Goal: Task Accomplishment & Management: Complete application form

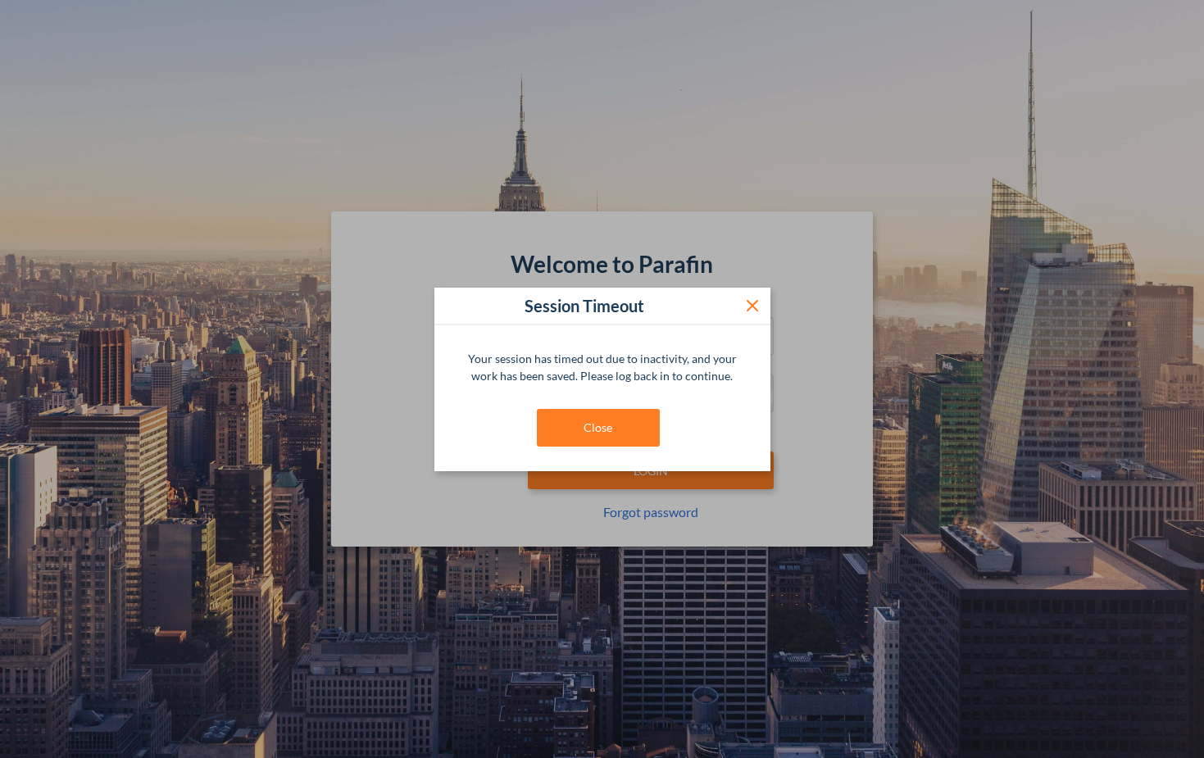
click at [757, 305] on icon at bounding box center [753, 306] width 20 height 20
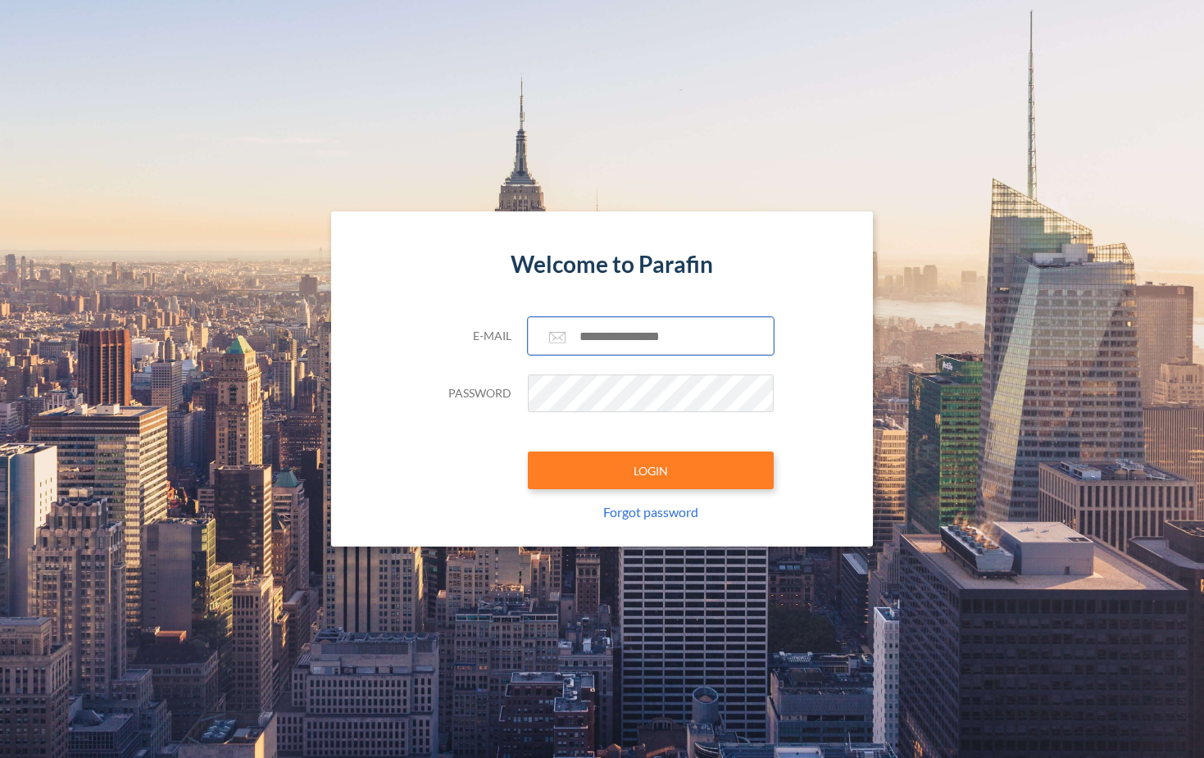
click at [660, 345] on input "text" at bounding box center [651, 336] width 246 height 38
type input "**********"
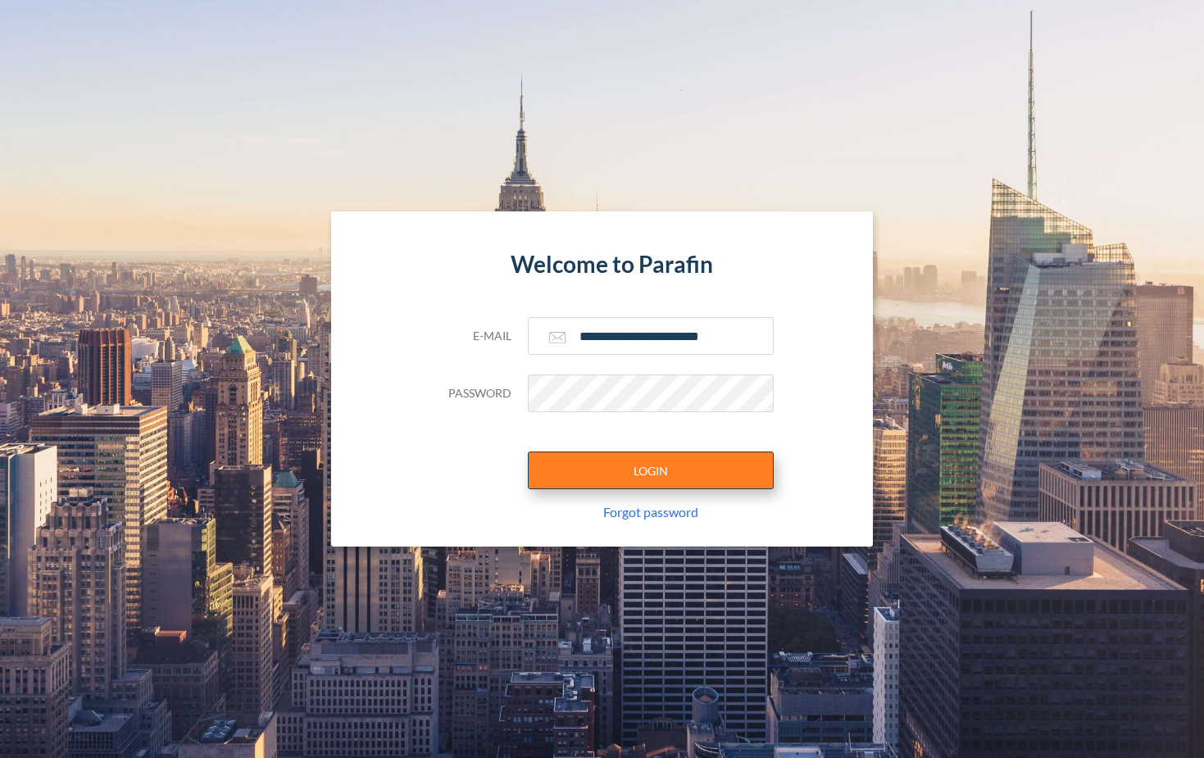
click at [678, 468] on button "LOGIN" at bounding box center [651, 471] width 246 height 38
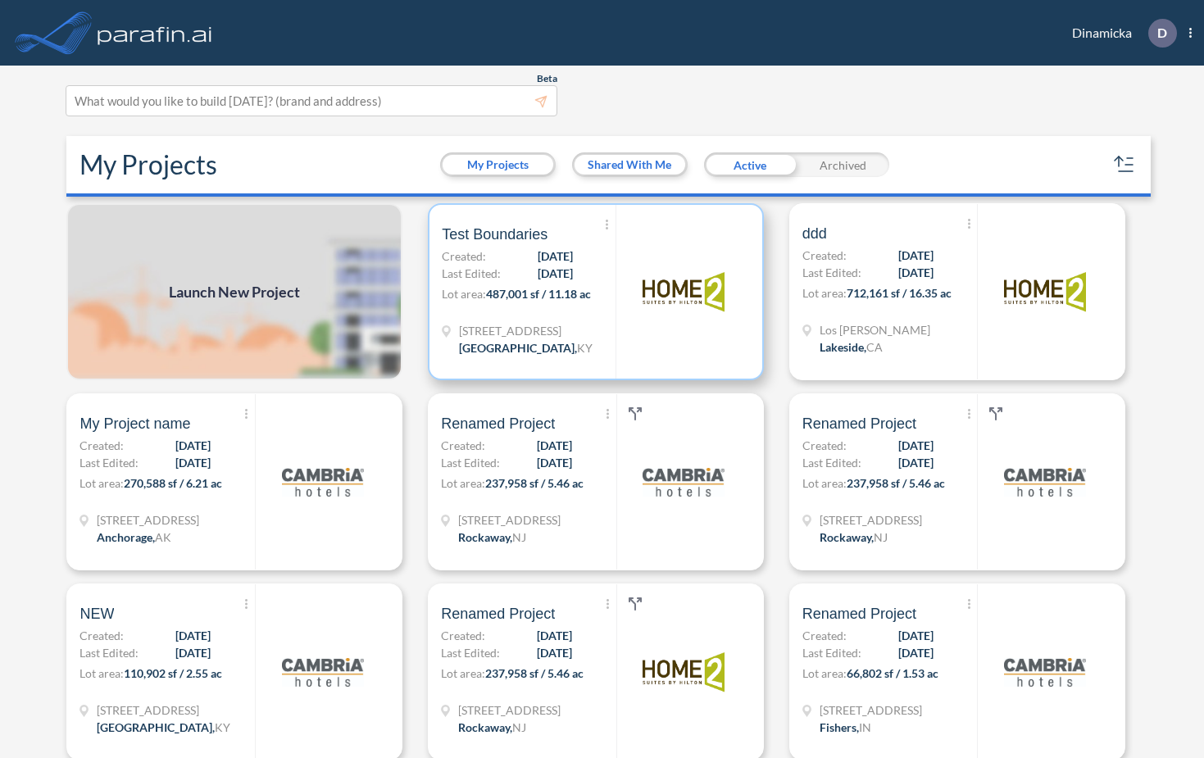
click at [597, 305] on p "Lot area: 487,001 sf / 11.18 ac" at bounding box center [529, 297] width 174 height 24
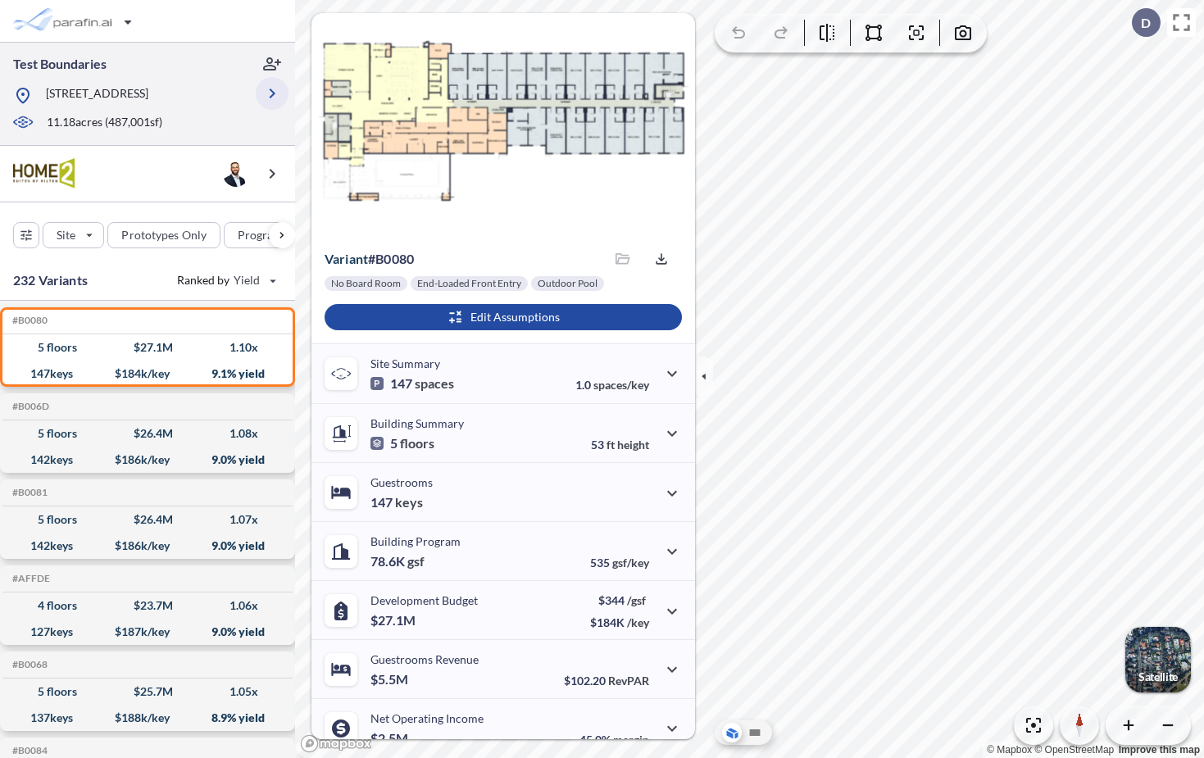
click at [270, 99] on icon "button" at bounding box center [272, 94] width 20 height 20
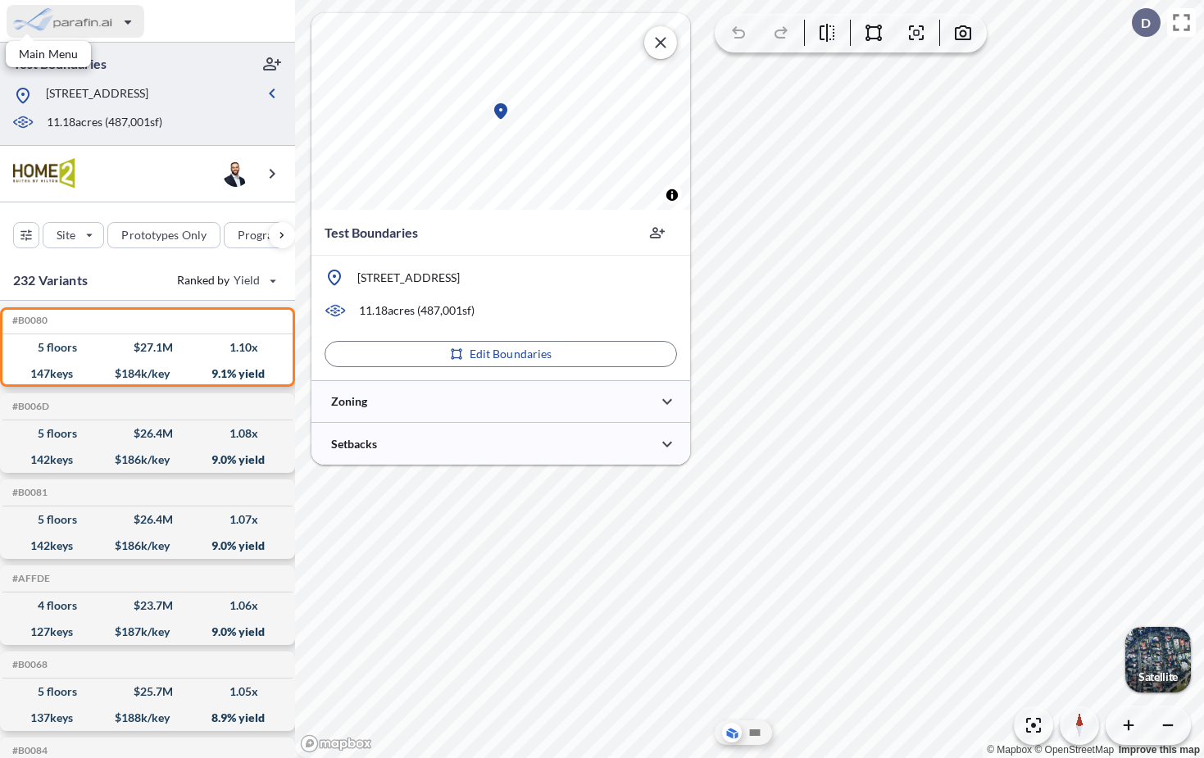
click at [84, 21] on div "button" at bounding box center [76, 21] width 138 height 33
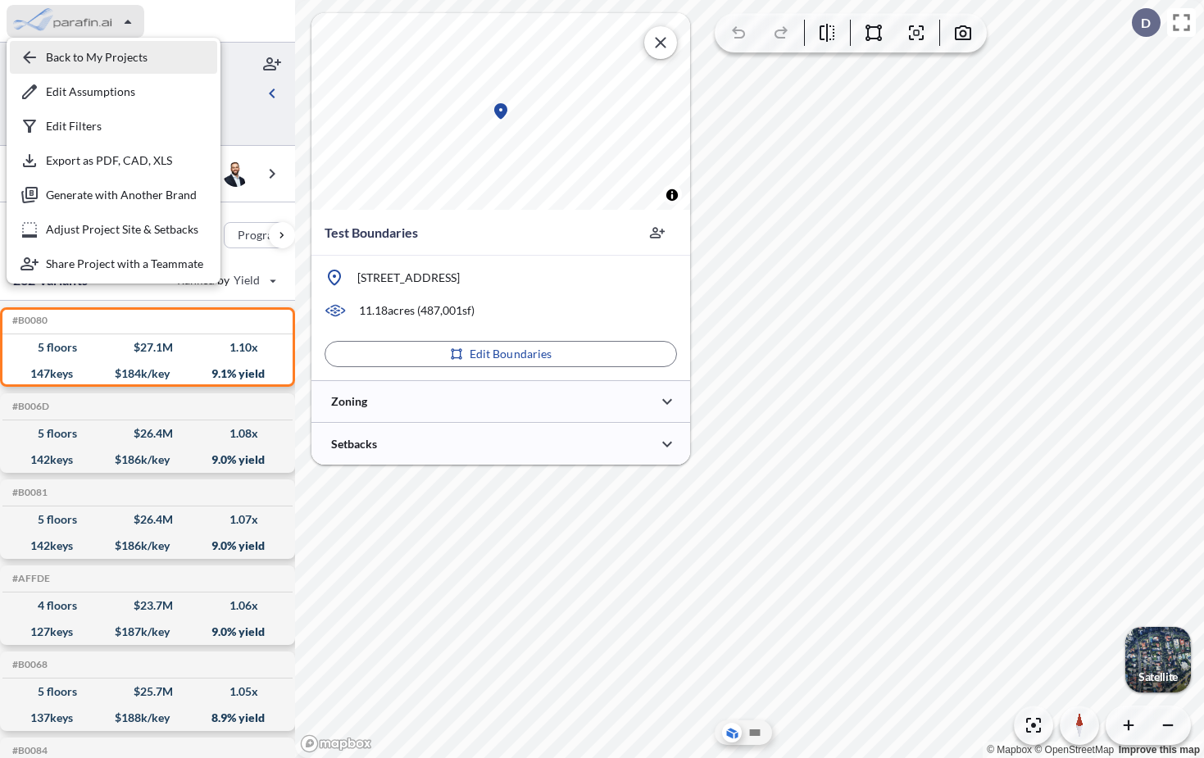
click at [103, 68] on div "button" at bounding box center [113, 57] width 207 height 33
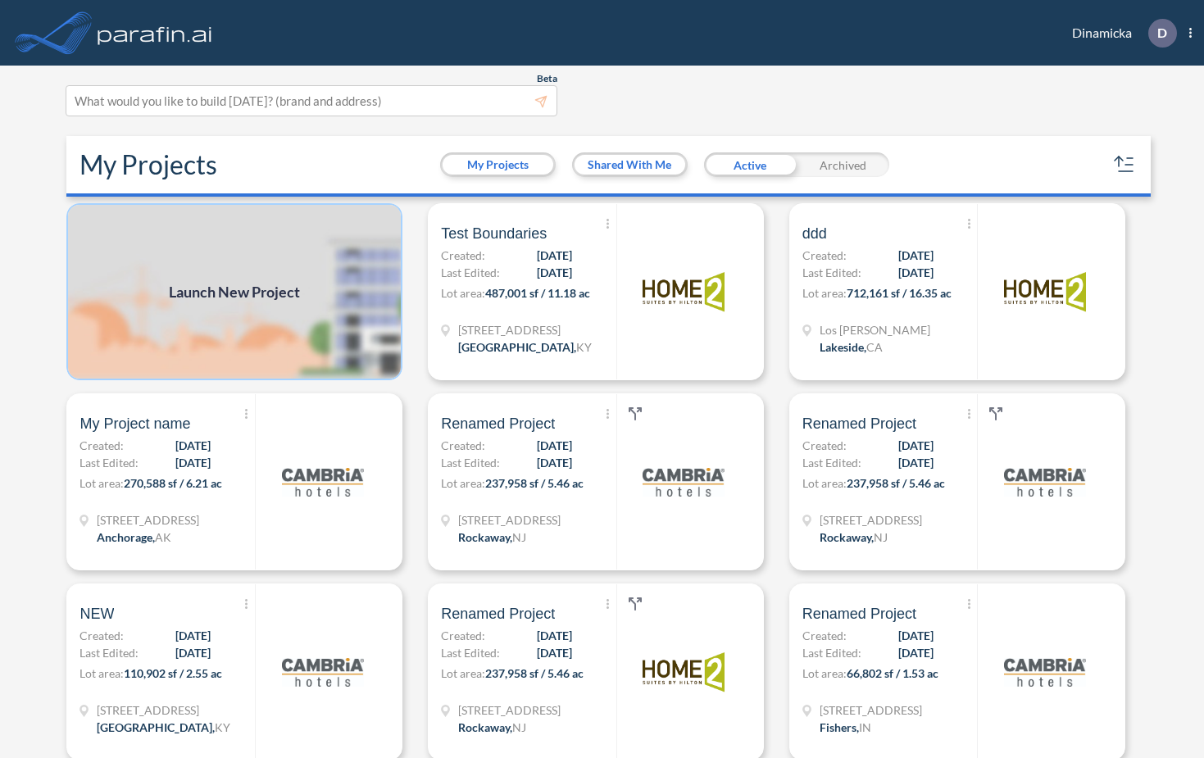
click at [350, 330] on img at bounding box center [234, 291] width 336 height 177
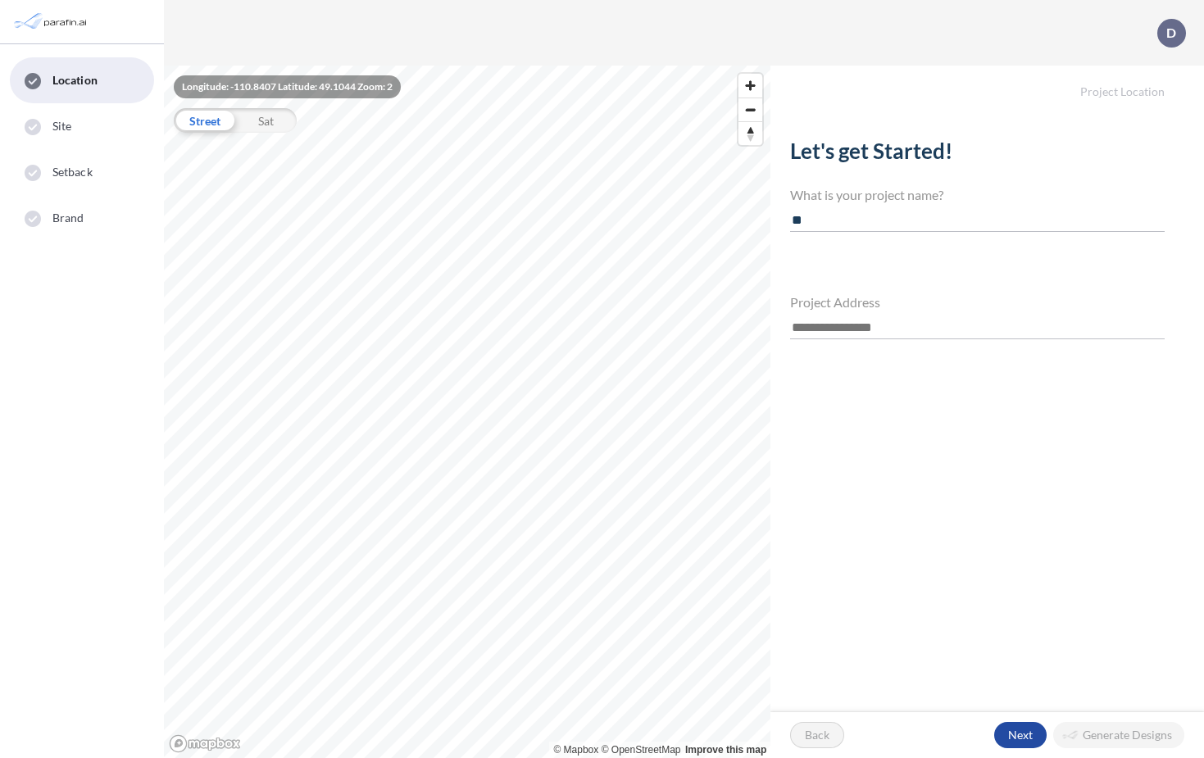
type input "*"
type input "**********"
click at [842, 335] on input "text" at bounding box center [977, 328] width 375 height 22
paste input "**********"
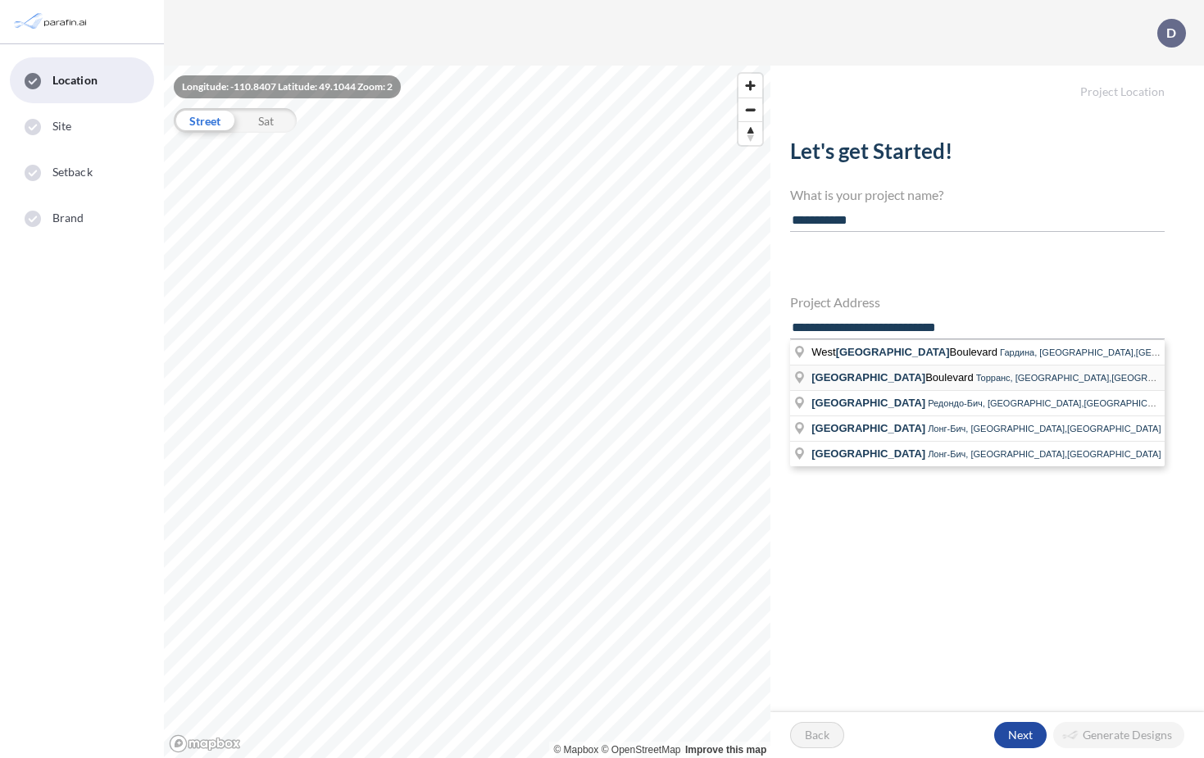
click at [859, 380] on span "Redondo Beach" at bounding box center [869, 377] width 114 height 12
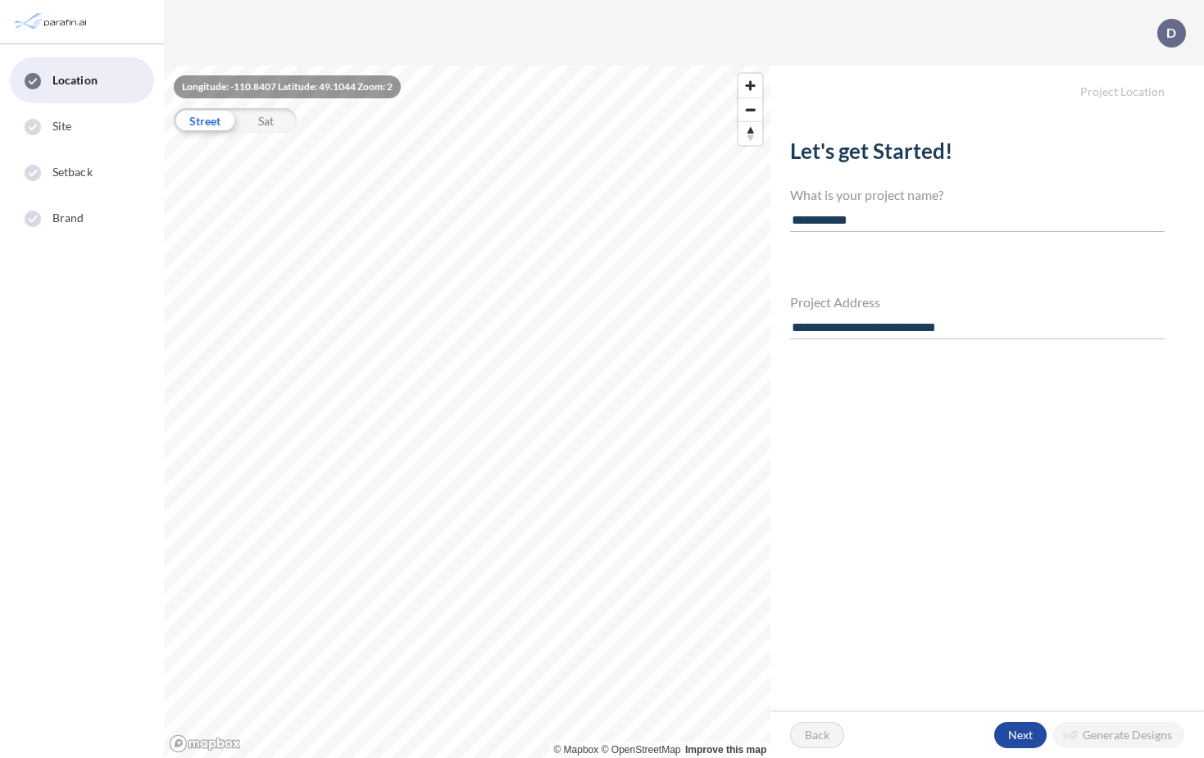
type input "**********"
click at [1016, 732] on div "button" at bounding box center [1020, 735] width 52 height 26
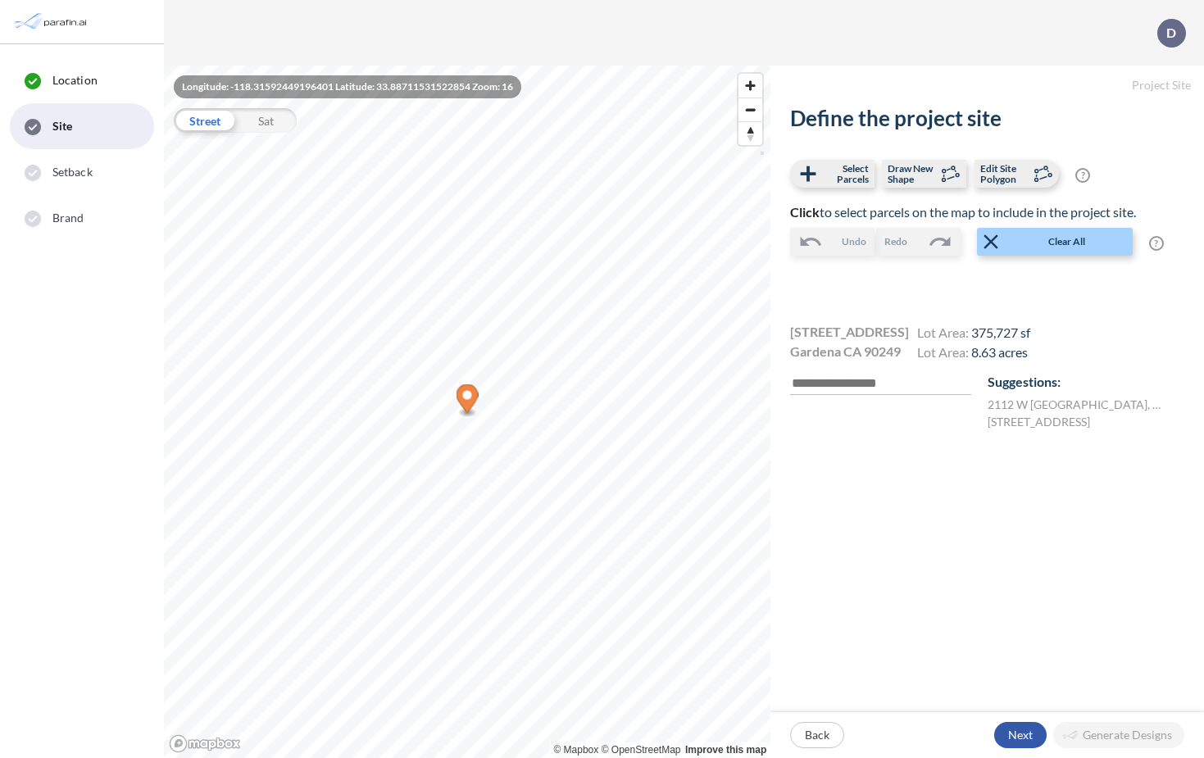
click at [1020, 735] on div "button" at bounding box center [1020, 735] width 52 height 26
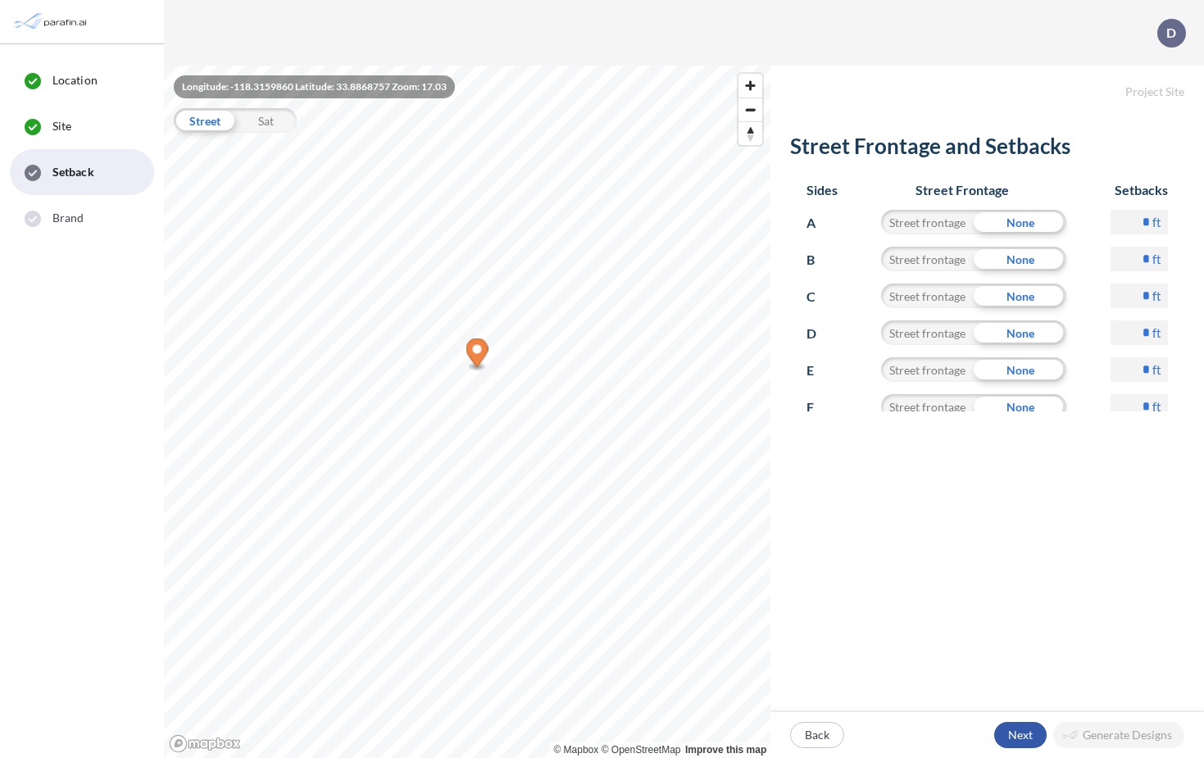
click at [1021, 737] on div "button" at bounding box center [1020, 735] width 52 height 26
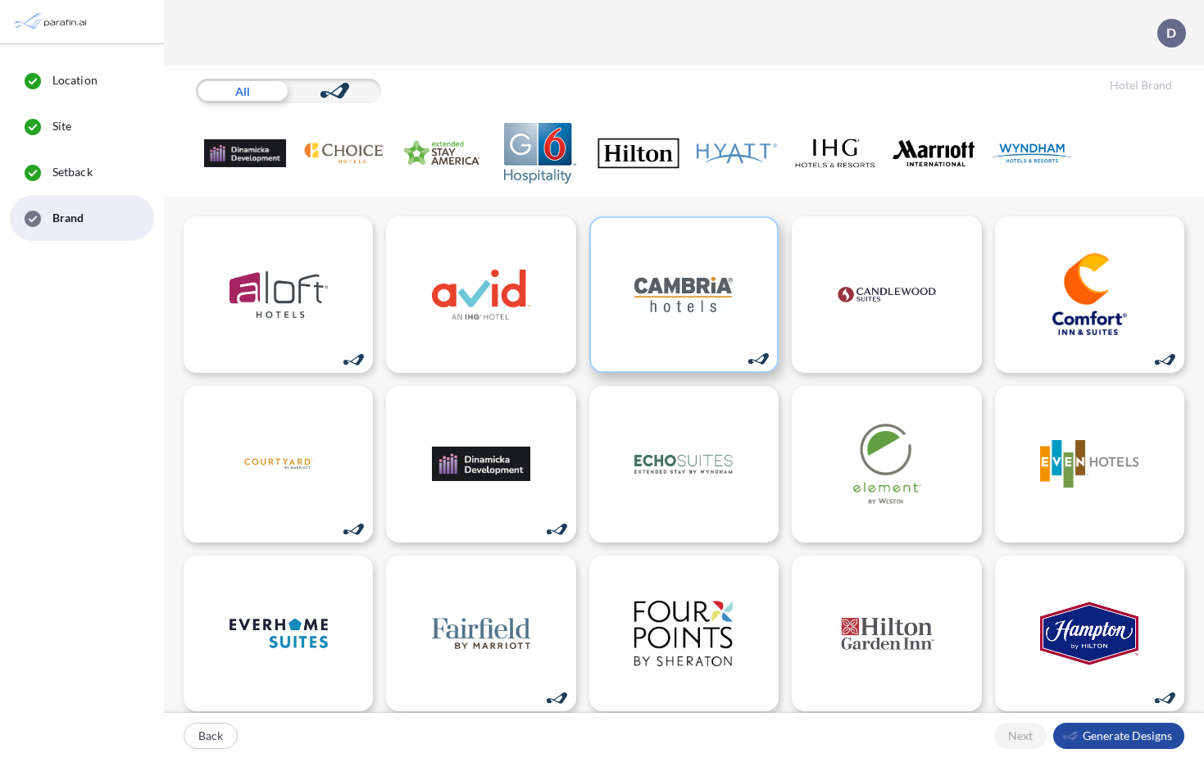
click at [710, 292] on img at bounding box center [684, 294] width 98 height 82
click at [1120, 736] on div "button" at bounding box center [1118, 736] width 131 height 26
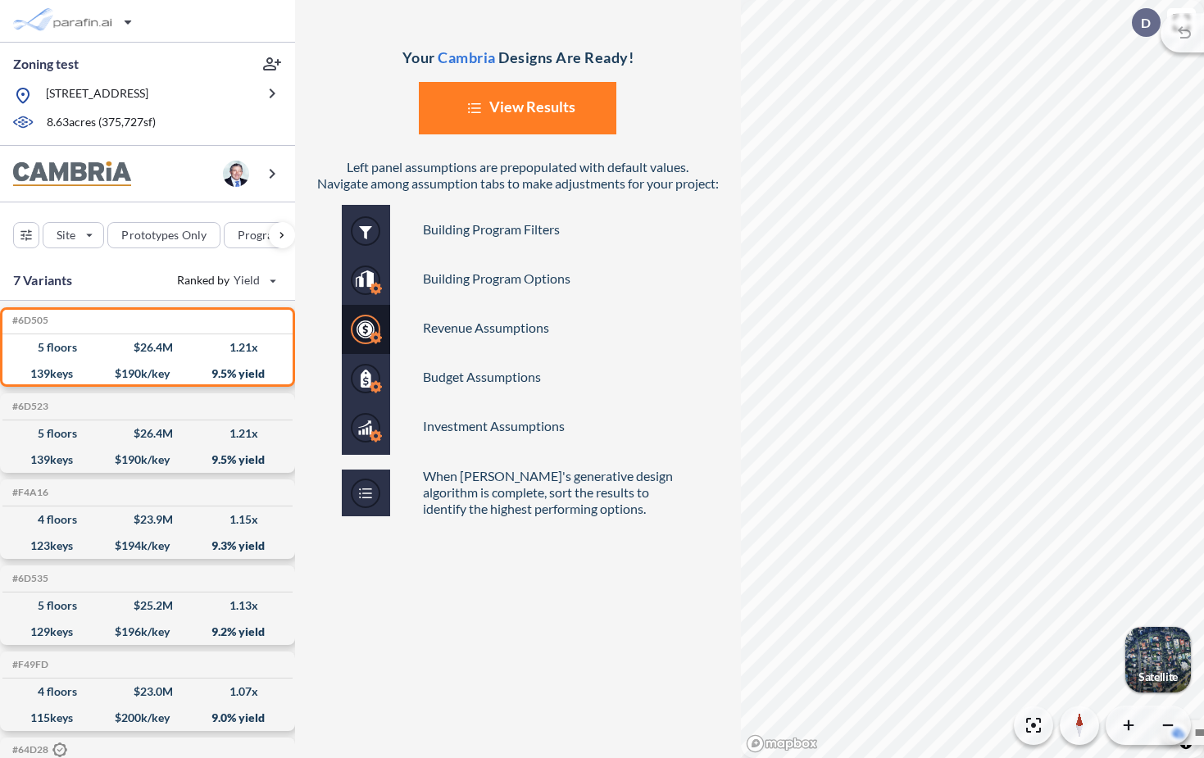
click at [559, 105] on button "List Created with Sketch. View Results" at bounding box center [518, 108] width 198 height 52
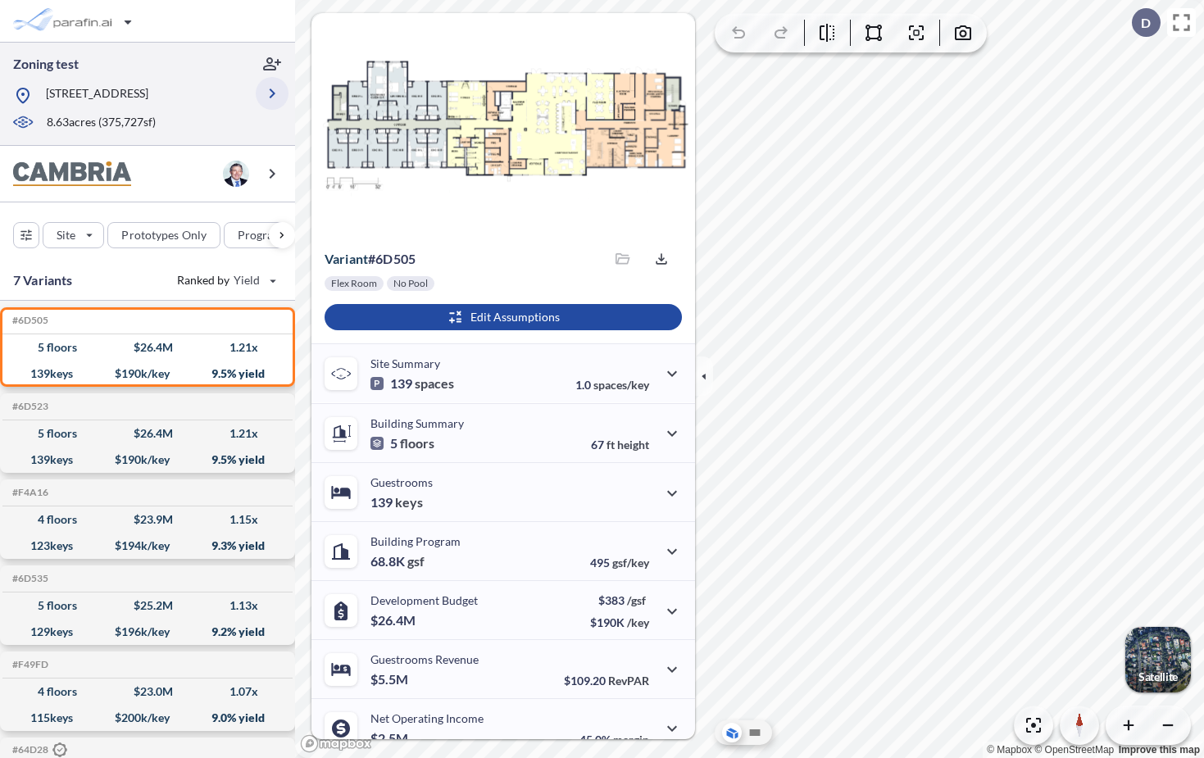
click at [278, 90] on icon "button" at bounding box center [272, 94] width 20 height 20
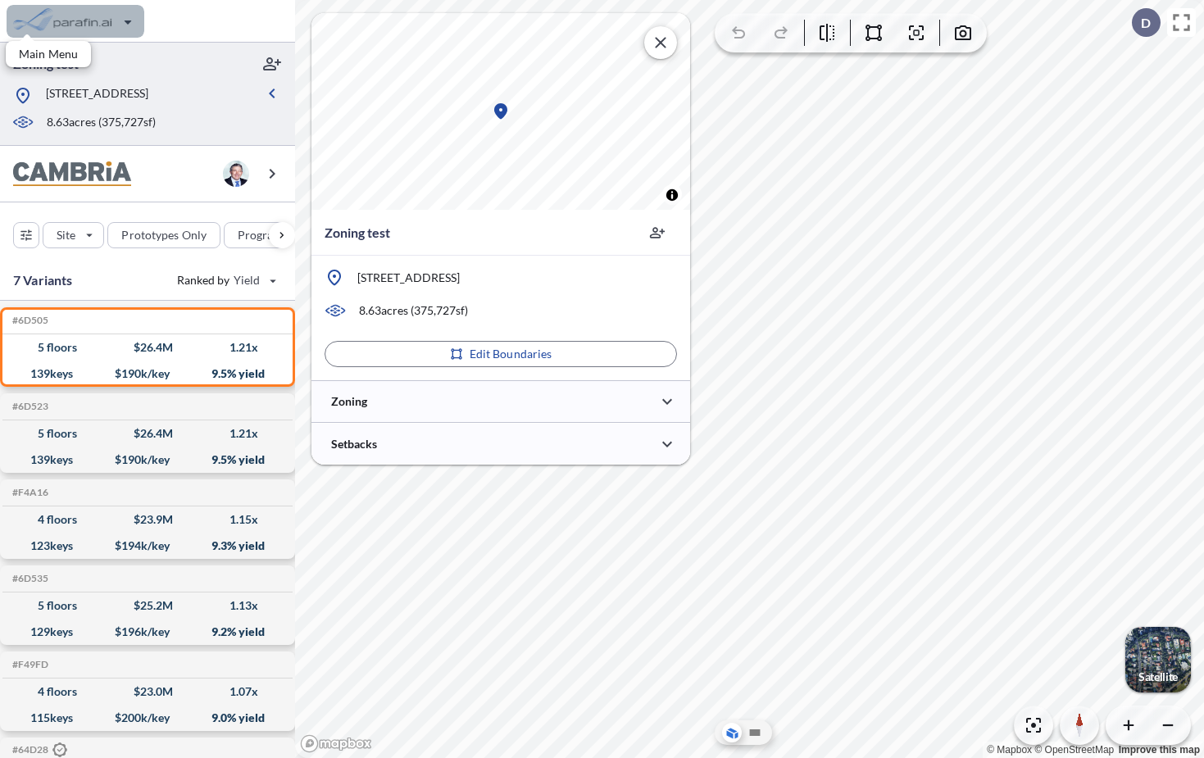
click at [86, 22] on div "button" at bounding box center [76, 21] width 138 height 33
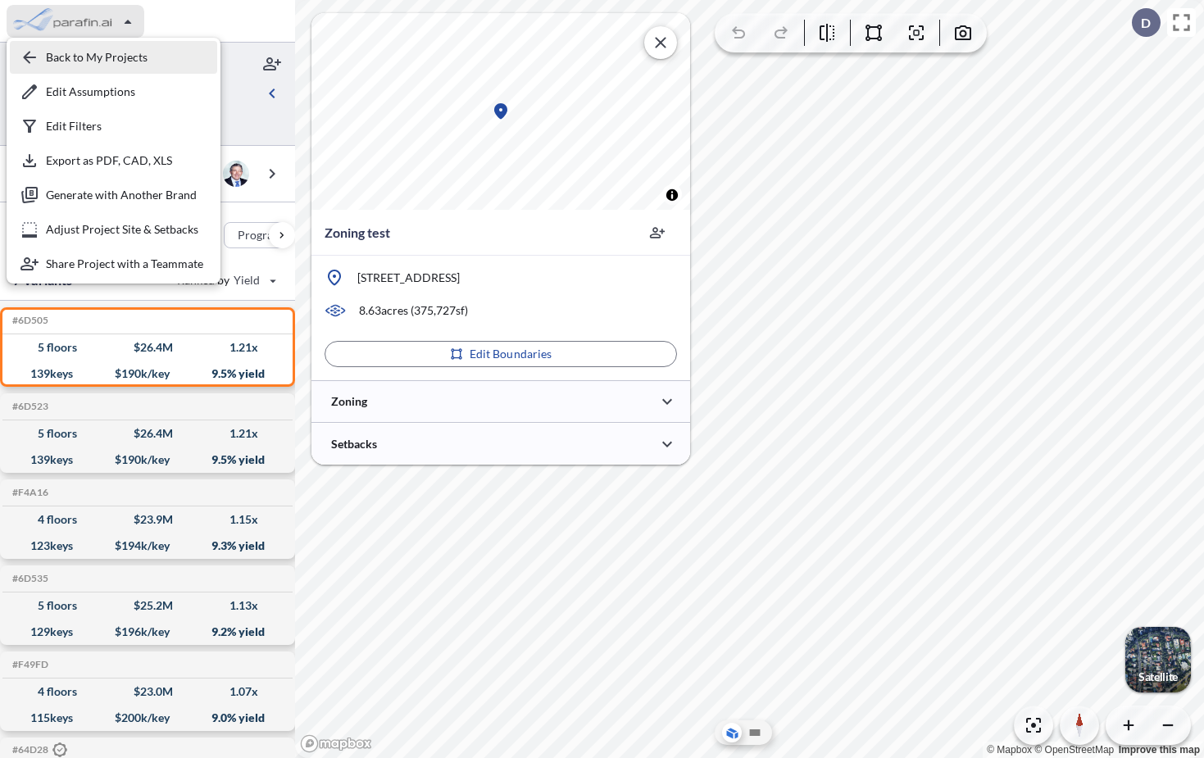
click at [90, 52] on div "button" at bounding box center [113, 57] width 207 height 33
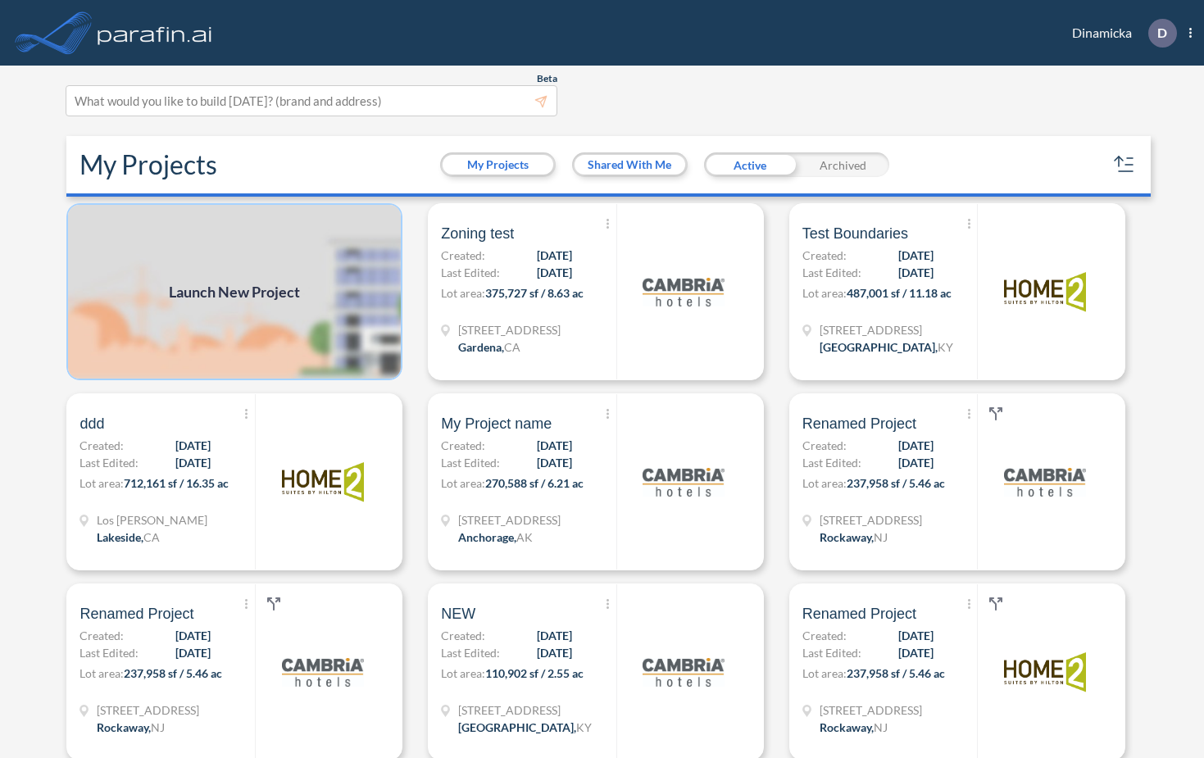
click at [212, 330] on img at bounding box center [234, 291] width 336 height 177
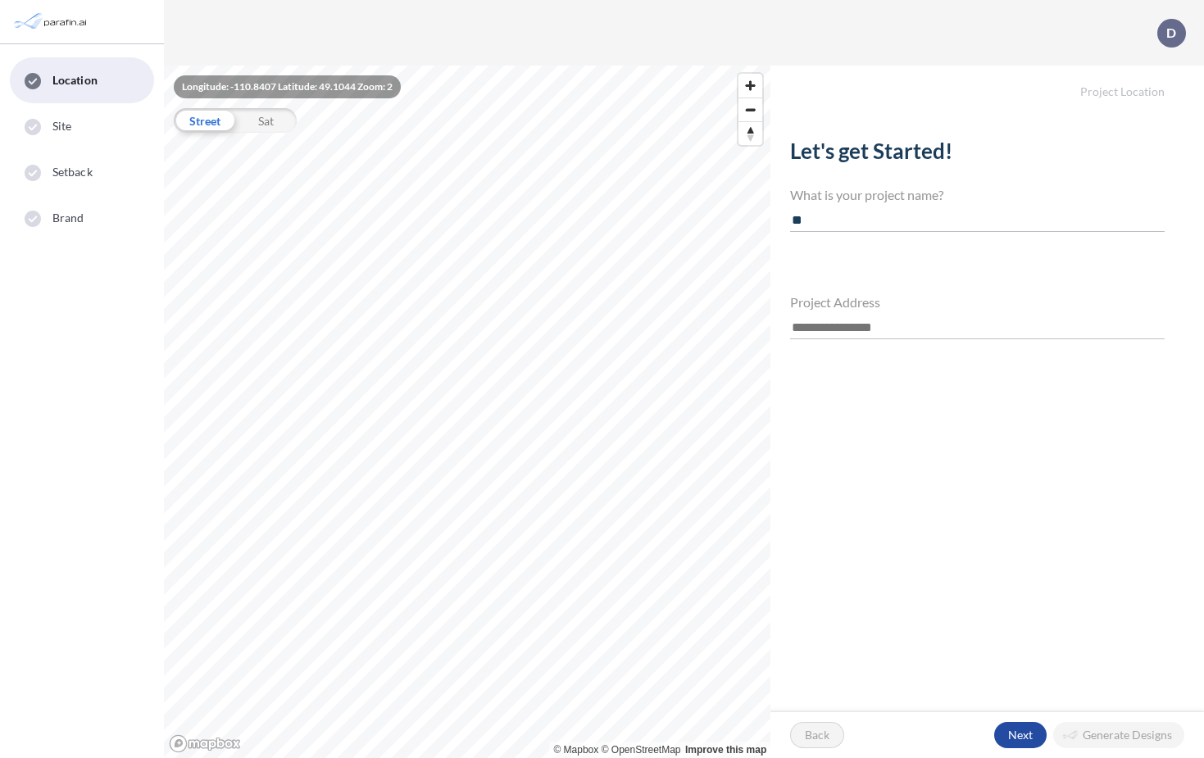
type input "*"
type input "**********"
click at [821, 328] on input "text" at bounding box center [977, 328] width 375 height 22
paste input "**********"
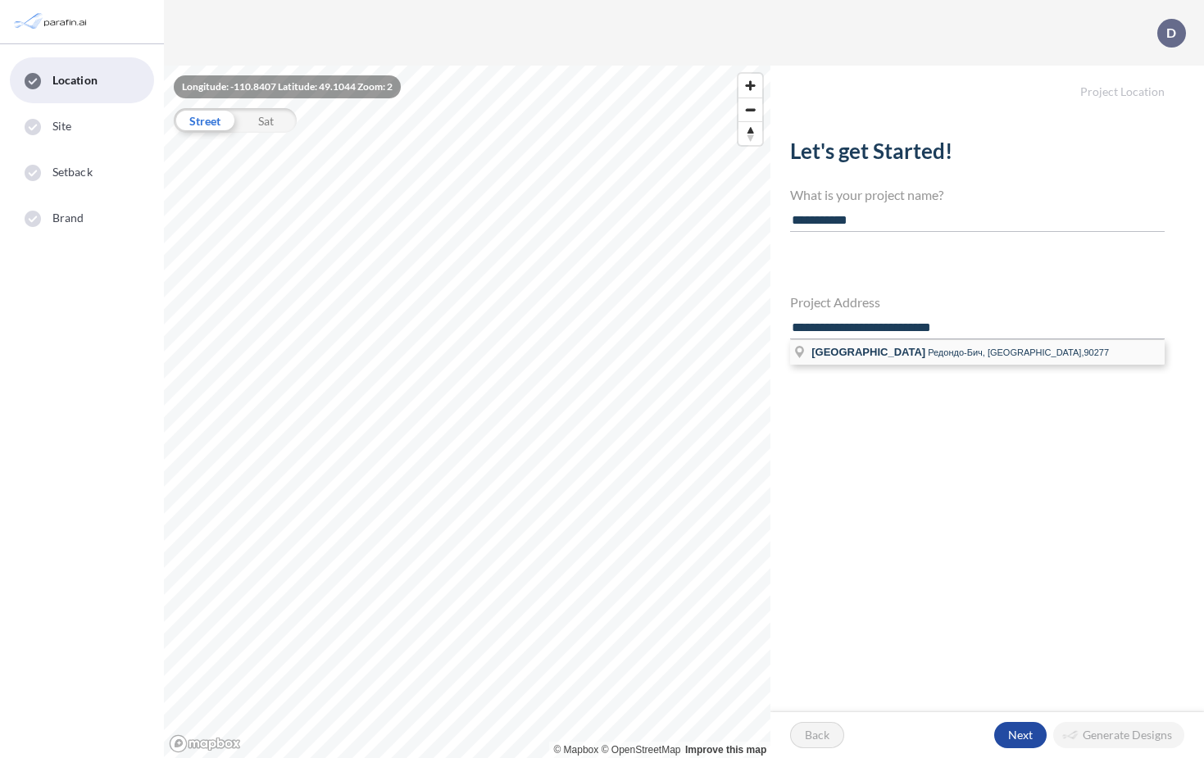
click at [855, 354] on span "El Redondo Avenue" at bounding box center [869, 352] width 114 height 12
type input "**********"
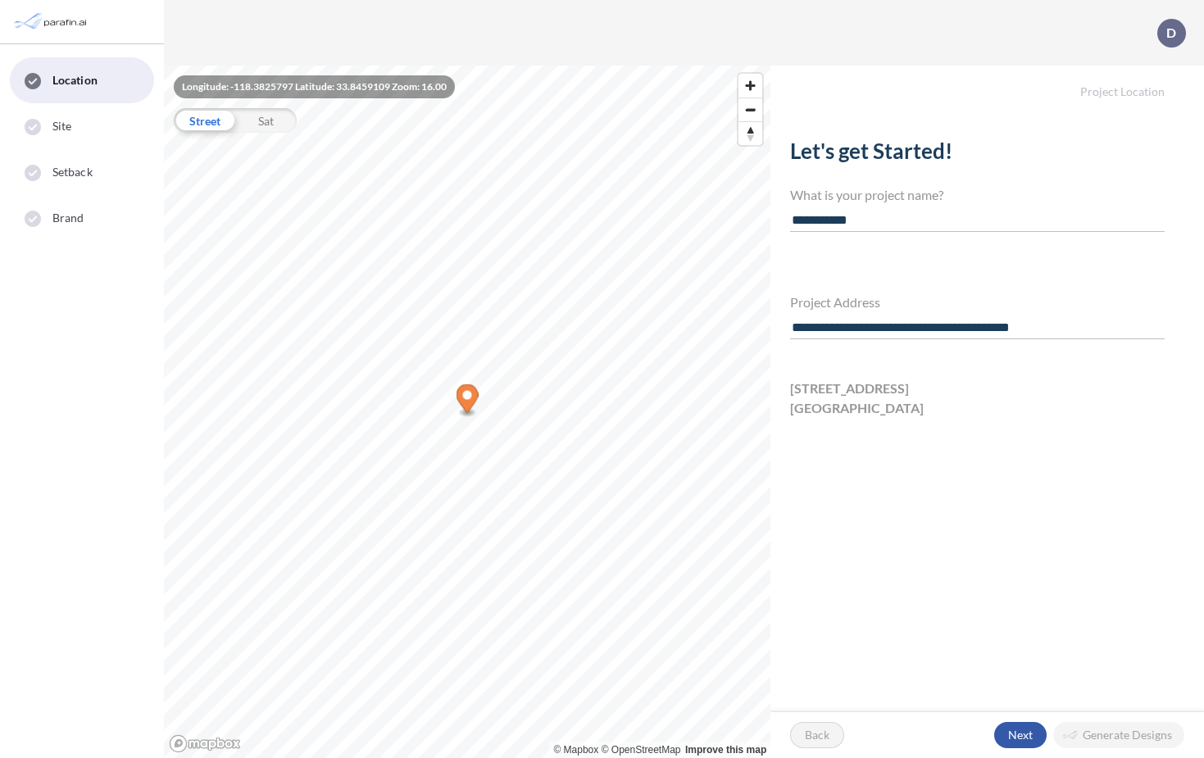
click at [1022, 733] on div "button" at bounding box center [1020, 735] width 52 height 26
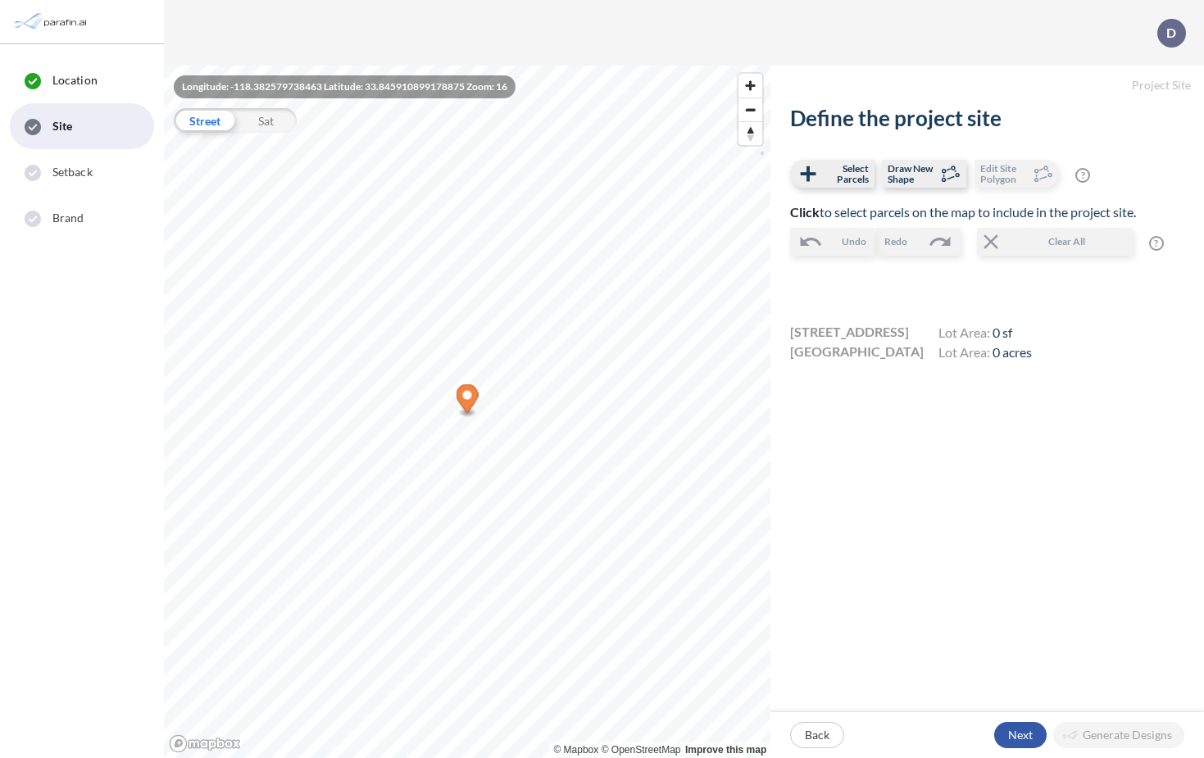
click at [1011, 739] on div "button" at bounding box center [1020, 735] width 52 height 26
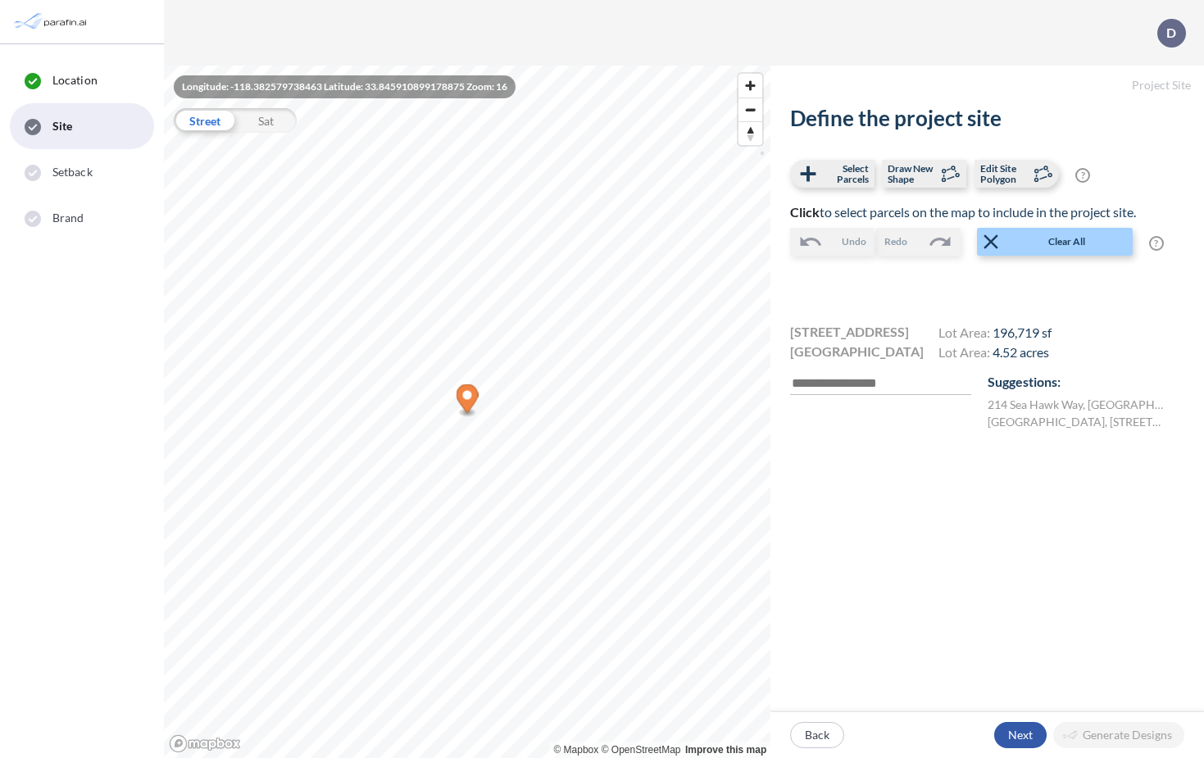
click at [1016, 735] on div "button" at bounding box center [1020, 735] width 52 height 26
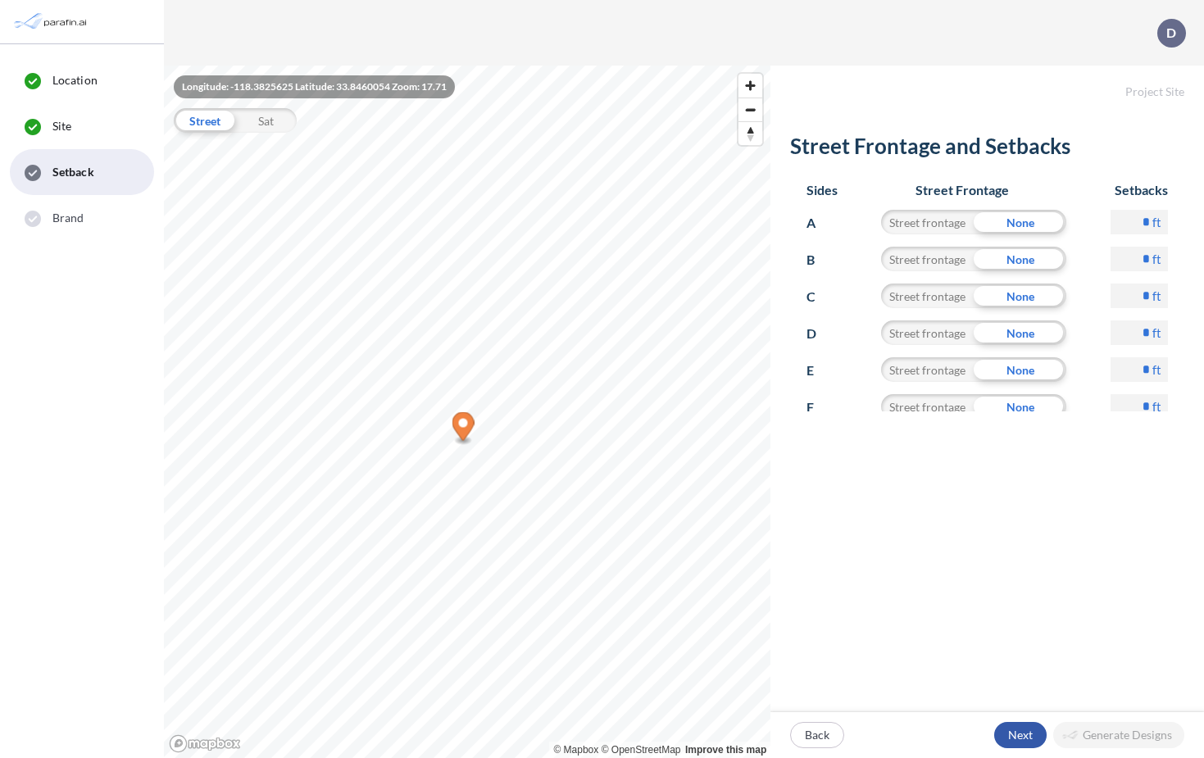
click at [1021, 733] on div "button" at bounding box center [1020, 735] width 52 height 26
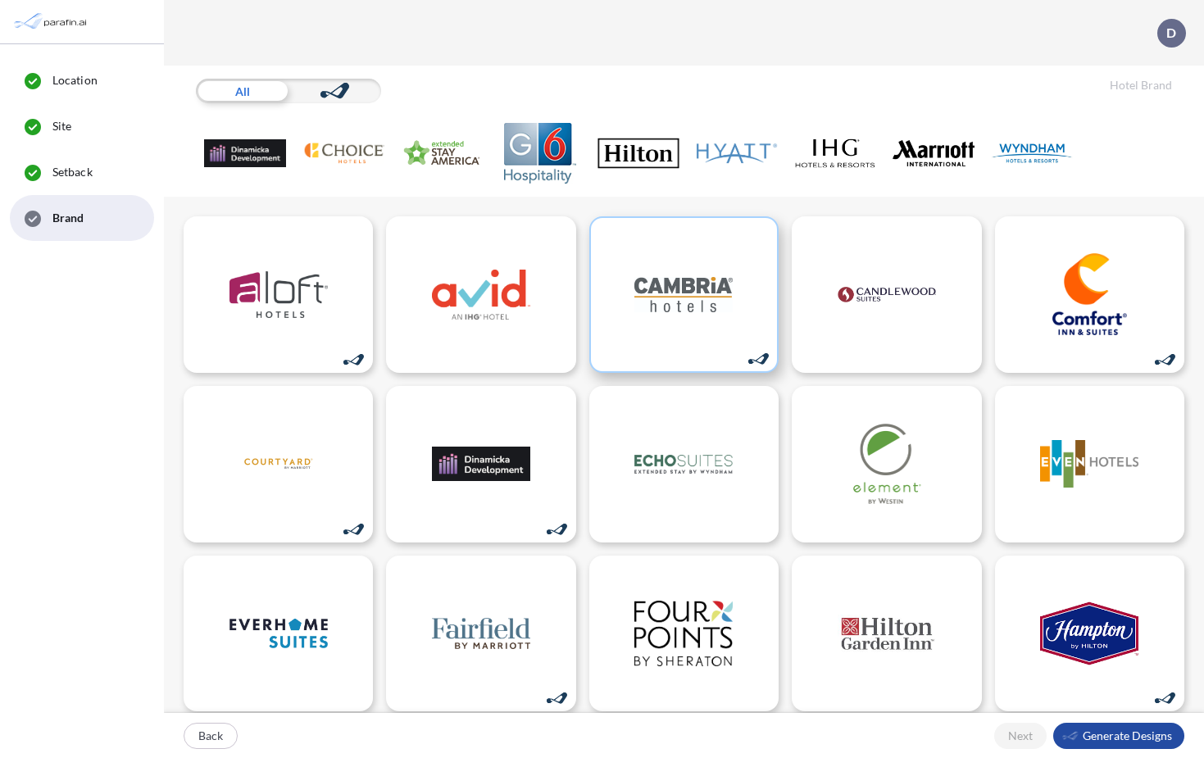
click at [734, 345] on div at bounding box center [683, 294] width 189 height 157
click at [1098, 732] on div "button" at bounding box center [1118, 736] width 131 height 26
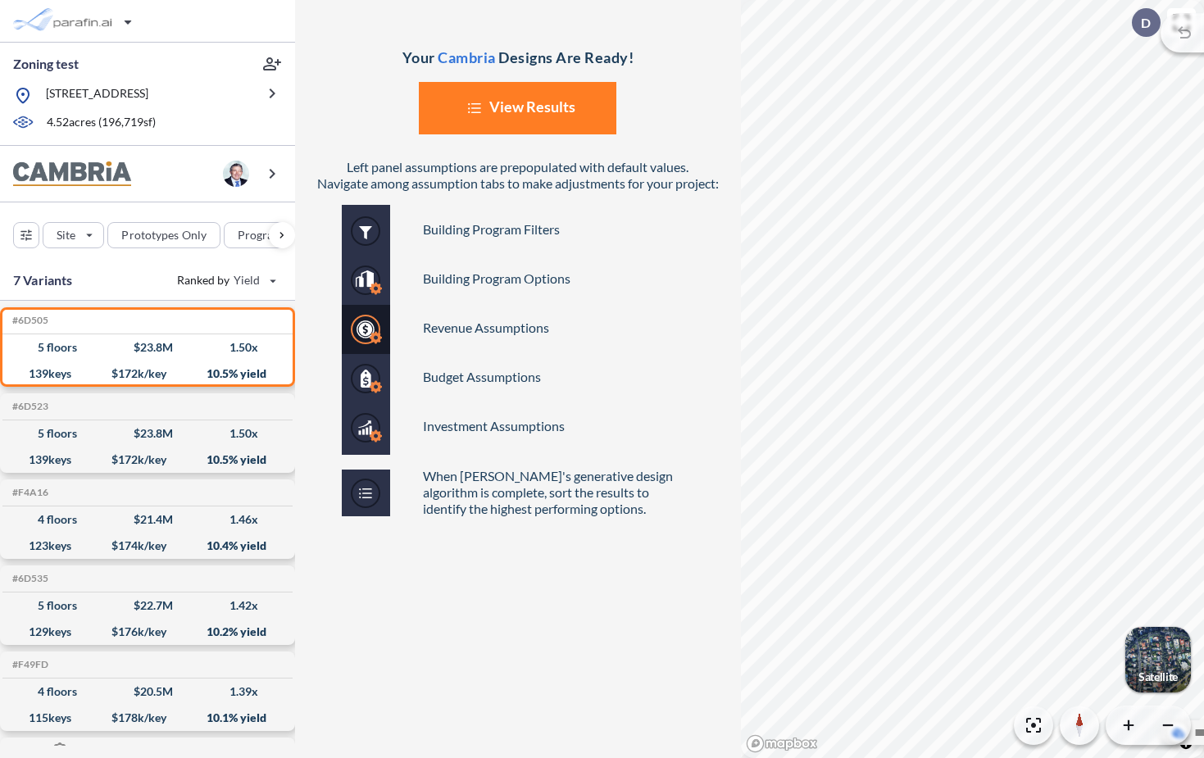
click at [577, 111] on button "List Created with Sketch. View Results" at bounding box center [518, 108] width 198 height 52
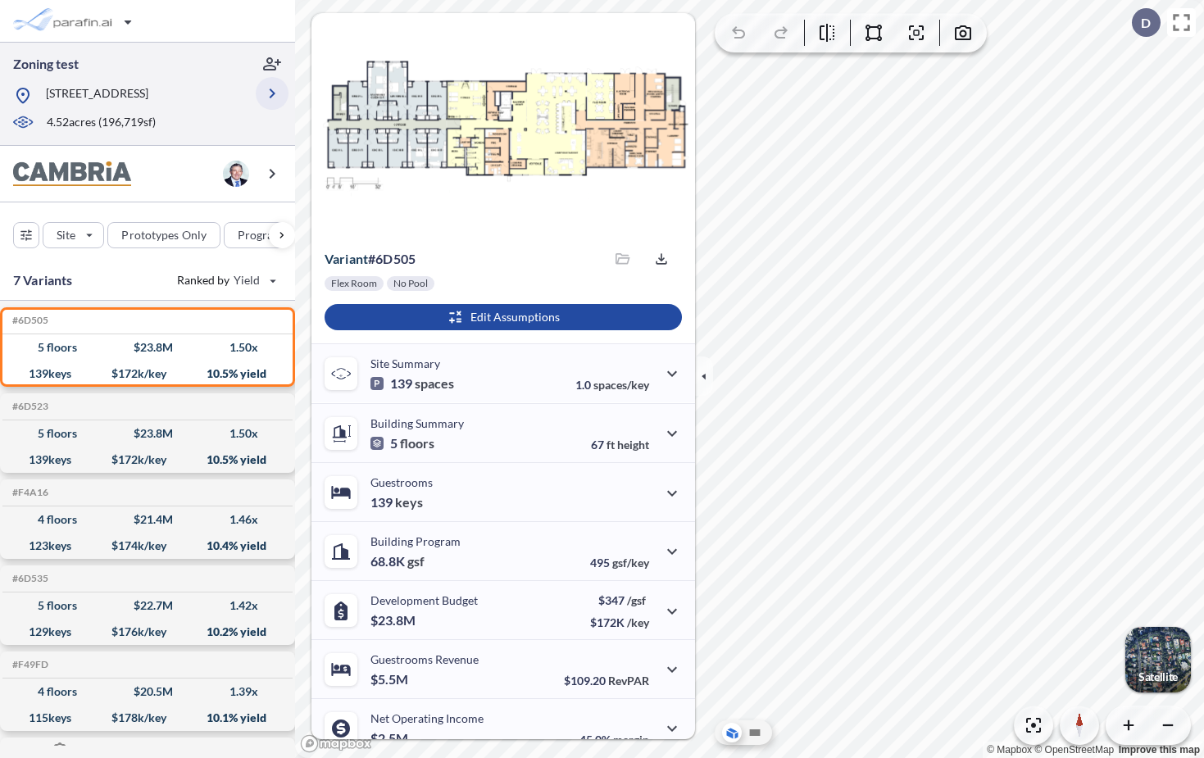
click at [271, 98] on icon "button" at bounding box center [272, 94] width 20 height 20
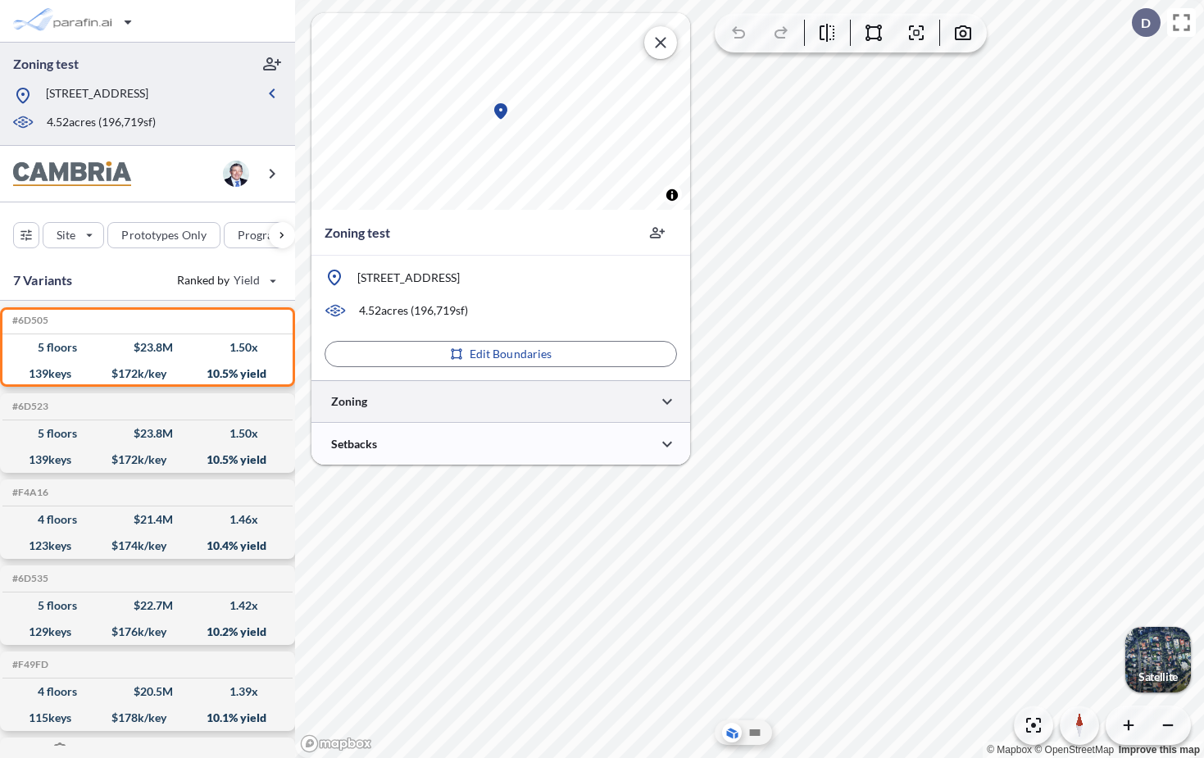
click at [518, 403] on div at bounding box center [501, 401] width 379 height 42
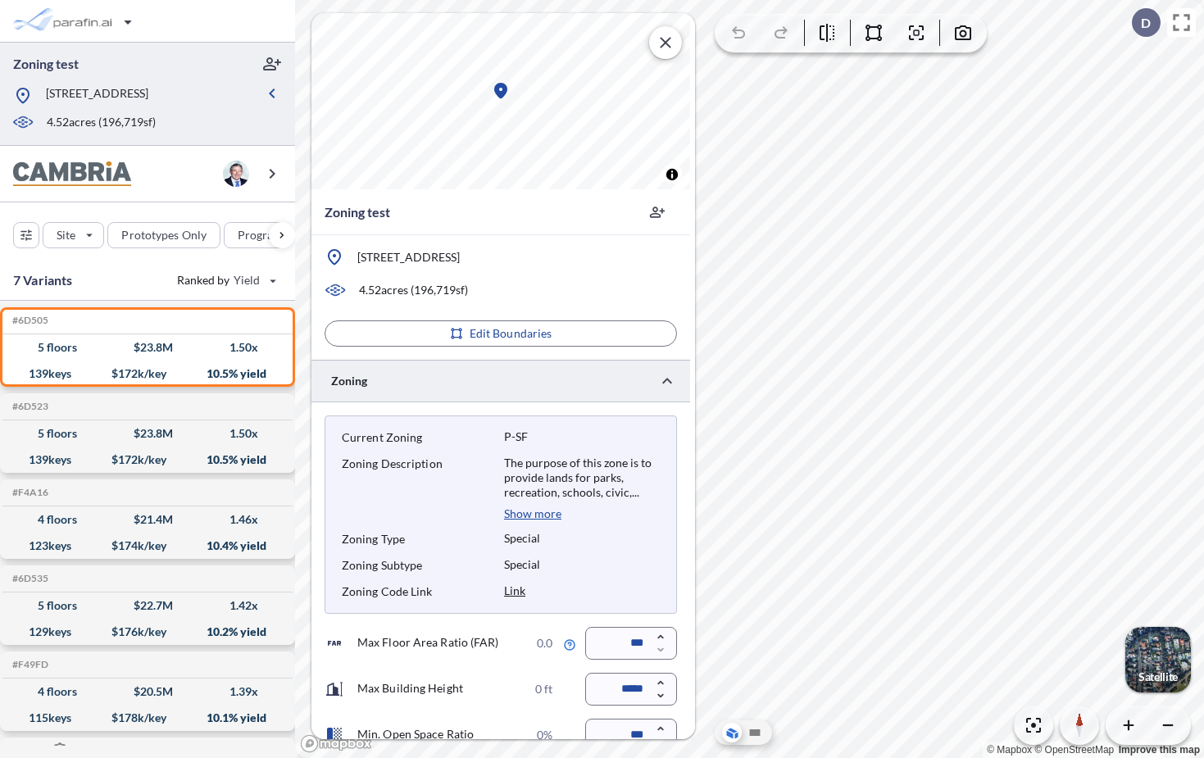
scroll to position [28, 0]
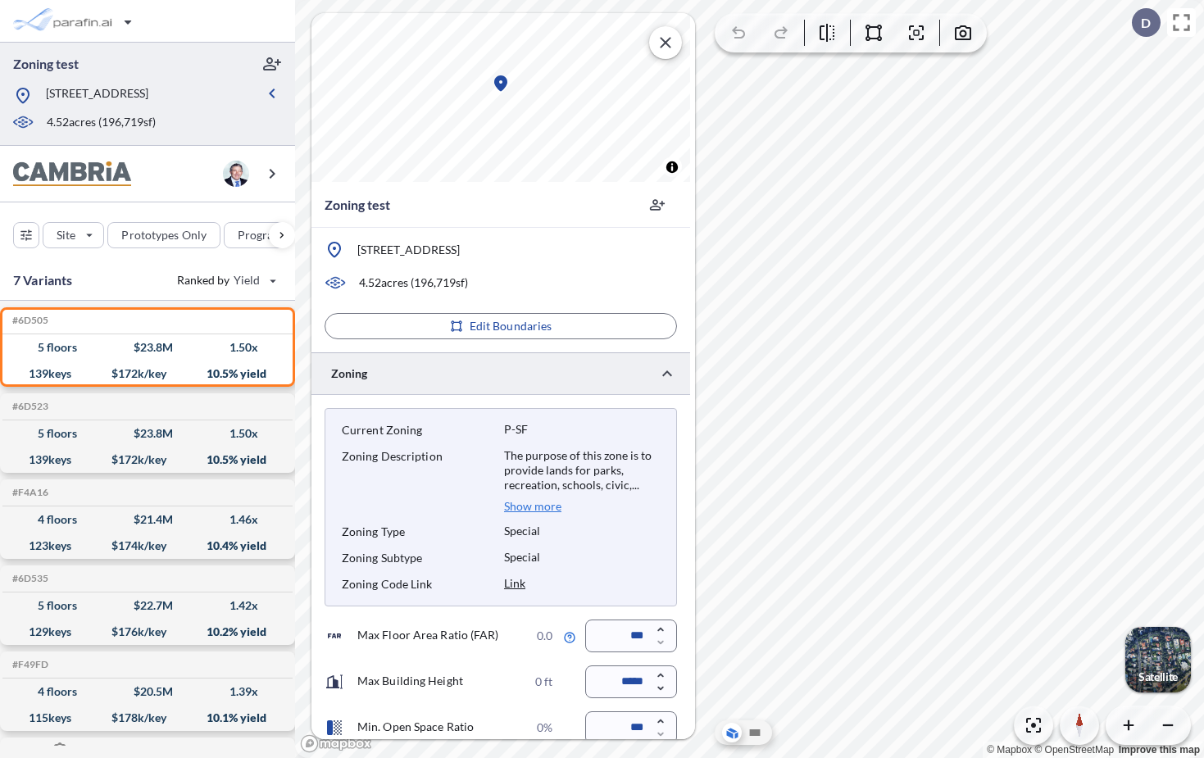
click at [535, 509] on p "Show more" at bounding box center [532, 506] width 57 height 15
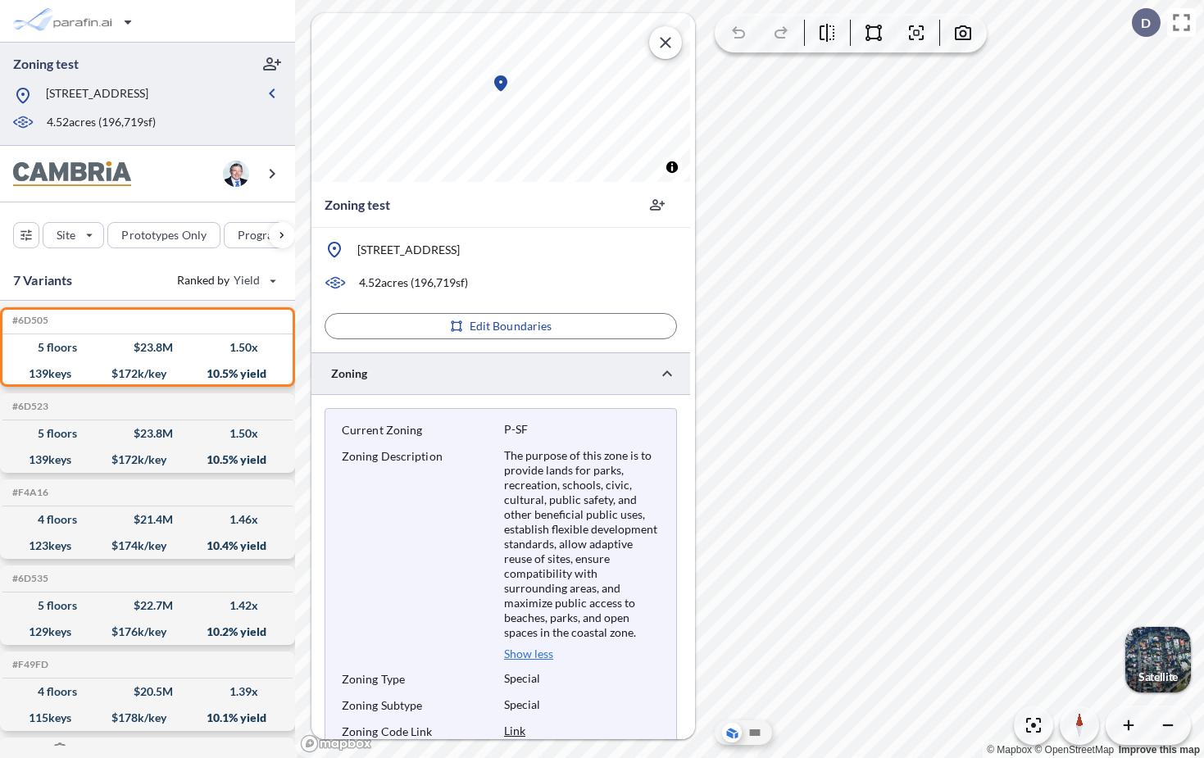
click at [530, 656] on p "Show less" at bounding box center [528, 654] width 49 height 15
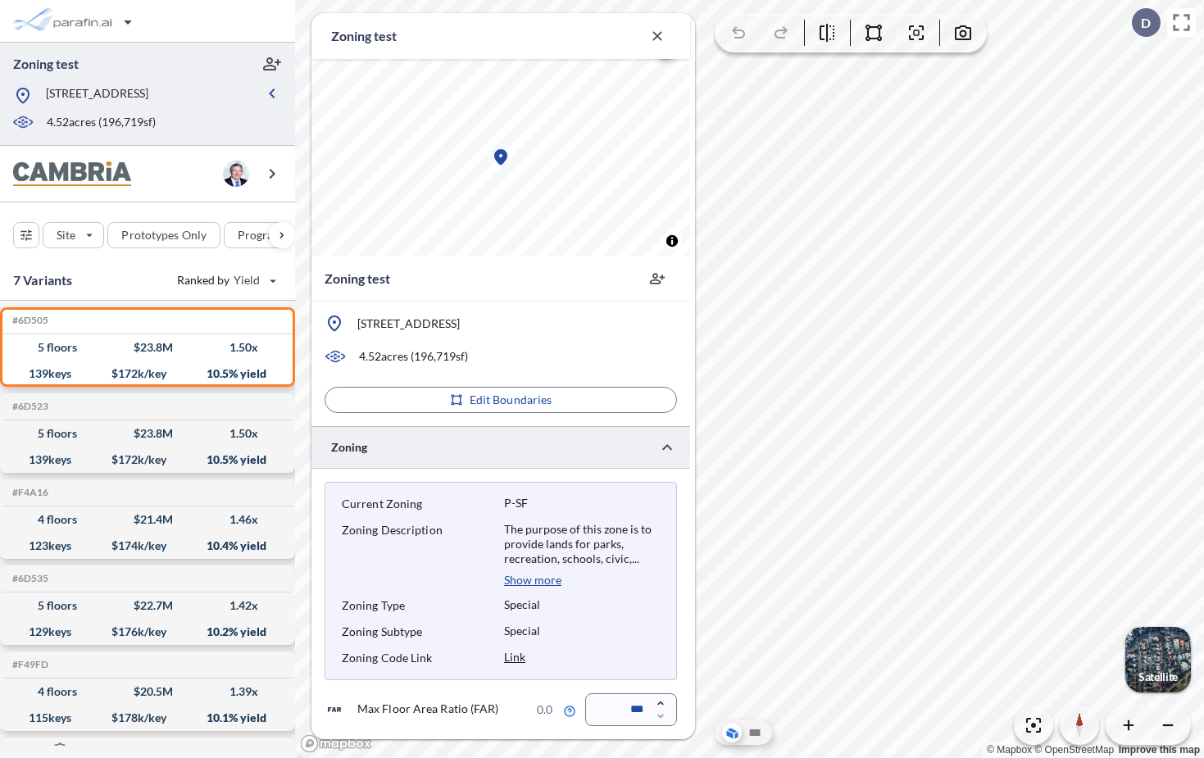
scroll to position [271, 0]
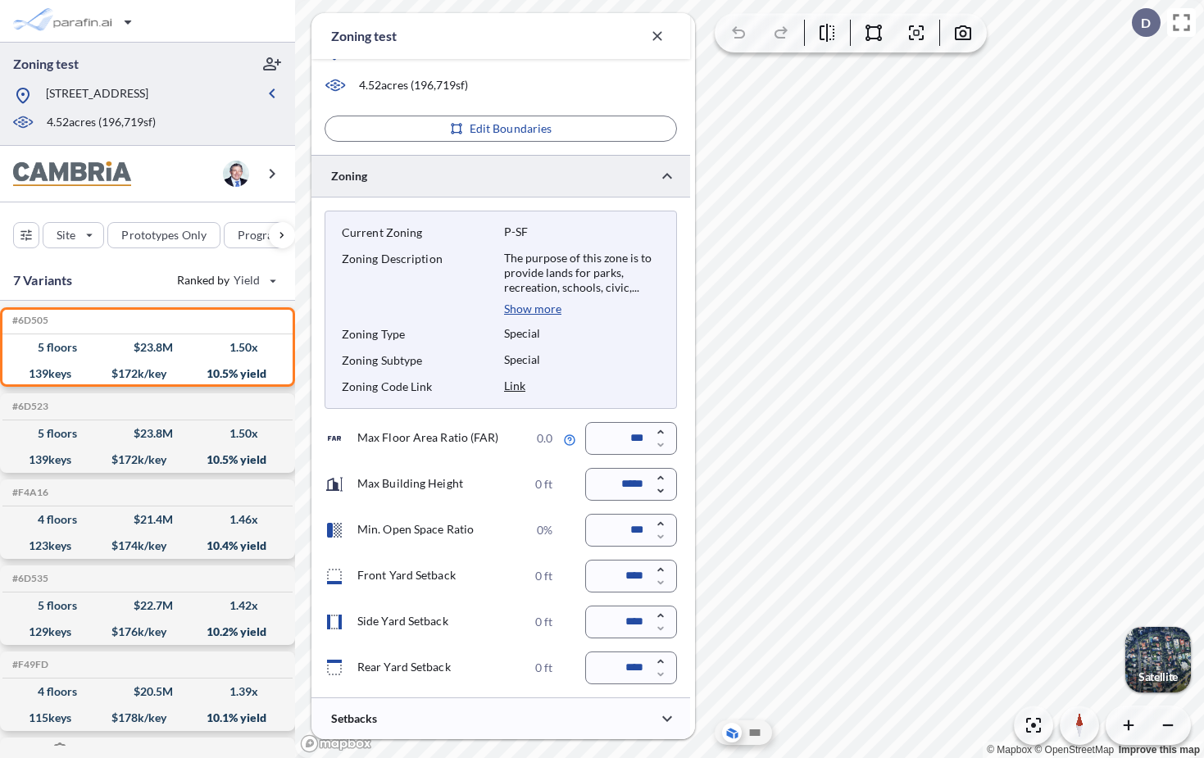
click at [518, 387] on link "Link" at bounding box center [514, 386] width 21 height 14
drag, startPoint x: 362, startPoint y: 437, endPoint x: 511, endPoint y: 436, distance: 149.2
click at [511, 436] on div "Max Floor Area Ratio (FAR) 0.0" at bounding box center [439, 439] width 228 height 20
click at [525, 467] on div "Max Floor Area Ratio (FAR) 0.0 *** Max Building Height 0 ft ***** Min. Open Spa…" at bounding box center [501, 553] width 353 height 262
click at [663, 570] on icon "button" at bounding box center [660, 569] width 13 height 13
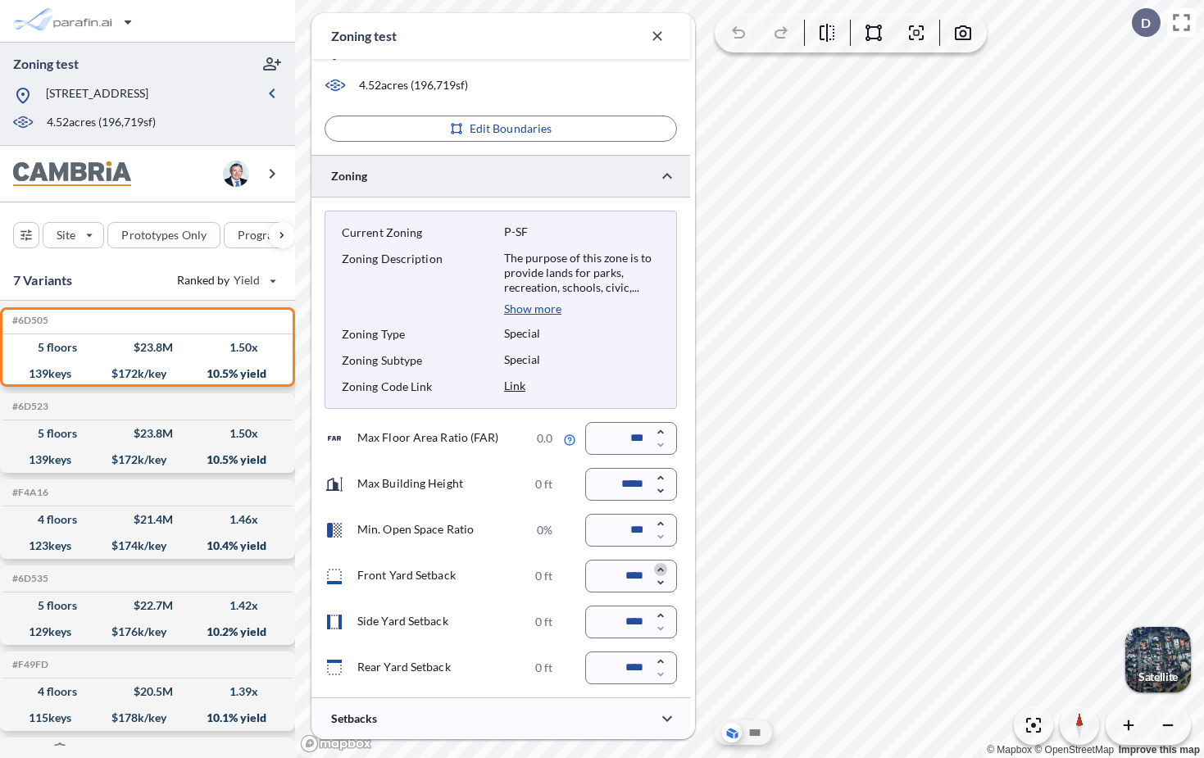
click at [663, 569] on icon "button" at bounding box center [660, 569] width 13 height 13
click at [662, 569] on icon "button" at bounding box center [660, 570] width 6 height 4
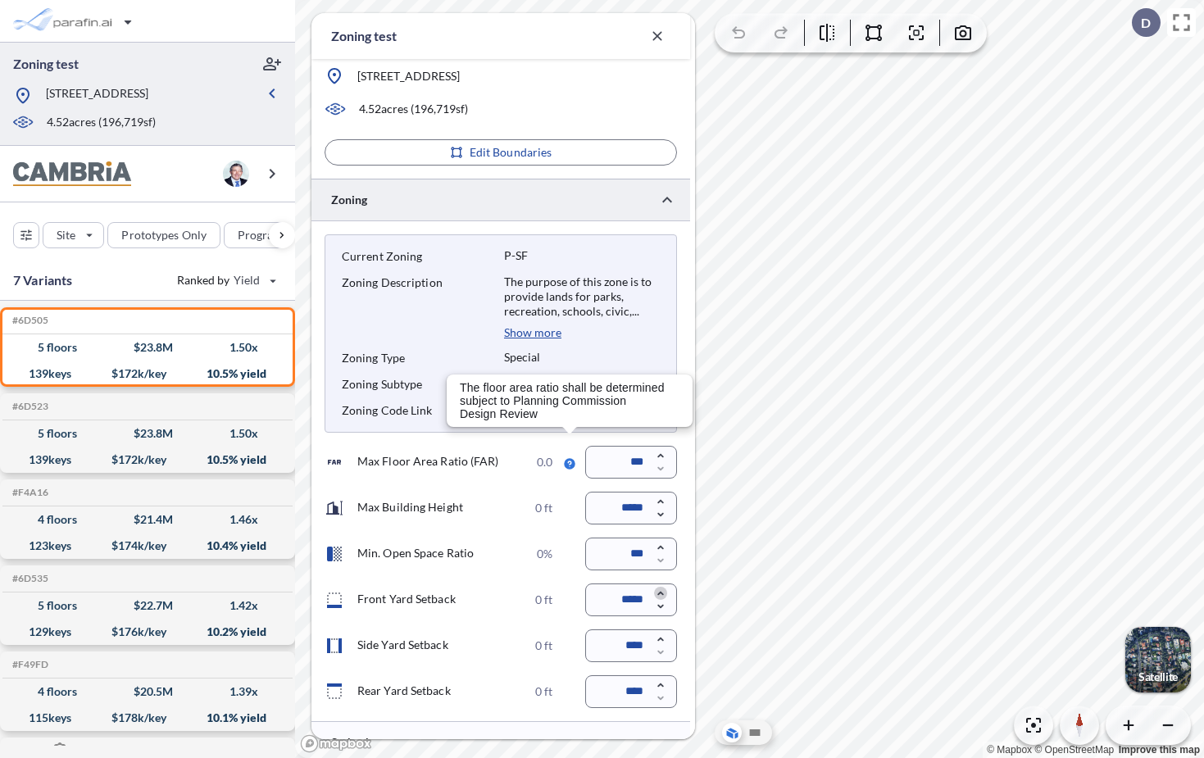
click at [662, 594] on icon "button" at bounding box center [660, 594] width 6 height 4
click at [661, 593] on icon "button" at bounding box center [660, 594] width 6 height 4
click at [551, 444] on div "Current Zoning P-SF Zoning Description The purpose of this zone is to provide l…" at bounding box center [501, 471] width 379 height 500
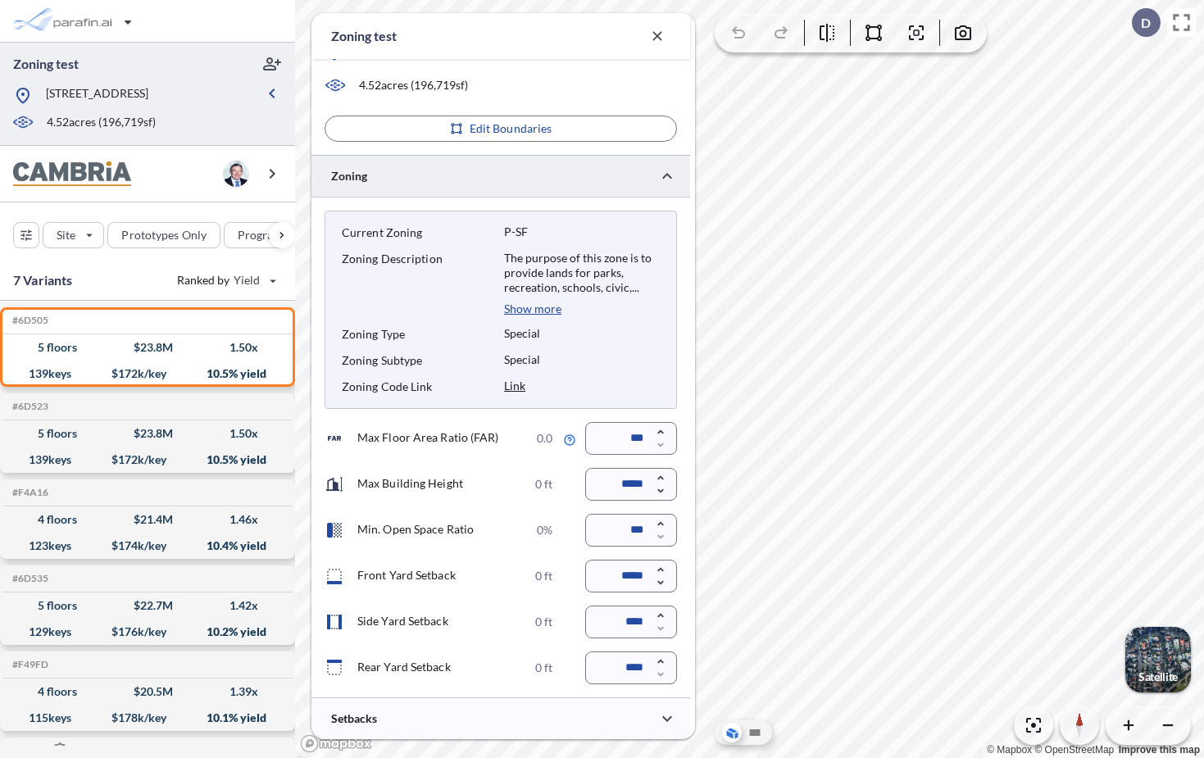
scroll to position [247, 0]
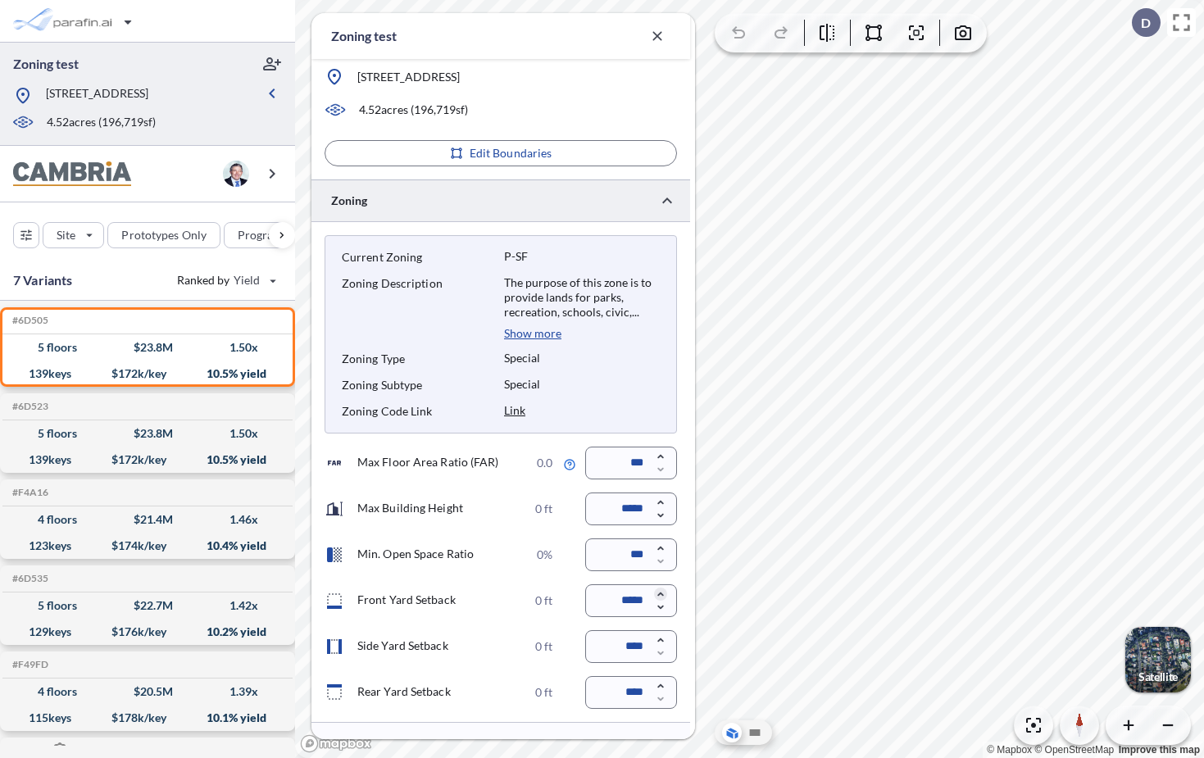
click at [665, 598] on icon "button" at bounding box center [660, 594] width 13 height 13
click at [662, 608] on icon "button" at bounding box center [660, 607] width 13 height 13
type input "*****"
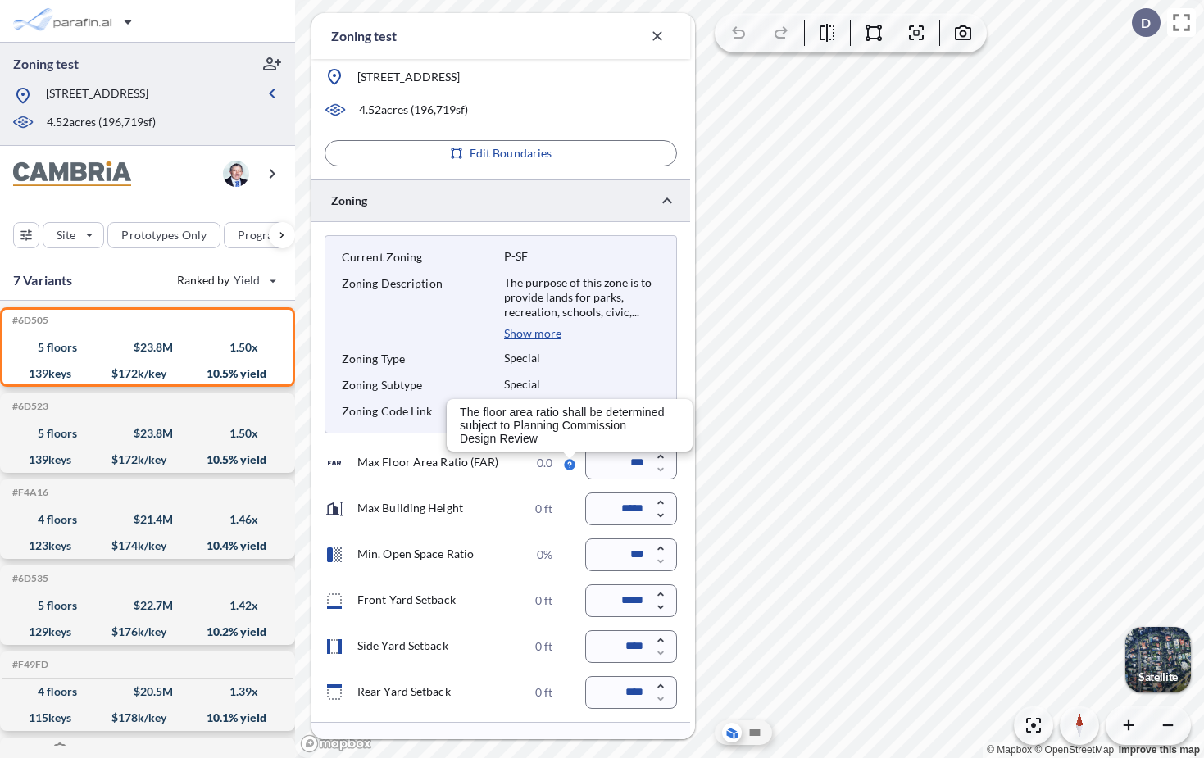
click at [570, 464] on icon at bounding box center [570, 465] width 10 height 10
click at [664, 503] on icon "button" at bounding box center [660, 502] width 13 height 13
click at [662, 515] on icon "button" at bounding box center [660, 516] width 6 height 4
click at [662, 502] on icon "button" at bounding box center [660, 503] width 6 height 4
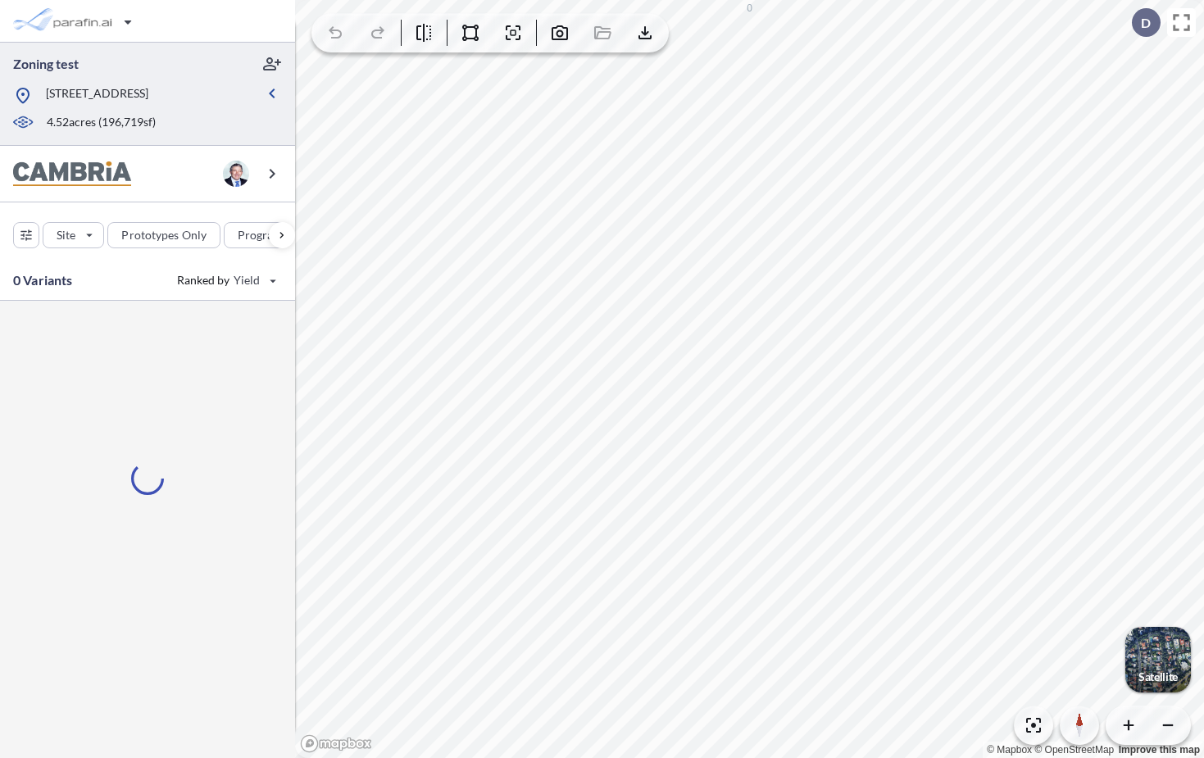
type input "*****"
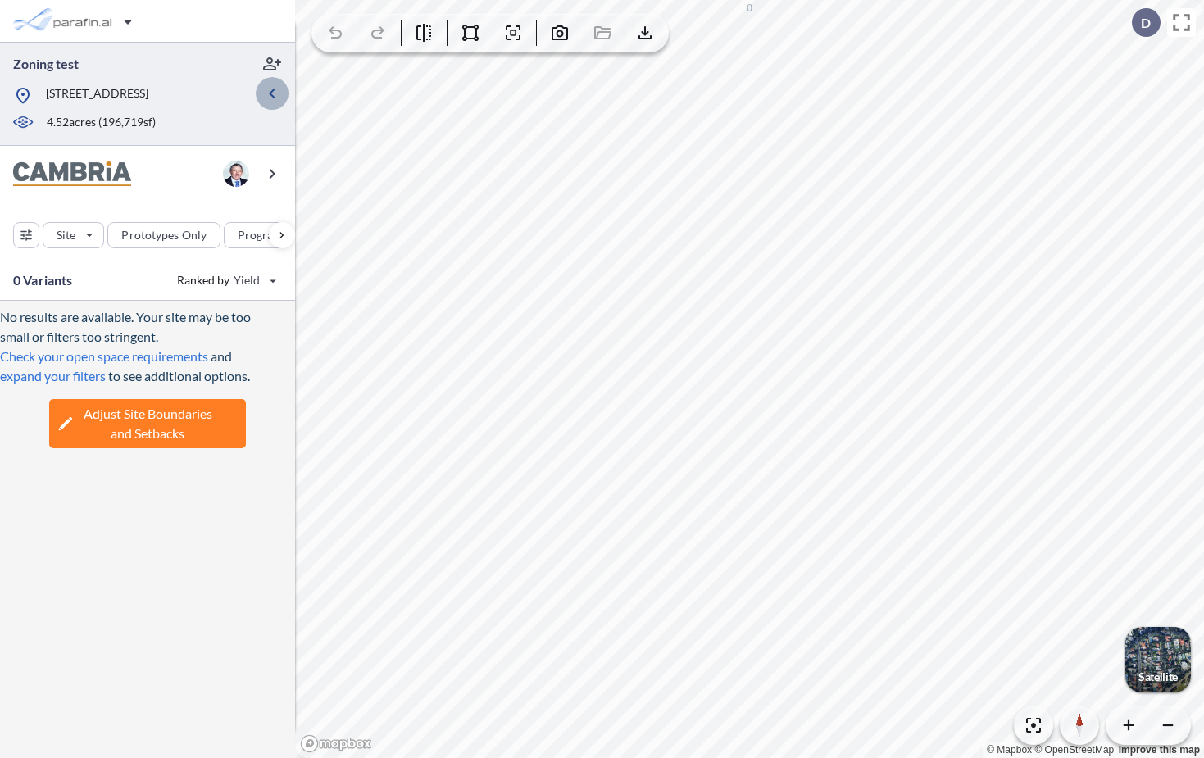
click at [272, 97] on icon "button" at bounding box center [272, 94] width 6 height 10
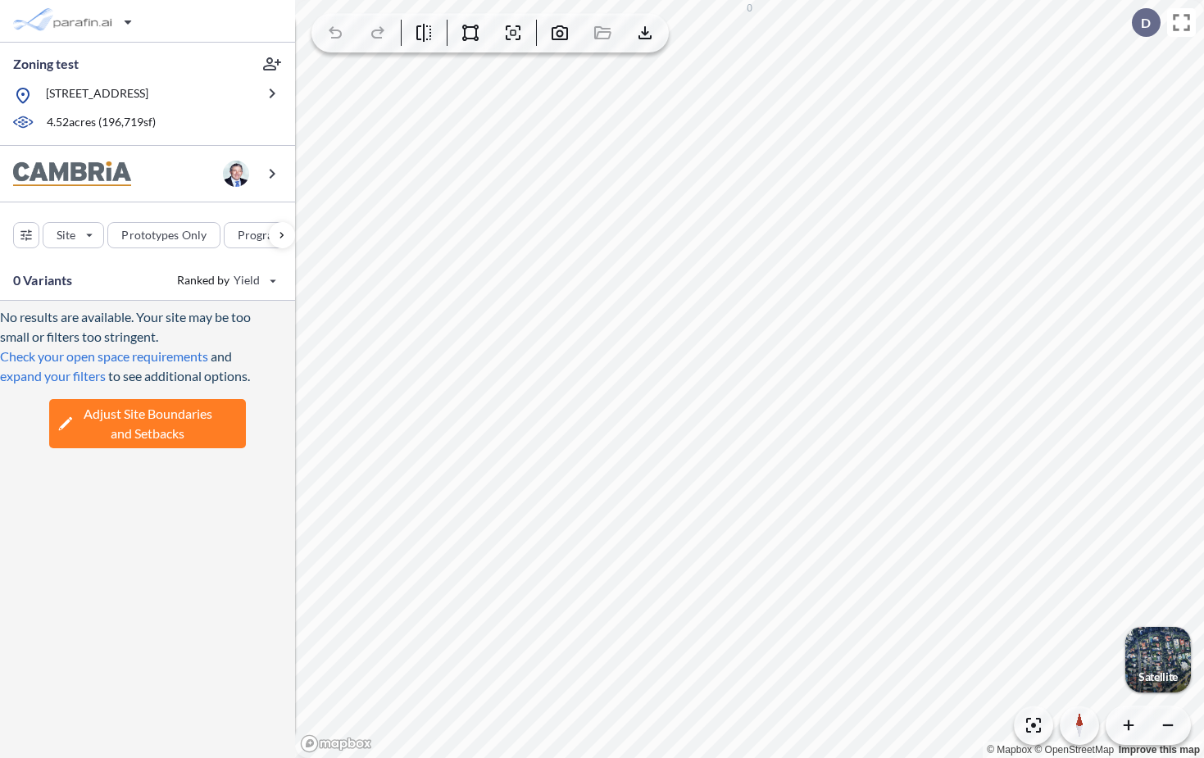
click at [178, 440] on span "Adjust Site Boundaries and Setbacks" at bounding box center [148, 423] width 129 height 39
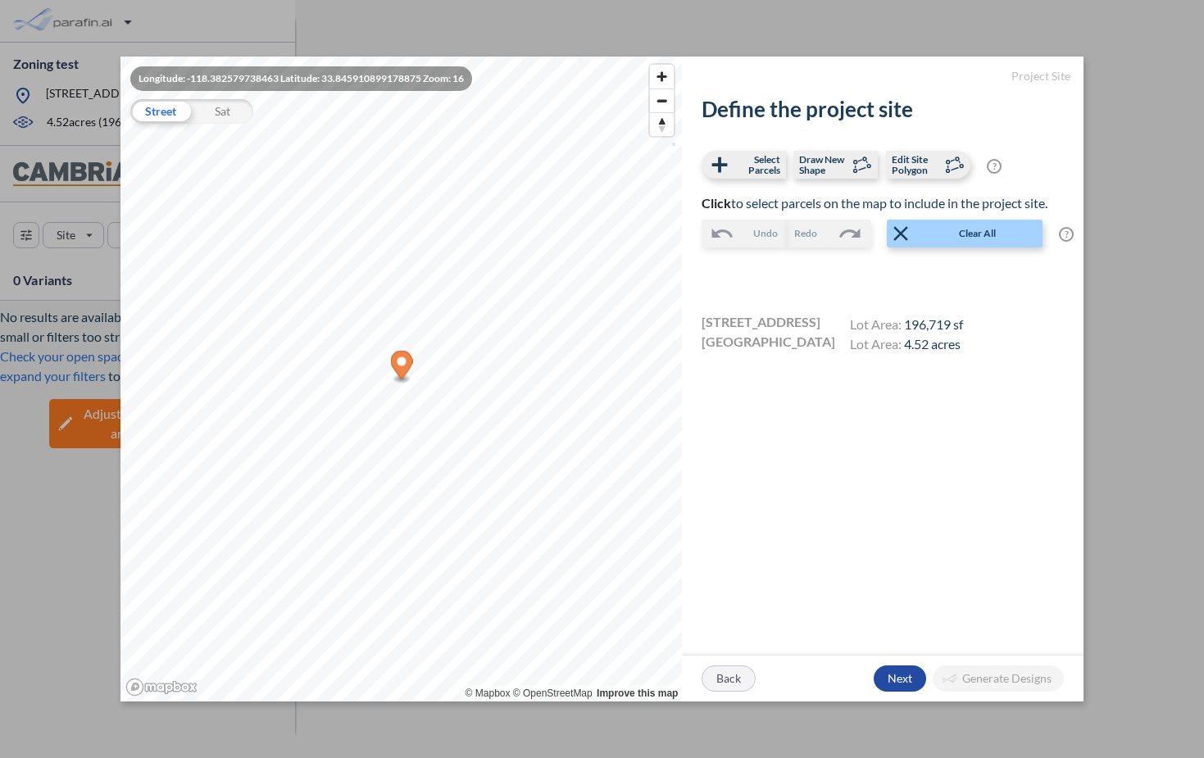
click at [735, 679] on div "button" at bounding box center [729, 679] width 52 height 25
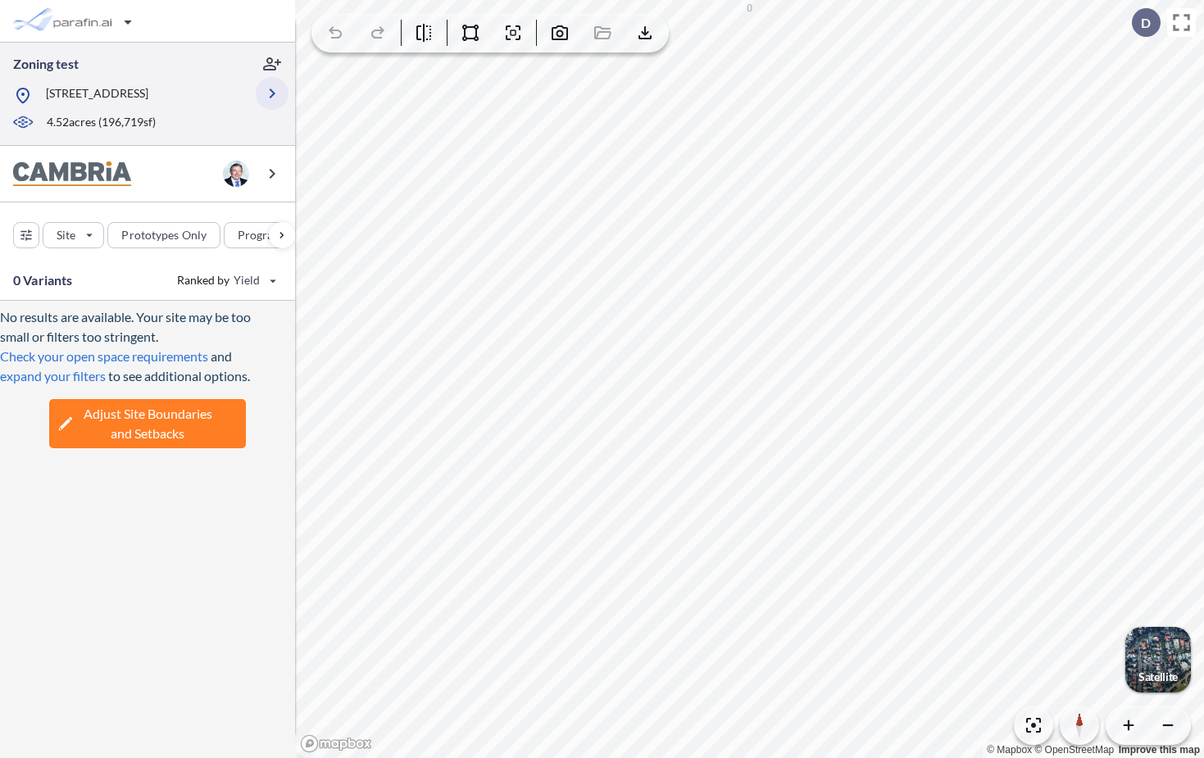
click at [274, 98] on icon "button" at bounding box center [273, 94] width 6 height 10
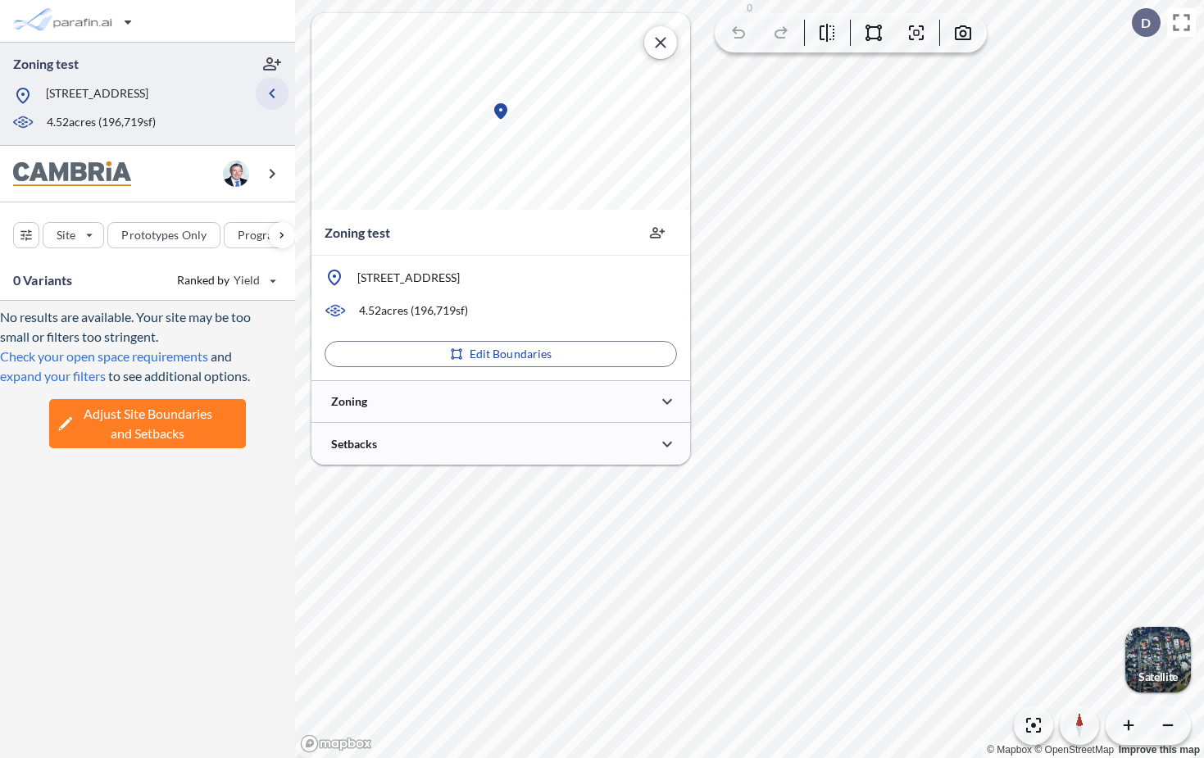
scroll to position [0, 0]
click at [488, 395] on div at bounding box center [501, 401] width 379 height 42
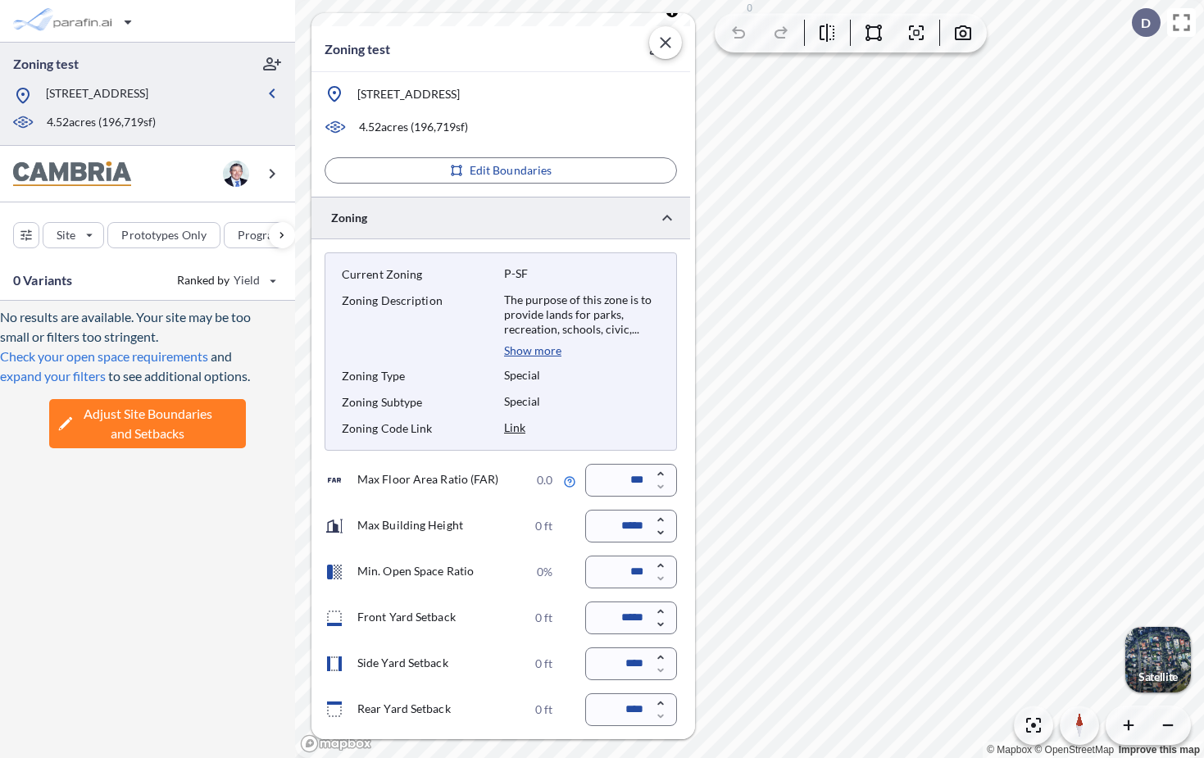
scroll to position [212, 0]
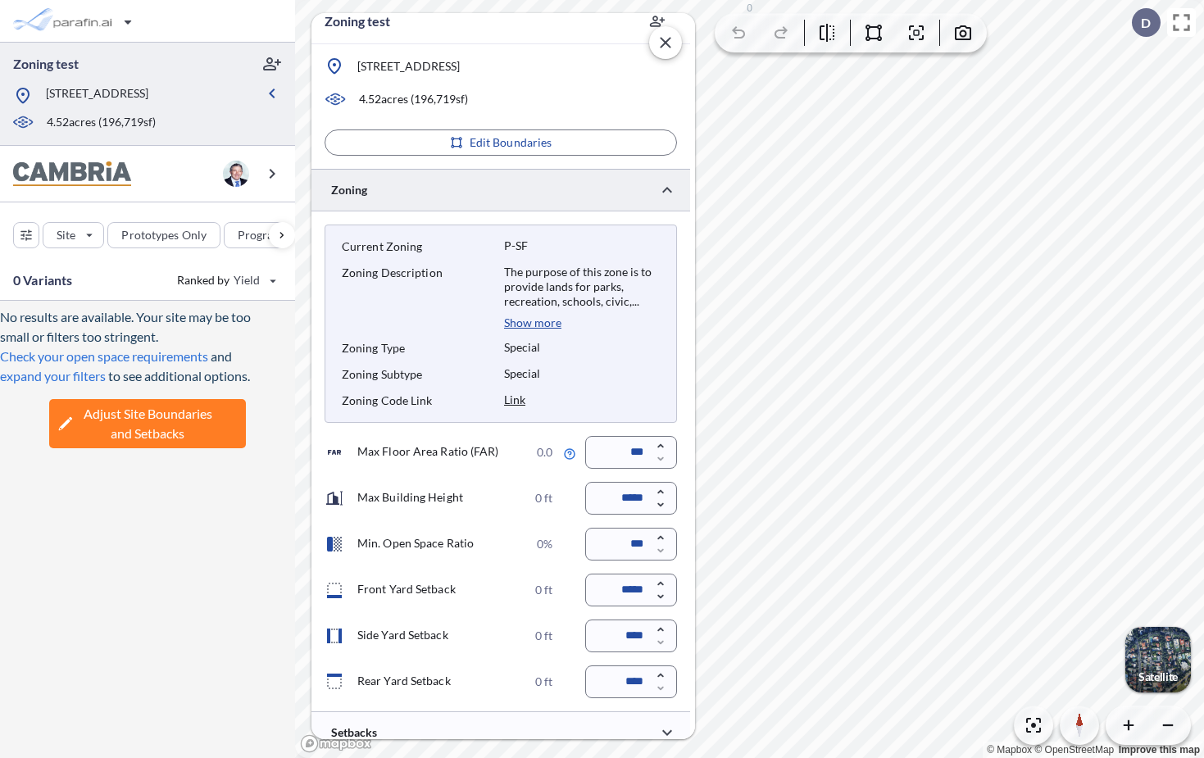
click at [627, 589] on input "*****" at bounding box center [631, 590] width 92 height 33
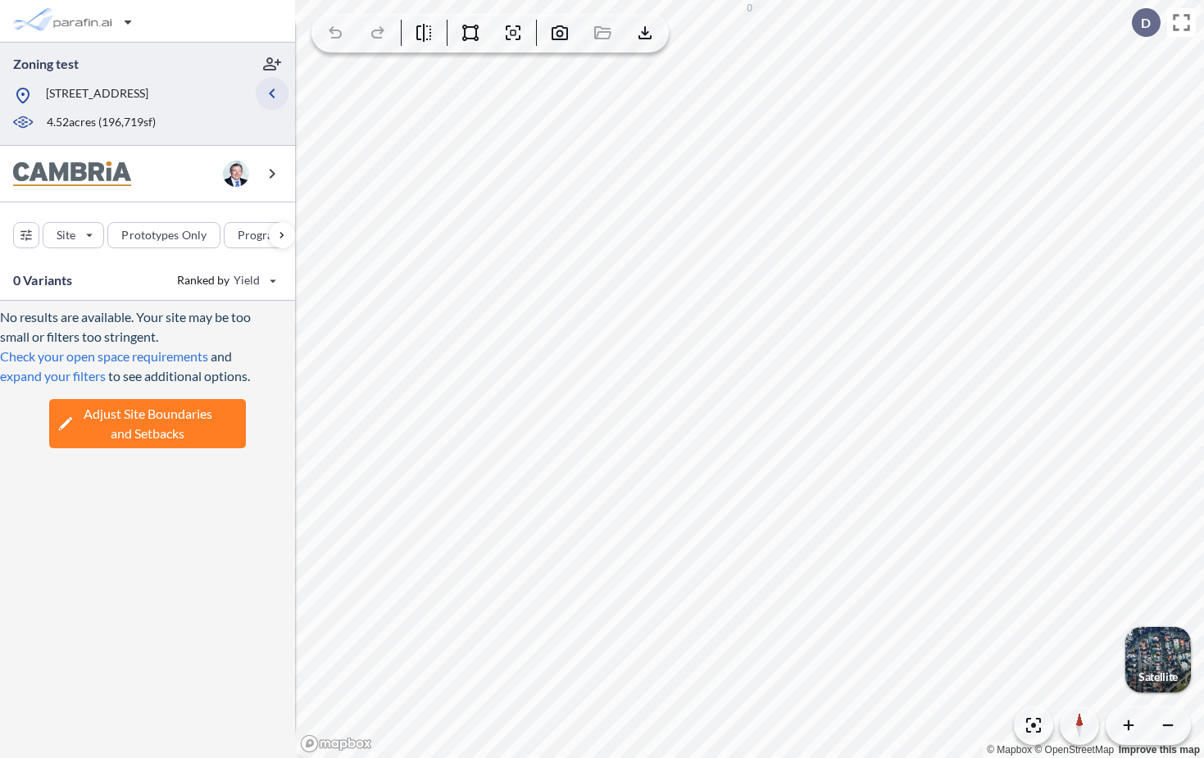
type input "*****"
click at [274, 98] on icon "button" at bounding box center [272, 94] width 20 height 20
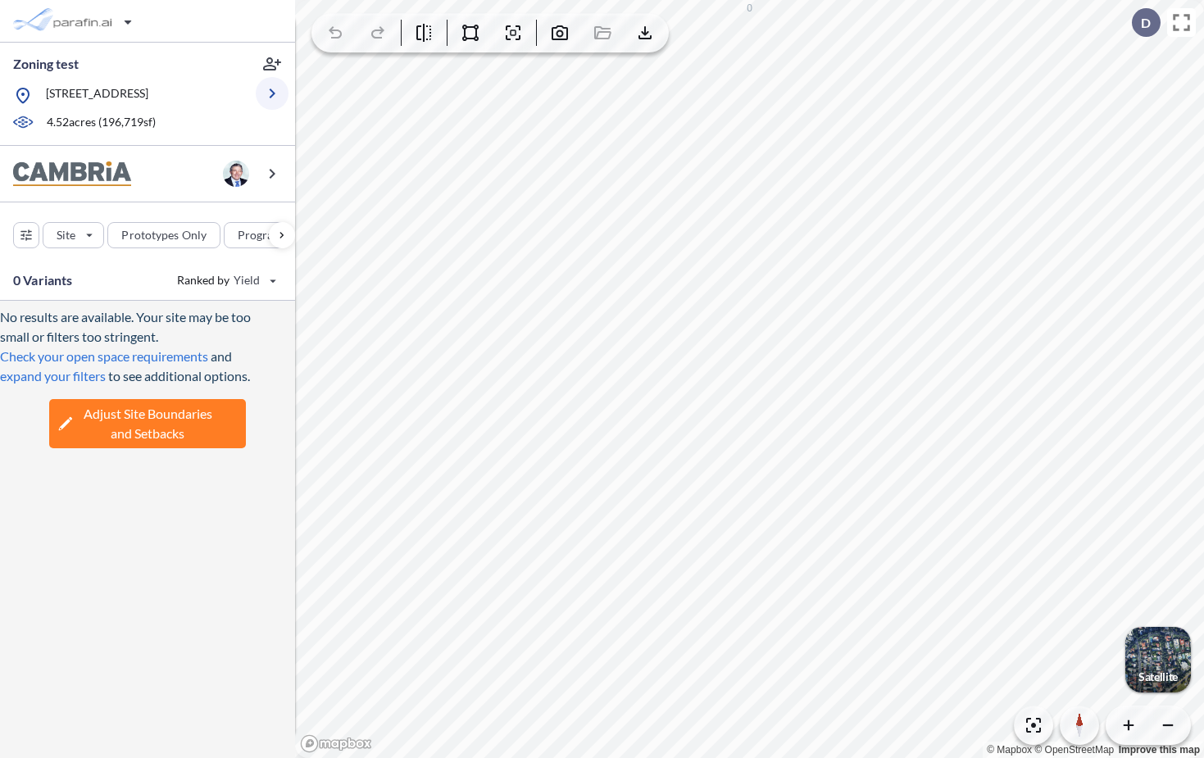
scroll to position [63, 0]
click at [280, 244] on div "button" at bounding box center [282, 235] width 26 height 26
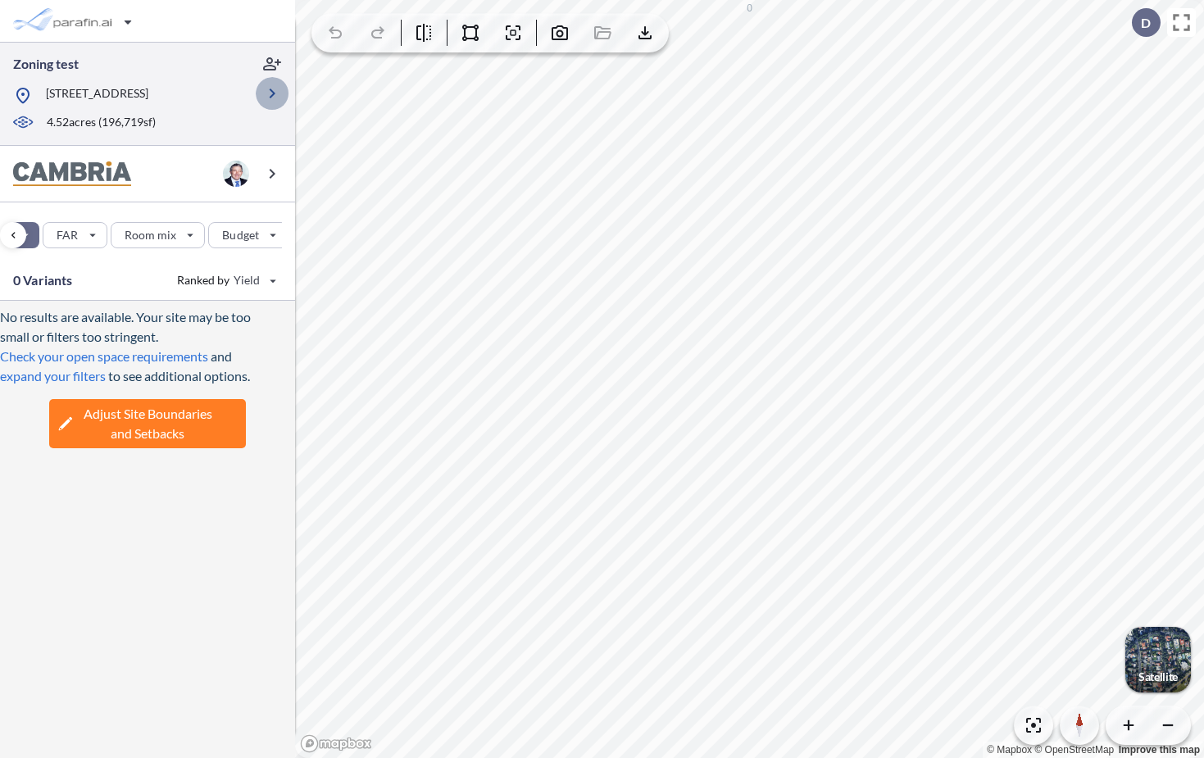
click at [272, 100] on icon "button" at bounding box center [272, 94] width 20 height 20
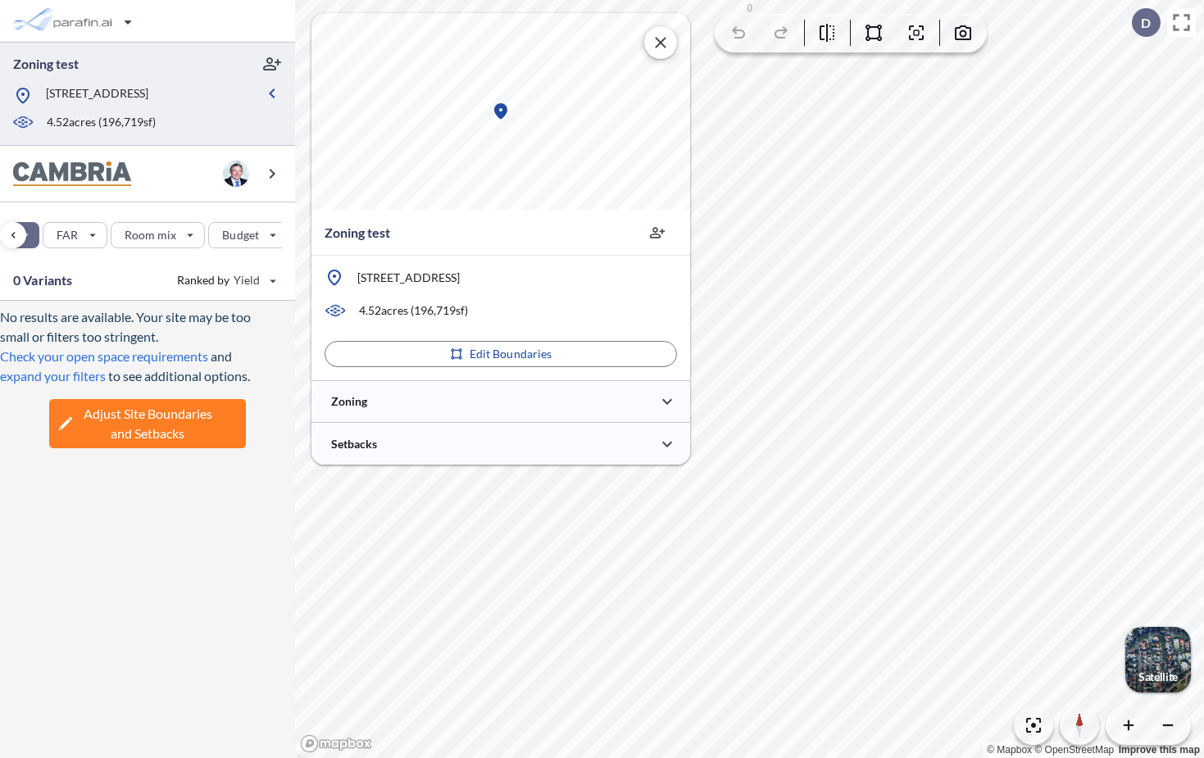
scroll to position [0, 0]
click at [275, 98] on icon "button" at bounding box center [272, 94] width 20 height 20
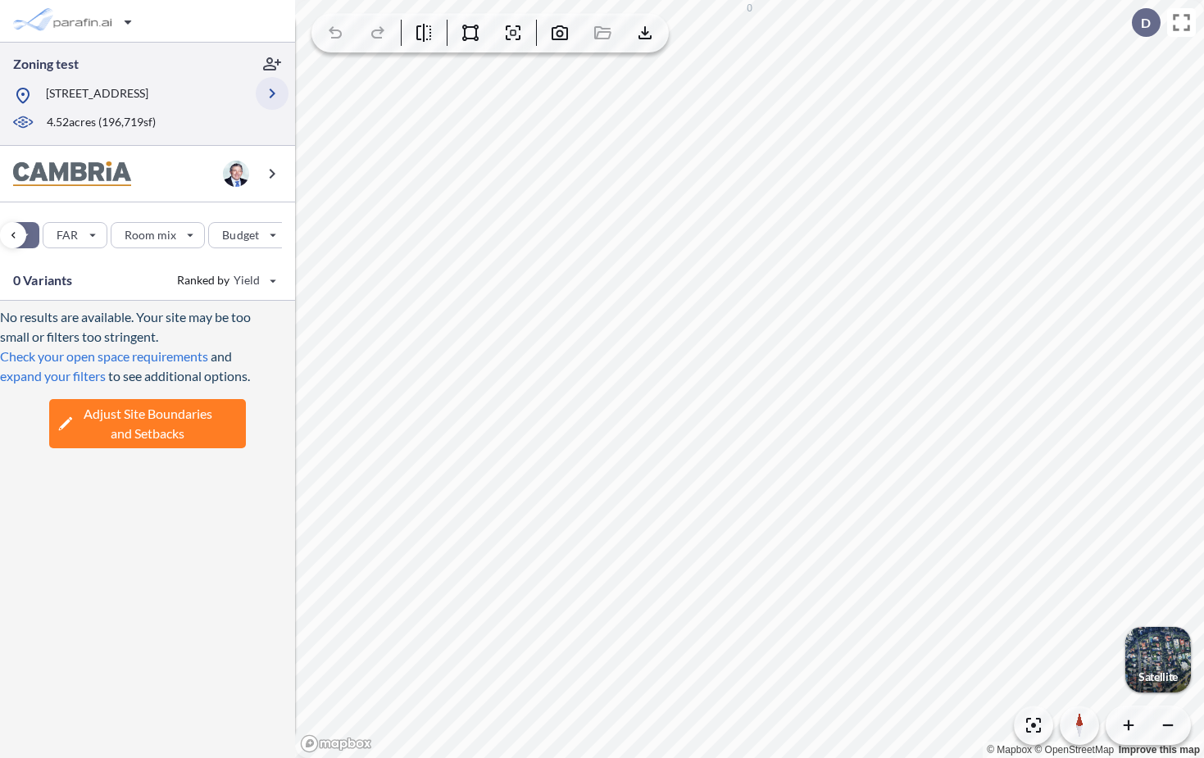
click at [275, 98] on icon "button" at bounding box center [272, 94] width 20 height 20
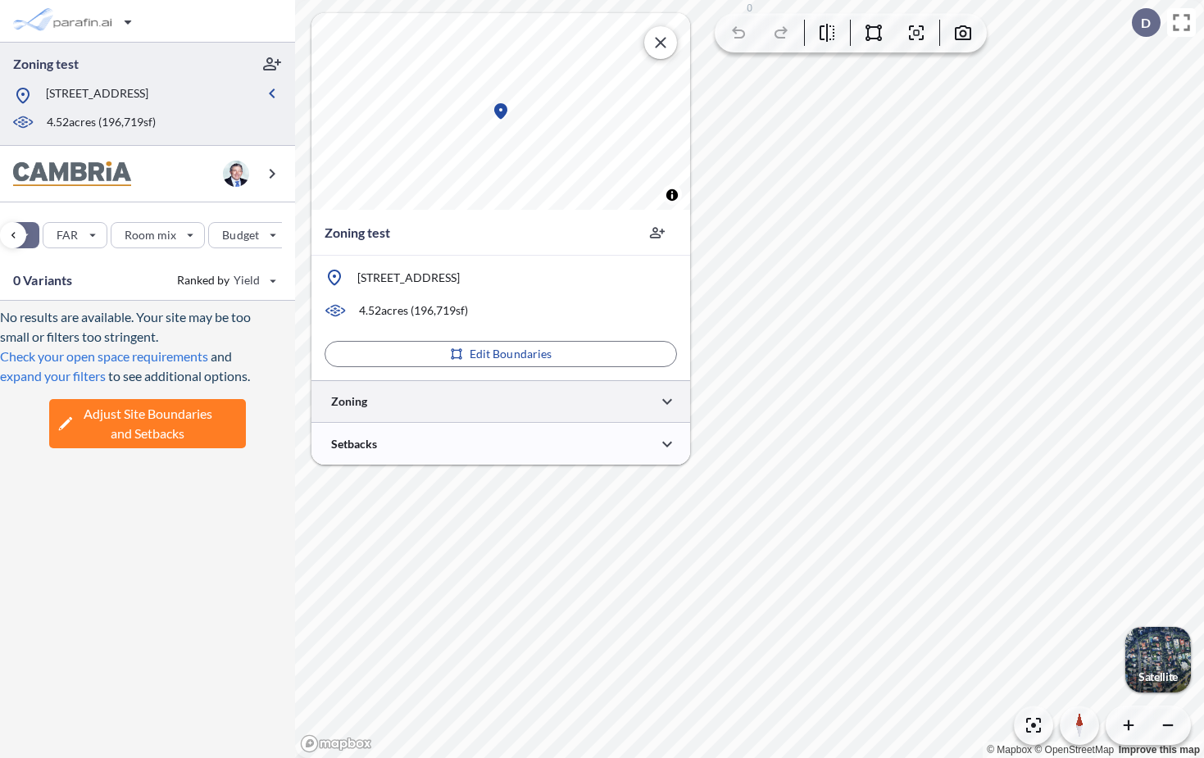
click at [445, 400] on div at bounding box center [501, 401] width 379 height 42
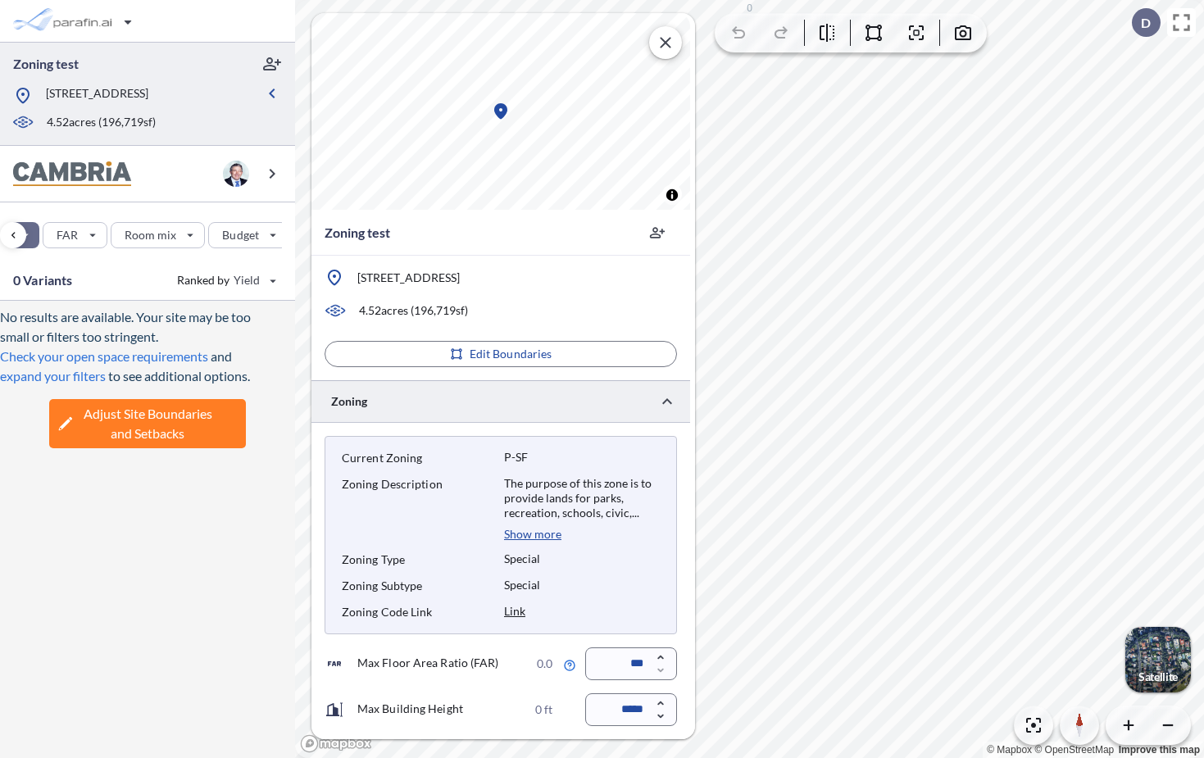
scroll to position [271, 0]
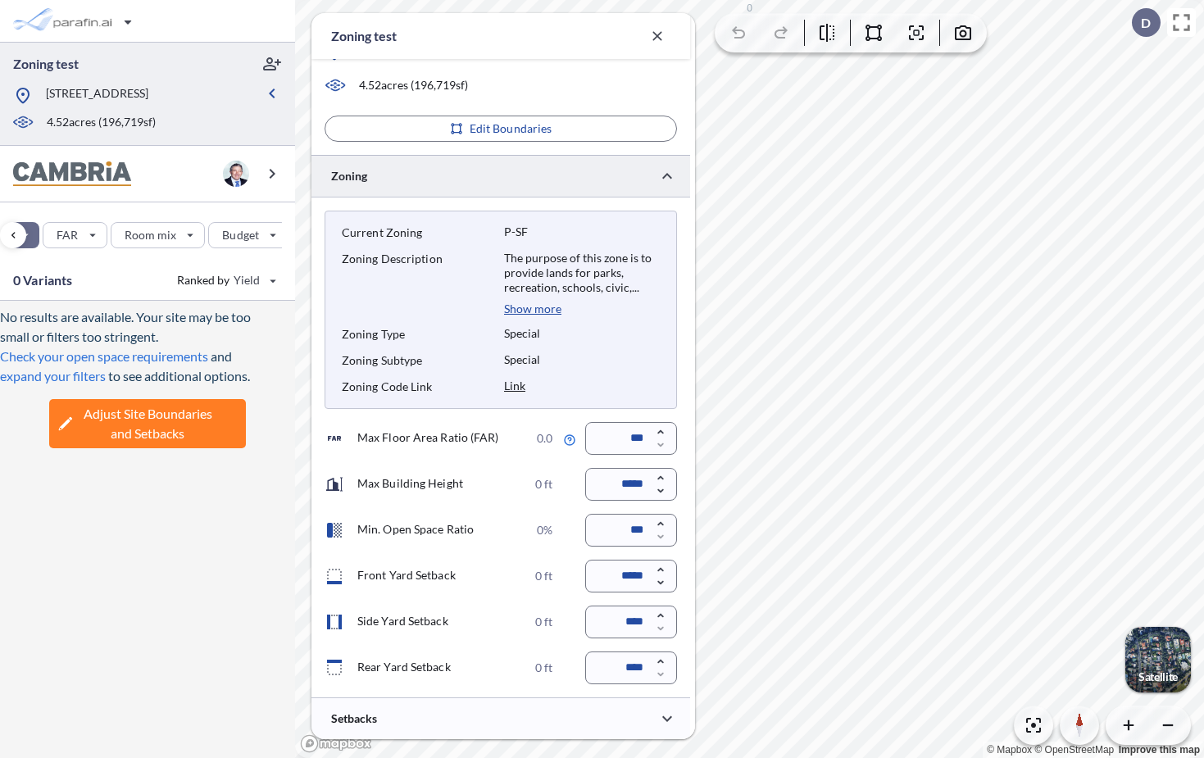
click at [633, 576] on input "*****" at bounding box center [631, 576] width 92 height 33
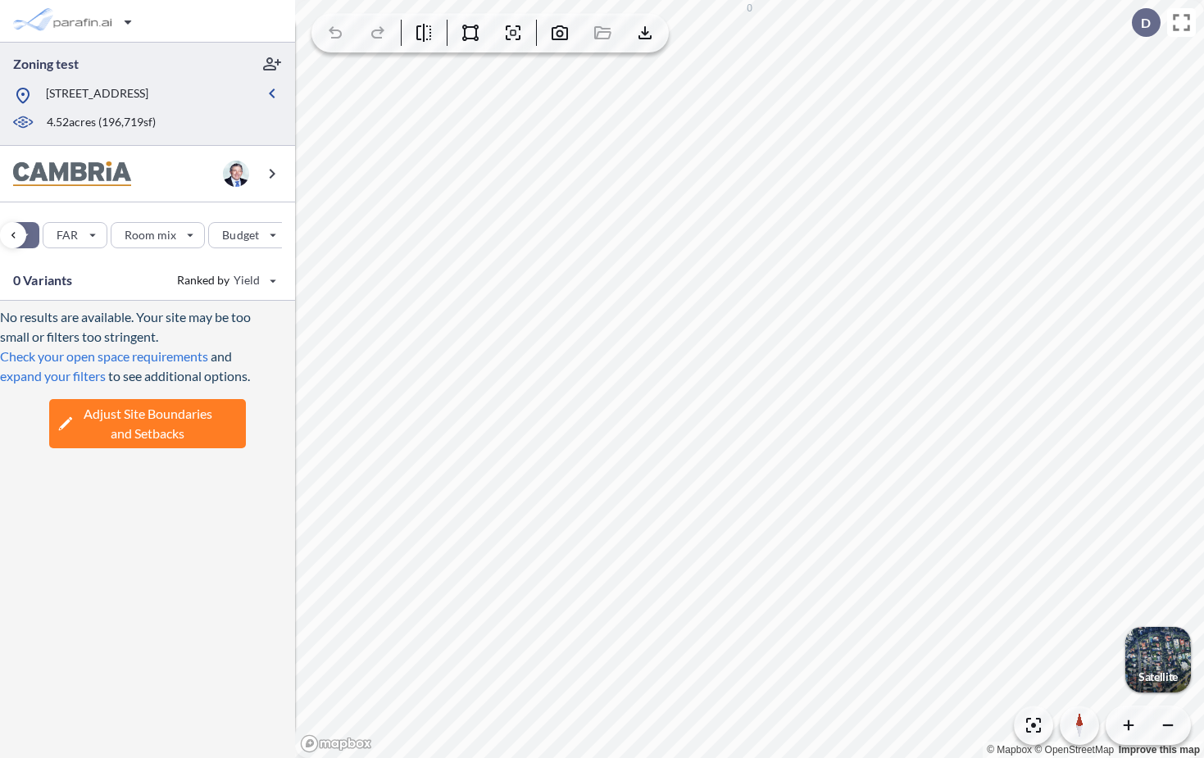
type input "*****"
click at [92, 24] on div "button" at bounding box center [76, 21] width 138 height 33
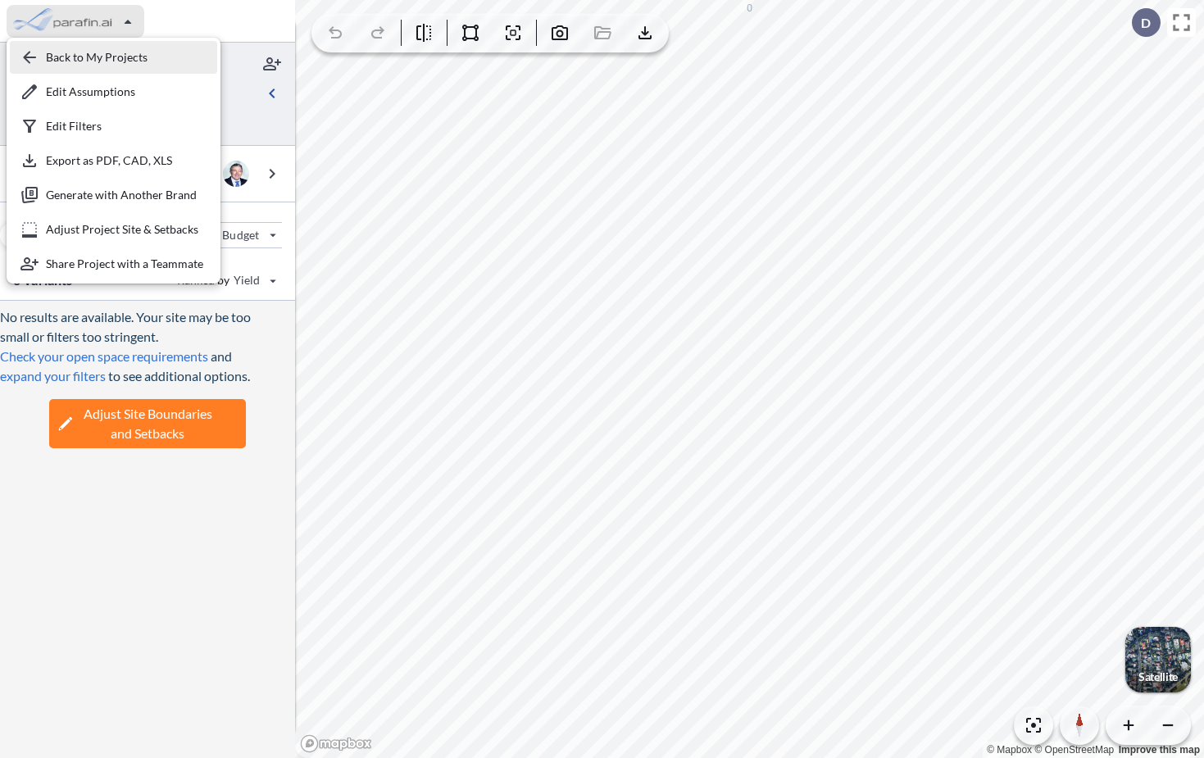
click at [84, 57] on div "button" at bounding box center [113, 57] width 207 height 33
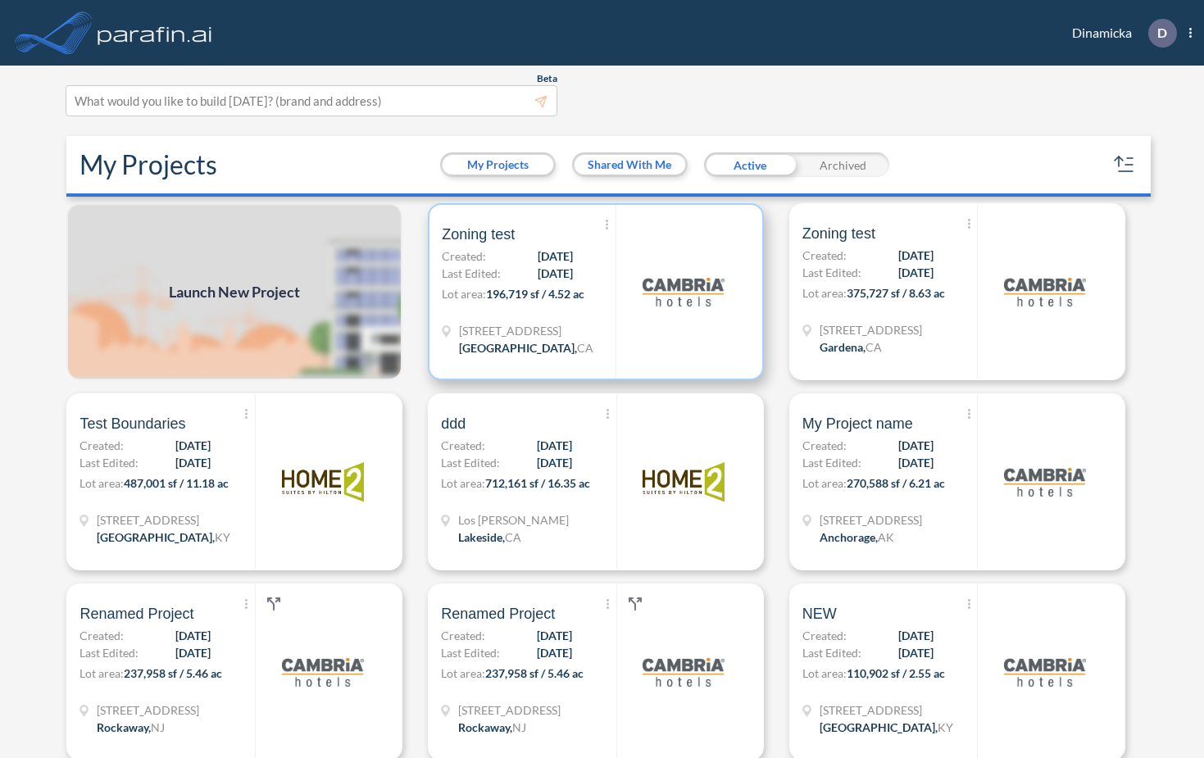
click at [576, 280] on div "Show More Created with sketchtool. Archive Reports Share a copy Zoning test Cre…" at bounding box center [529, 292] width 174 height 174
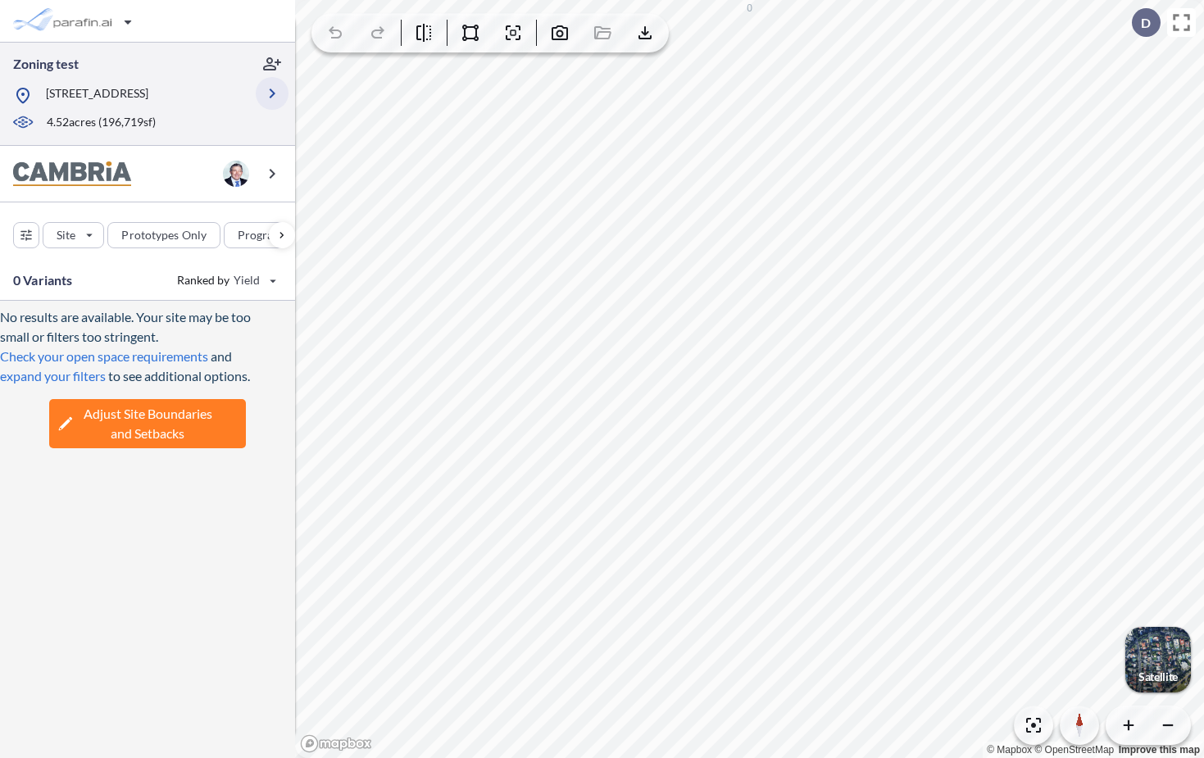
click at [272, 95] on icon "button" at bounding box center [272, 94] width 20 height 20
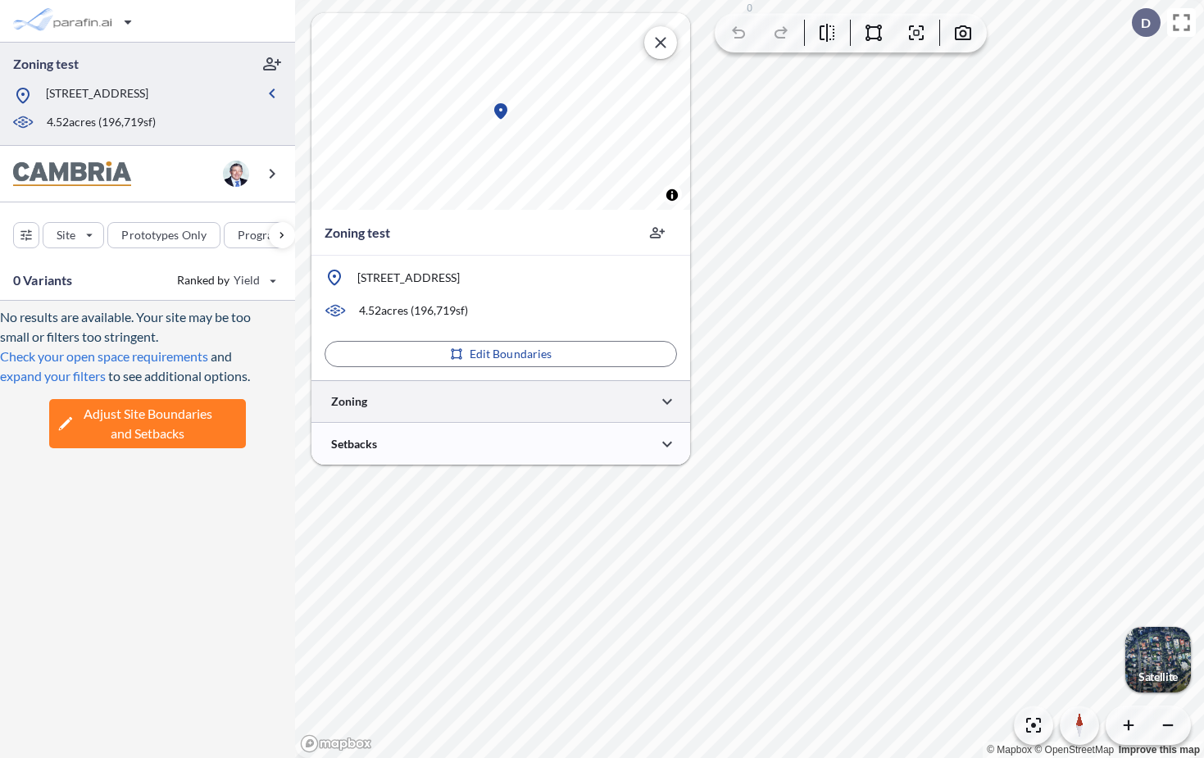
click at [544, 397] on div at bounding box center [501, 401] width 379 height 42
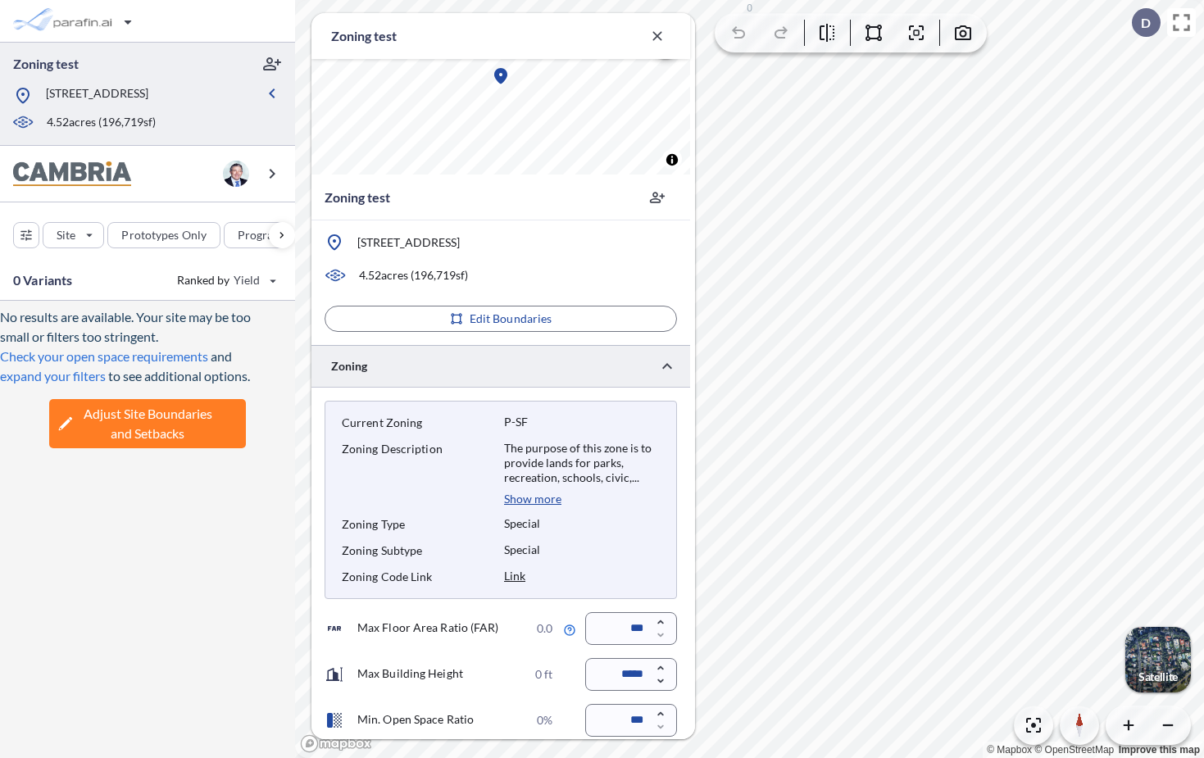
scroll to position [271, 0]
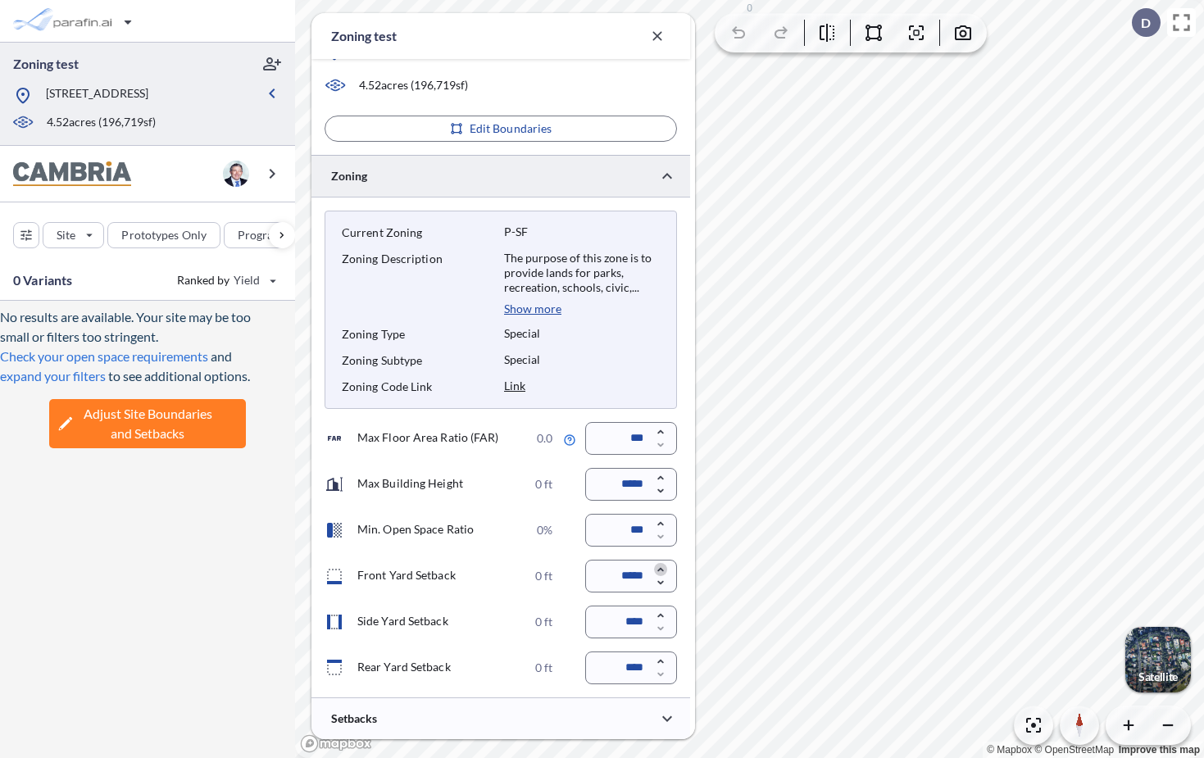
click at [663, 566] on icon "button" at bounding box center [660, 569] width 13 height 13
type input "*****"
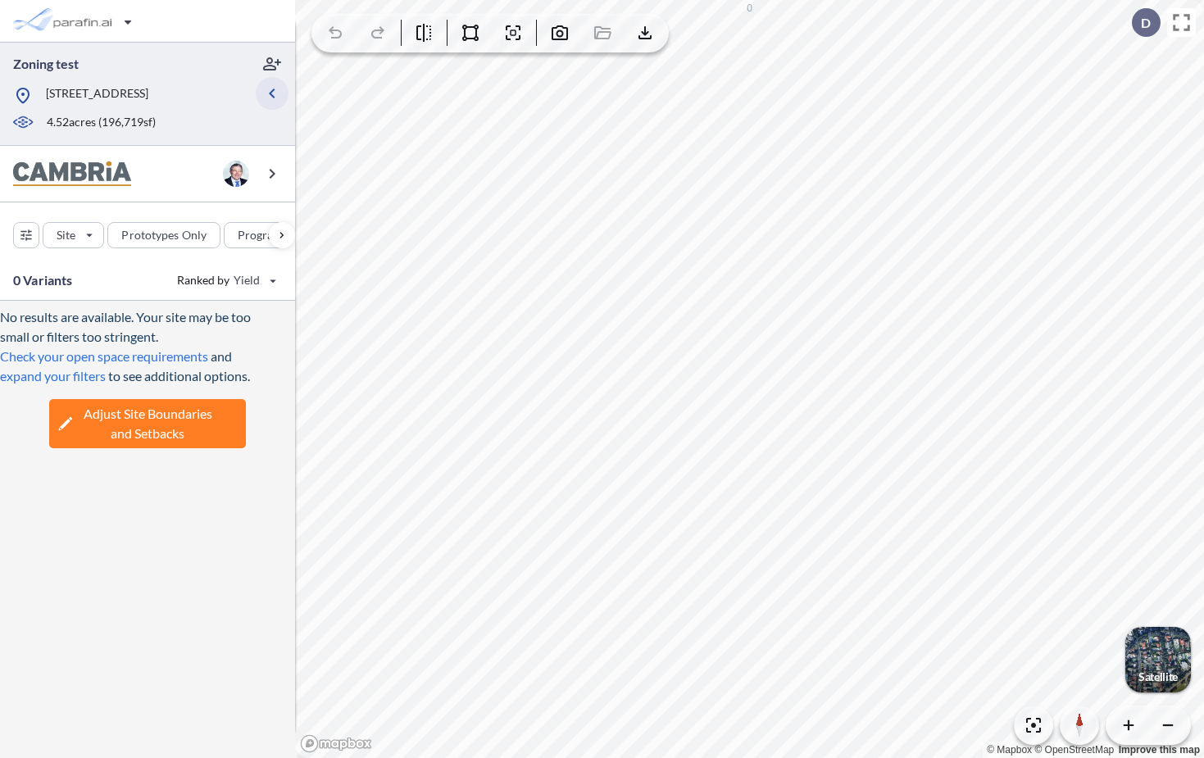
click at [271, 103] on icon "button" at bounding box center [272, 94] width 20 height 20
click at [271, 100] on icon "button" at bounding box center [272, 94] width 20 height 20
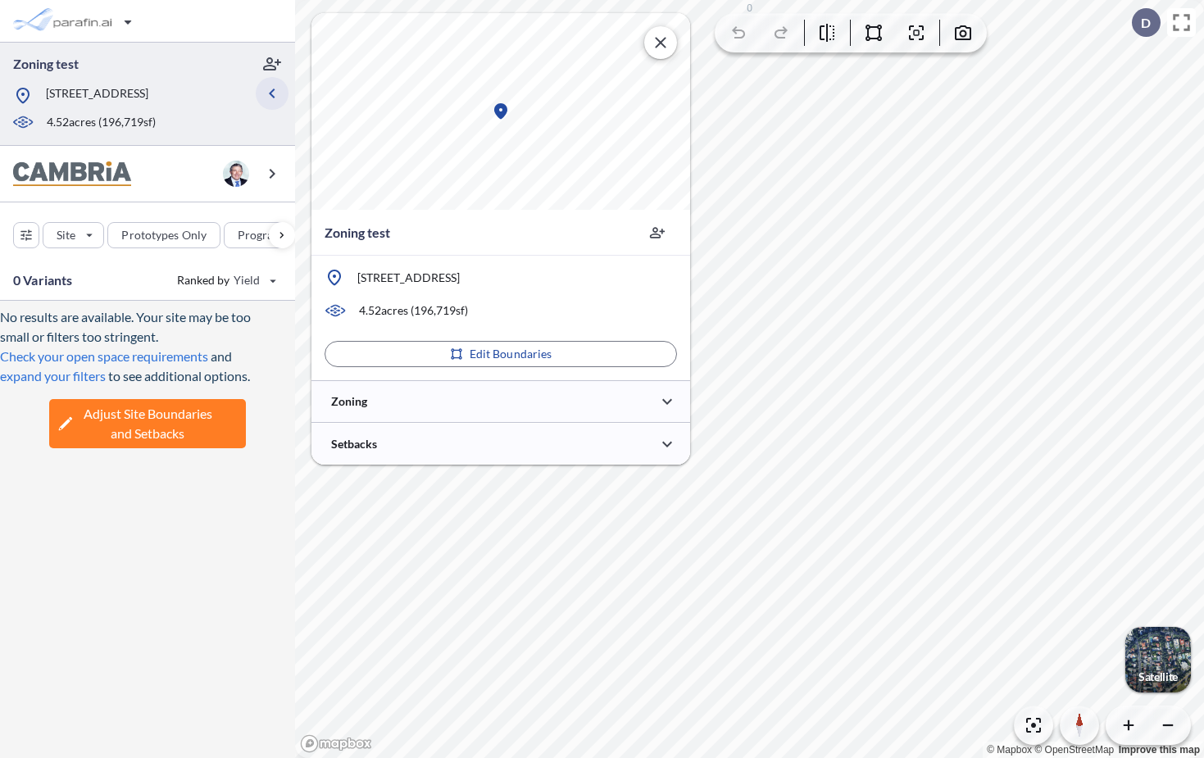
scroll to position [0, 0]
click at [409, 406] on div at bounding box center [501, 401] width 379 height 42
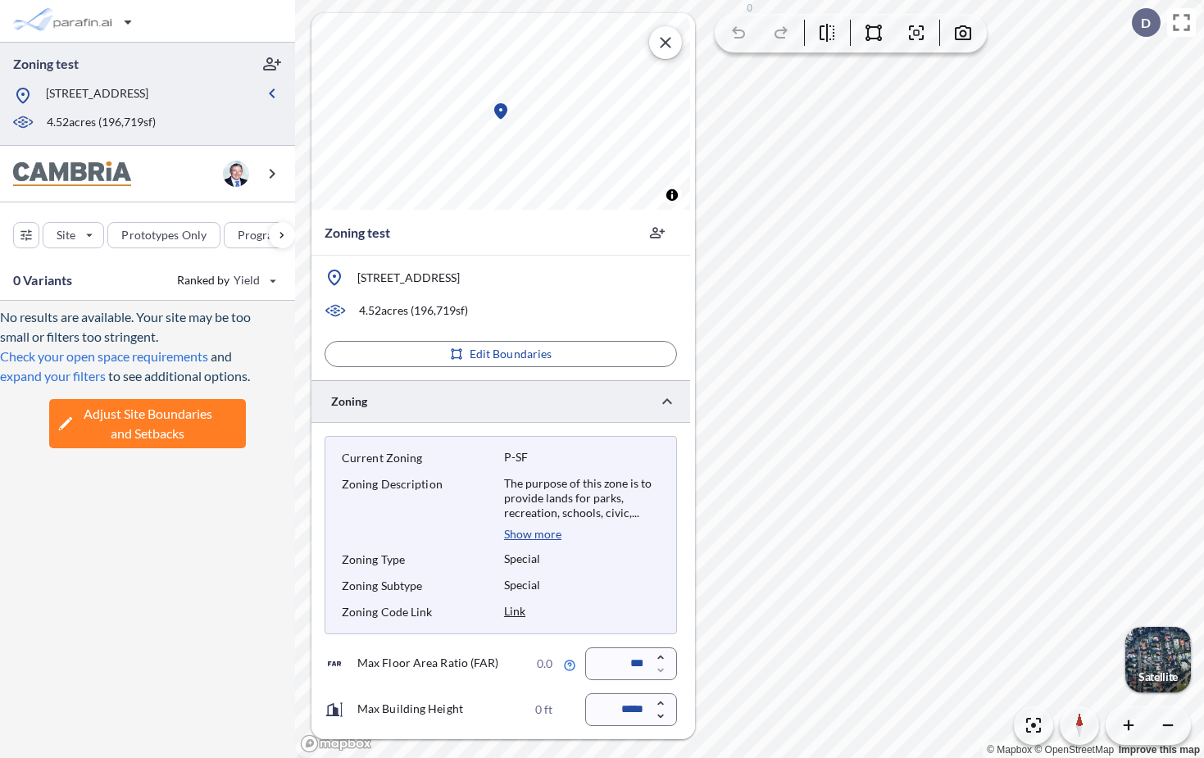
scroll to position [271, 0]
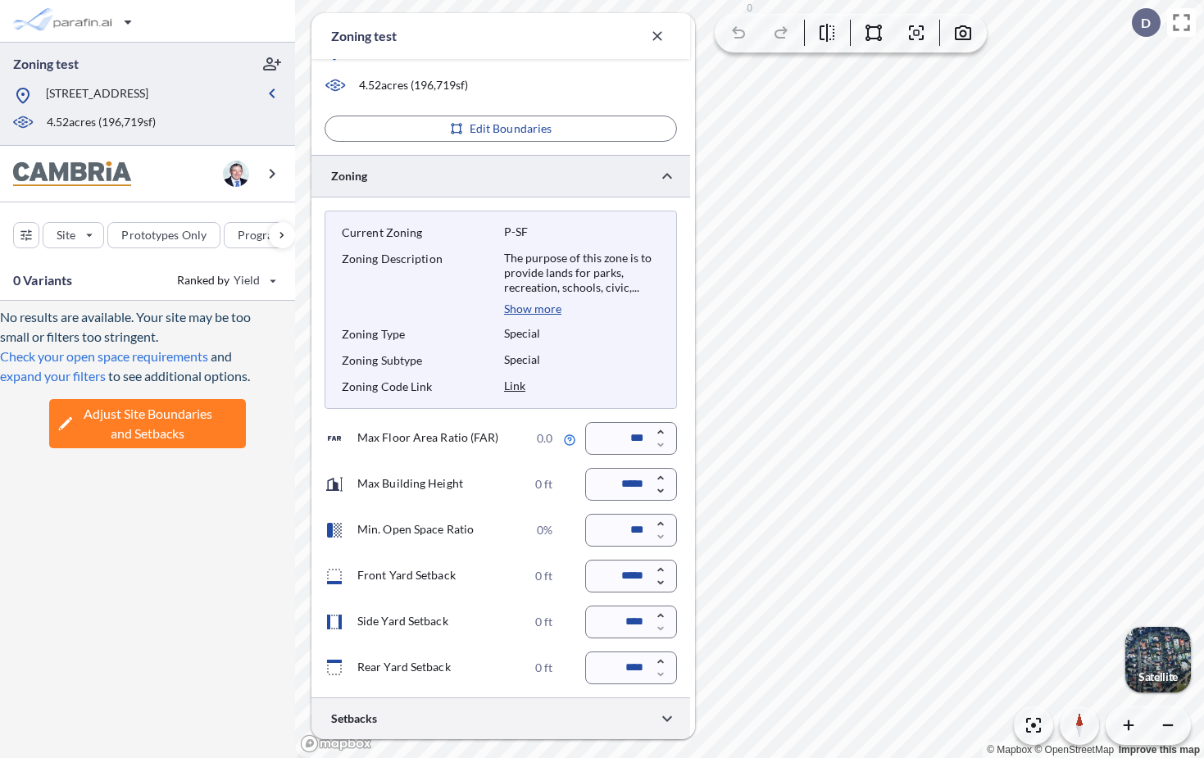
click at [505, 717] on div at bounding box center [501, 719] width 379 height 42
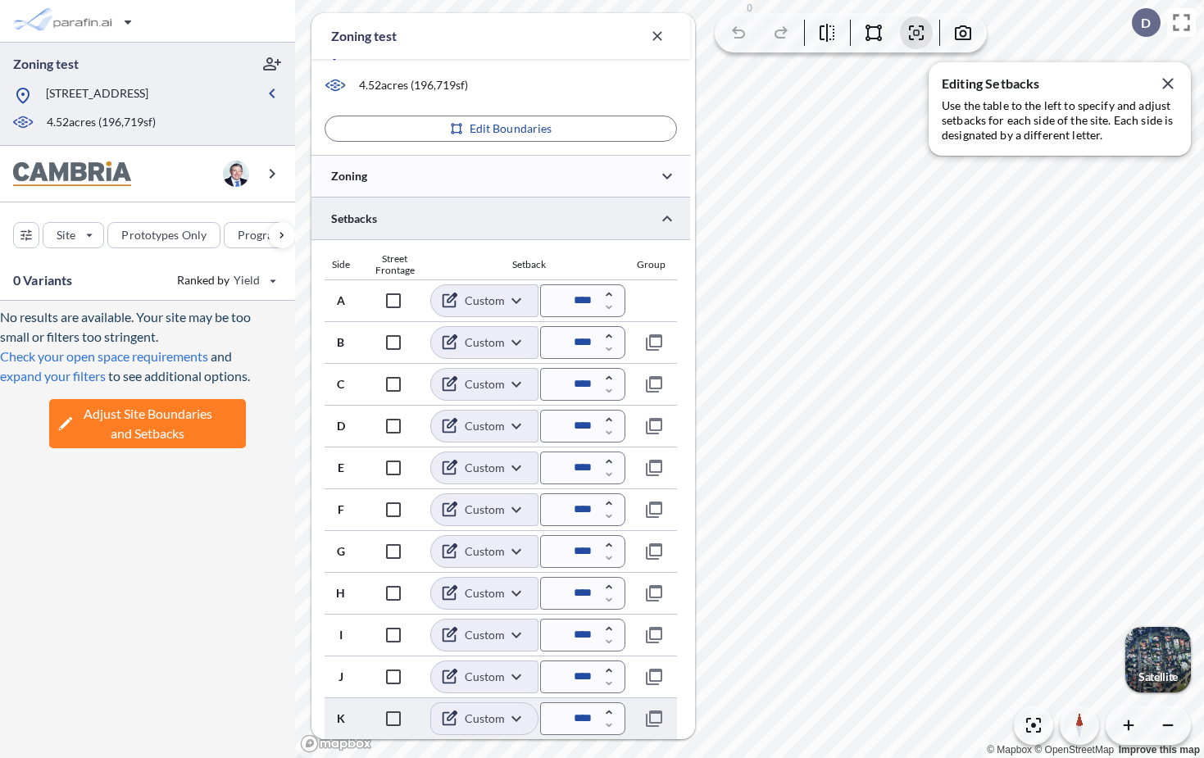
scroll to position [355, 0]
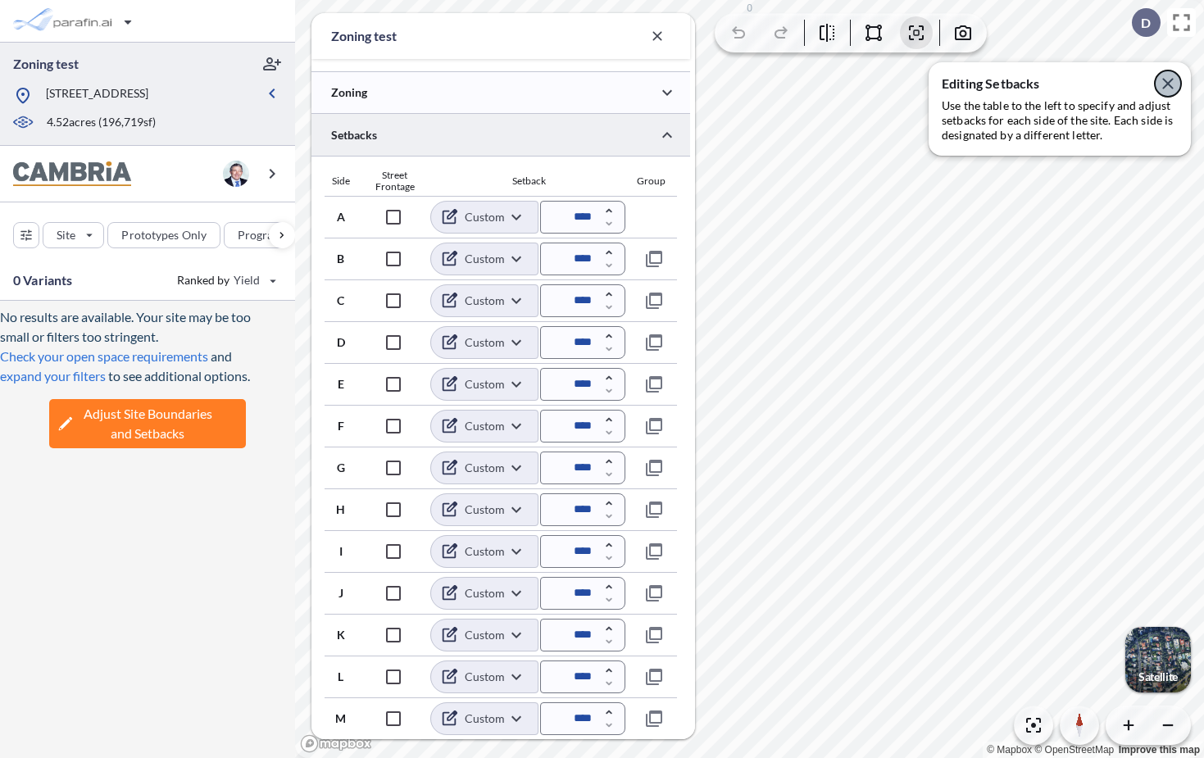
click at [1168, 82] on icon "button" at bounding box center [1167, 83] width 11 height 11
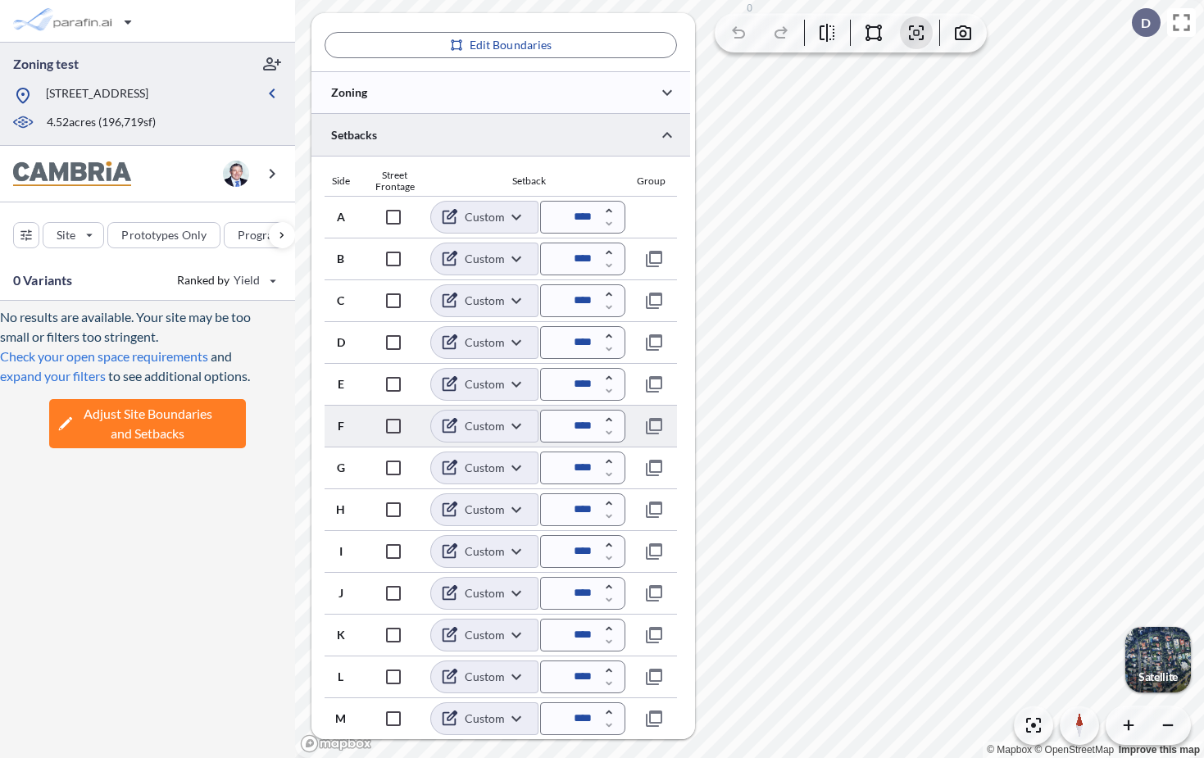
scroll to position [0, 0]
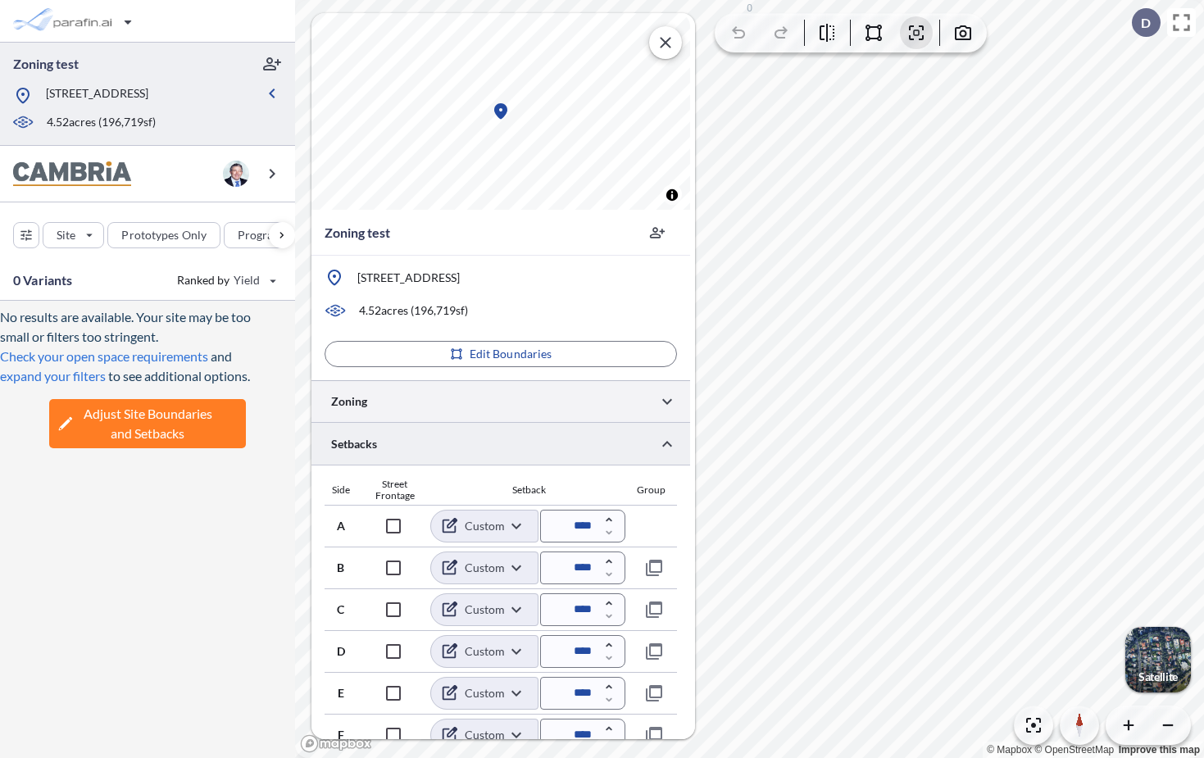
click at [404, 404] on div at bounding box center [501, 401] width 379 height 42
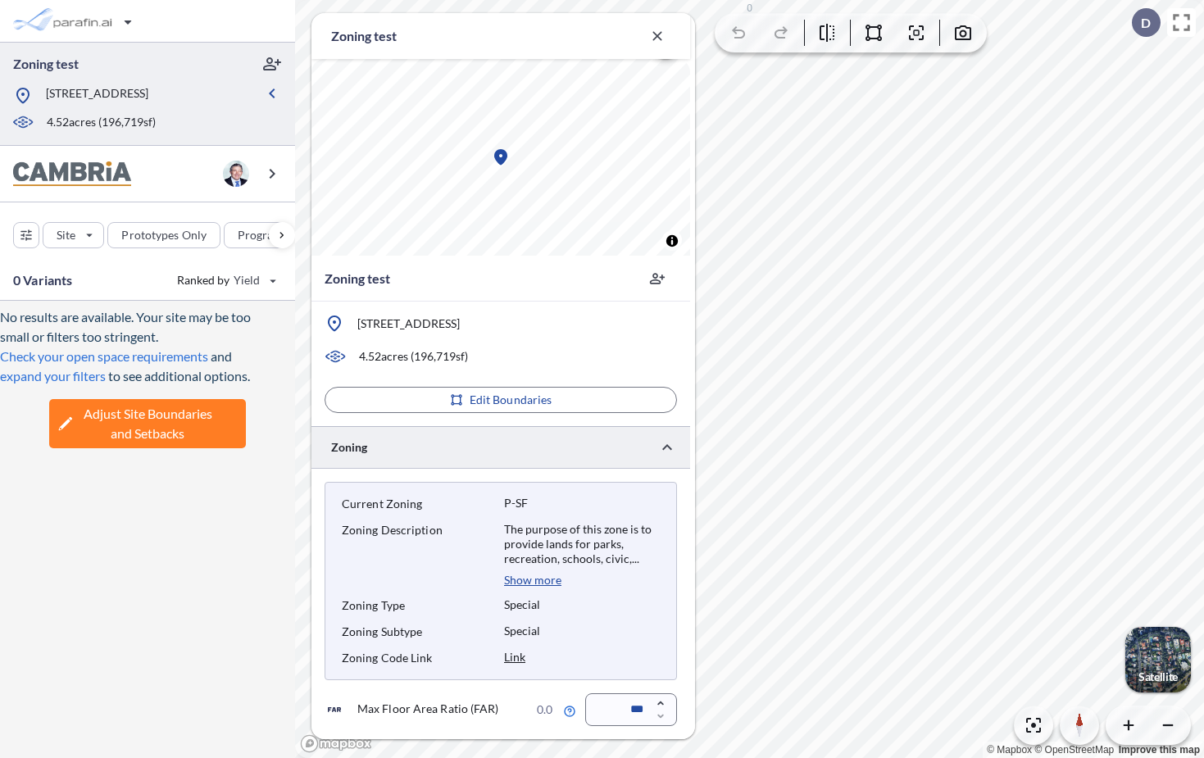
scroll to position [271, 0]
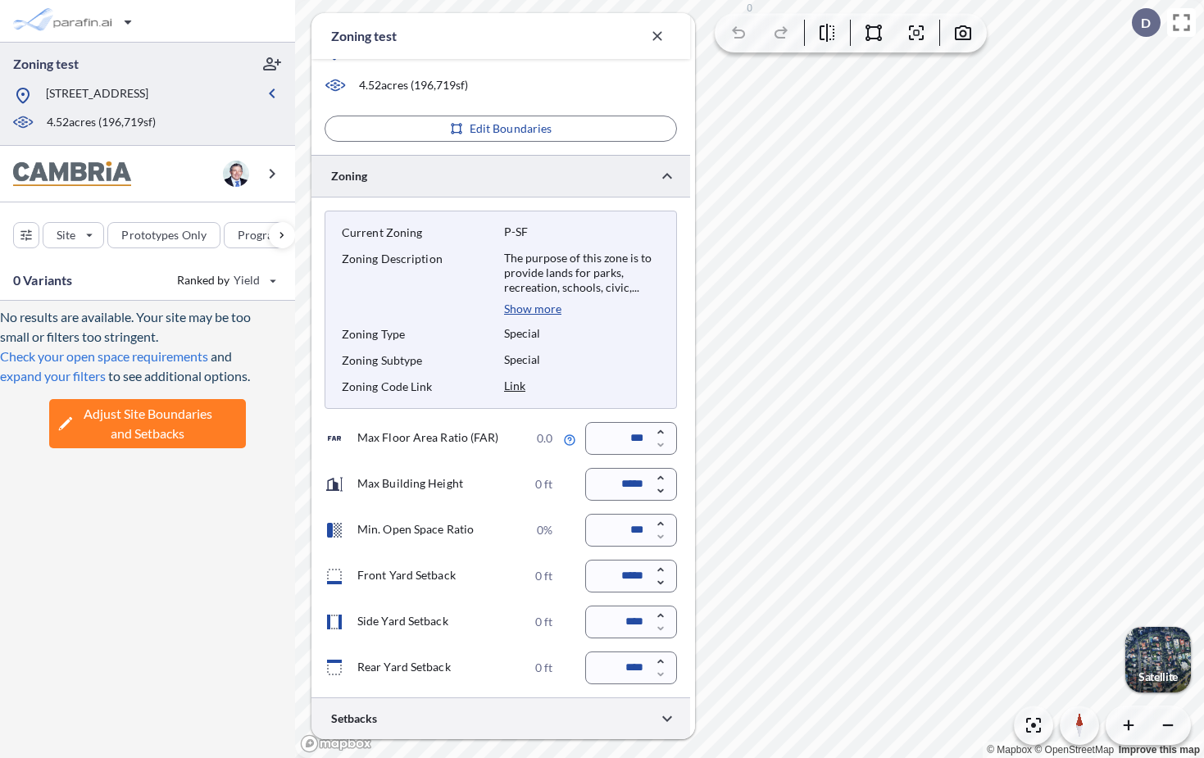
click at [480, 715] on div at bounding box center [501, 719] width 379 height 42
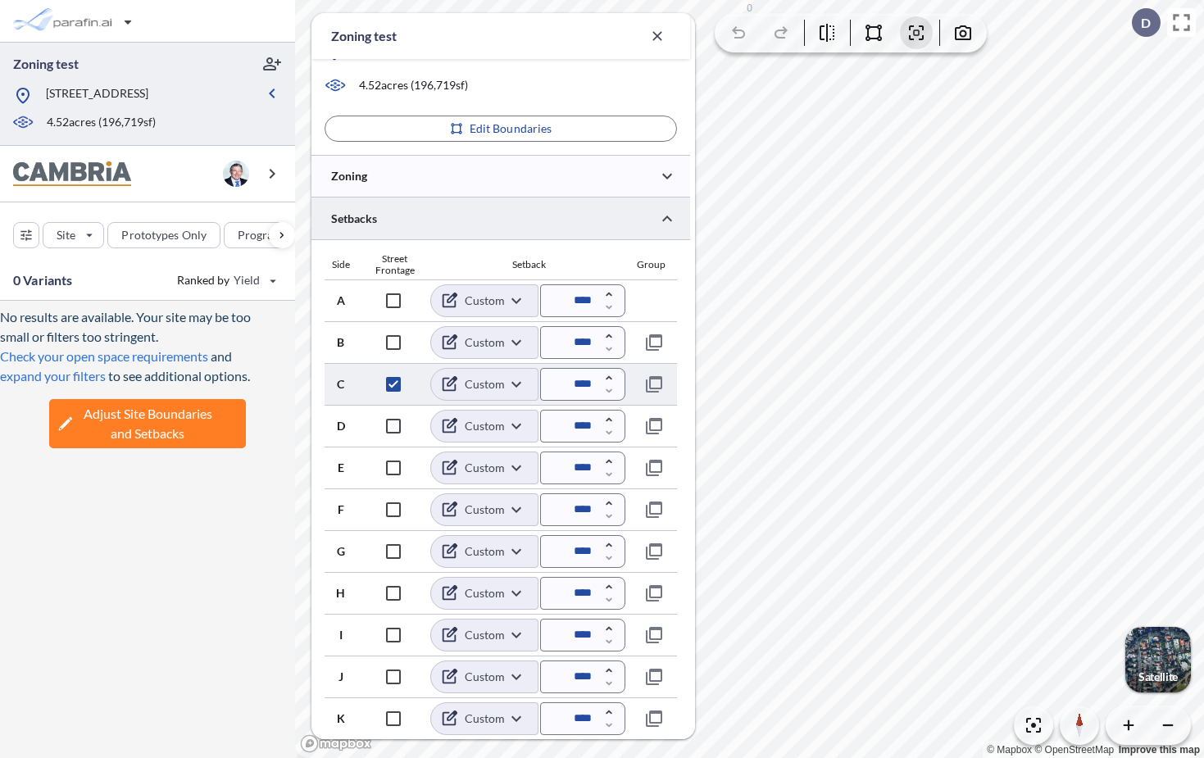
click at [576, 384] on input "****" at bounding box center [582, 384] width 85 height 33
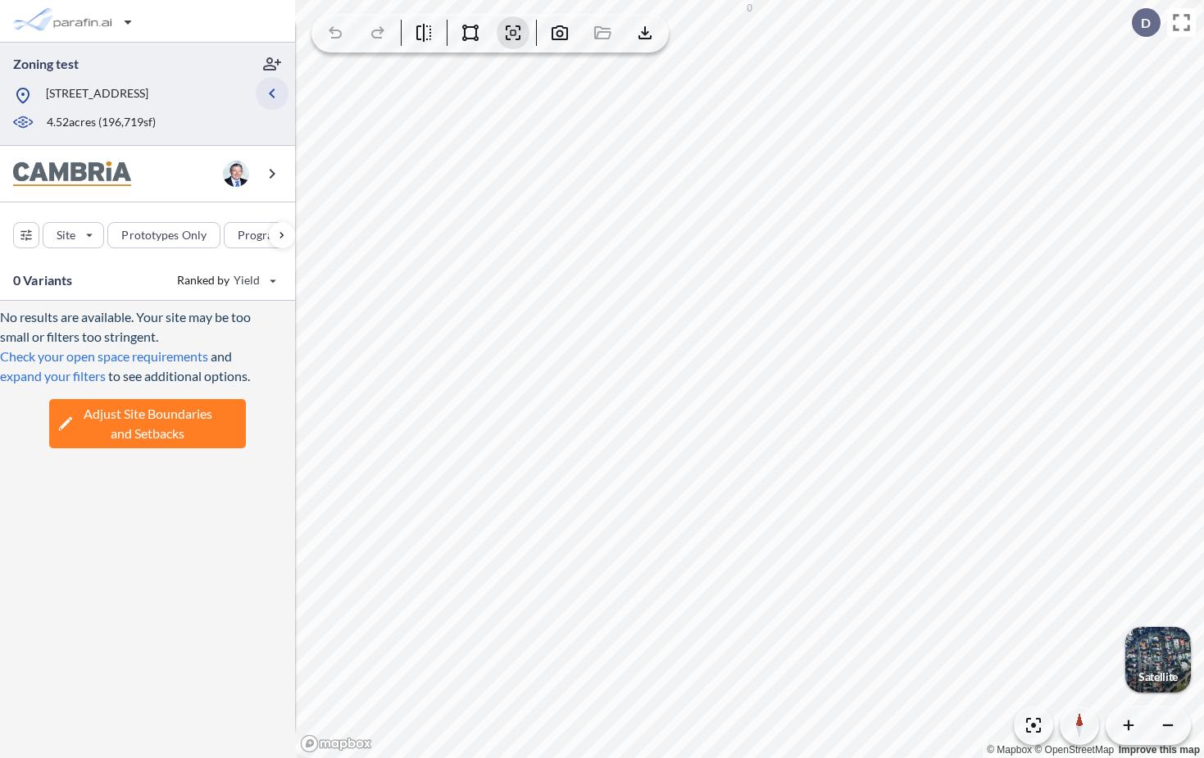
type input "*****"
click at [274, 96] on icon "button" at bounding box center [272, 94] width 6 height 10
click at [274, 96] on icon "button" at bounding box center [272, 94] width 20 height 20
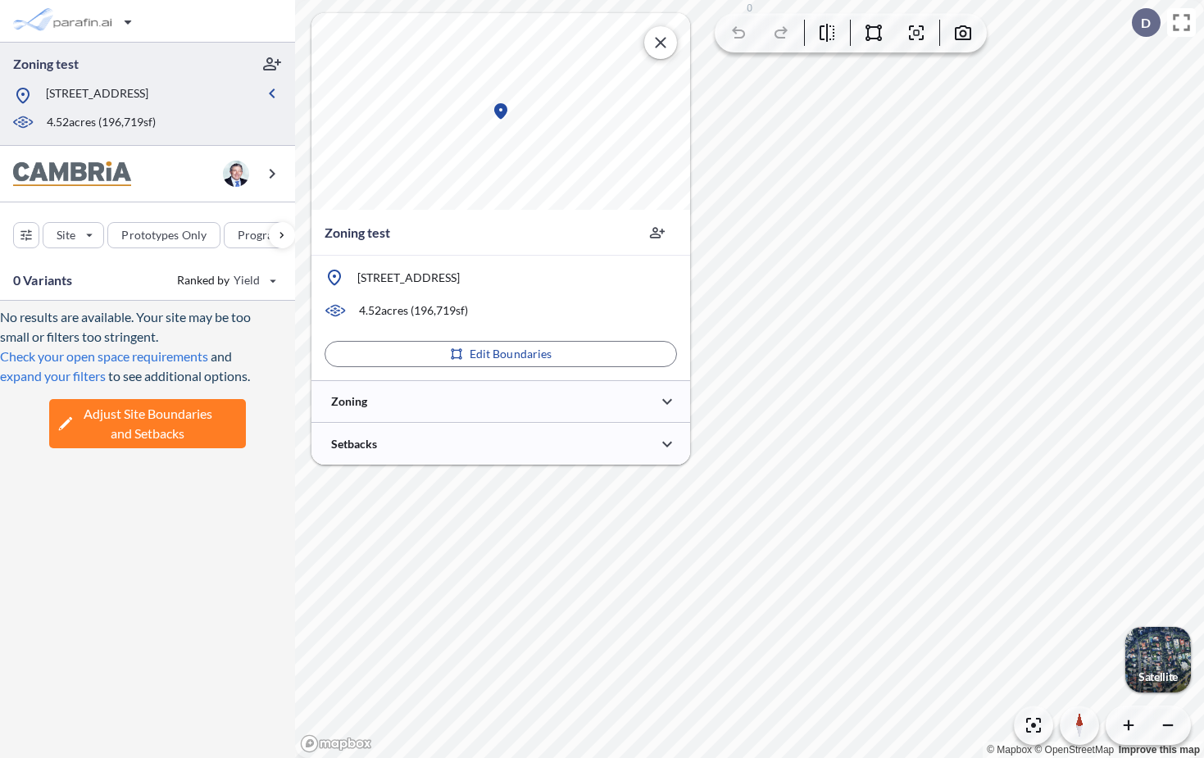
scroll to position [0, 0]
click at [465, 399] on div at bounding box center [501, 401] width 379 height 42
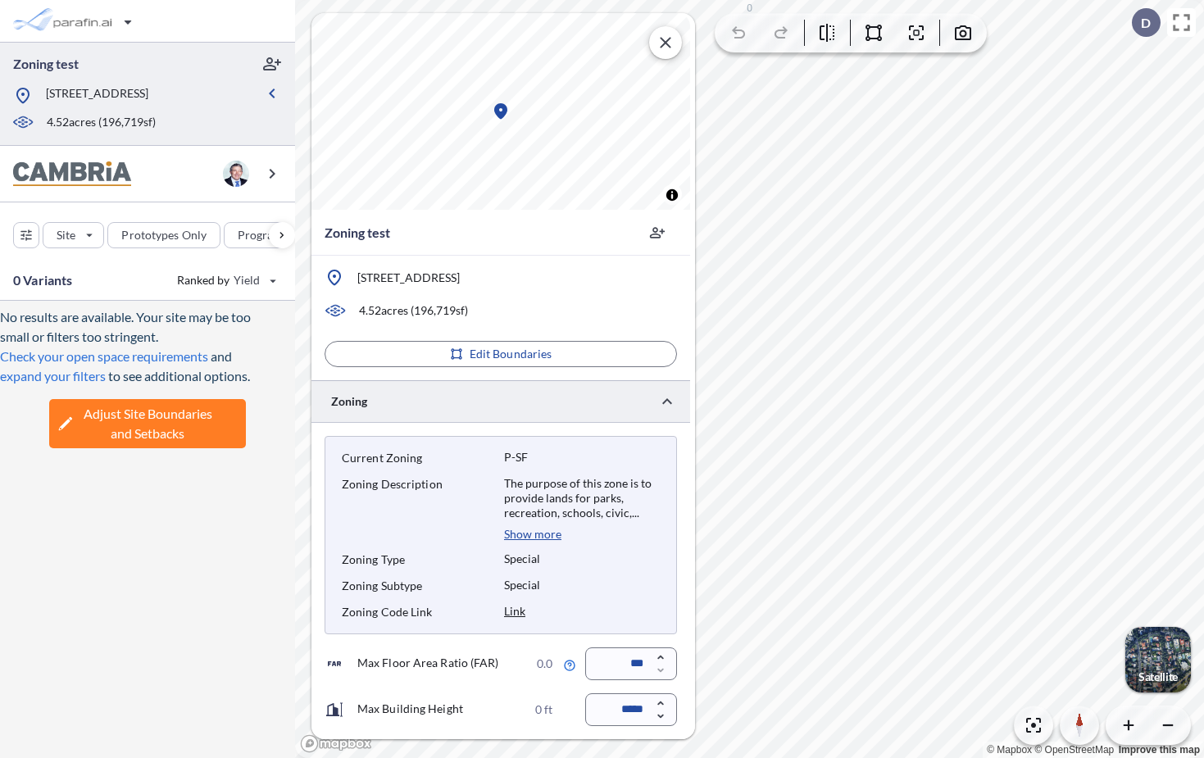
scroll to position [271, 0]
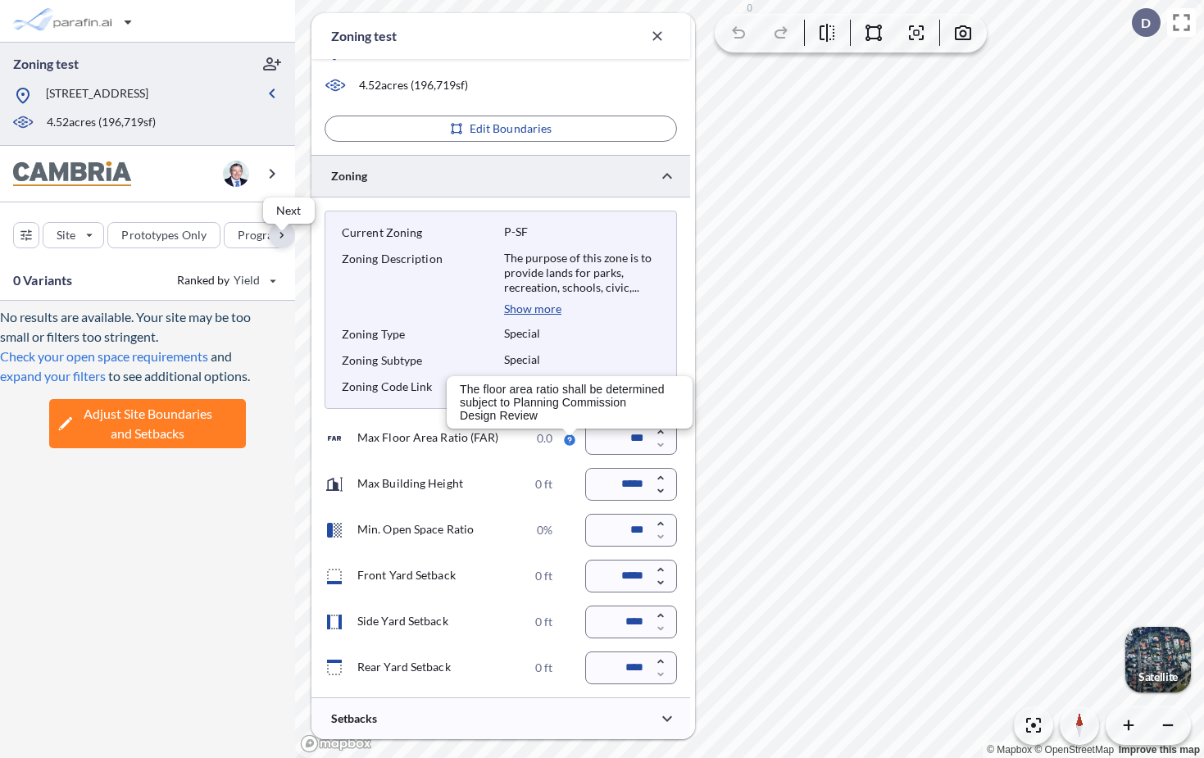
click at [283, 248] on div "button" at bounding box center [282, 235] width 26 height 26
click at [272, 101] on icon "button" at bounding box center [272, 94] width 20 height 20
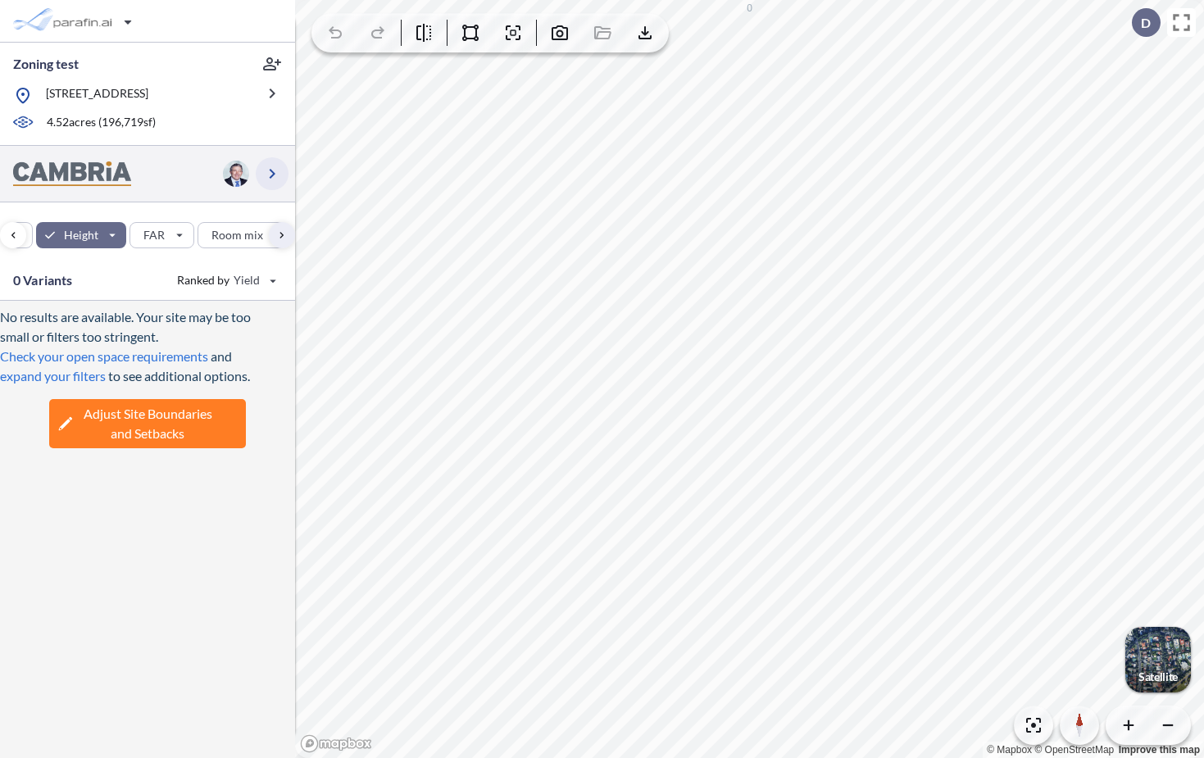
scroll to position [63, 0]
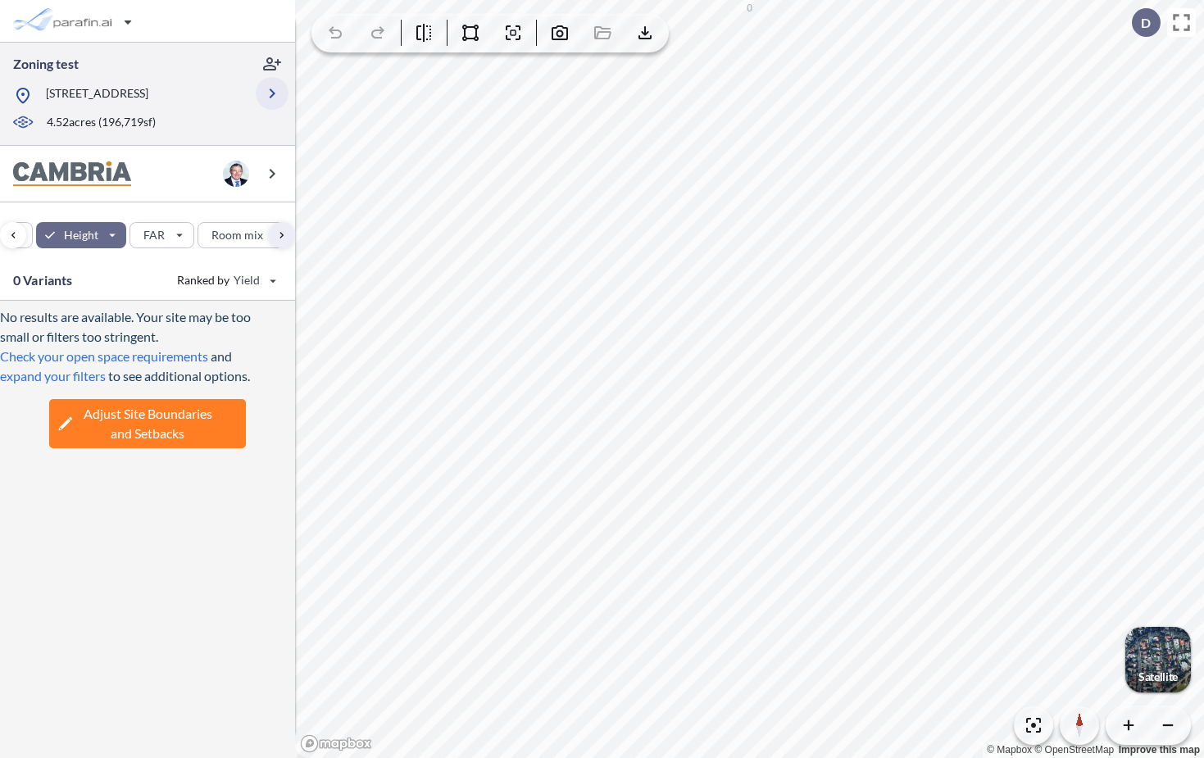
click at [275, 98] on icon "button" at bounding box center [272, 94] width 20 height 20
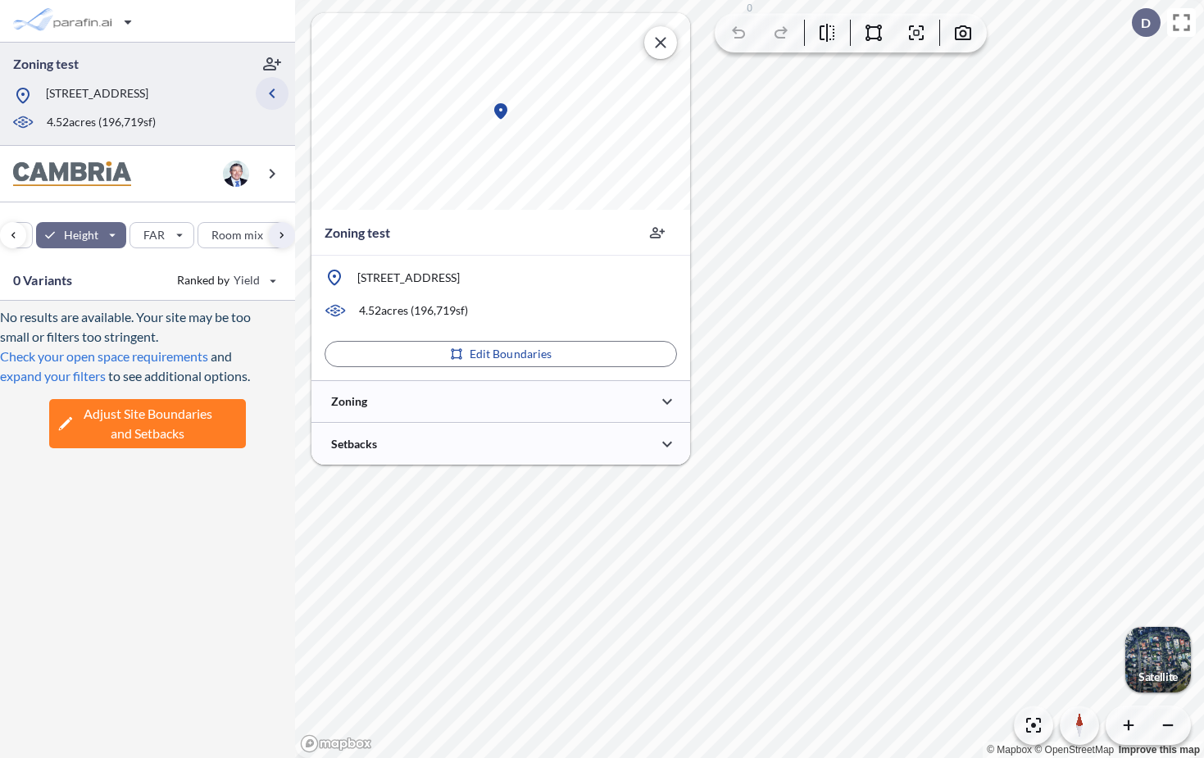
scroll to position [0, 0]
click at [519, 379] on div "© Mapbox © OpenStreetMap Improve this map Zoning test 214 Sea Hawk Way, Redondo…" at bounding box center [501, 239] width 379 height 452
click at [516, 400] on div at bounding box center [501, 401] width 379 height 42
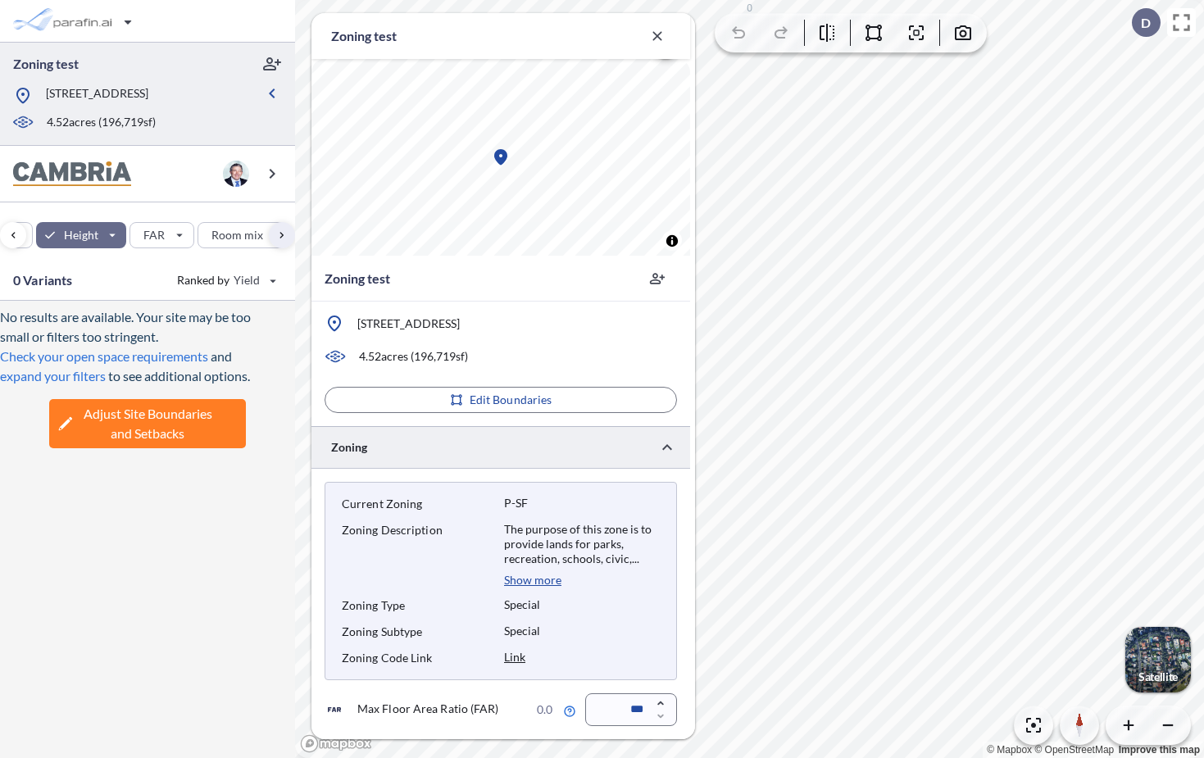
scroll to position [271, 0]
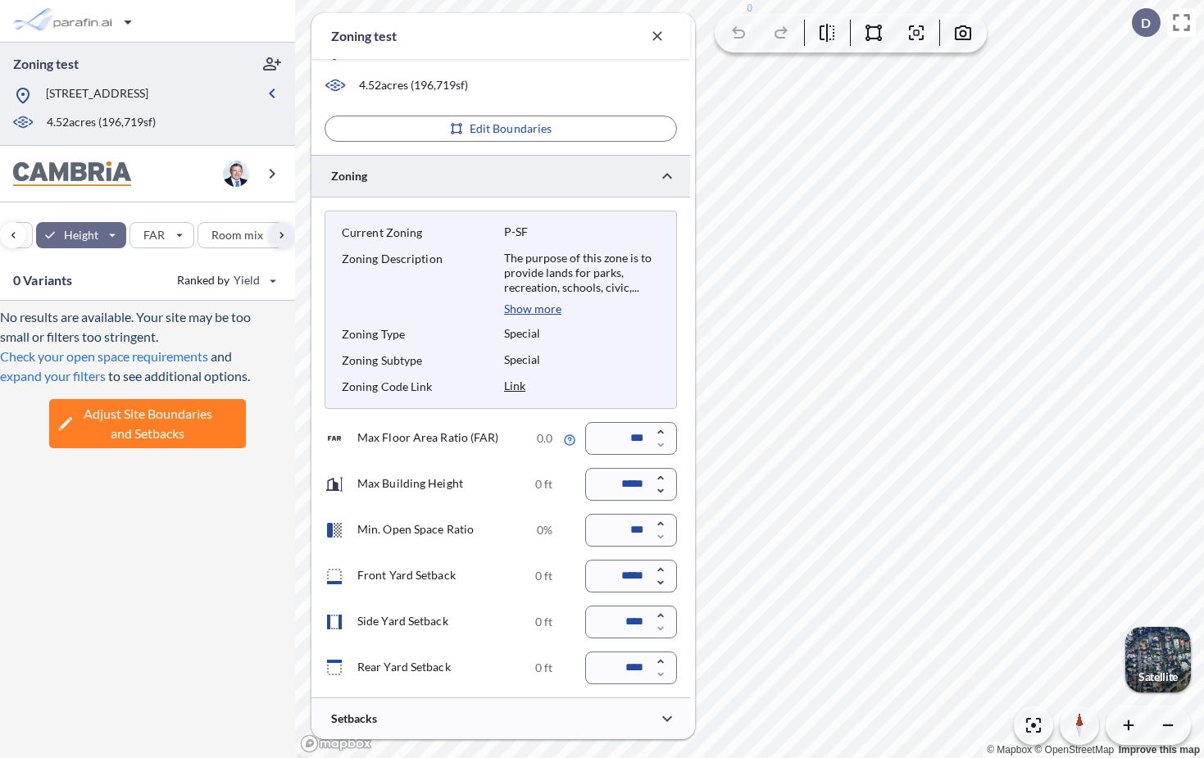
click at [626, 578] on input "*****" at bounding box center [631, 576] width 92 height 33
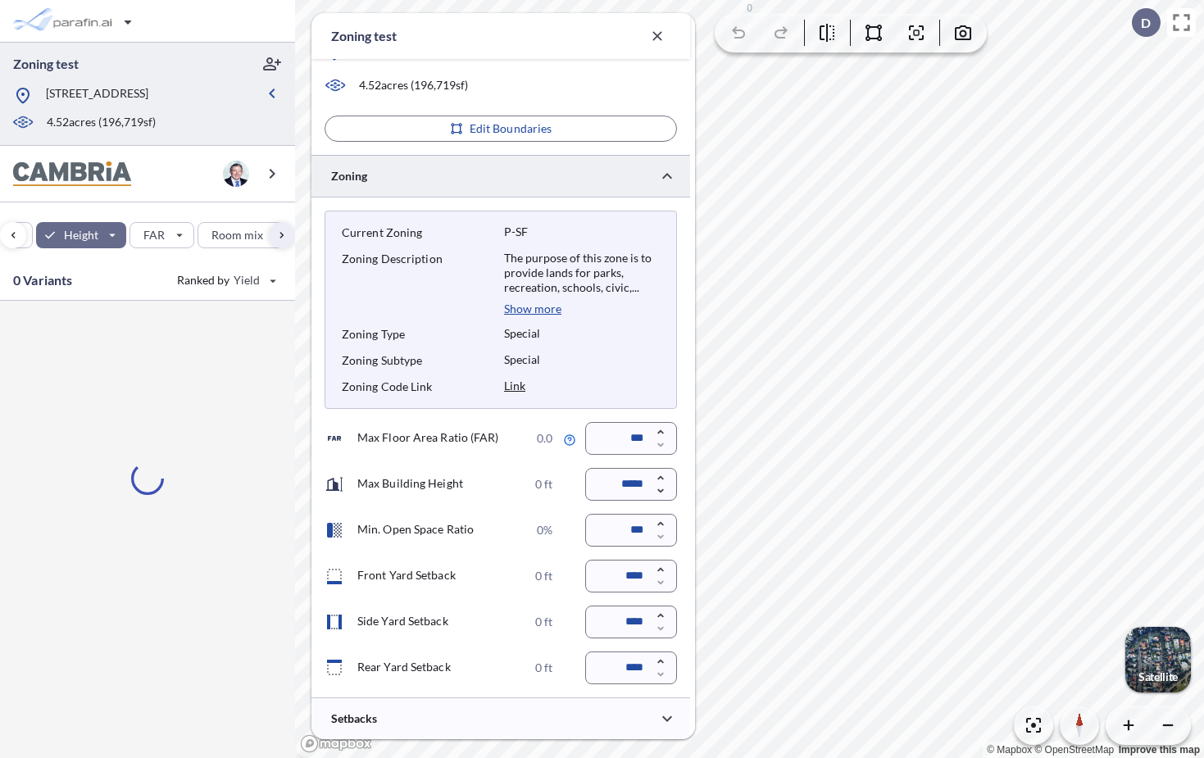
type input "****"
click at [530, 413] on div "Current Zoning P-SF Zoning Description The purpose of this zone is to provide l…" at bounding box center [501, 448] width 379 height 500
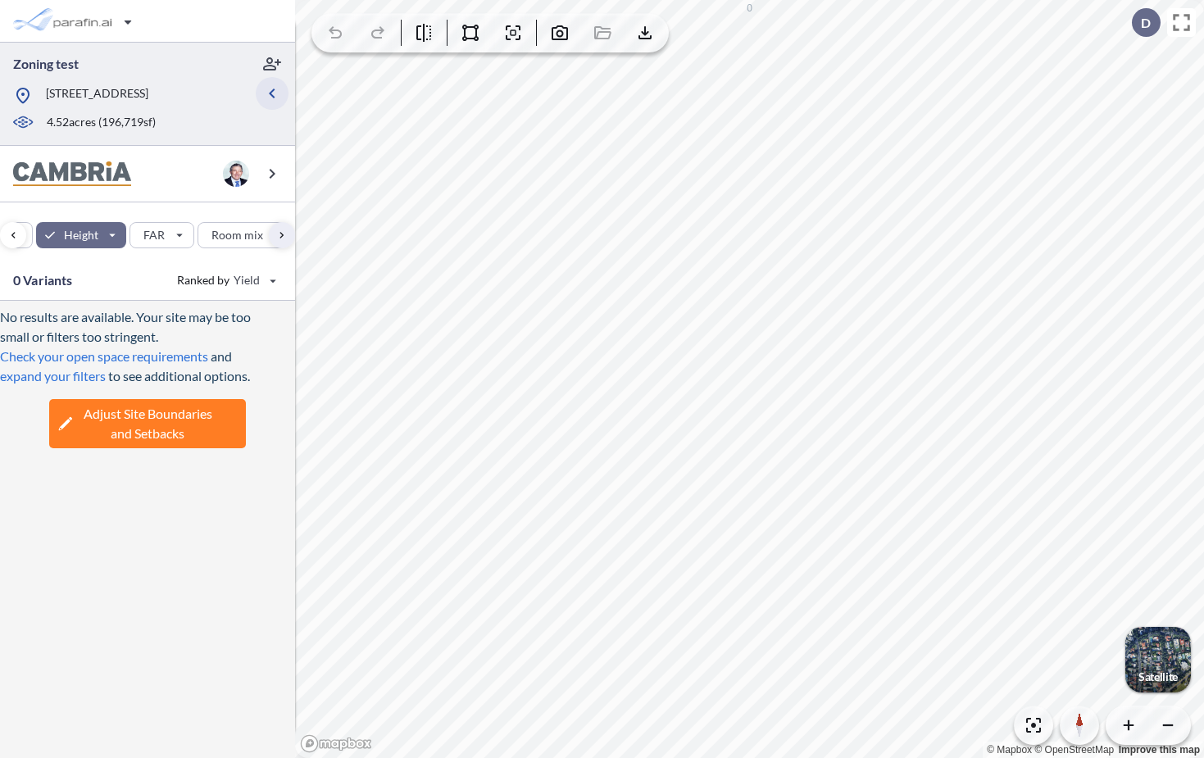
click at [269, 103] on icon "button" at bounding box center [272, 94] width 20 height 20
click at [271, 103] on icon "button" at bounding box center [272, 94] width 20 height 20
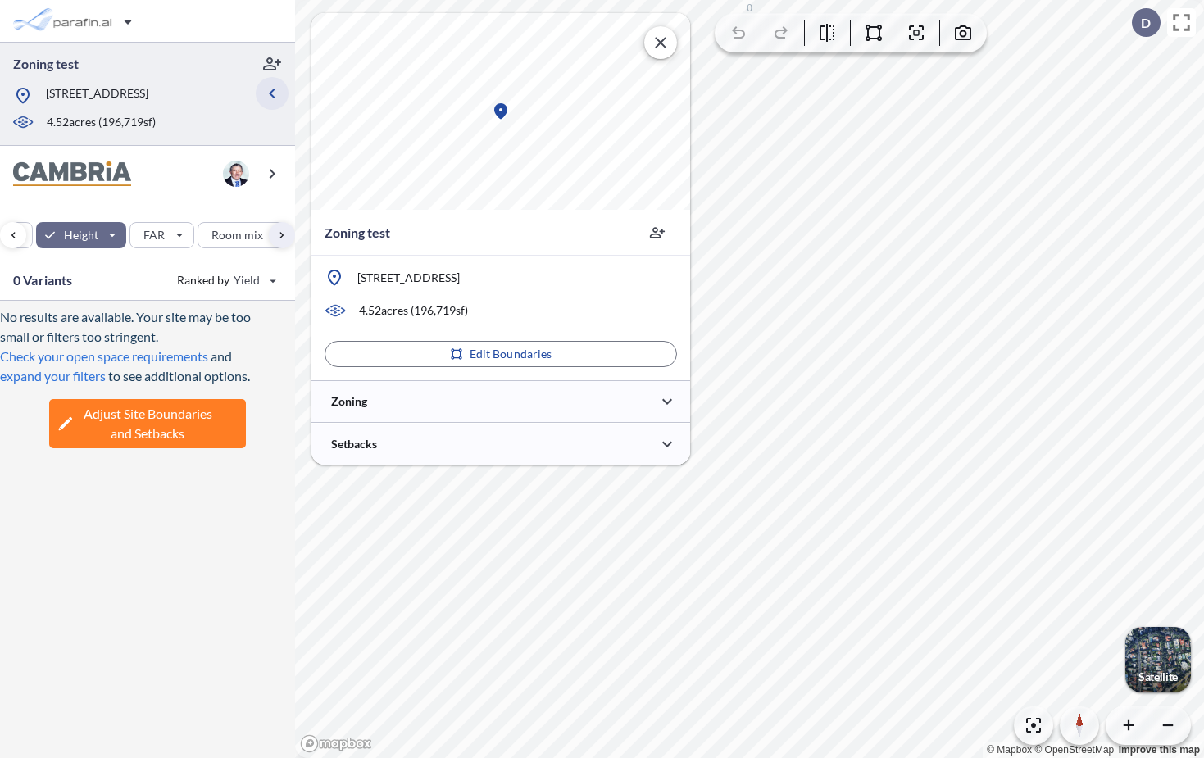
scroll to position [0, 0]
click at [104, 240] on div "button" at bounding box center [81, 235] width 91 height 26
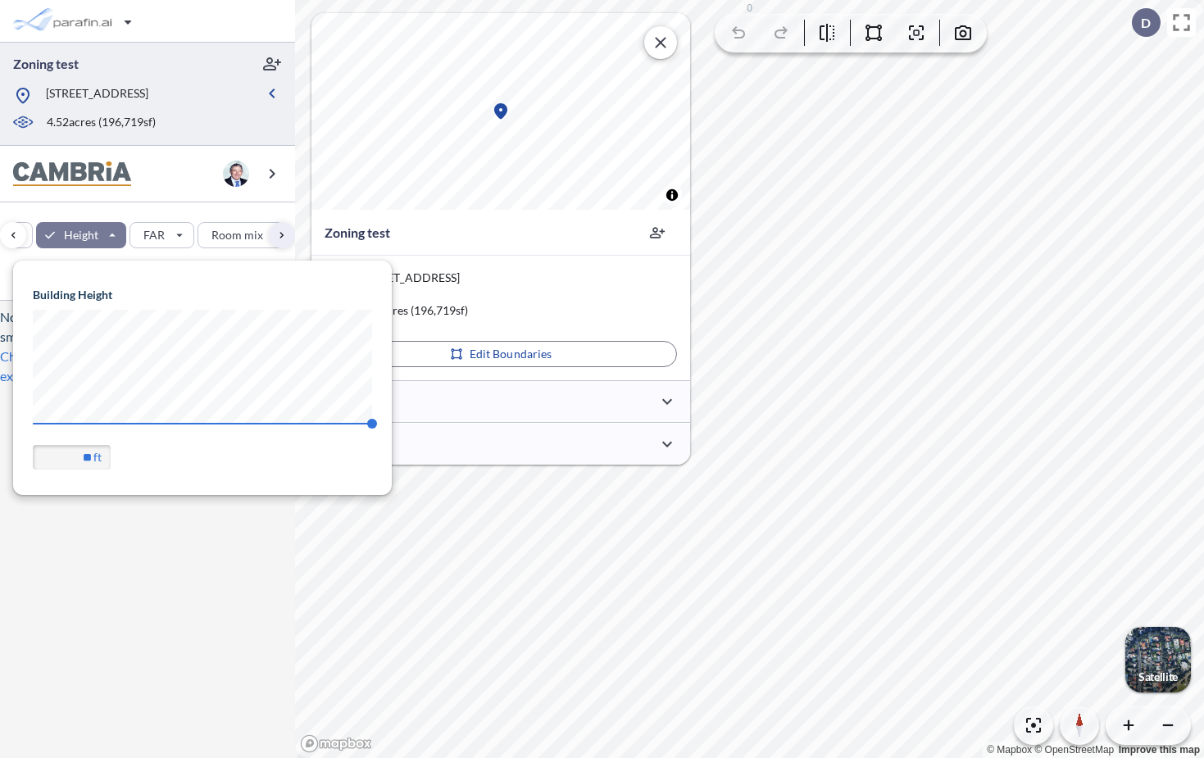
scroll to position [234, 379]
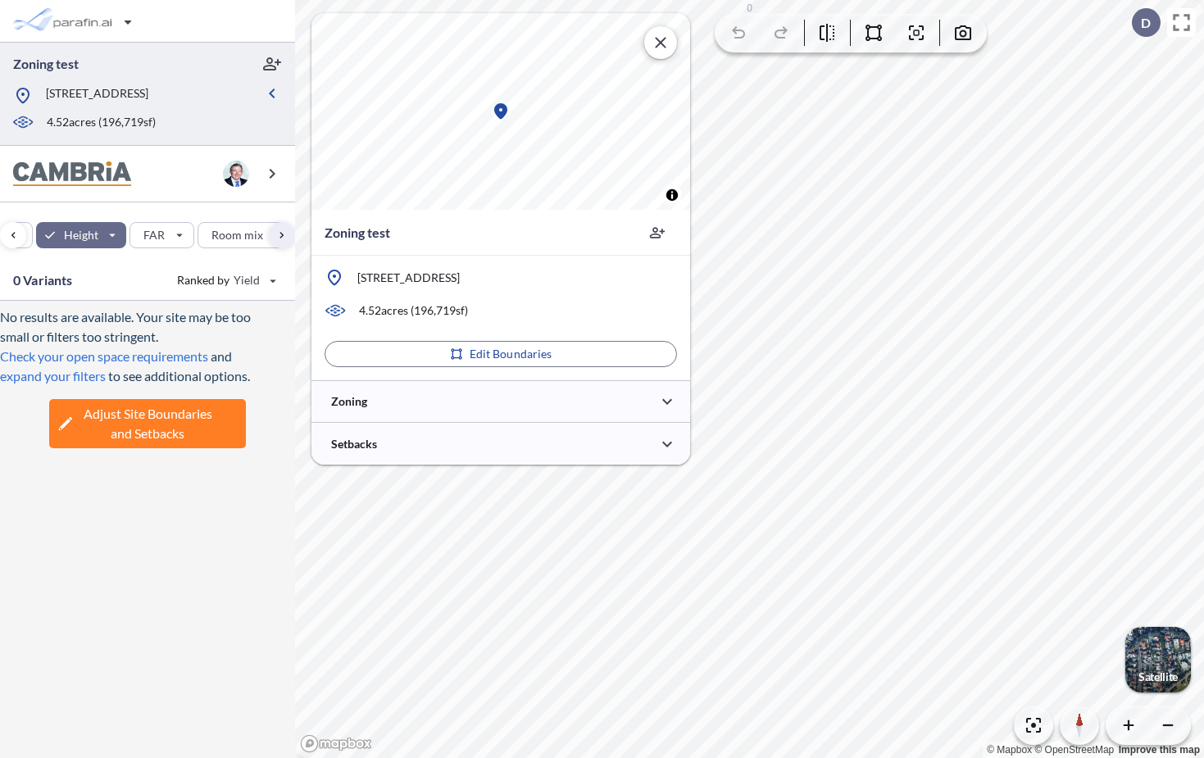
click at [123, 223] on div "Site Prototypes Only Program Keys Floors Height FAR Room mix Budget" at bounding box center [147, 231] width 295 height 58
click at [14, 247] on div "button" at bounding box center [13, 235] width 26 height 26
click at [13, 248] on div "button" at bounding box center [13, 235] width 26 height 26
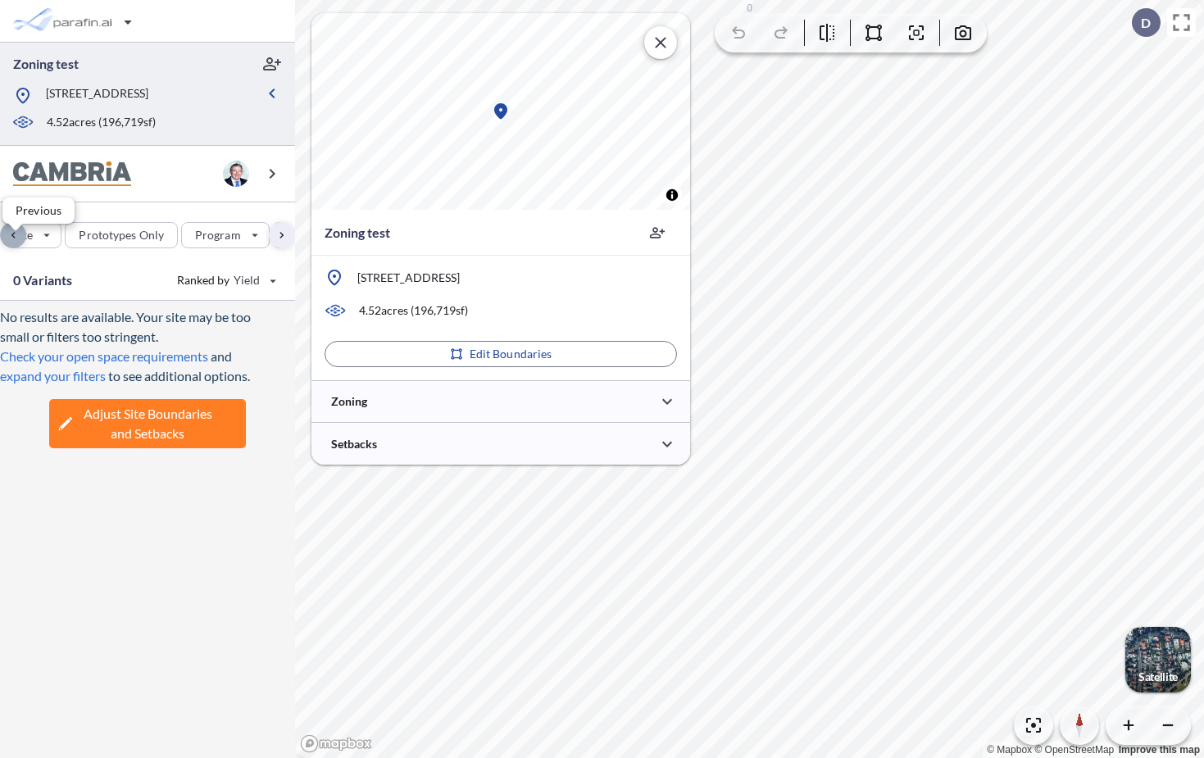
click at [13, 248] on div "button" at bounding box center [13, 235] width 26 height 26
click at [291, 247] on div "button" at bounding box center [282, 235] width 26 height 26
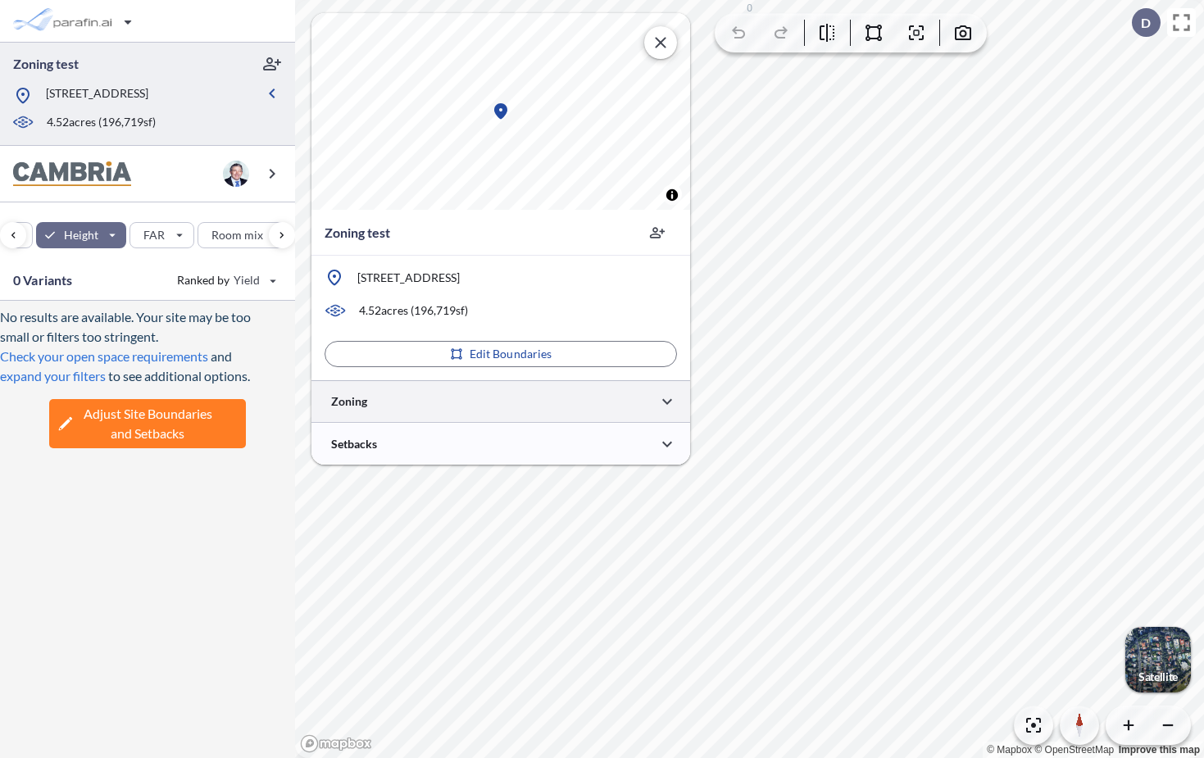
click at [420, 405] on div at bounding box center [501, 401] width 379 height 42
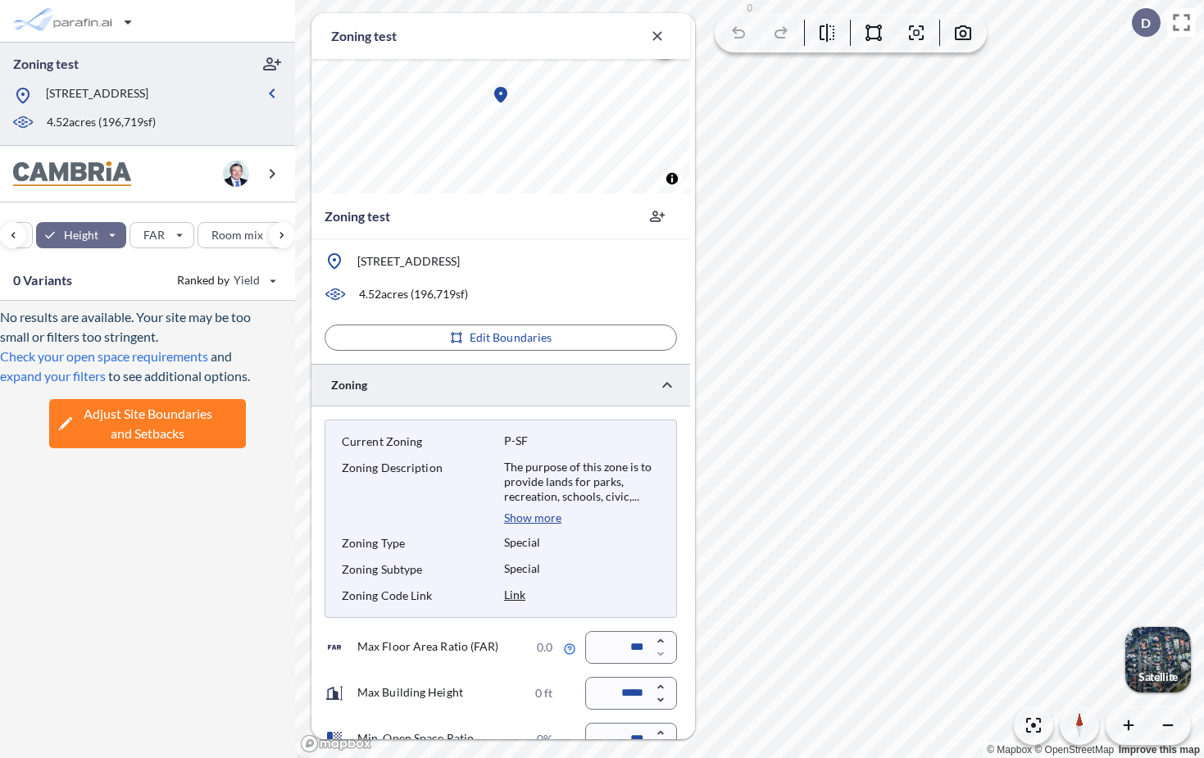
scroll to position [271, 0]
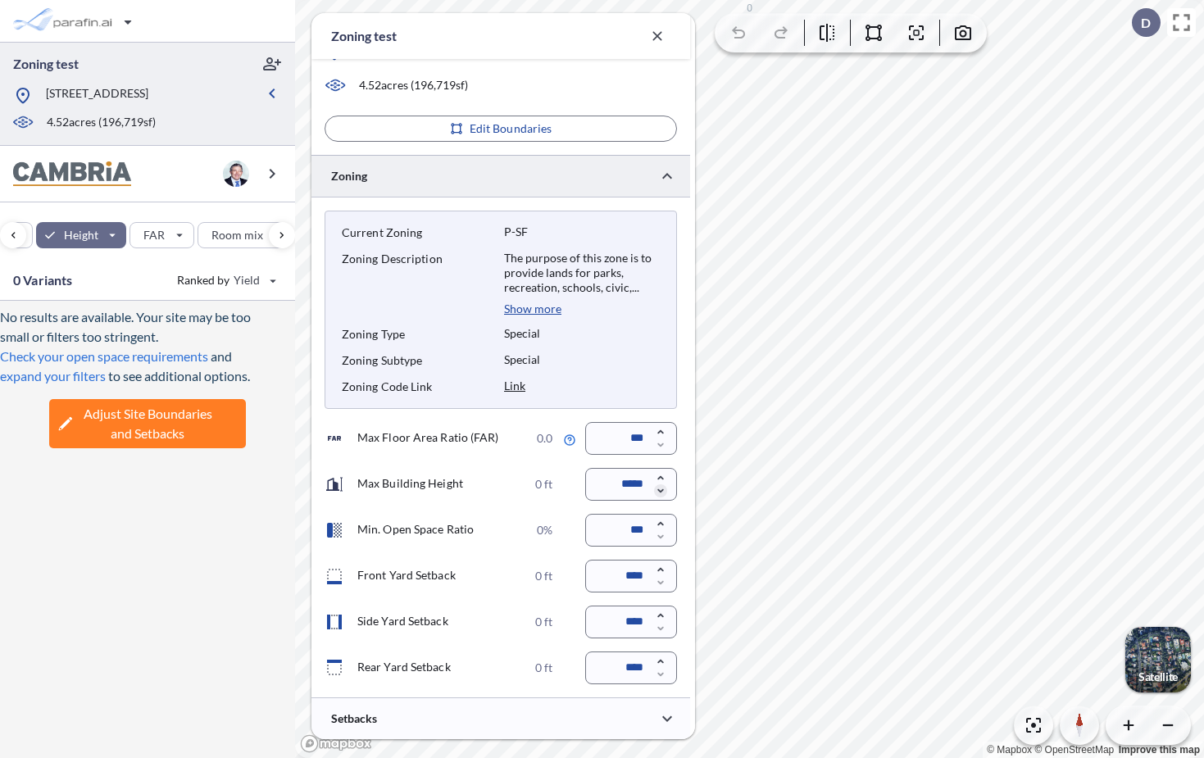
click at [659, 492] on icon "button" at bounding box center [660, 491] width 6 height 4
type input "*****"
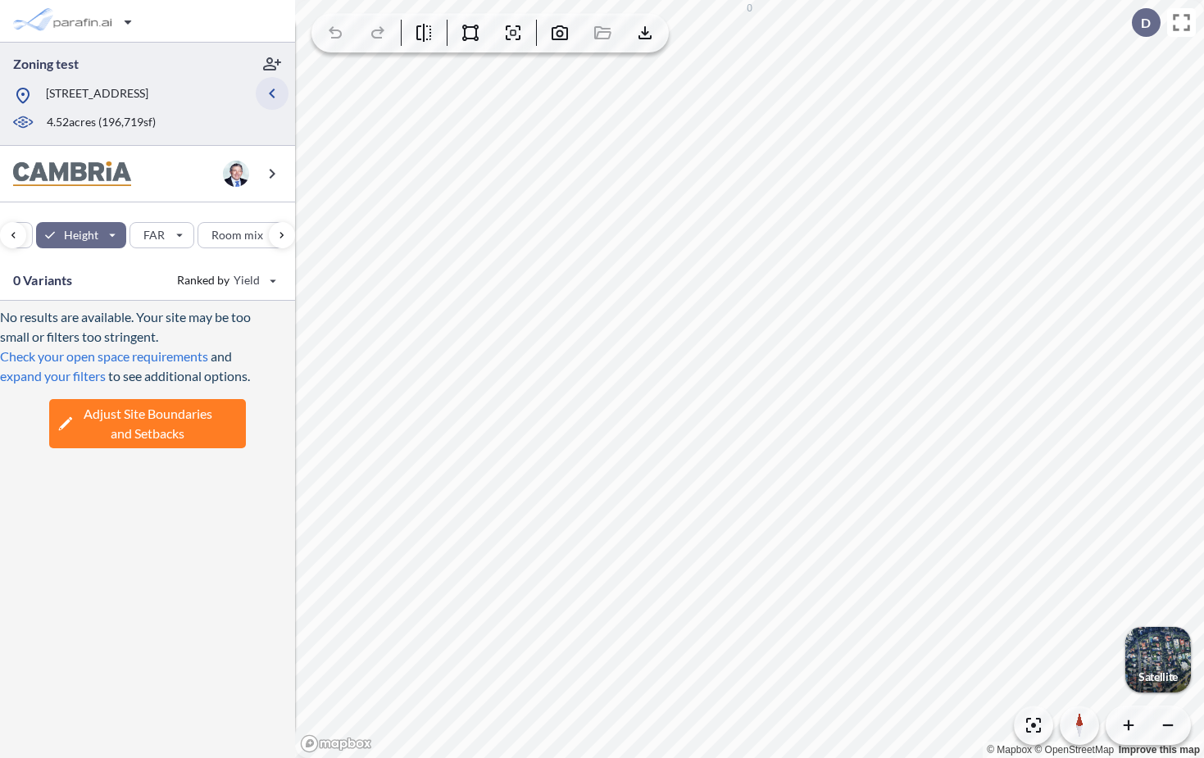
click at [271, 102] on icon "button" at bounding box center [272, 94] width 20 height 20
click at [271, 98] on icon "button" at bounding box center [273, 94] width 6 height 10
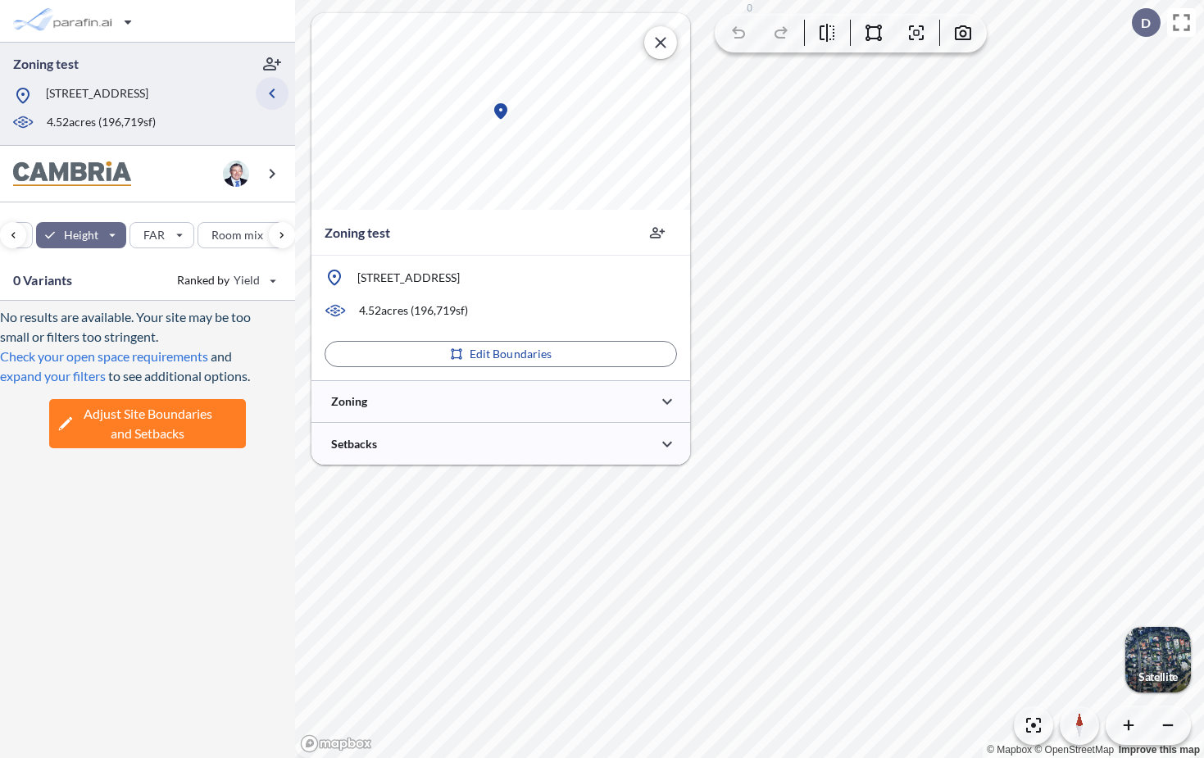
scroll to position [0, 0]
click at [438, 399] on div at bounding box center [501, 401] width 379 height 42
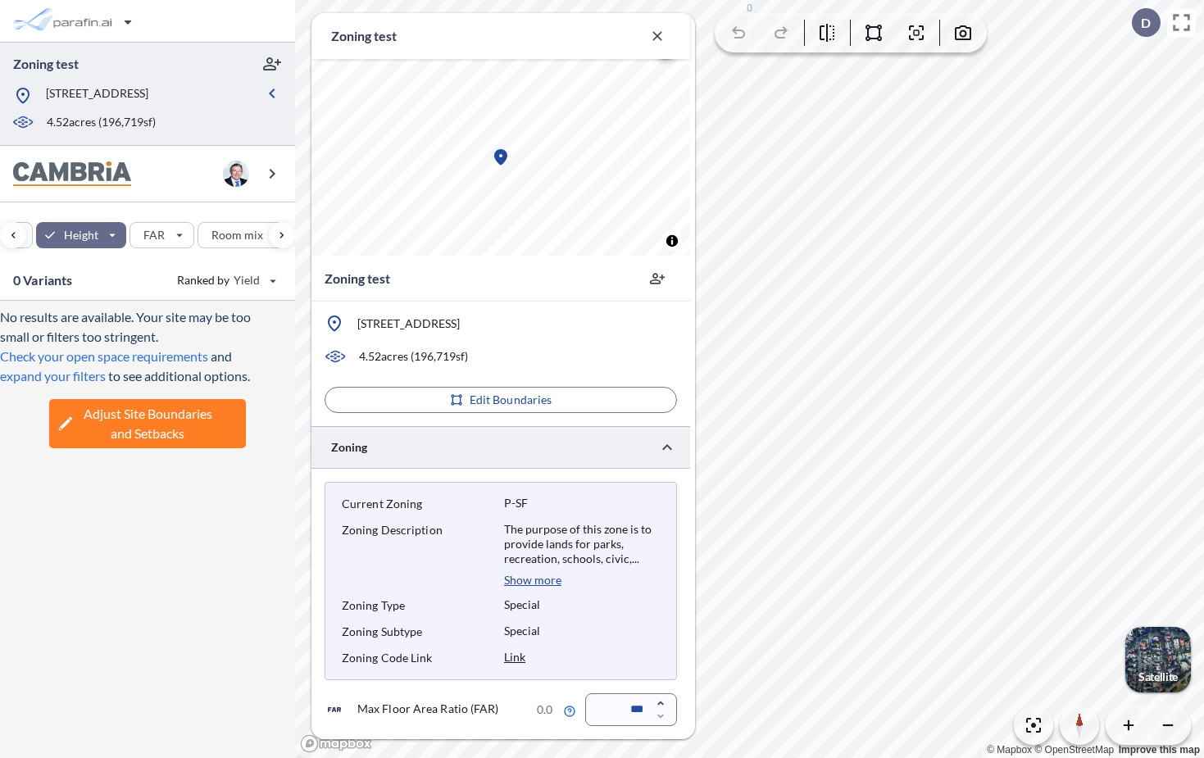
scroll to position [271, 0]
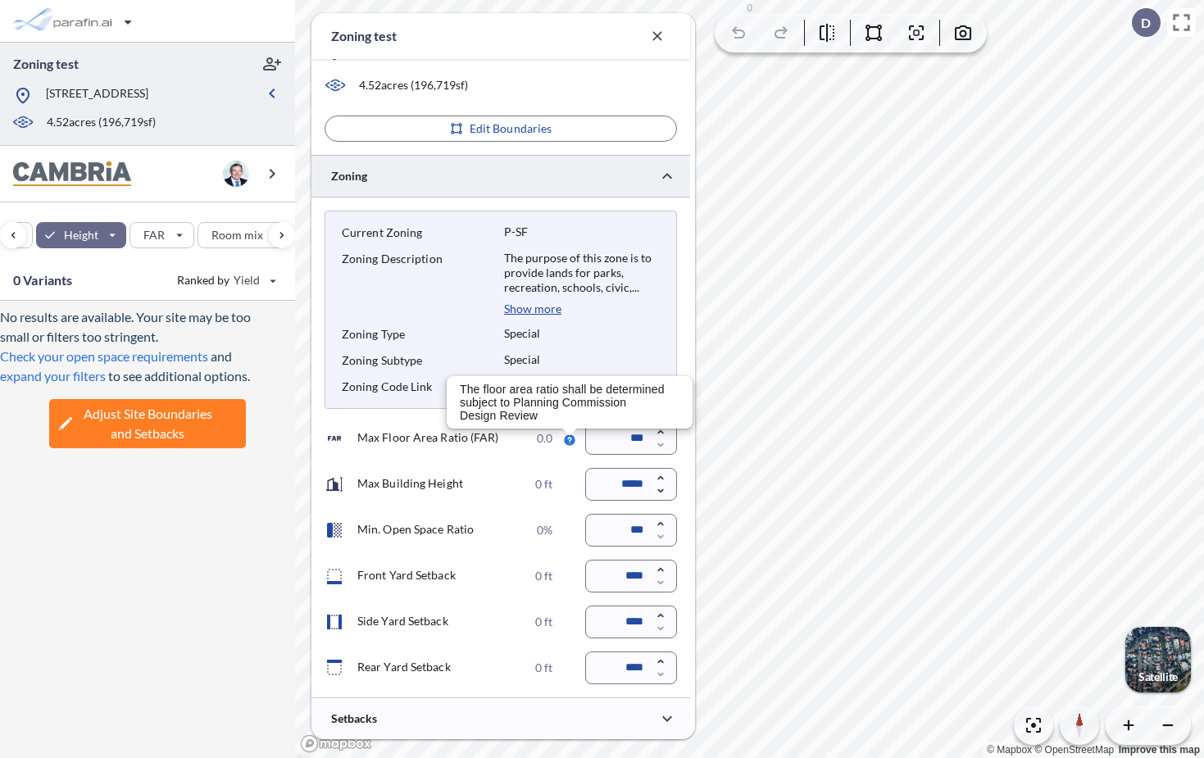
click at [502, 477] on div "Max Building Height 0 ft" at bounding box center [439, 485] width 228 height 20
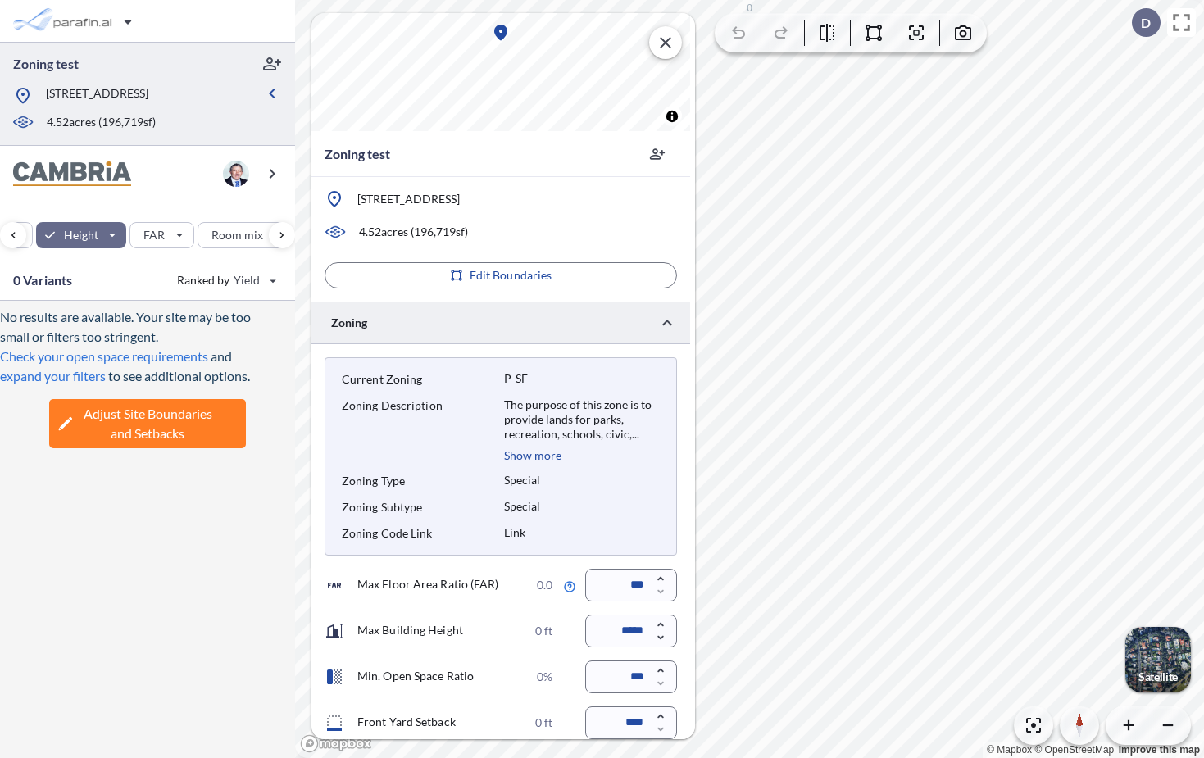
scroll to position [48, 0]
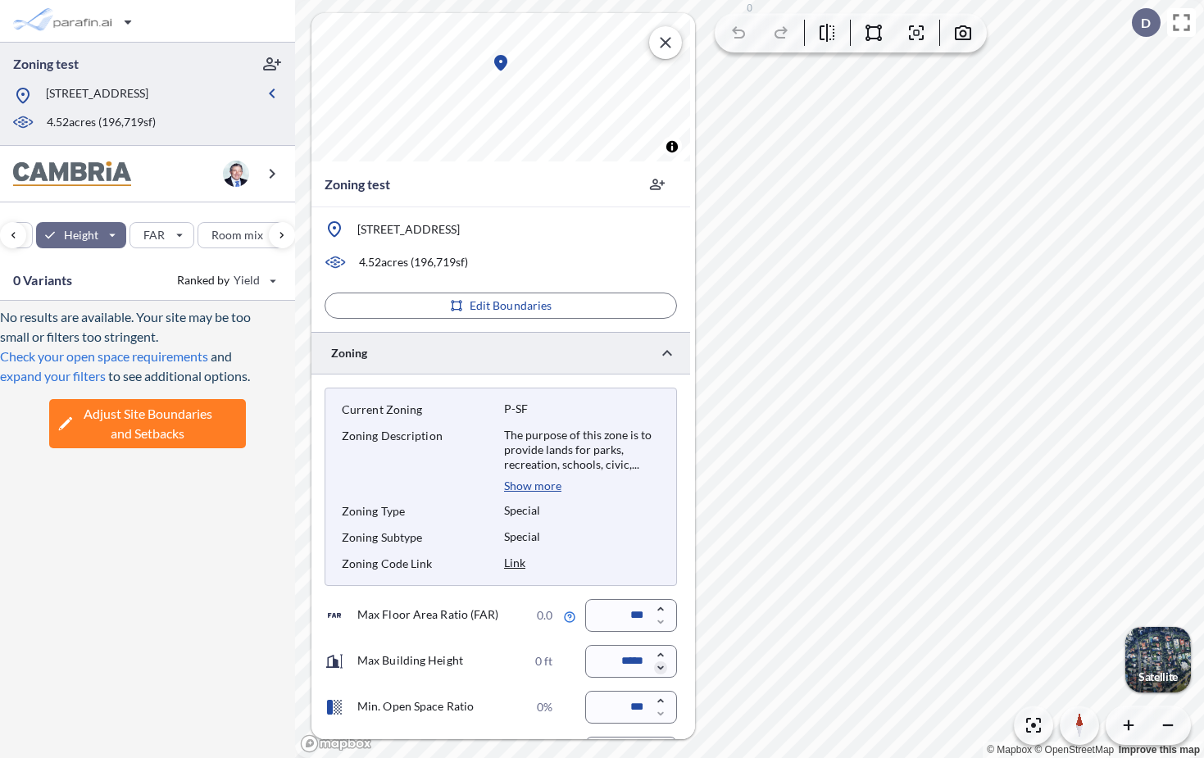
click at [661, 664] on icon "button" at bounding box center [660, 668] width 13 height 13
type input "*****"
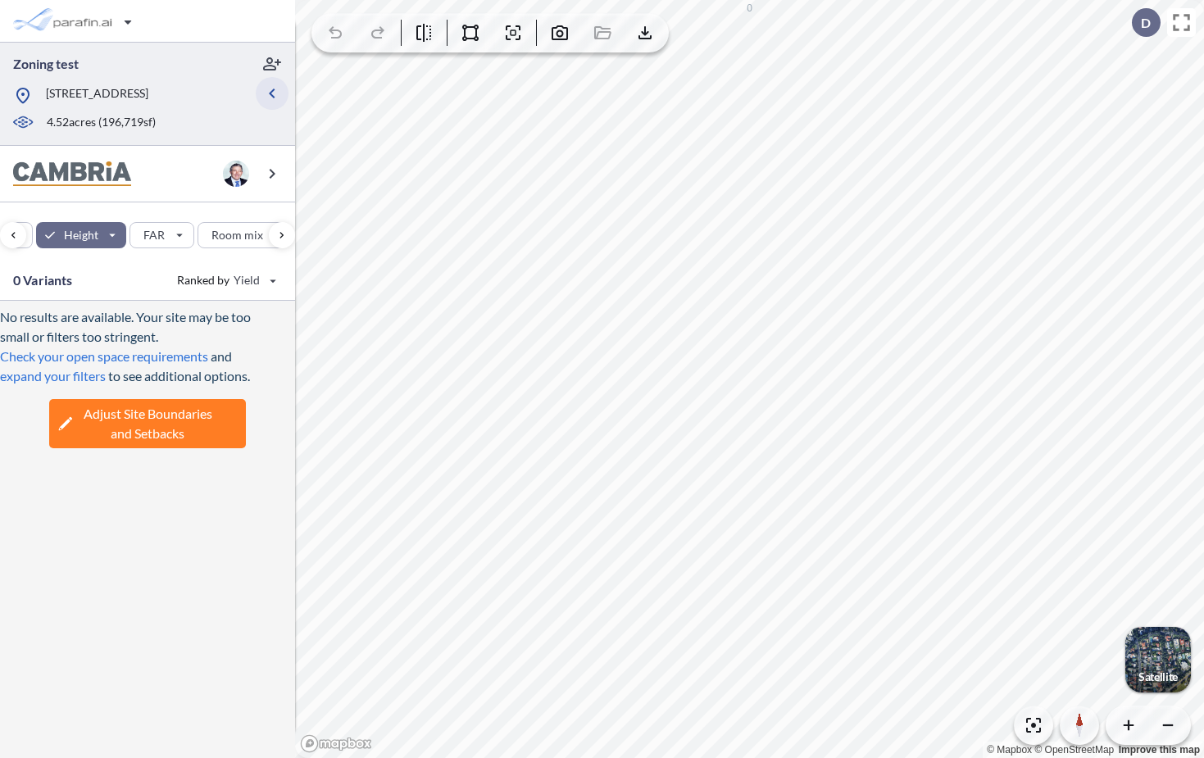
click at [271, 89] on button "button" at bounding box center [272, 93] width 33 height 33
click at [274, 97] on icon "button" at bounding box center [272, 94] width 20 height 20
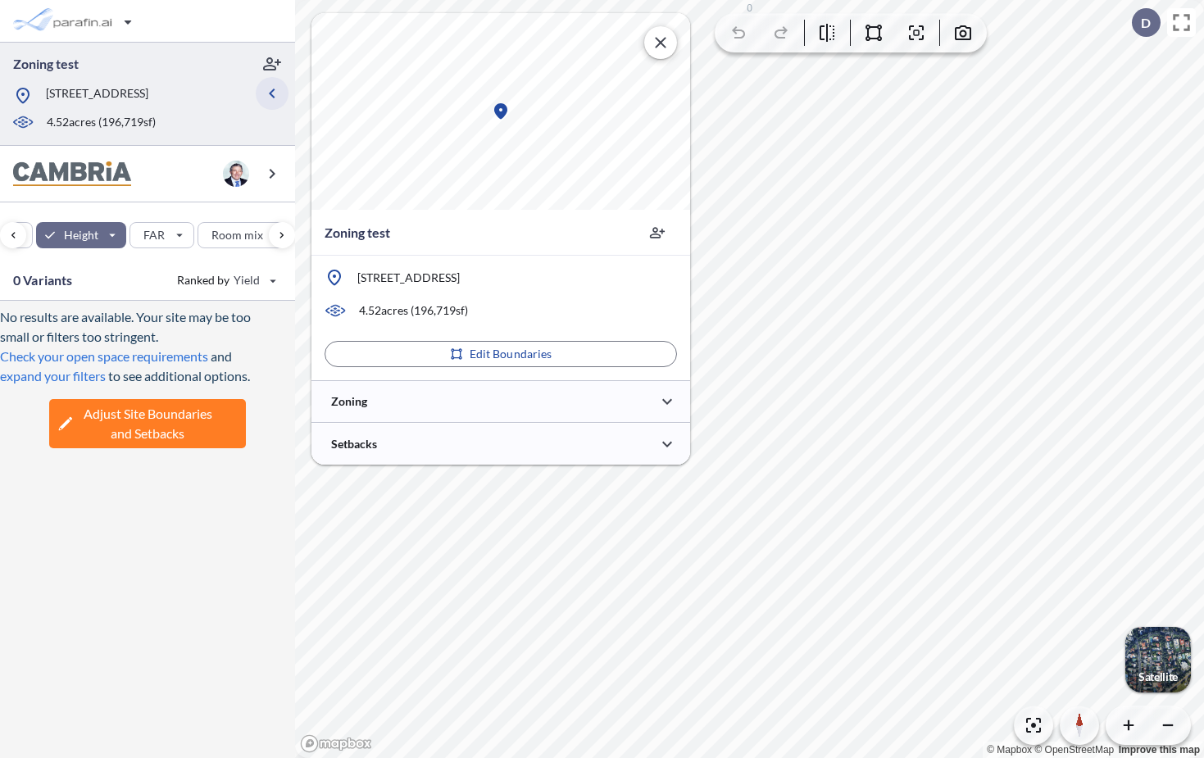
scroll to position [0, 0]
click at [545, 398] on div at bounding box center [501, 401] width 379 height 42
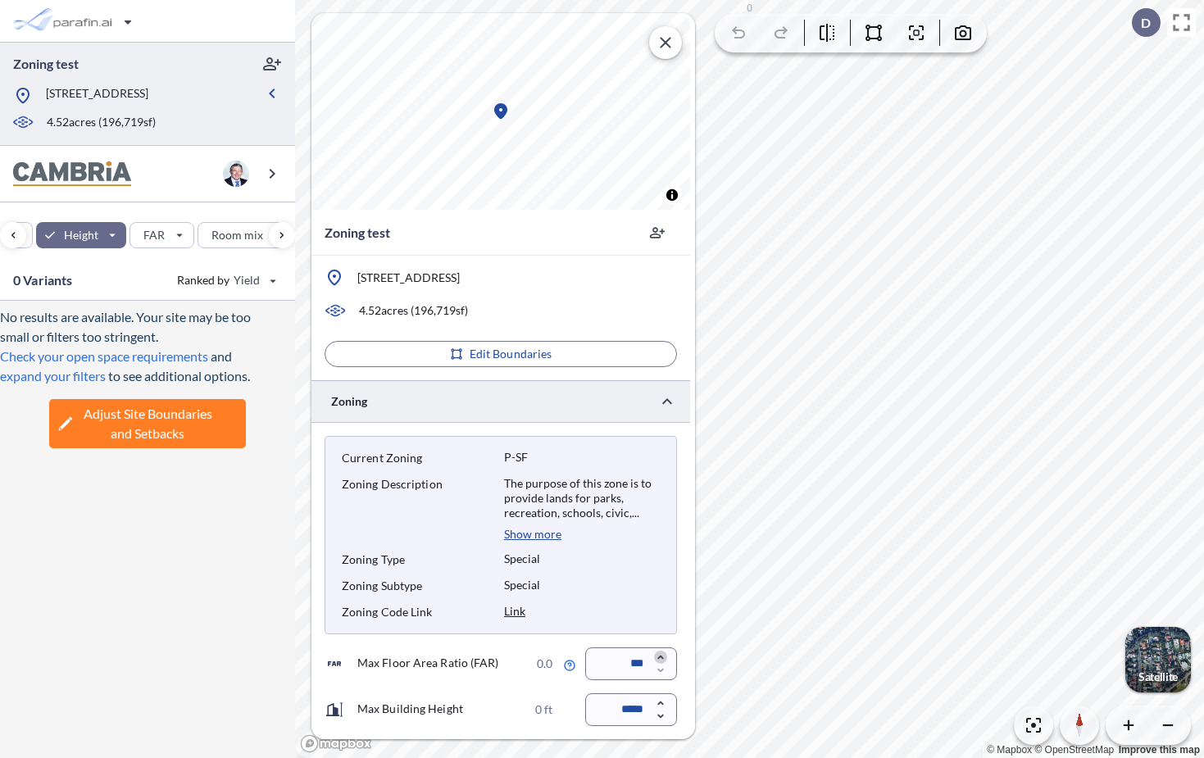
click at [662, 655] on icon "button" at bounding box center [660, 657] width 13 height 13
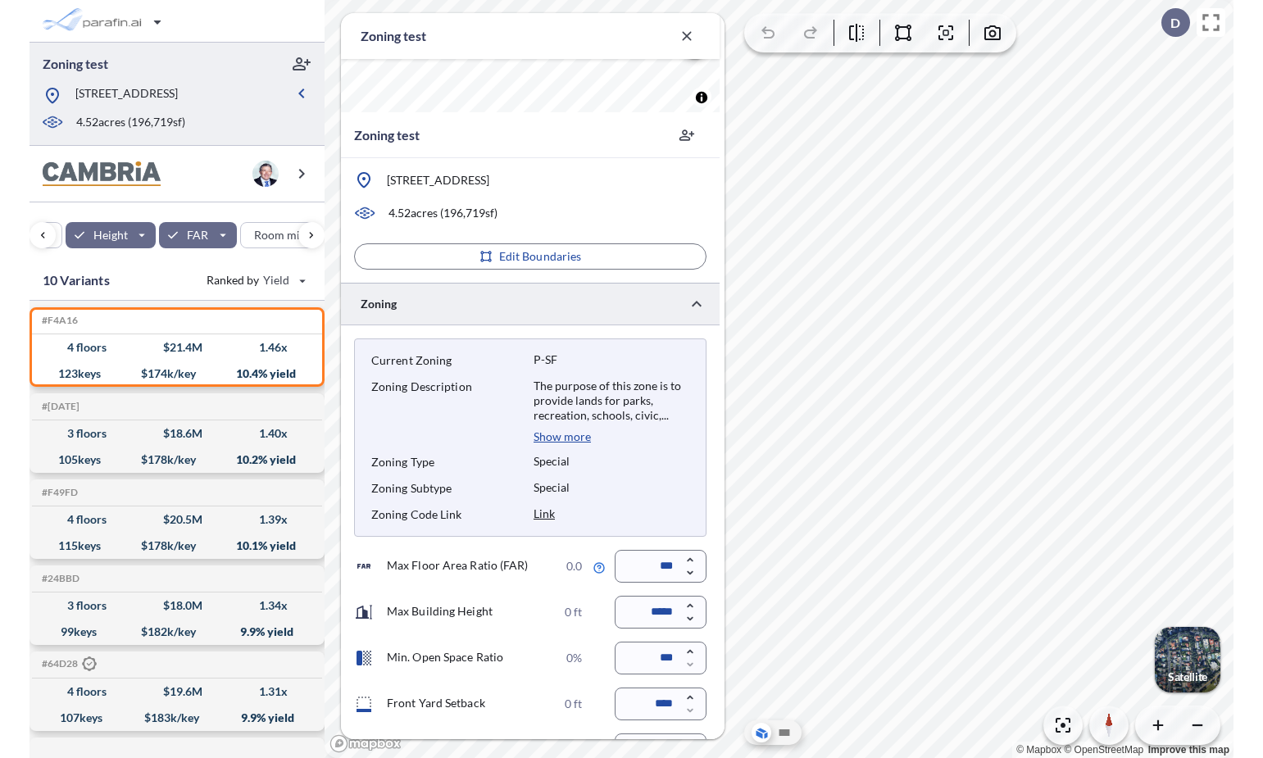
scroll to position [271, 0]
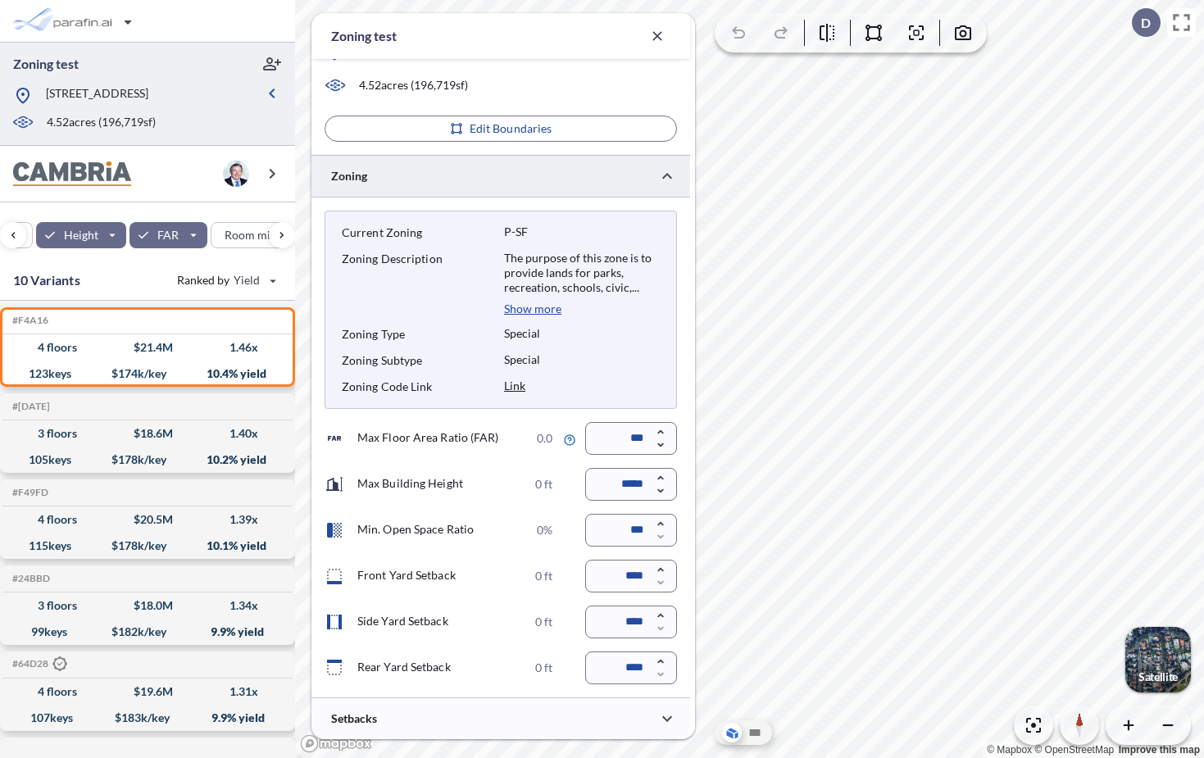
drag, startPoint x: 363, startPoint y: 626, endPoint x: 461, endPoint y: 618, distance: 97.8
click at [461, 618] on div "Side Yard Setback 0 ft" at bounding box center [439, 622] width 228 height 20
drag, startPoint x: 394, startPoint y: 571, endPoint x: 467, endPoint y: 578, distance: 74.1
click at [467, 578] on div "Front Yard Setback 0 ft" at bounding box center [439, 576] width 228 height 20
drag, startPoint x: 371, startPoint y: 669, endPoint x: 462, endPoint y: 667, distance: 91.0
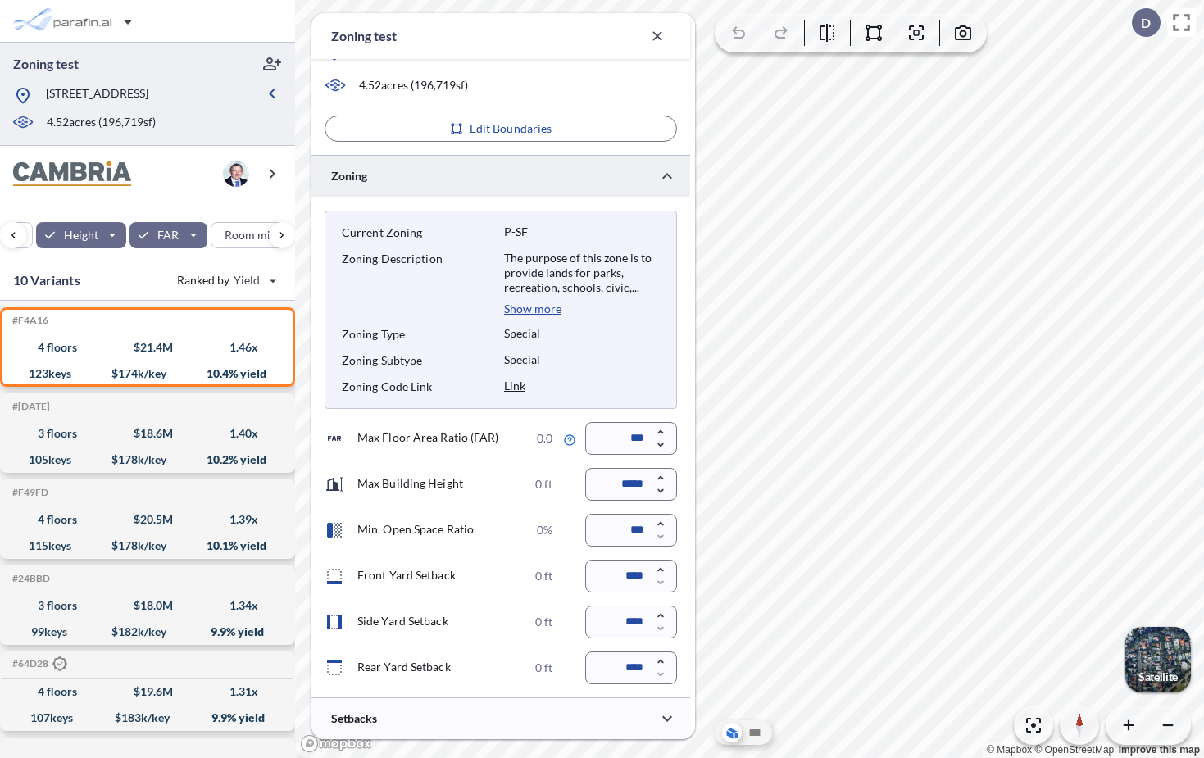
click at [462, 667] on div "Rear Yard Setback 0 ft" at bounding box center [439, 668] width 228 height 20
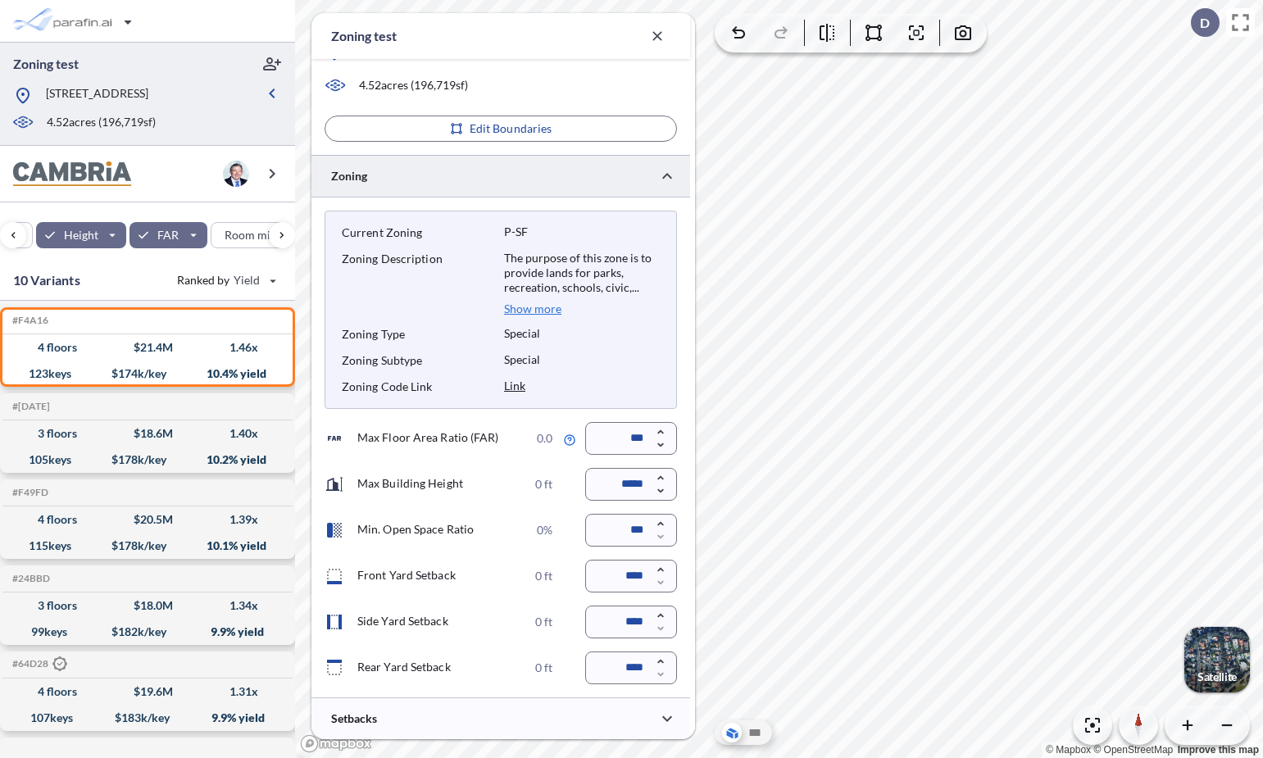
click at [531, 307] on p "Show more" at bounding box center [532, 309] width 57 height 15
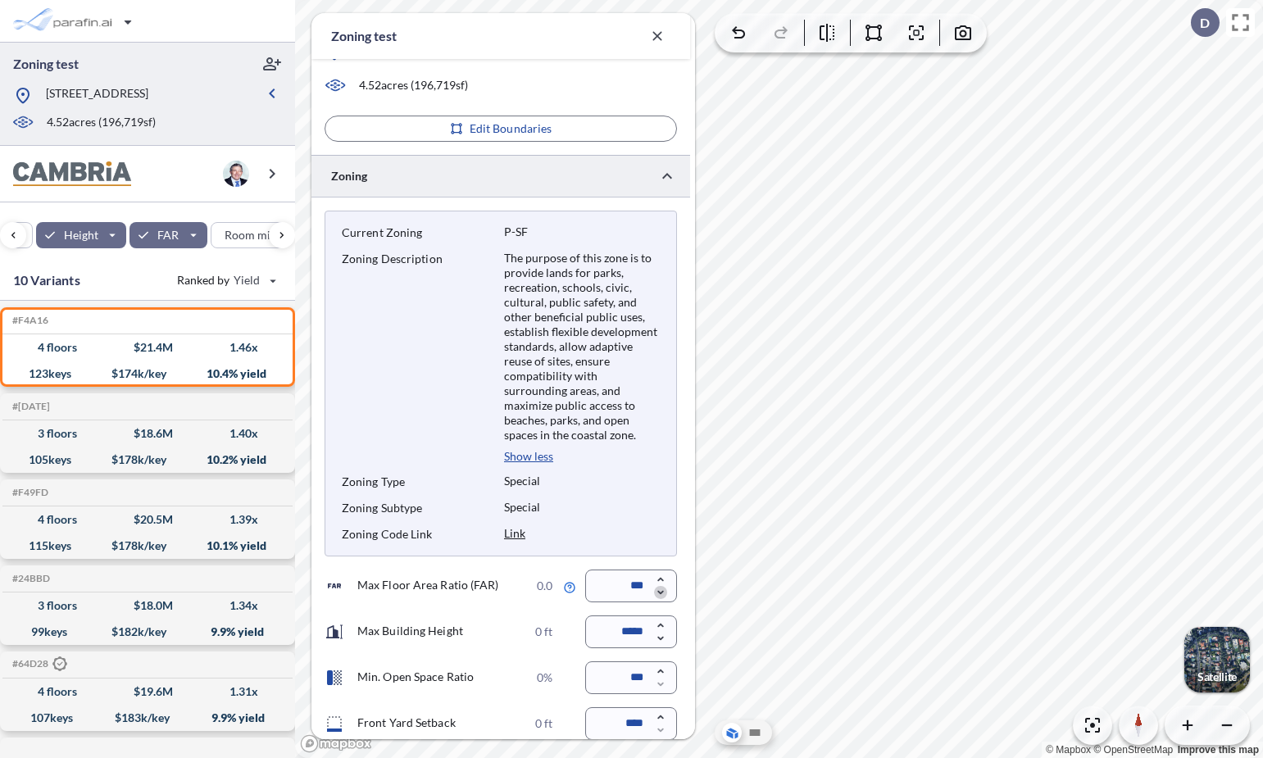
click at [662, 591] on icon "button" at bounding box center [660, 593] width 6 height 4
type input "***"
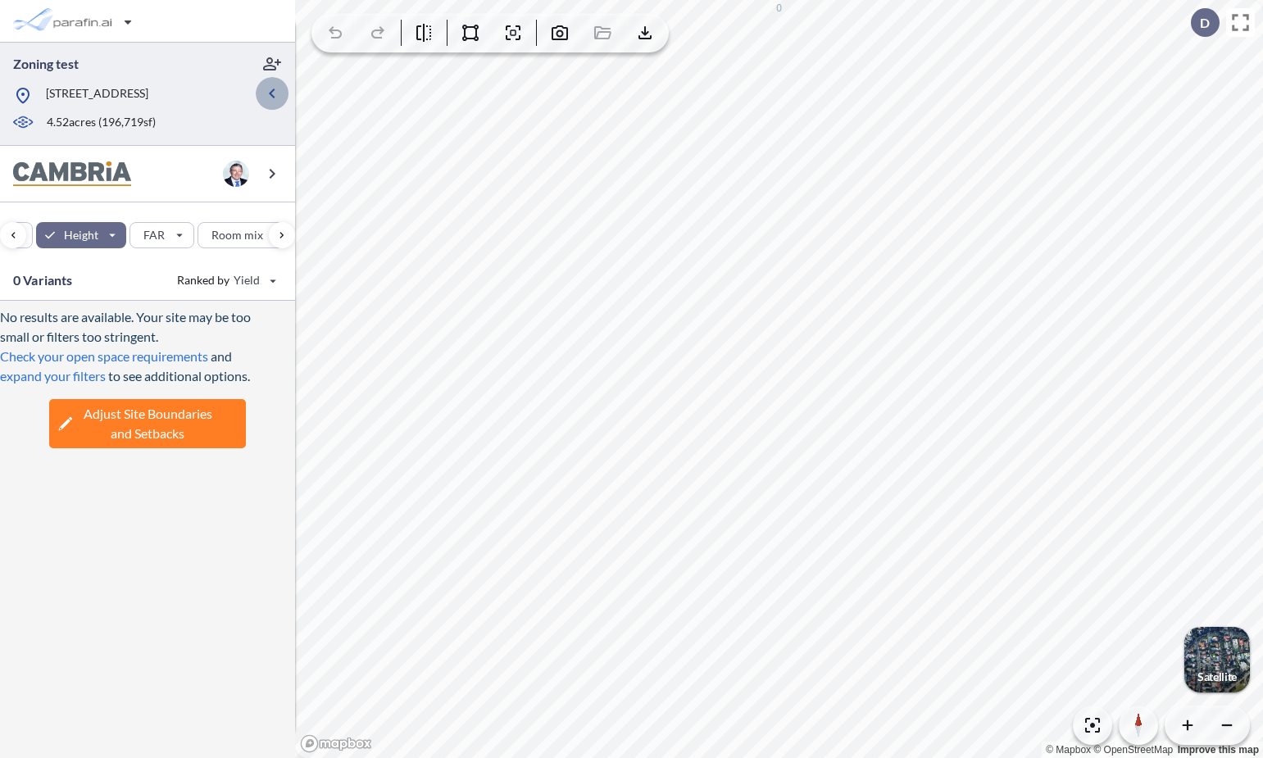
click at [273, 98] on icon "button" at bounding box center [272, 94] width 20 height 20
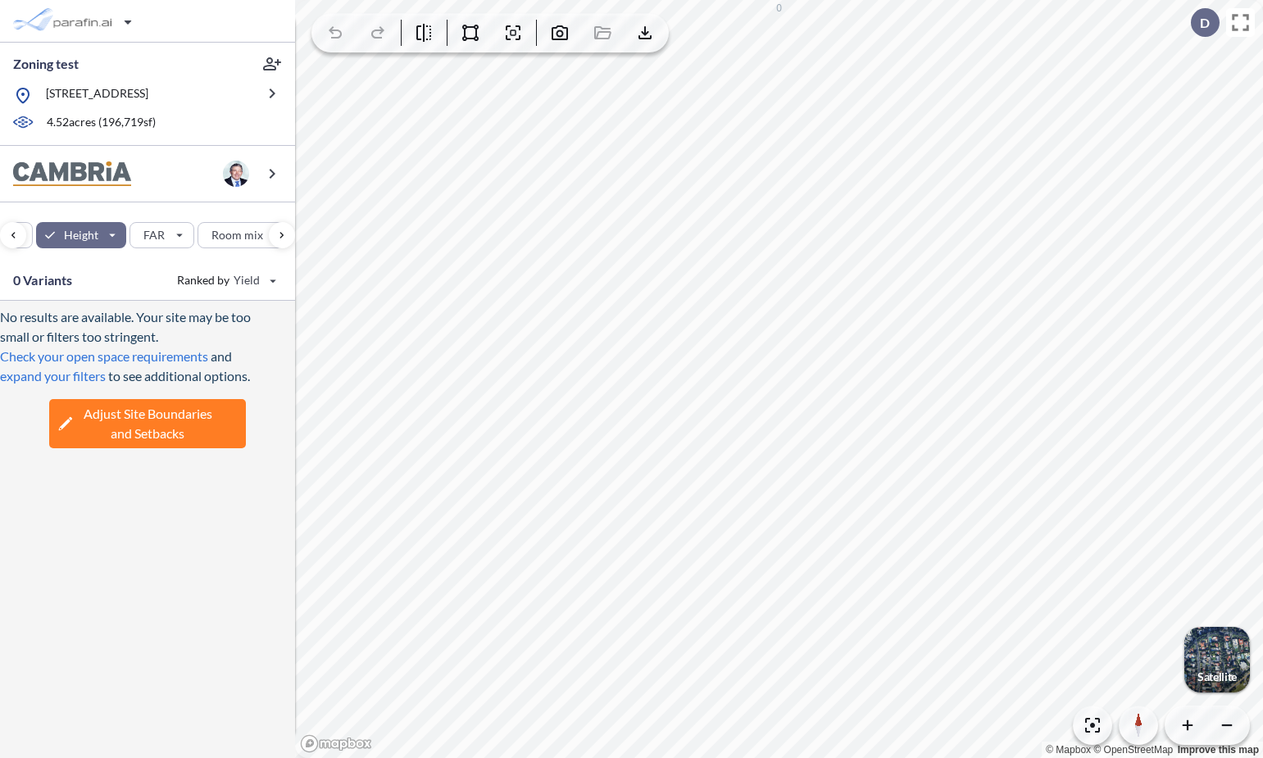
scroll to position [63, 0]
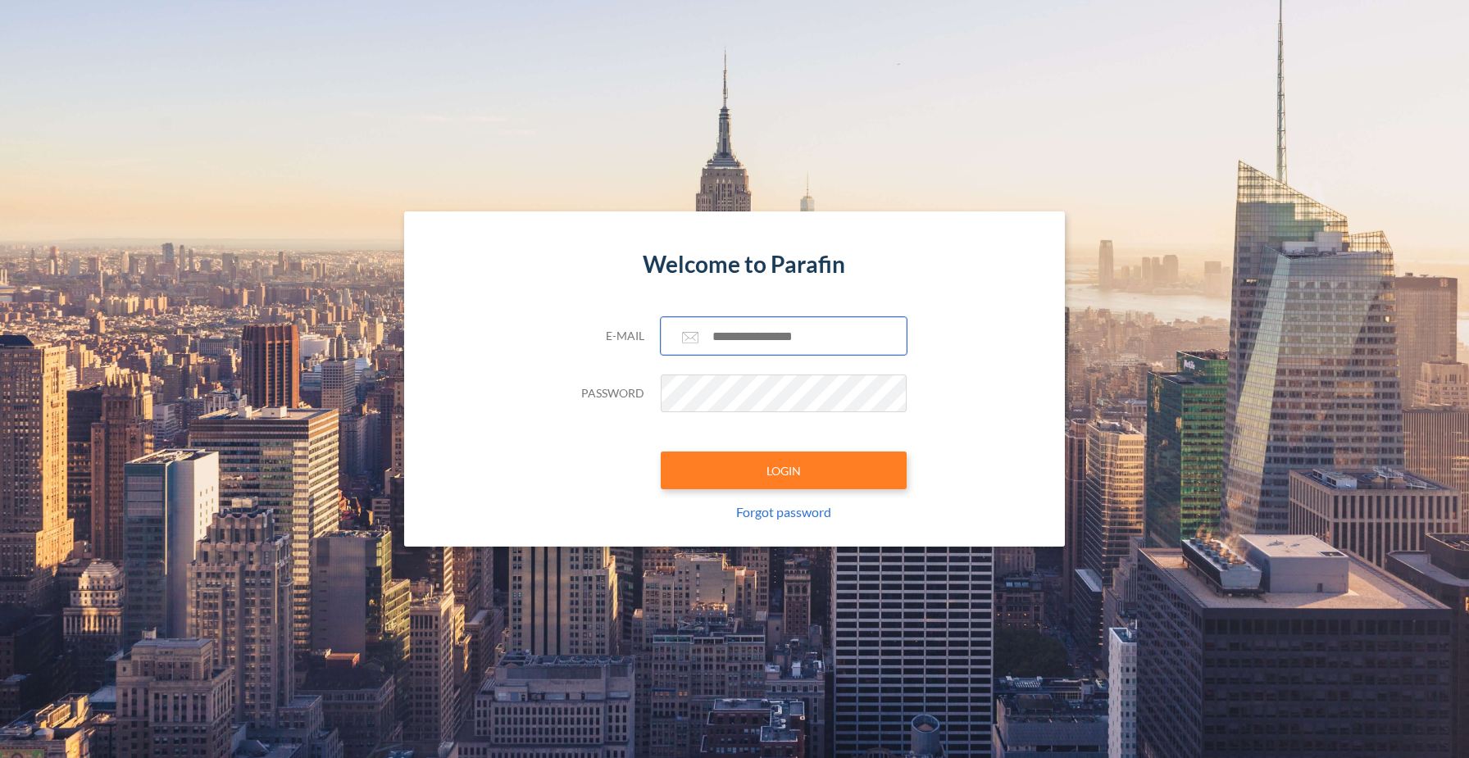
click at [735, 348] on input "text" at bounding box center [784, 336] width 246 height 38
click at [746, 330] on input "text" at bounding box center [784, 336] width 246 height 38
type input "**********"
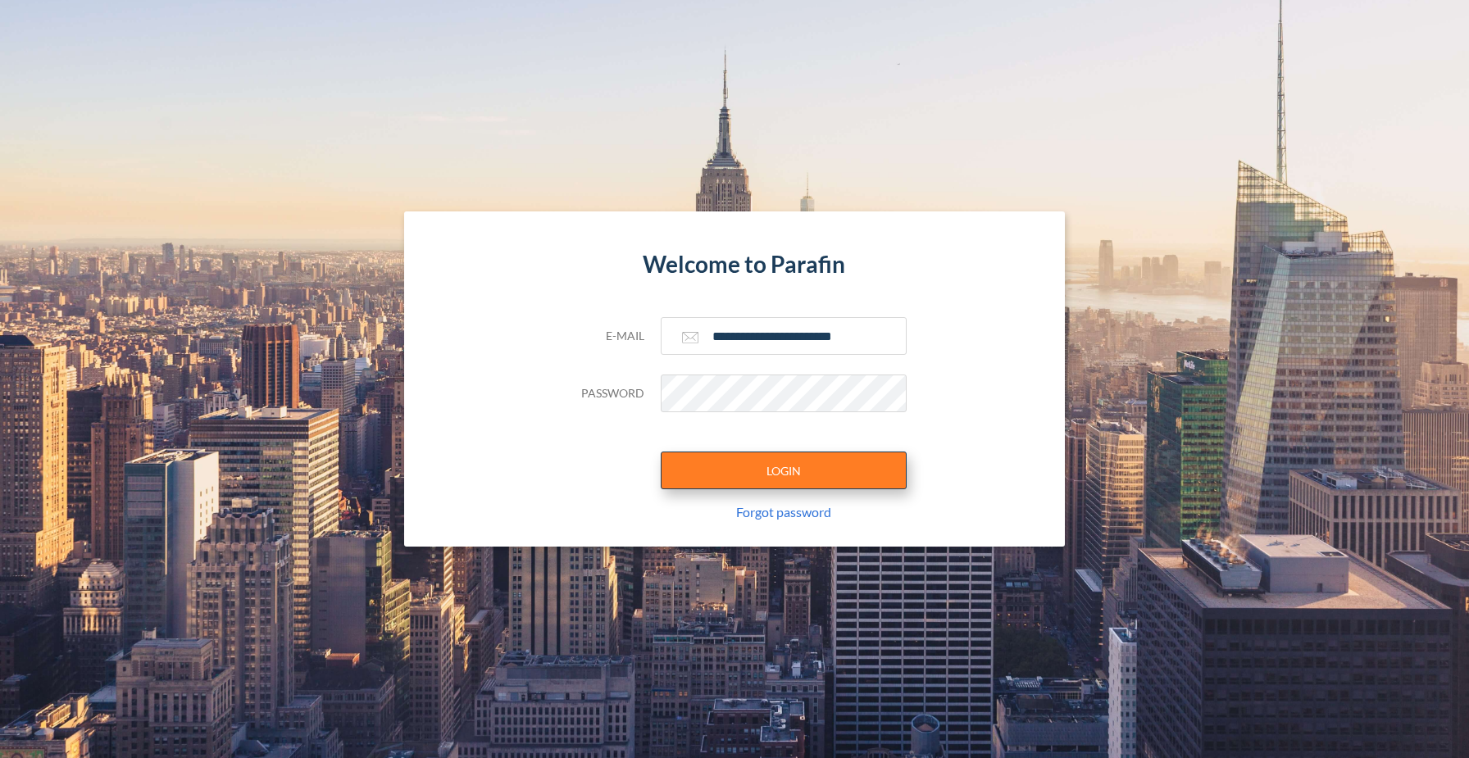
click at [787, 471] on button "LOGIN" at bounding box center [784, 471] width 246 height 38
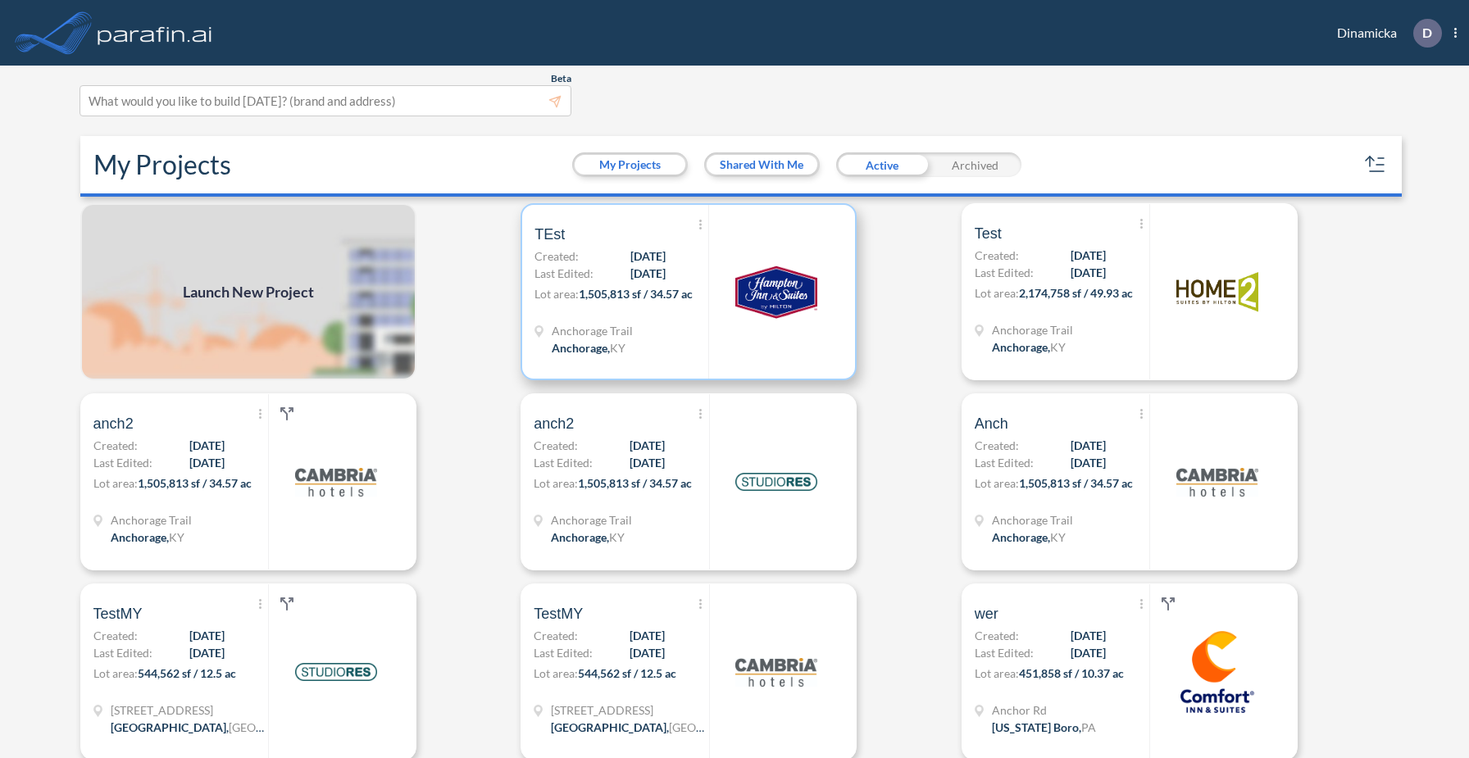
click at [709, 355] on div at bounding box center [775, 292] width 134 height 174
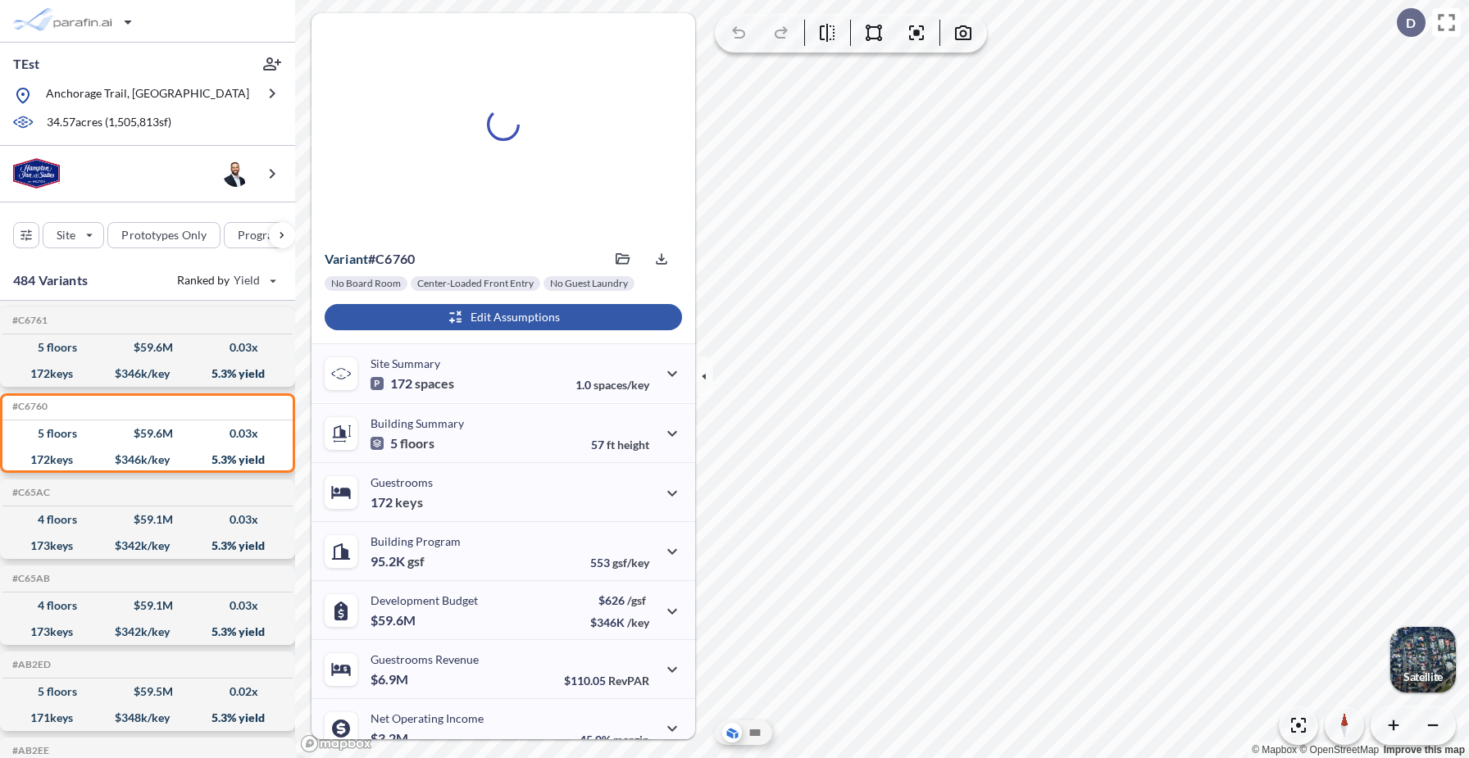
click at [492, 318] on div "button" at bounding box center [503, 317] width 357 height 26
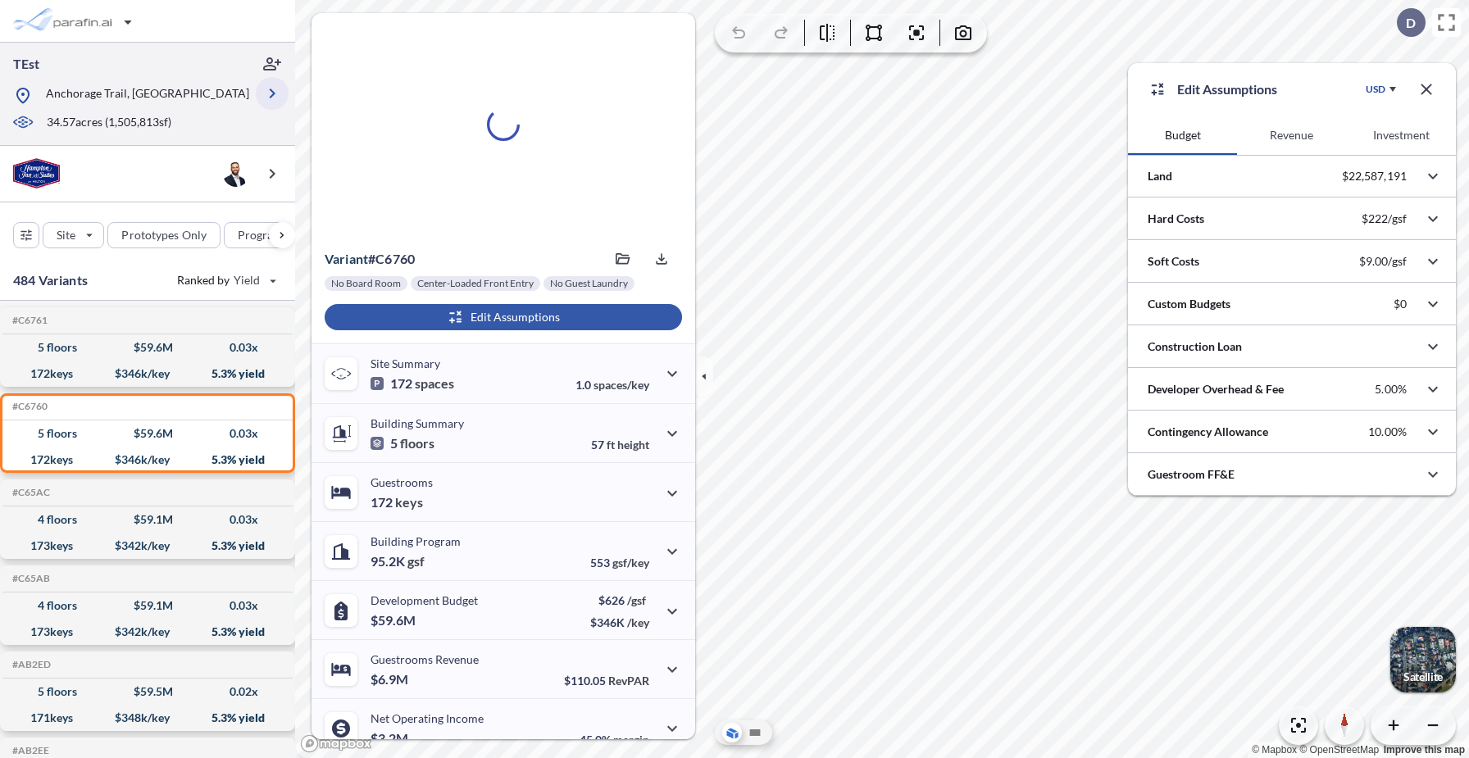
click at [274, 94] on icon "button" at bounding box center [273, 94] width 6 height 10
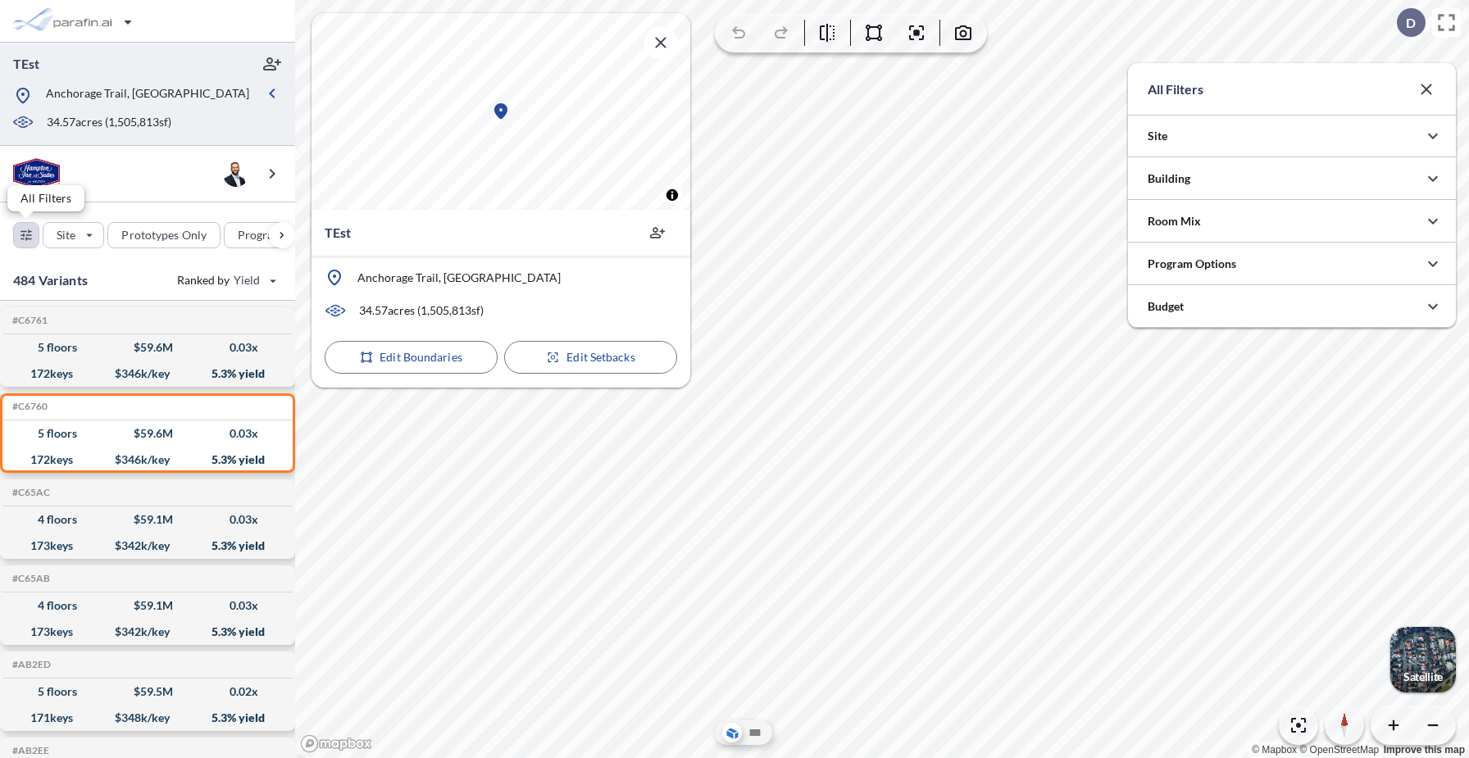
click at [20, 236] on div "button" at bounding box center [26, 235] width 25 height 25
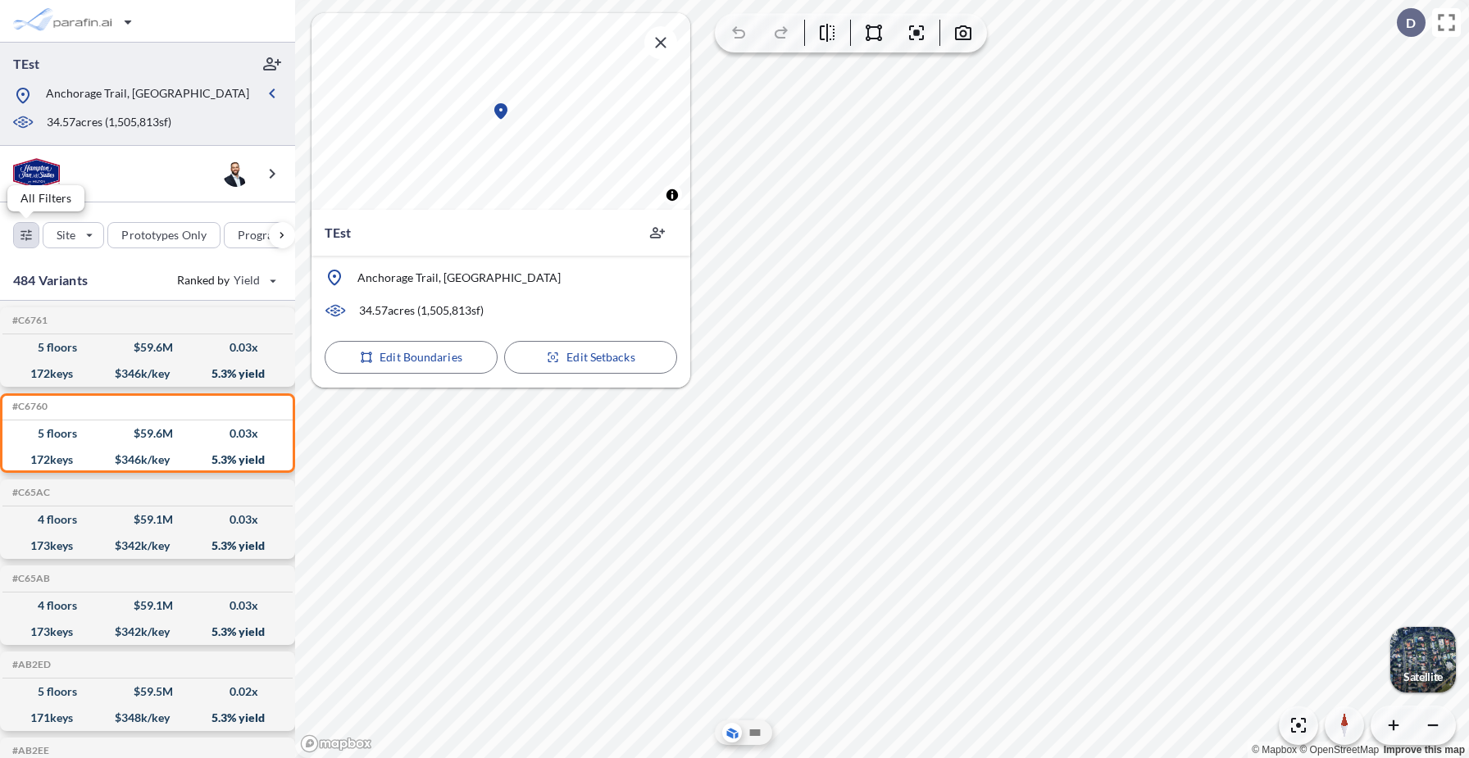
click at [29, 239] on div "button" at bounding box center [26, 235] width 25 height 25
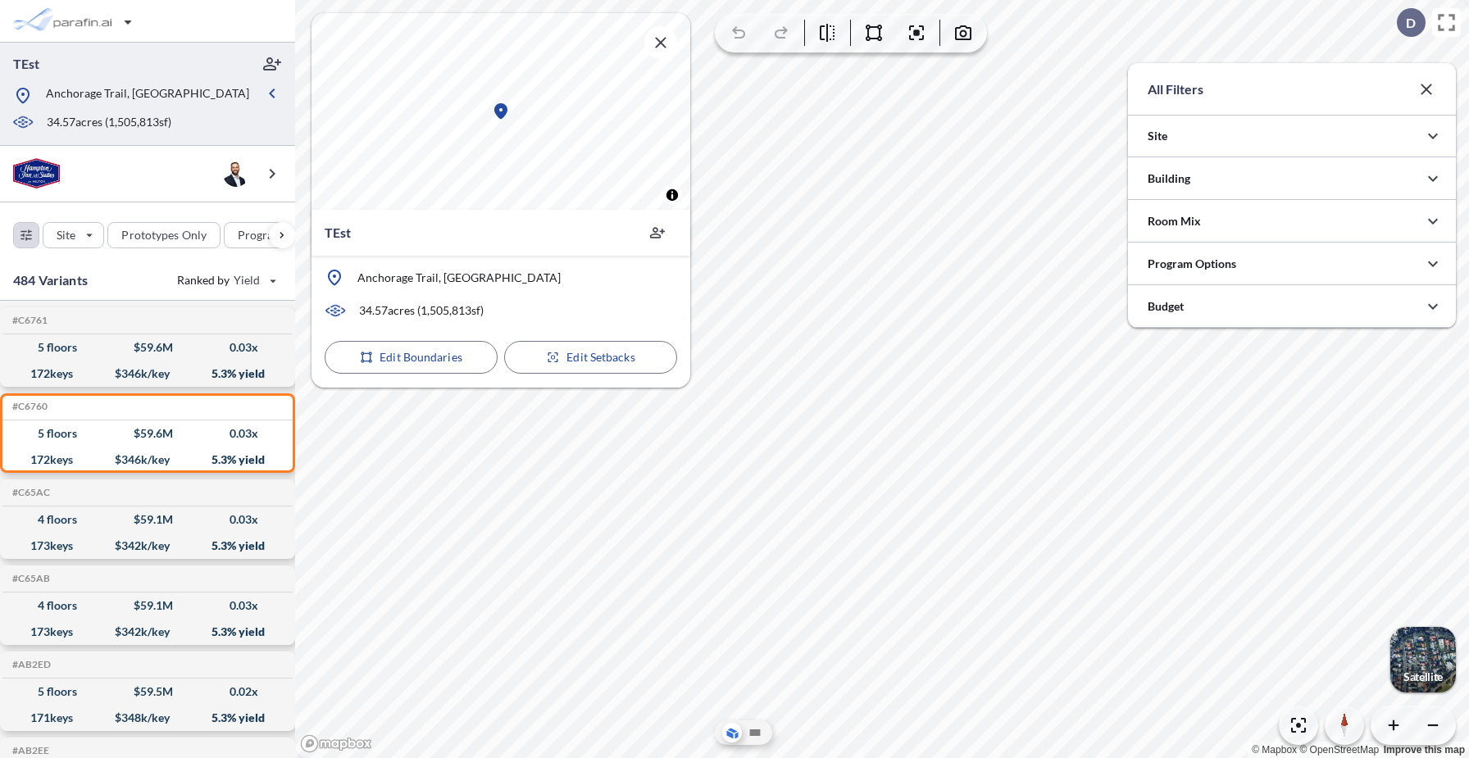
scroll to position [819808, 819480]
click at [1222, 135] on div at bounding box center [1292, 136] width 328 height 42
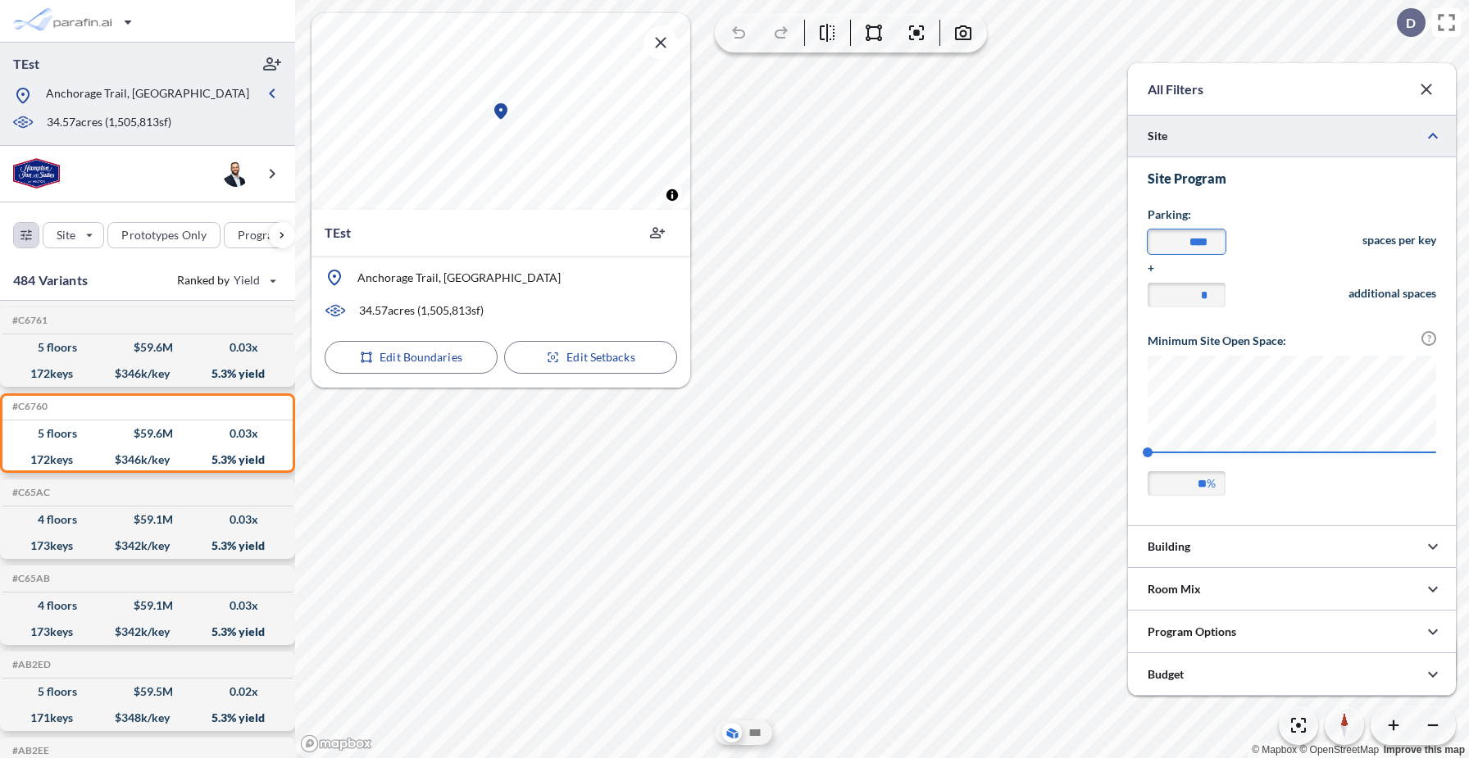
click at [1189, 243] on input "****" at bounding box center [1187, 242] width 78 height 25
type input "******"
click at [1288, 180] on h3 "Site Program" at bounding box center [1292, 179] width 289 height 16
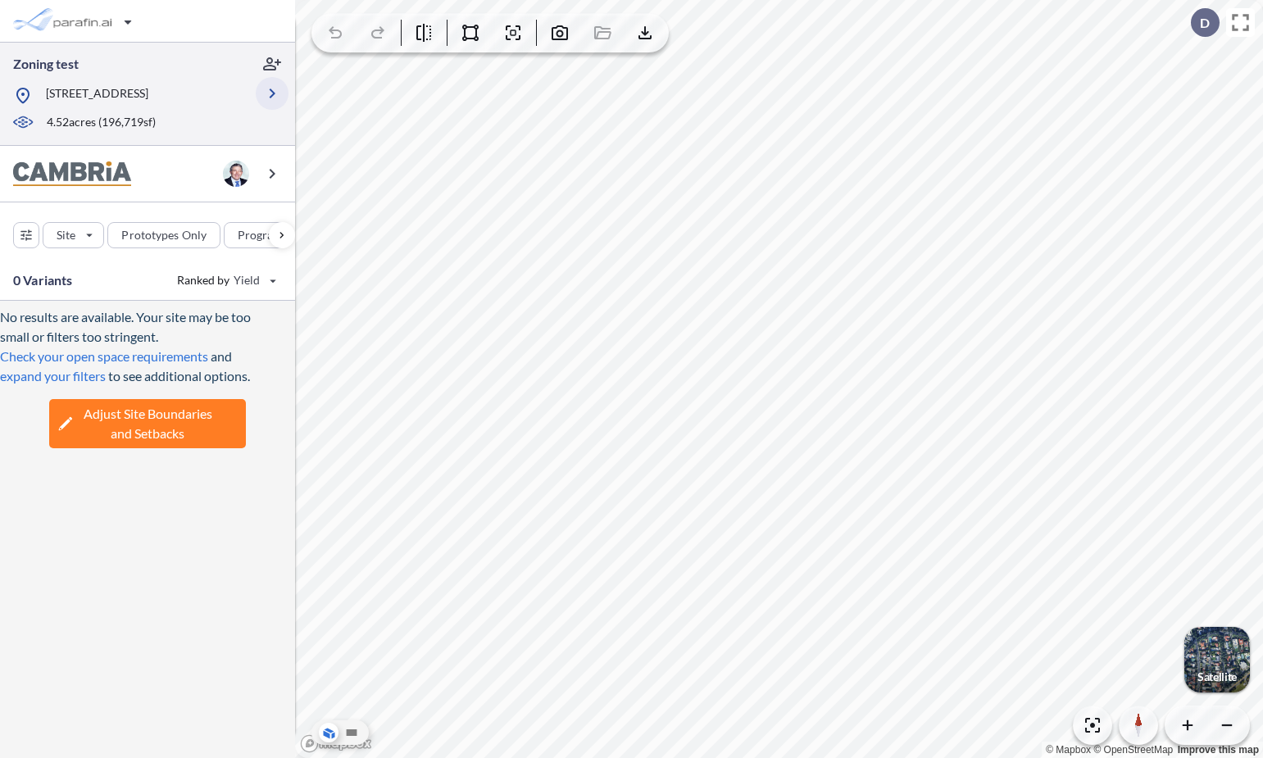
click at [271, 100] on icon "button" at bounding box center [272, 94] width 20 height 20
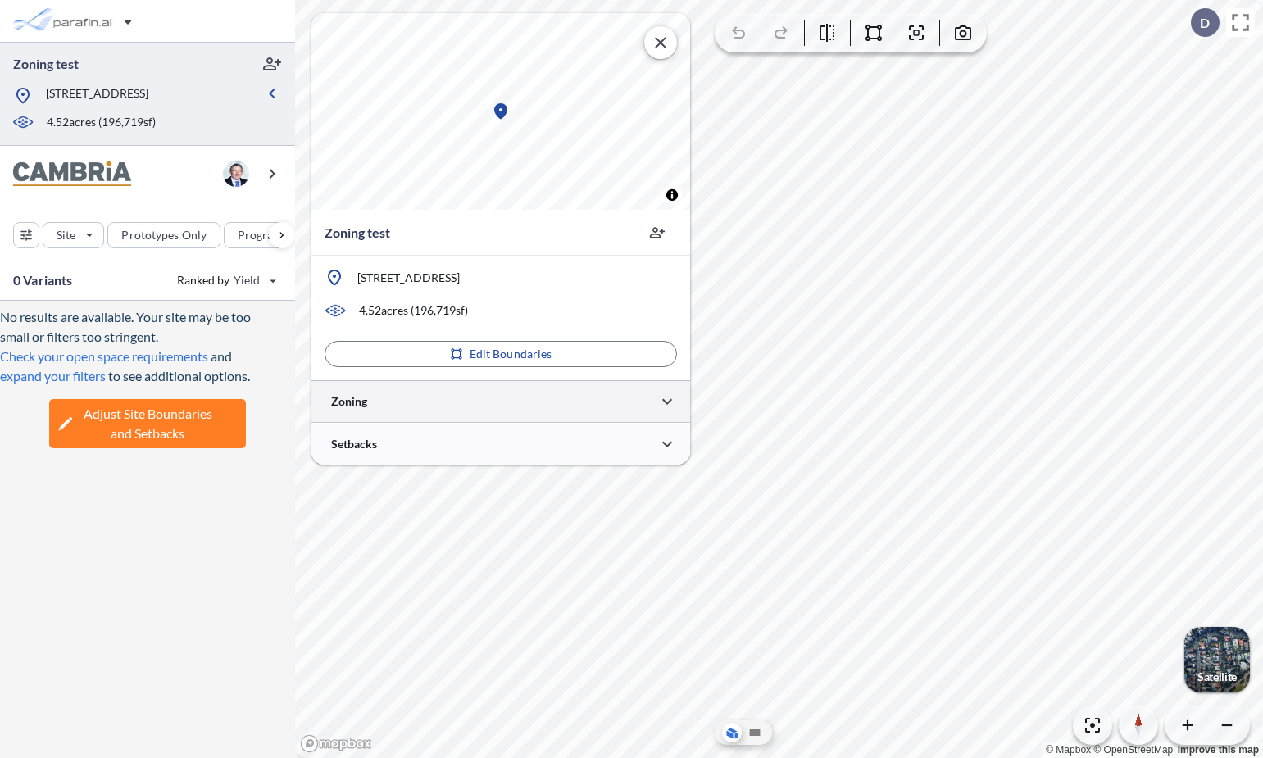
click at [506, 403] on div at bounding box center [501, 401] width 379 height 42
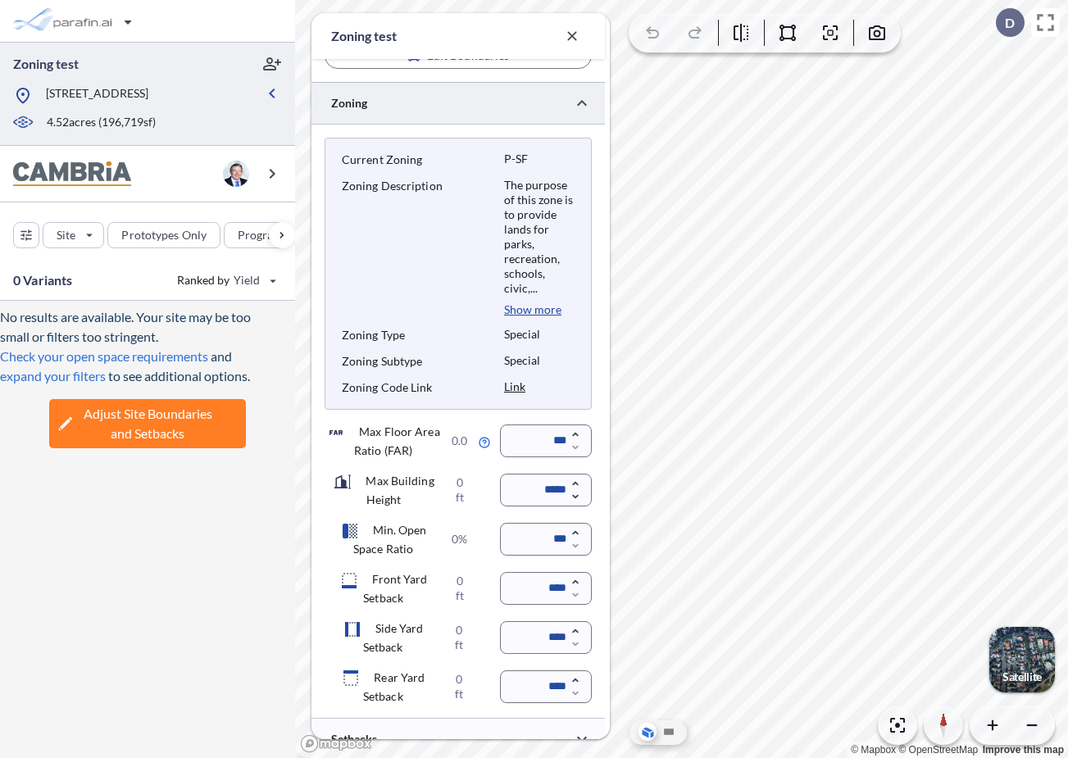
scroll to position [379, 0]
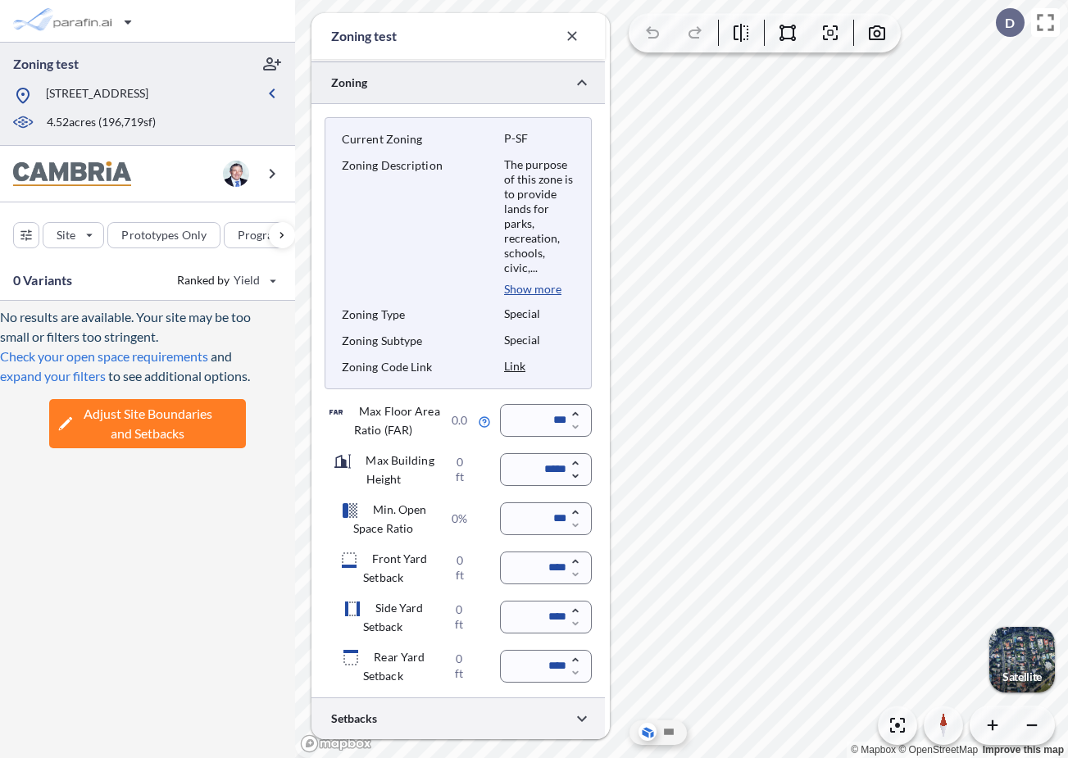
click at [446, 721] on div at bounding box center [458, 719] width 293 height 42
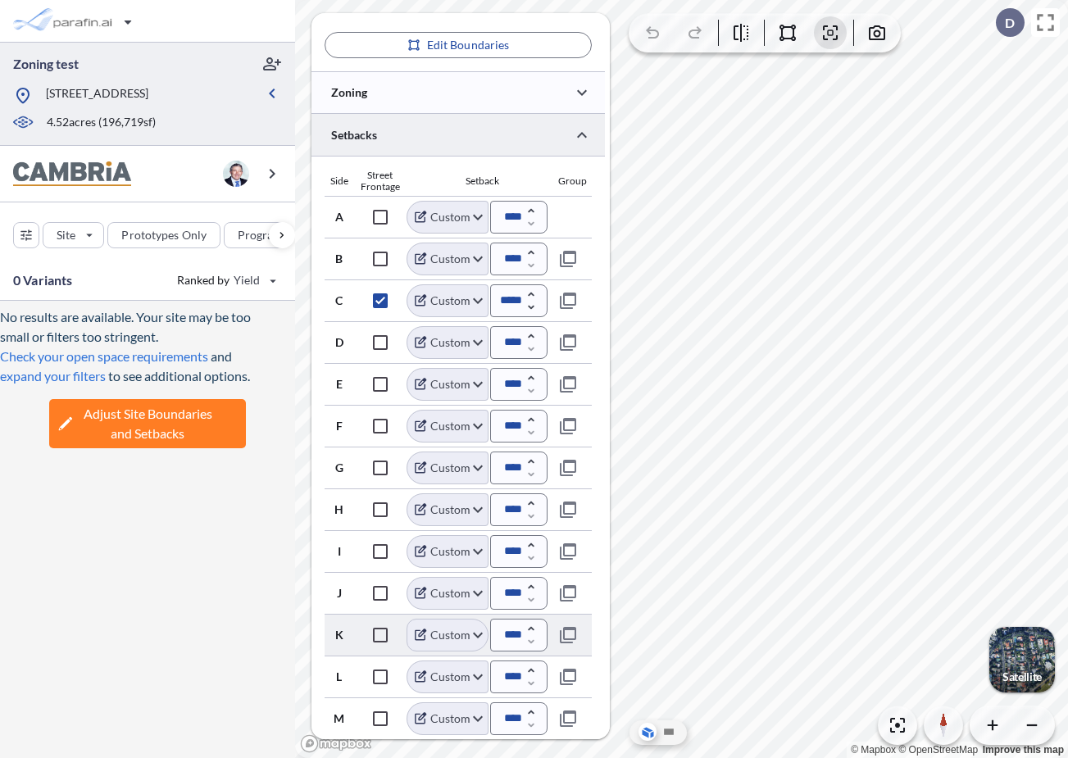
scroll to position [0, 0]
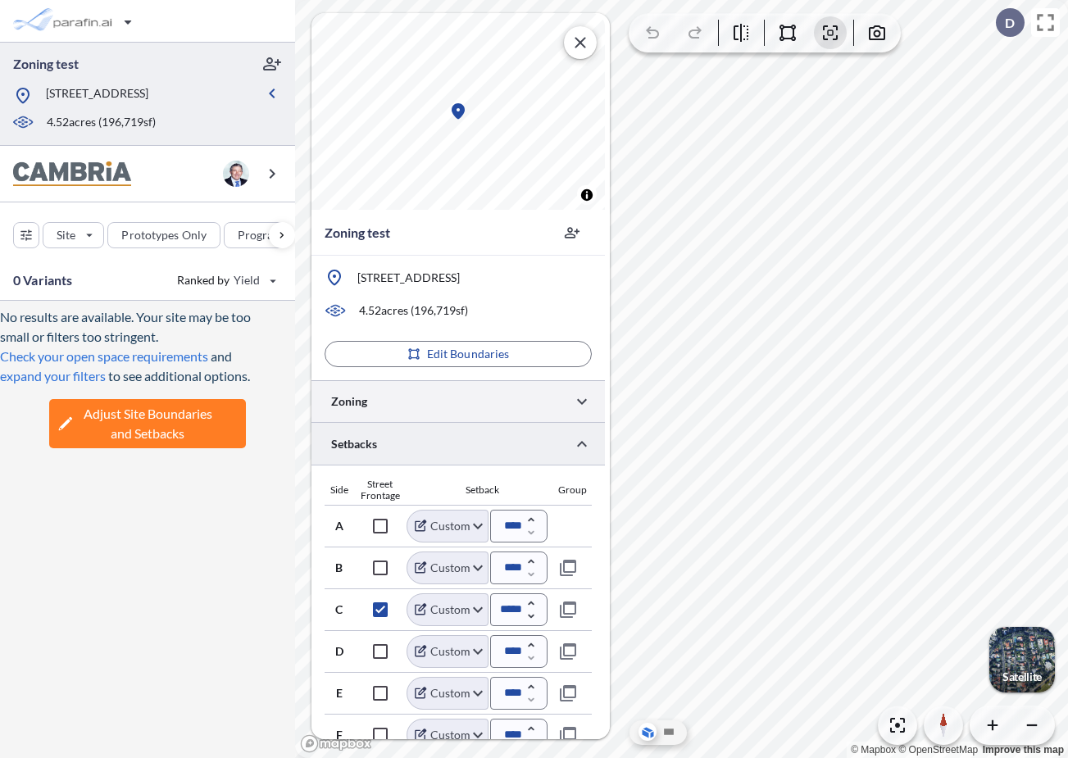
drag, startPoint x: 442, startPoint y: 434, endPoint x: 442, endPoint y: 414, distance: 19.7
click at [442, 414] on div at bounding box center [458, 401] width 293 height 42
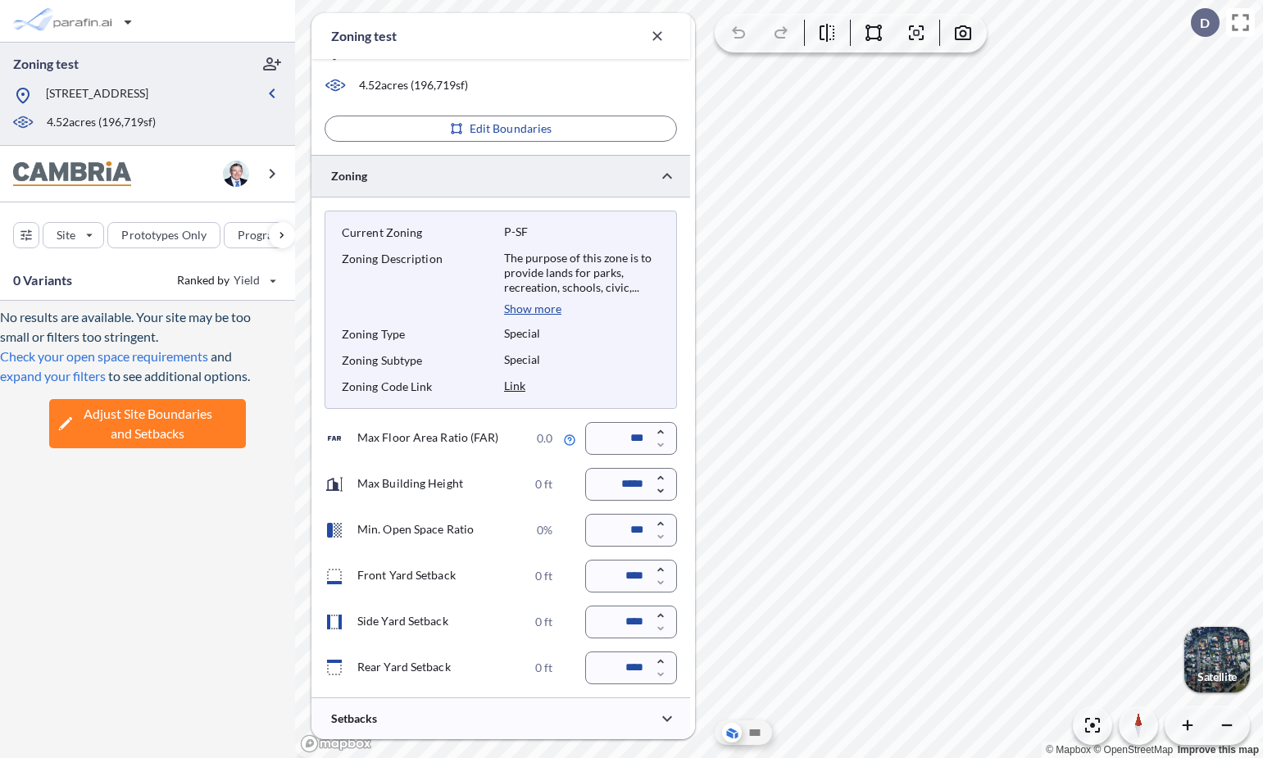
scroll to position [271, 0]
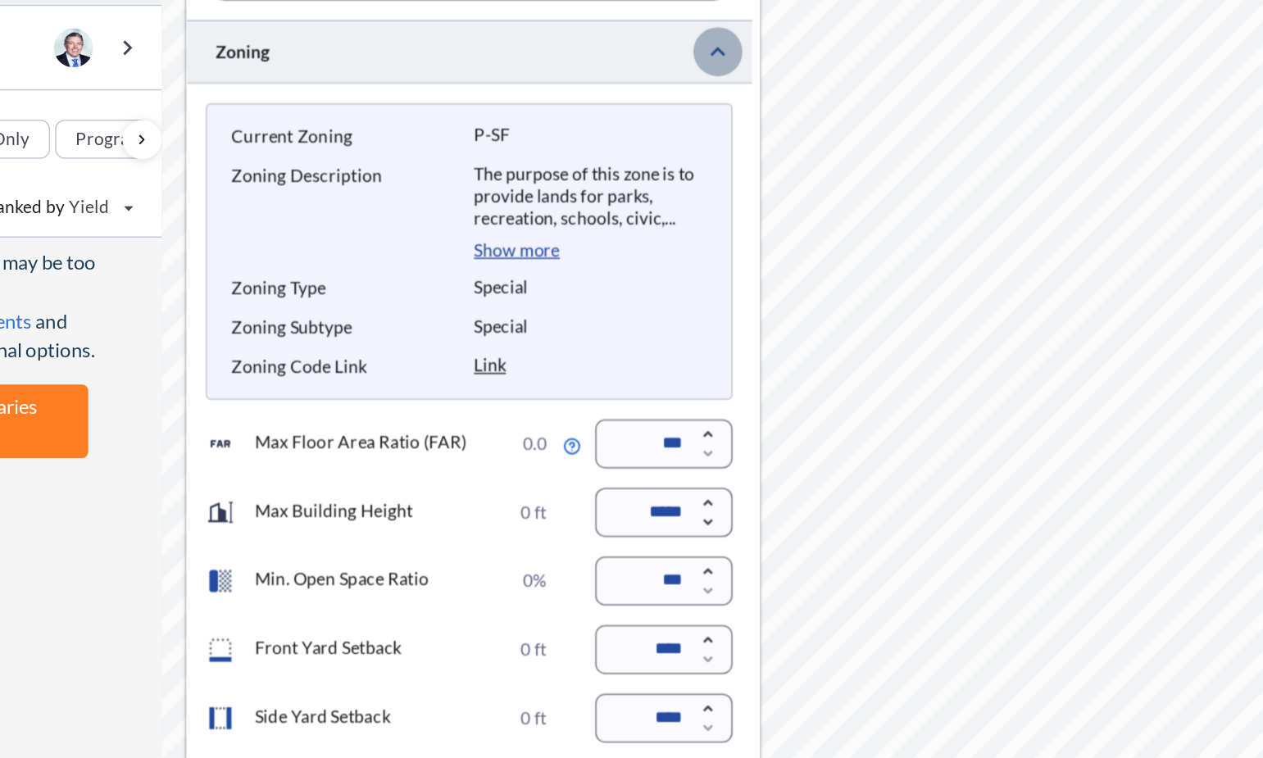
click at [669, 175] on icon "button" at bounding box center [667, 176] width 10 height 6
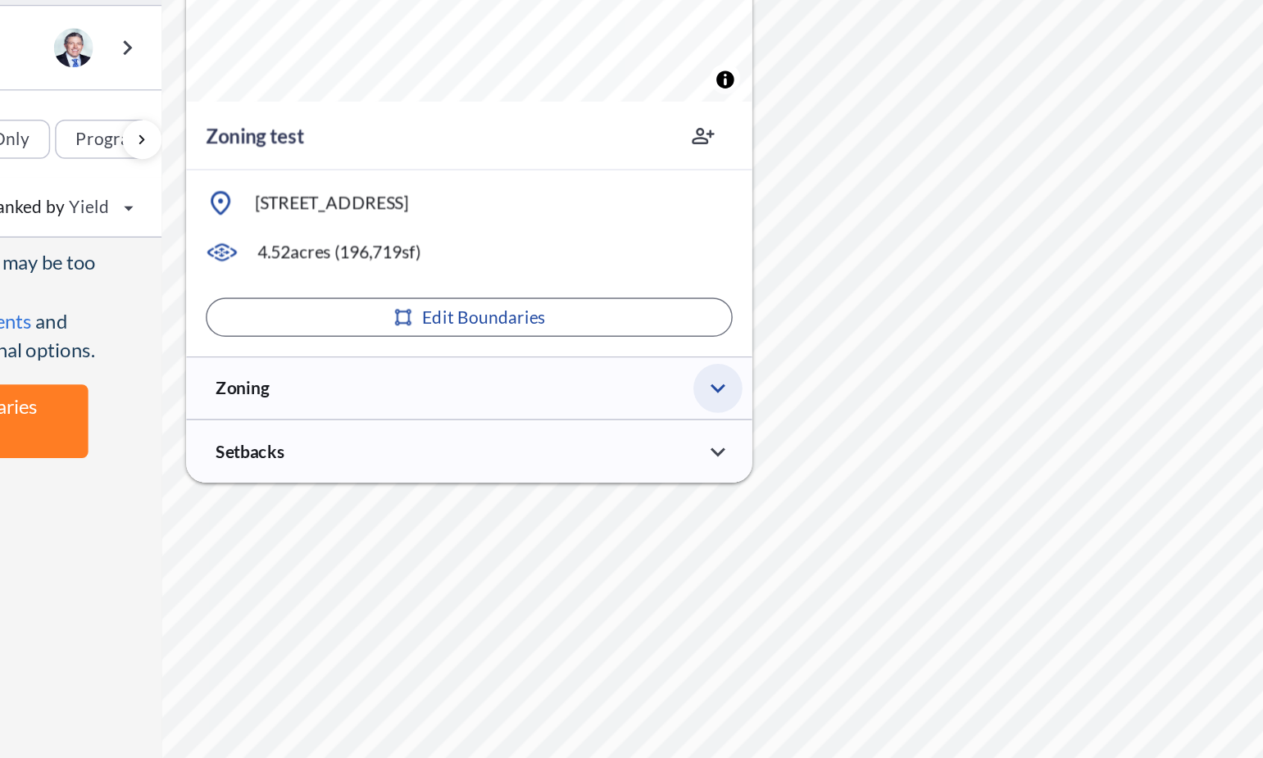
scroll to position [0, 0]
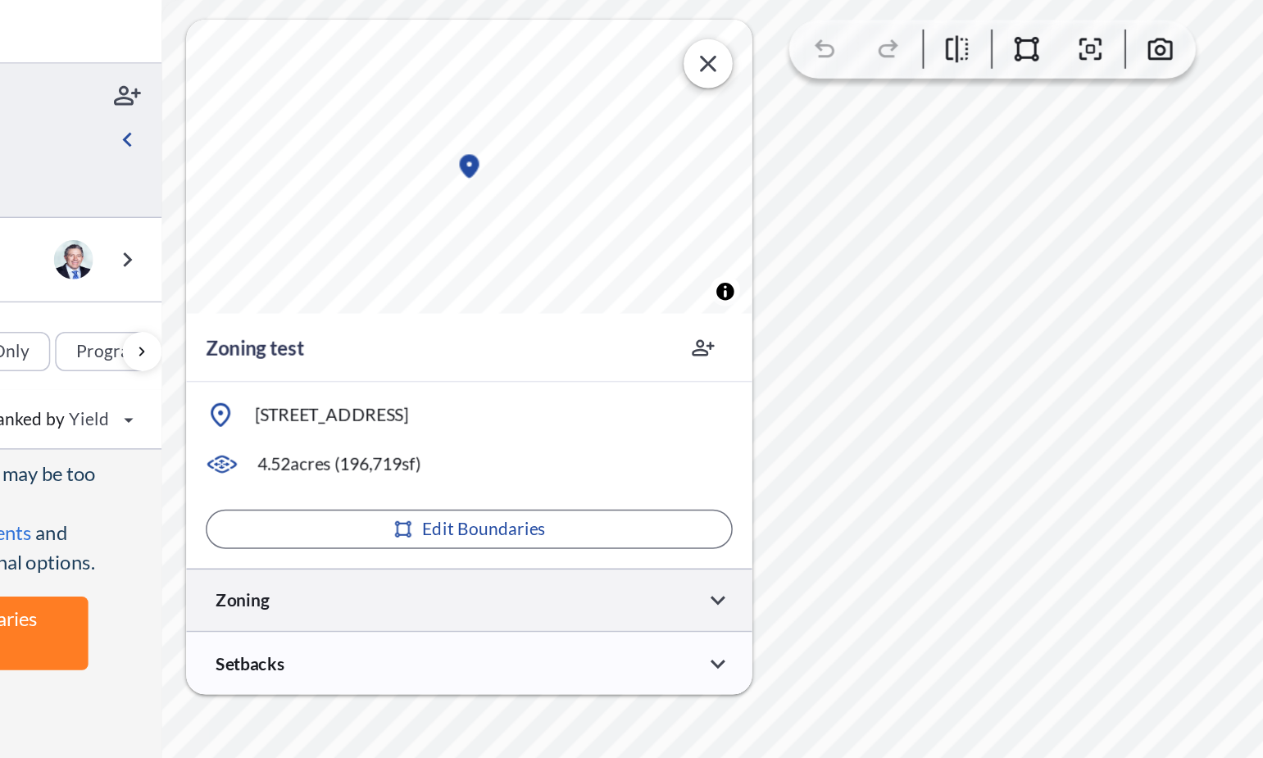
drag, startPoint x: 567, startPoint y: 381, endPoint x: 566, endPoint y: 400, distance: 18.9
click at [566, 400] on div at bounding box center [501, 401] width 379 height 42
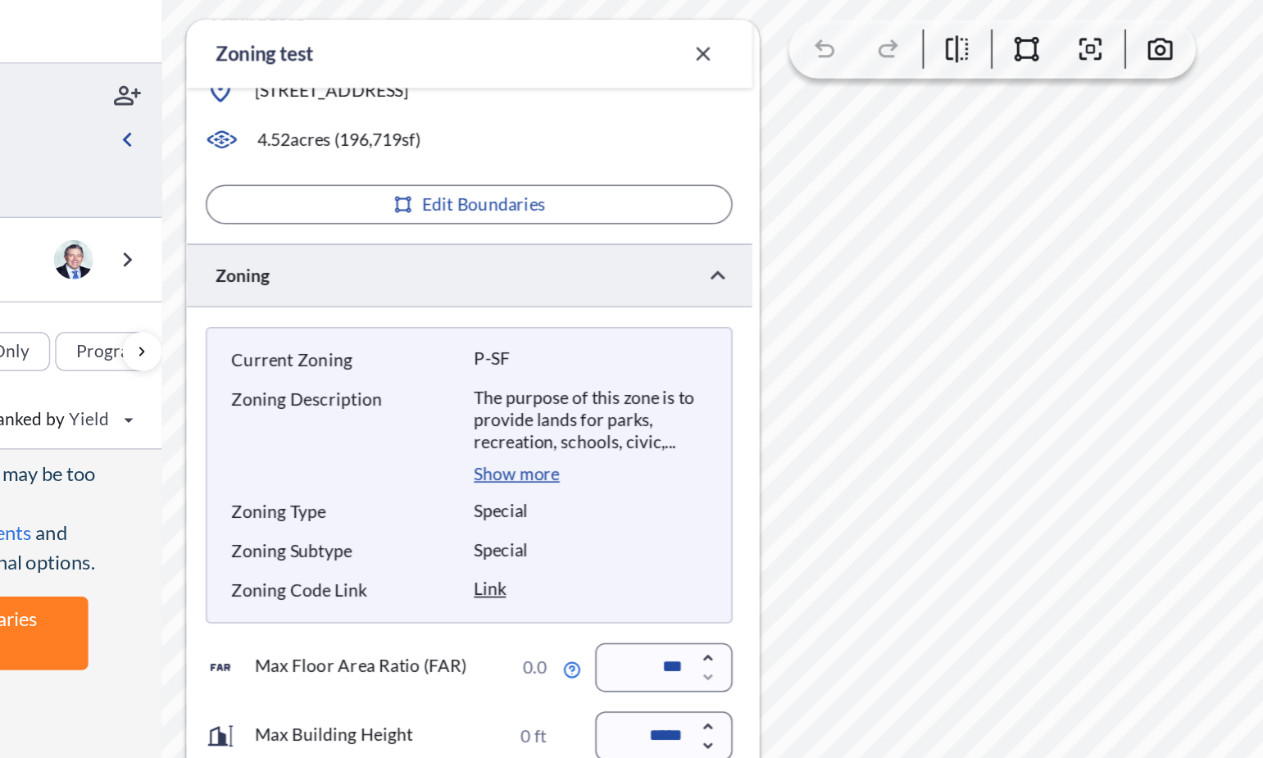
scroll to position [271, 0]
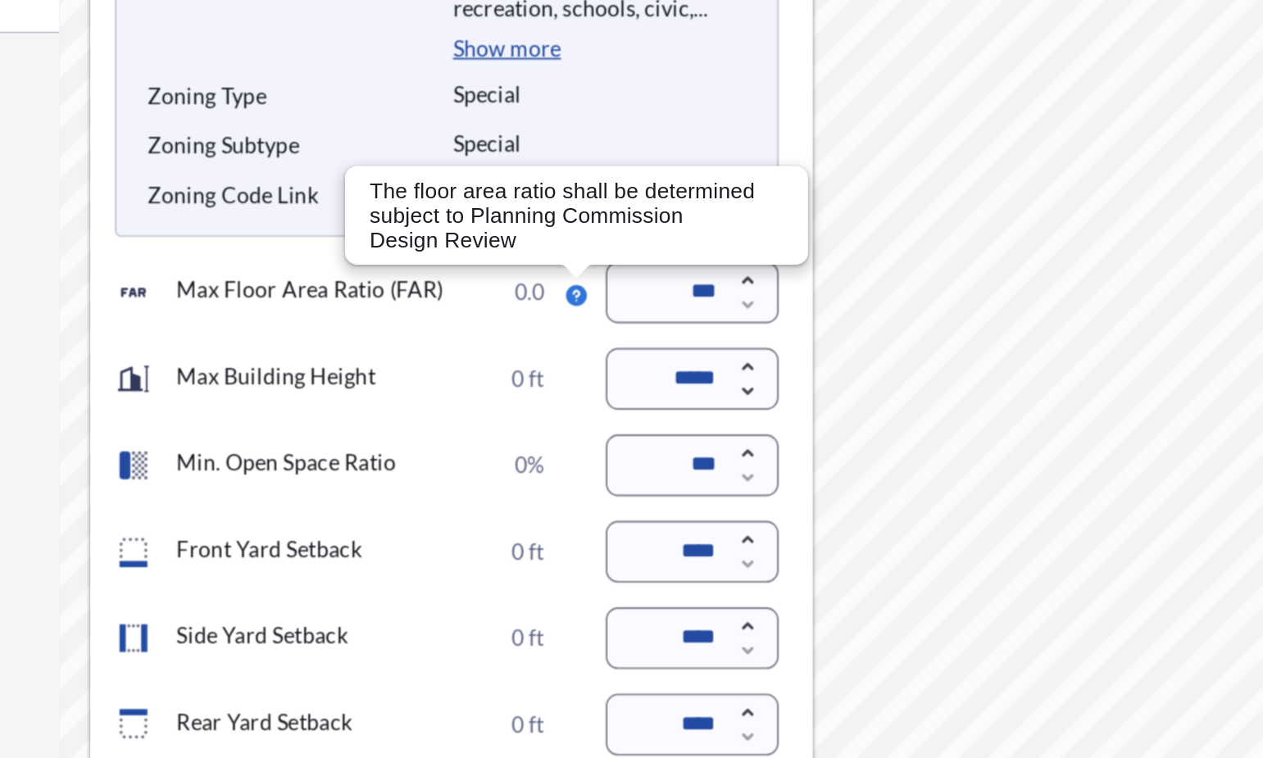
click at [569, 404] on p "The floor area ratio shall be determined subject to Planning Commission Design …" at bounding box center [570, 397] width 220 height 39
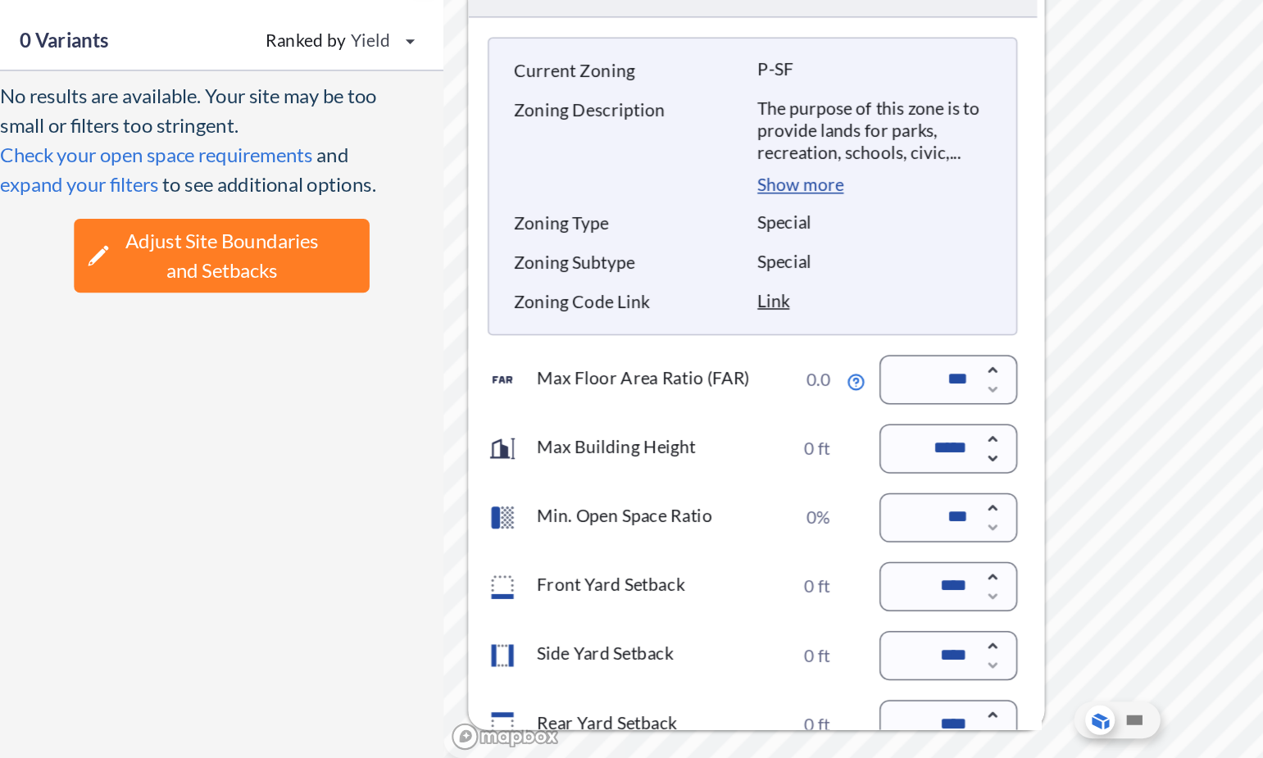
scroll to position [0, 0]
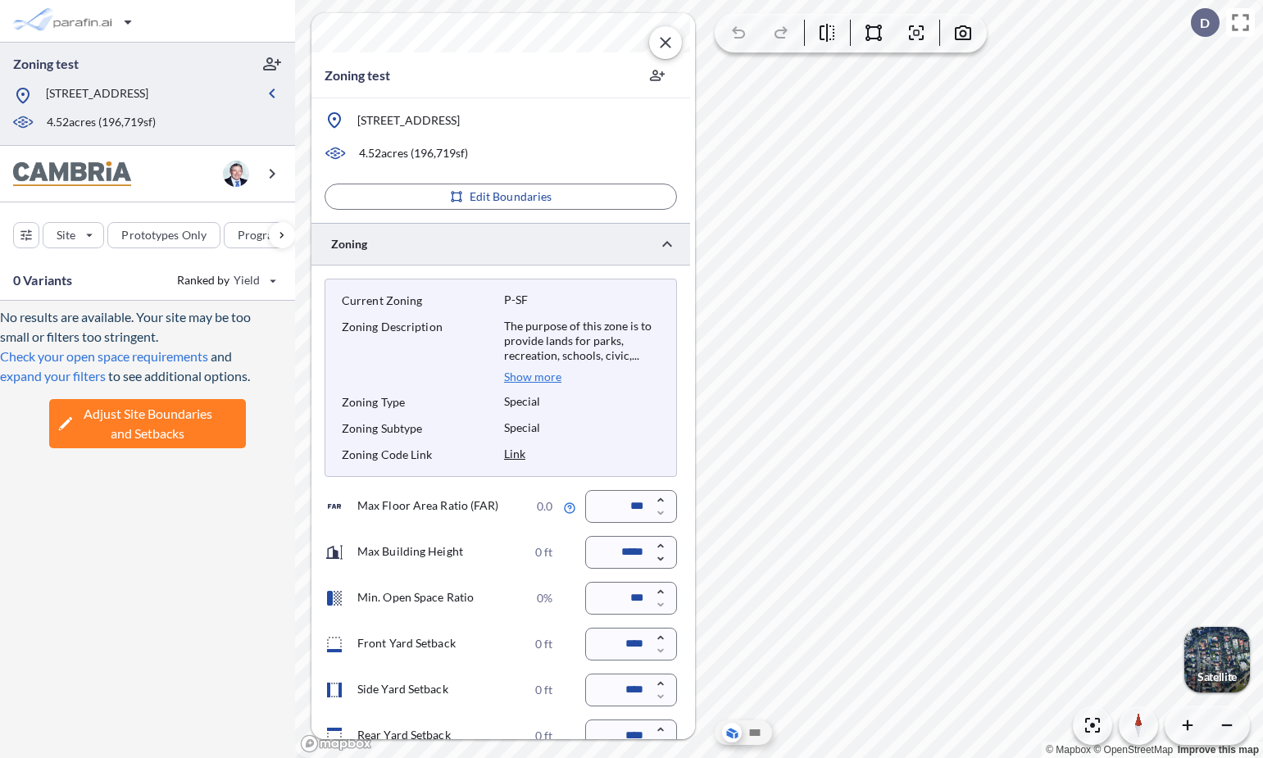
click at [530, 375] on p "Show more" at bounding box center [532, 377] width 57 height 15
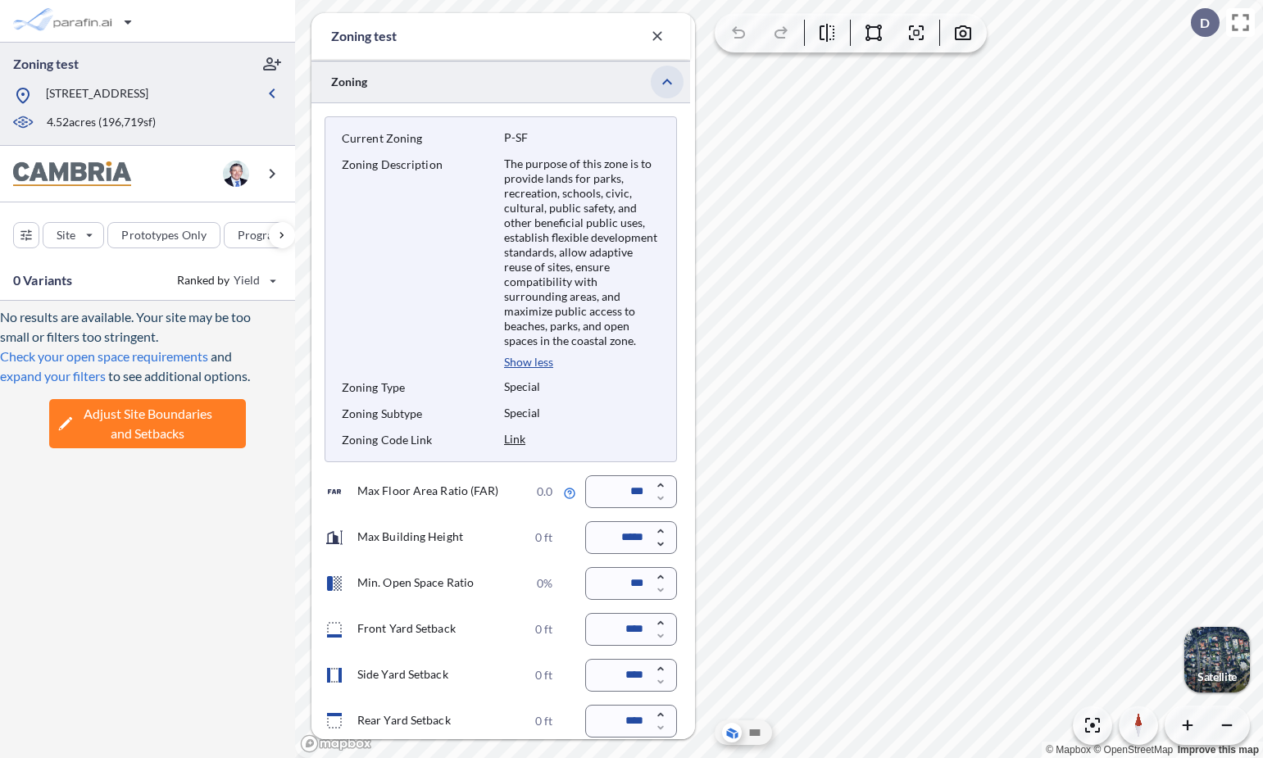
scroll to position [388, 0]
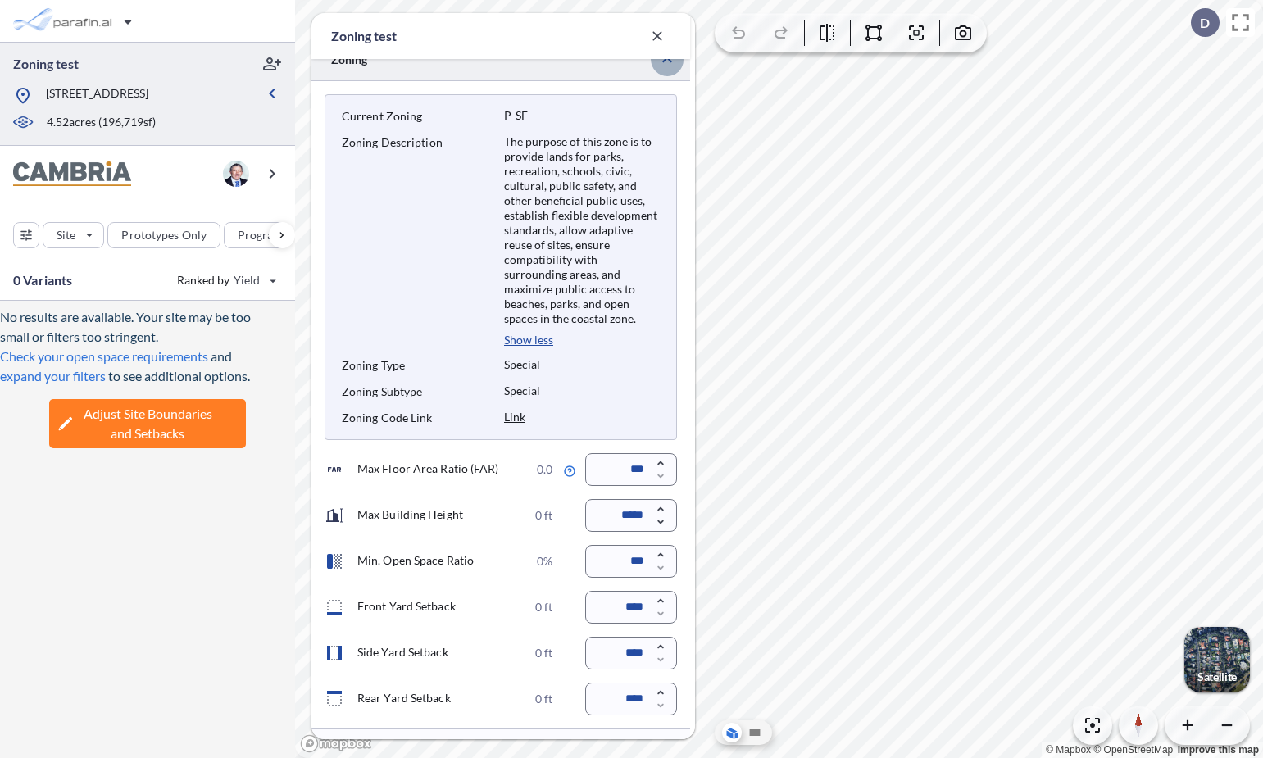
click at [667, 71] on button "button" at bounding box center [667, 59] width 33 height 33
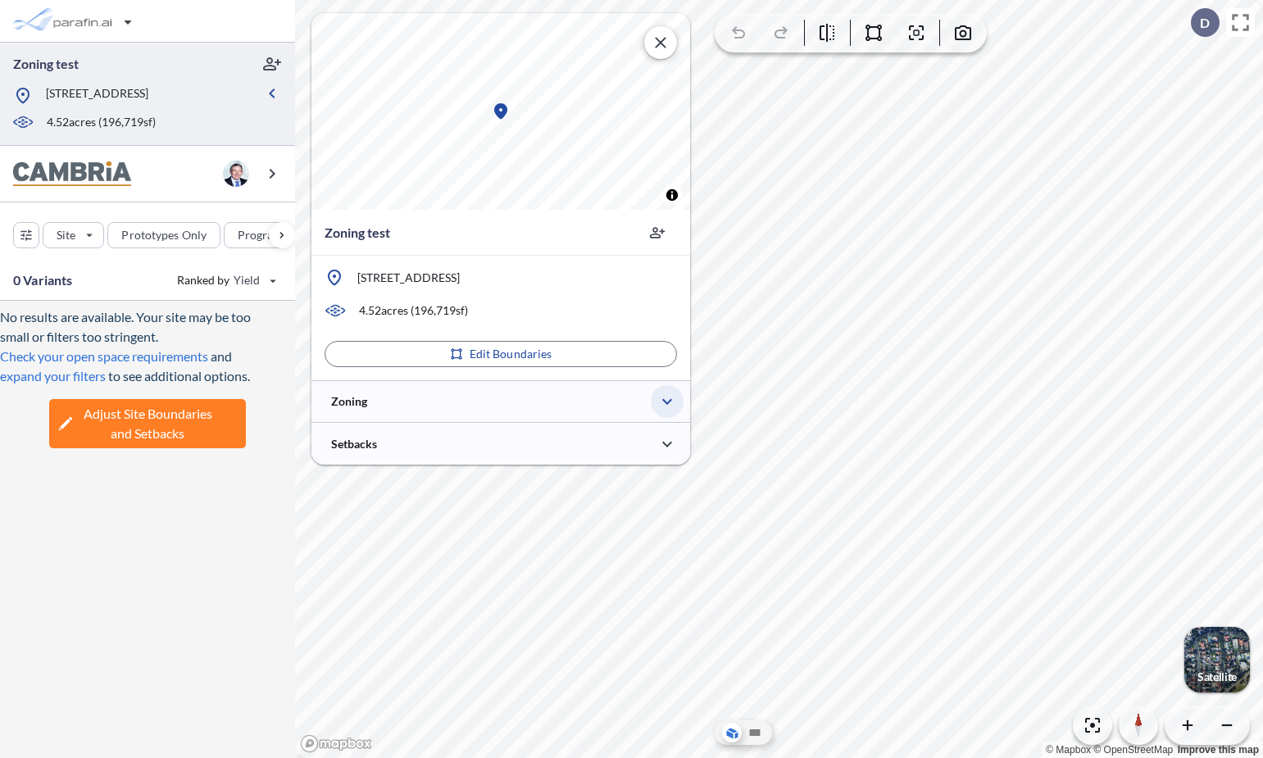
scroll to position [0, 0]
click at [546, 412] on div at bounding box center [501, 401] width 379 height 42
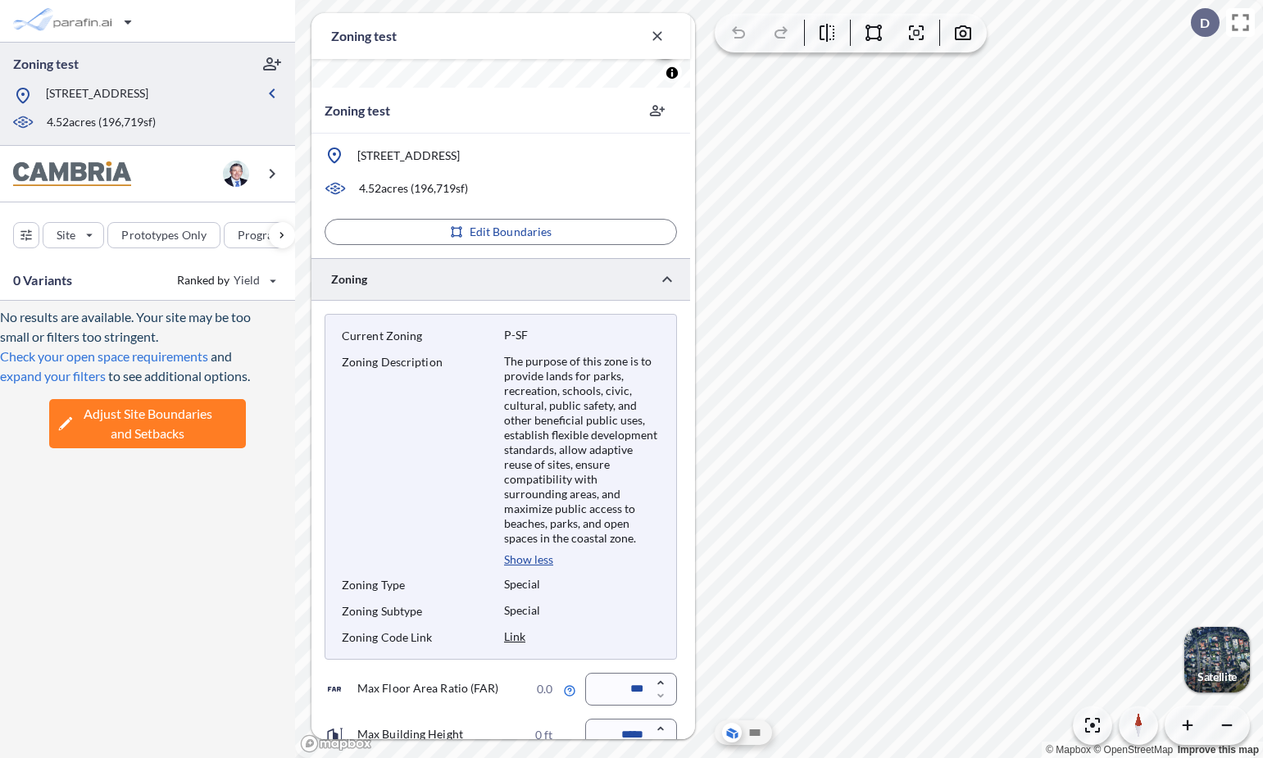
scroll to position [419, 0]
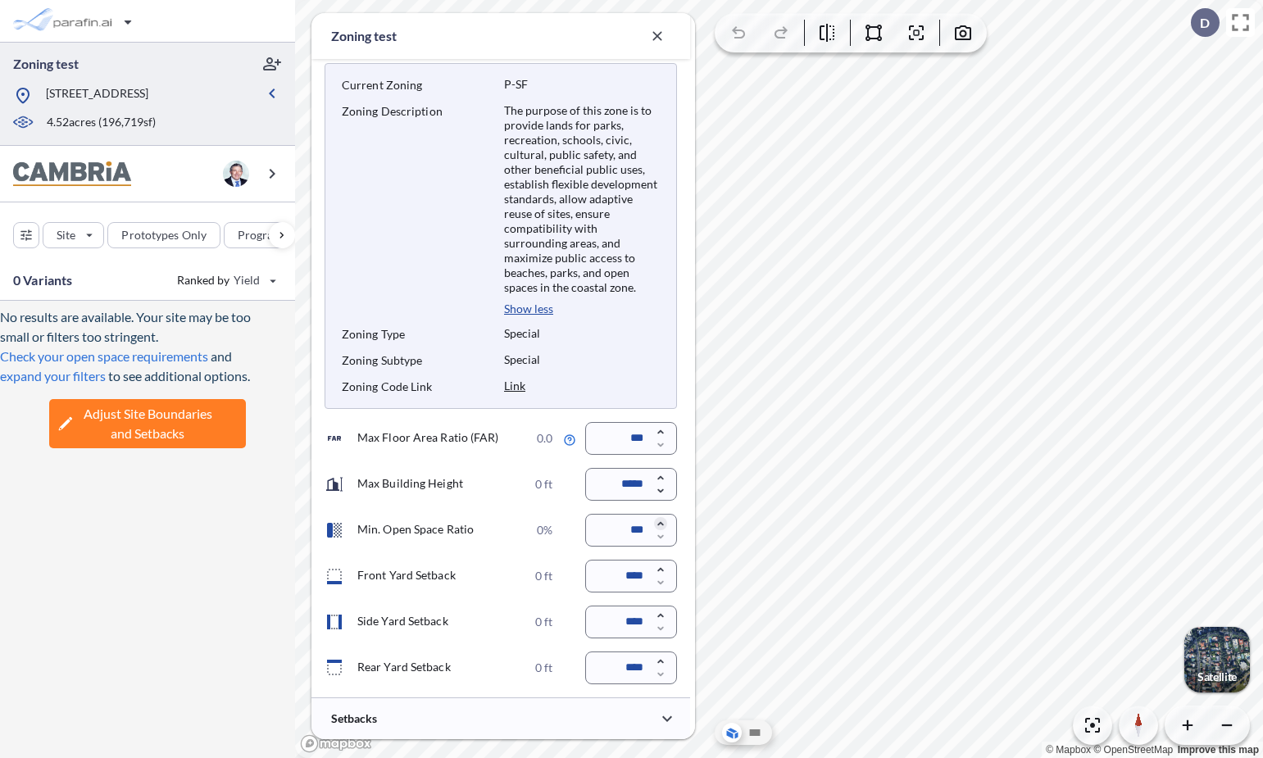
click at [659, 526] on icon "button" at bounding box center [660, 523] width 13 height 13
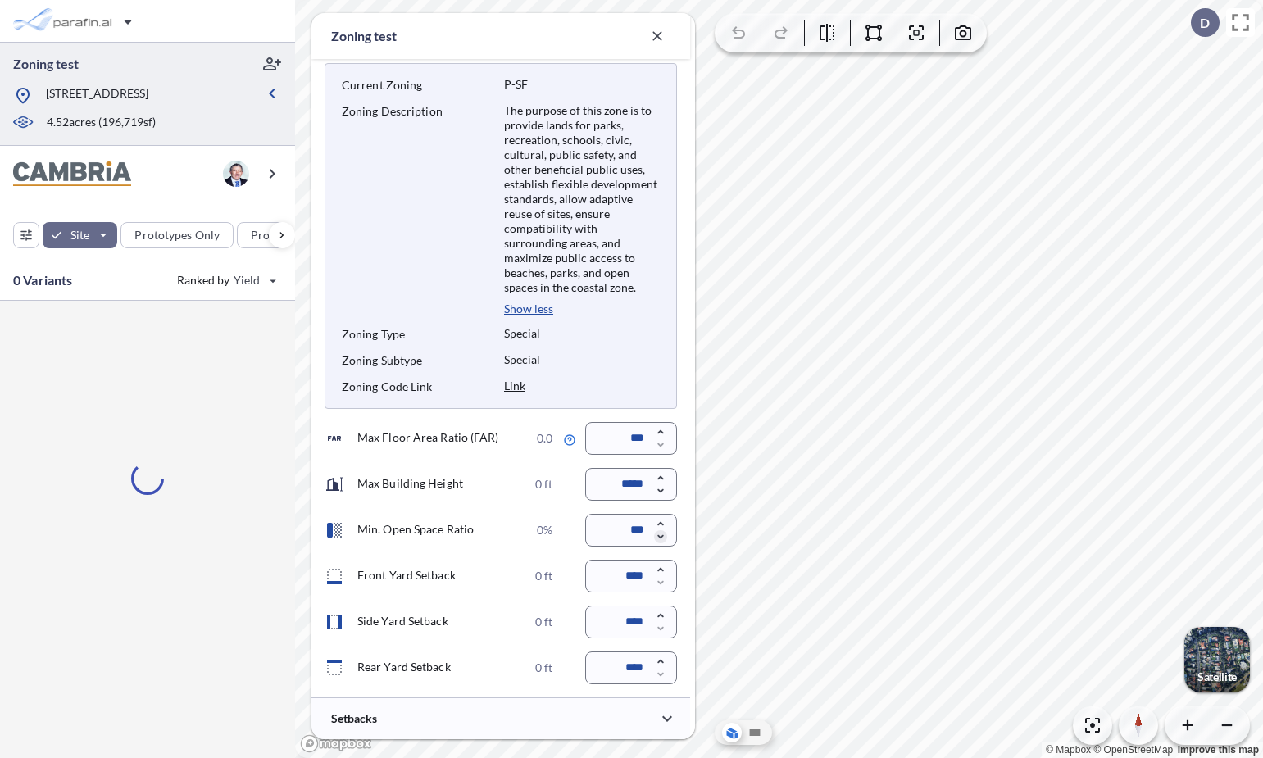
click at [662, 536] on icon "button" at bounding box center [660, 537] width 6 height 4
type input "***"
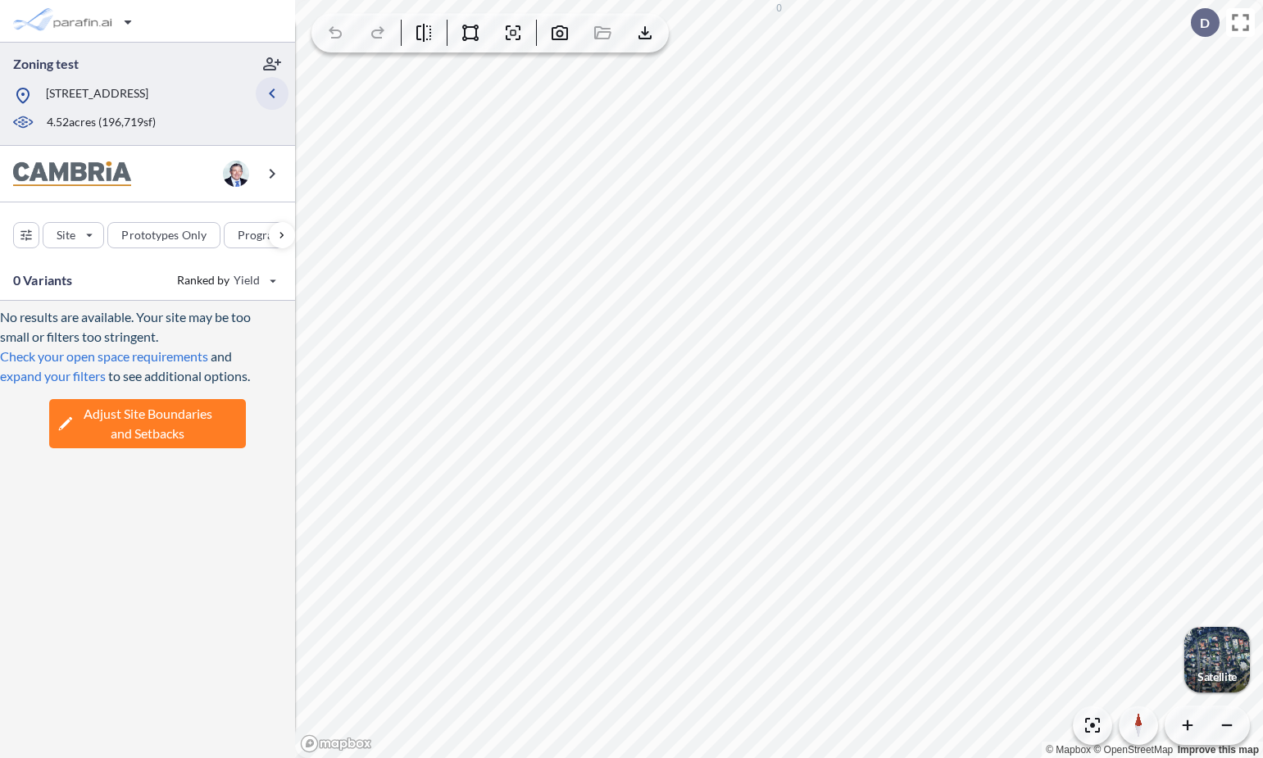
click at [274, 100] on icon "button" at bounding box center [272, 94] width 20 height 20
click at [274, 98] on icon "button" at bounding box center [273, 94] width 6 height 10
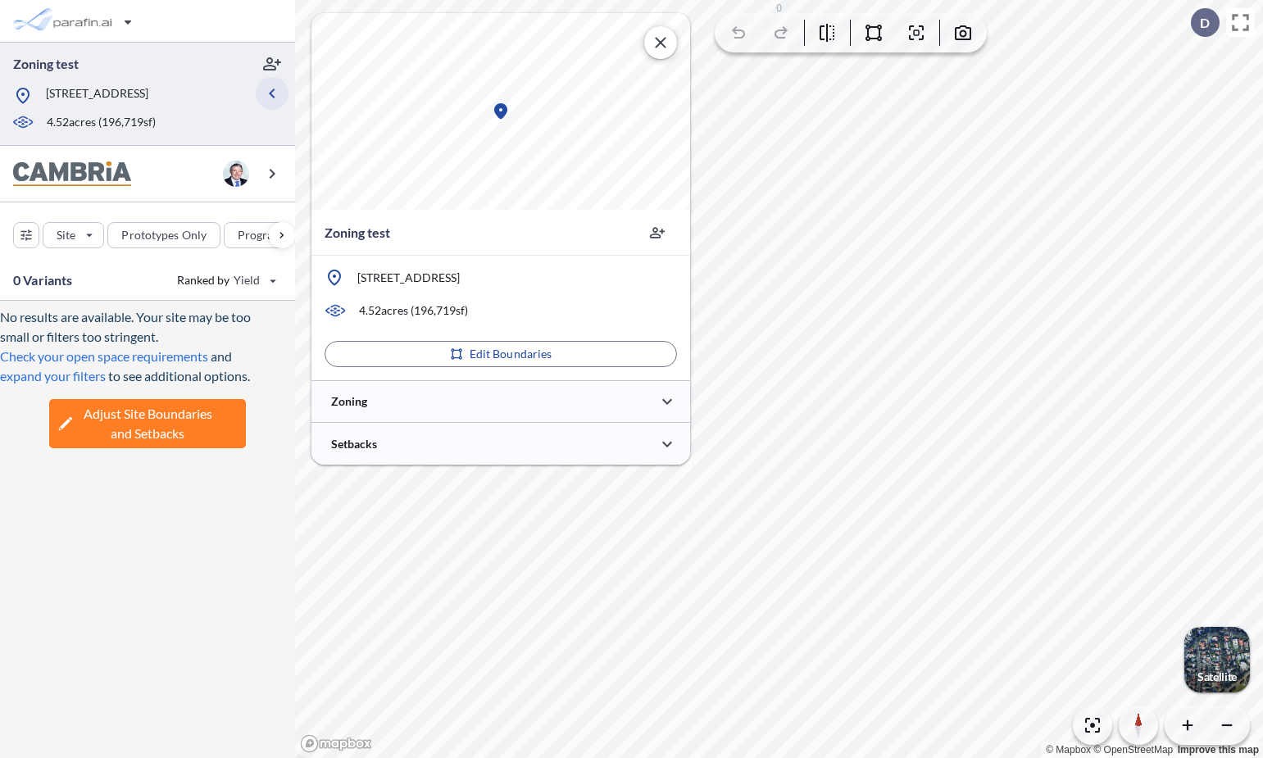
scroll to position [0, 0]
click at [429, 401] on div at bounding box center [501, 401] width 379 height 42
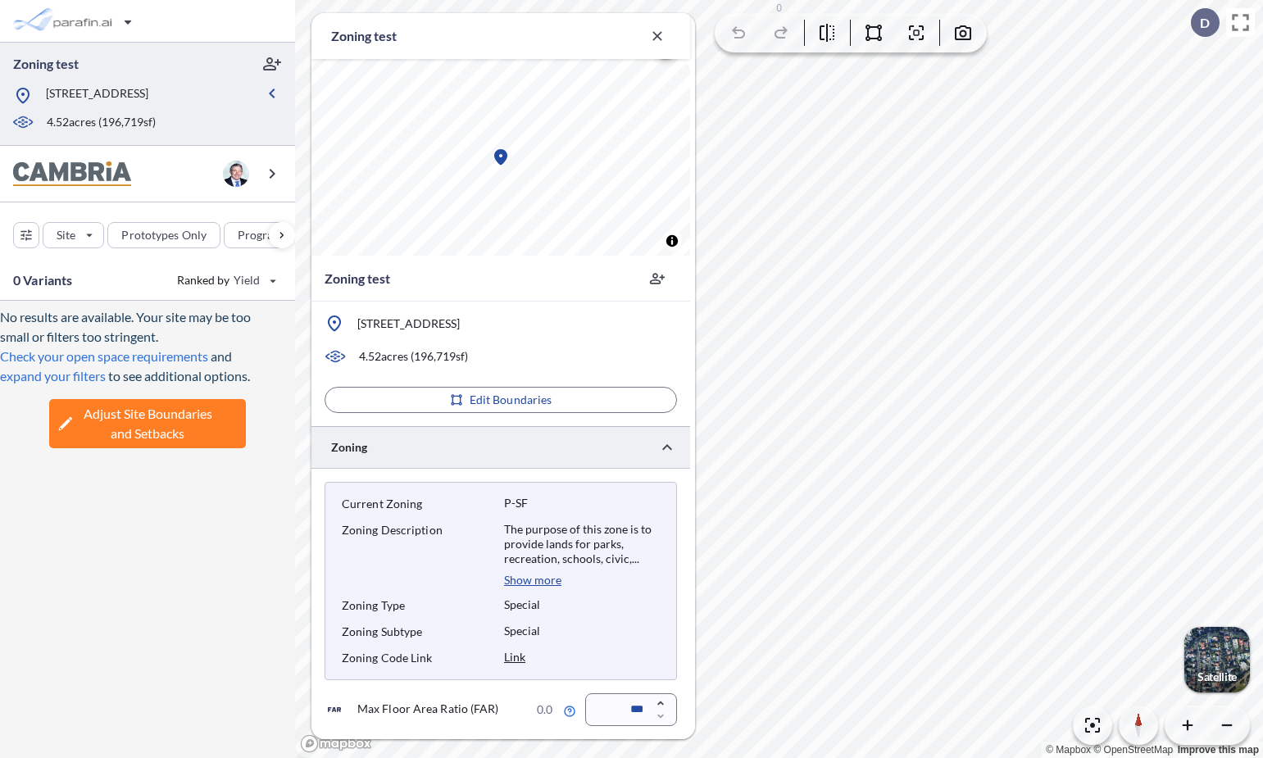
scroll to position [271, 0]
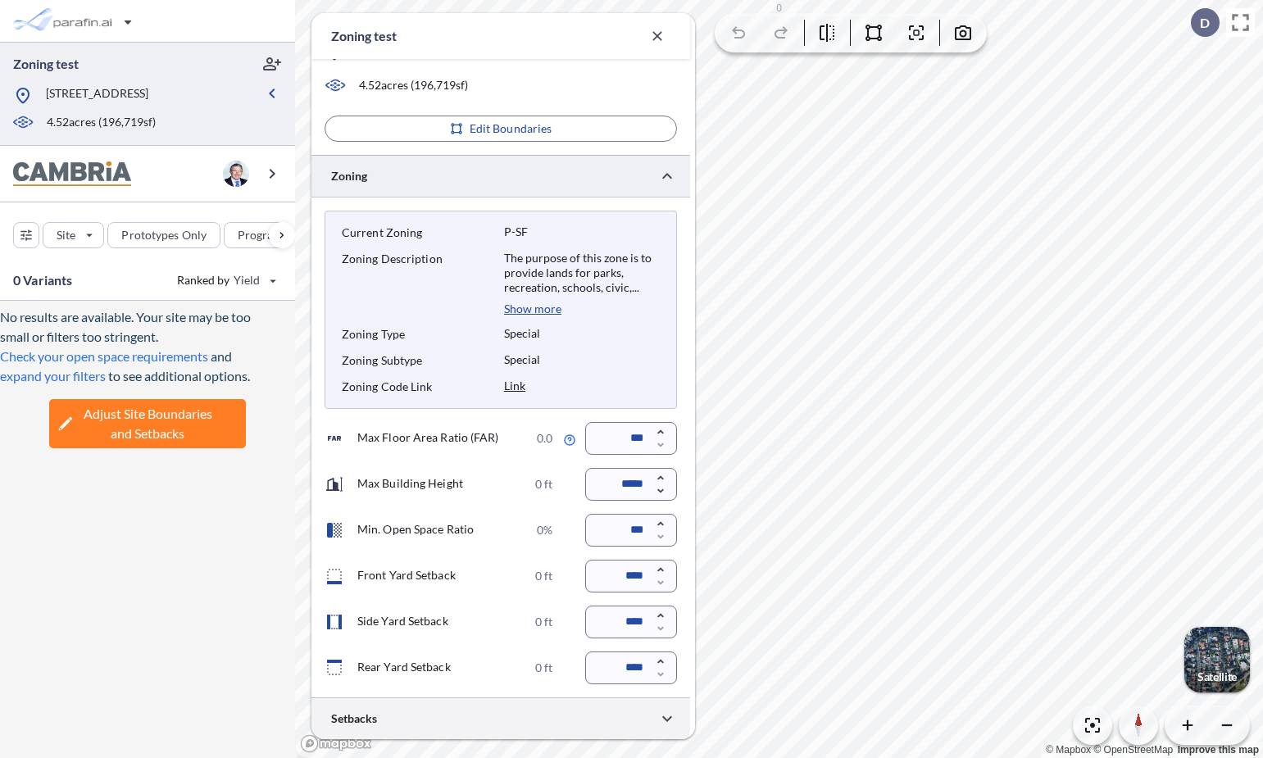
click at [490, 715] on div at bounding box center [501, 719] width 379 height 42
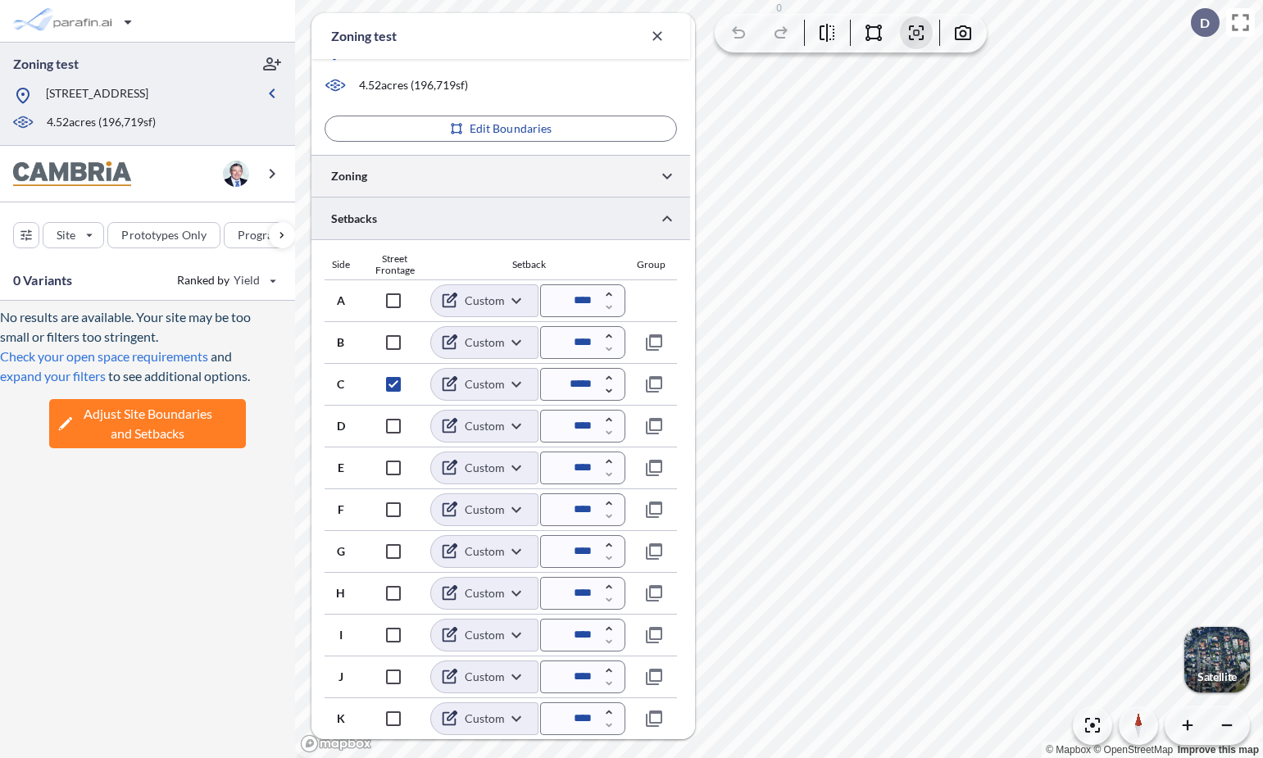
click at [447, 180] on div at bounding box center [501, 176] width 379 height 42
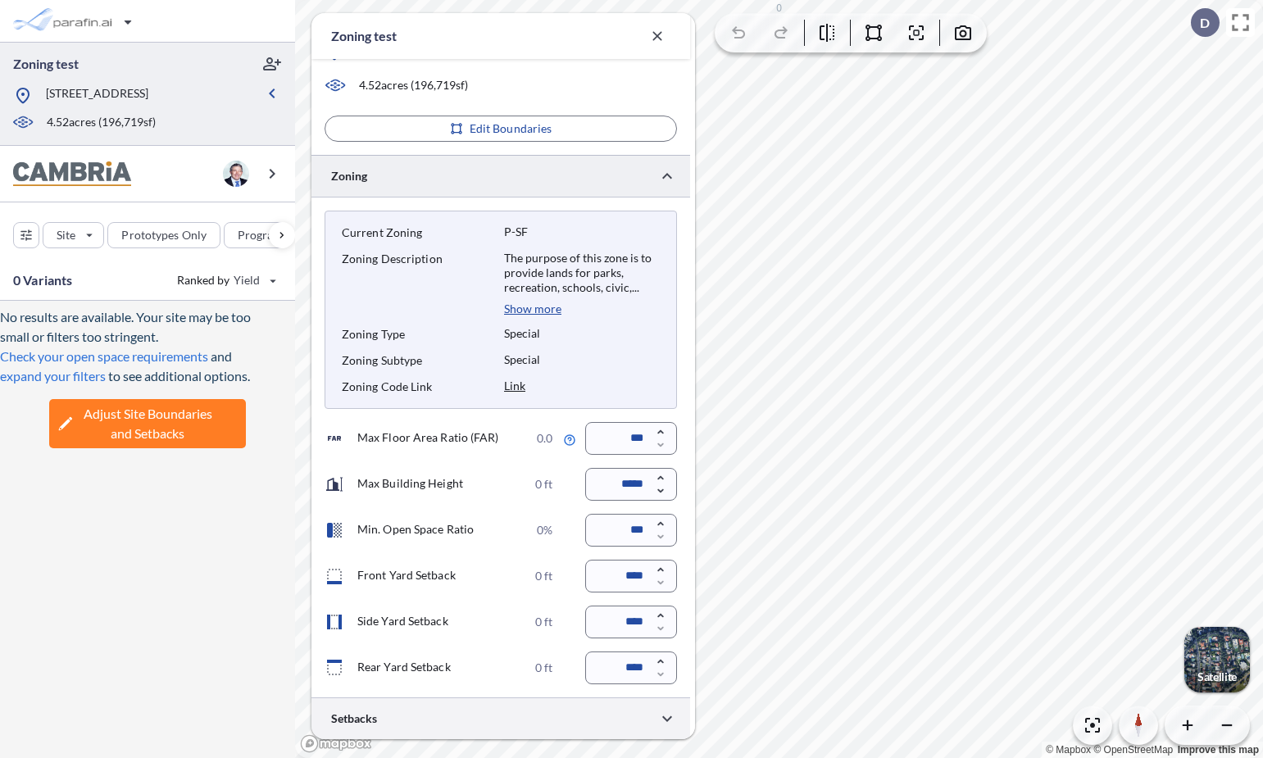
click at [529, 717] on div at bounding box center [501, 719] width 379 height 42
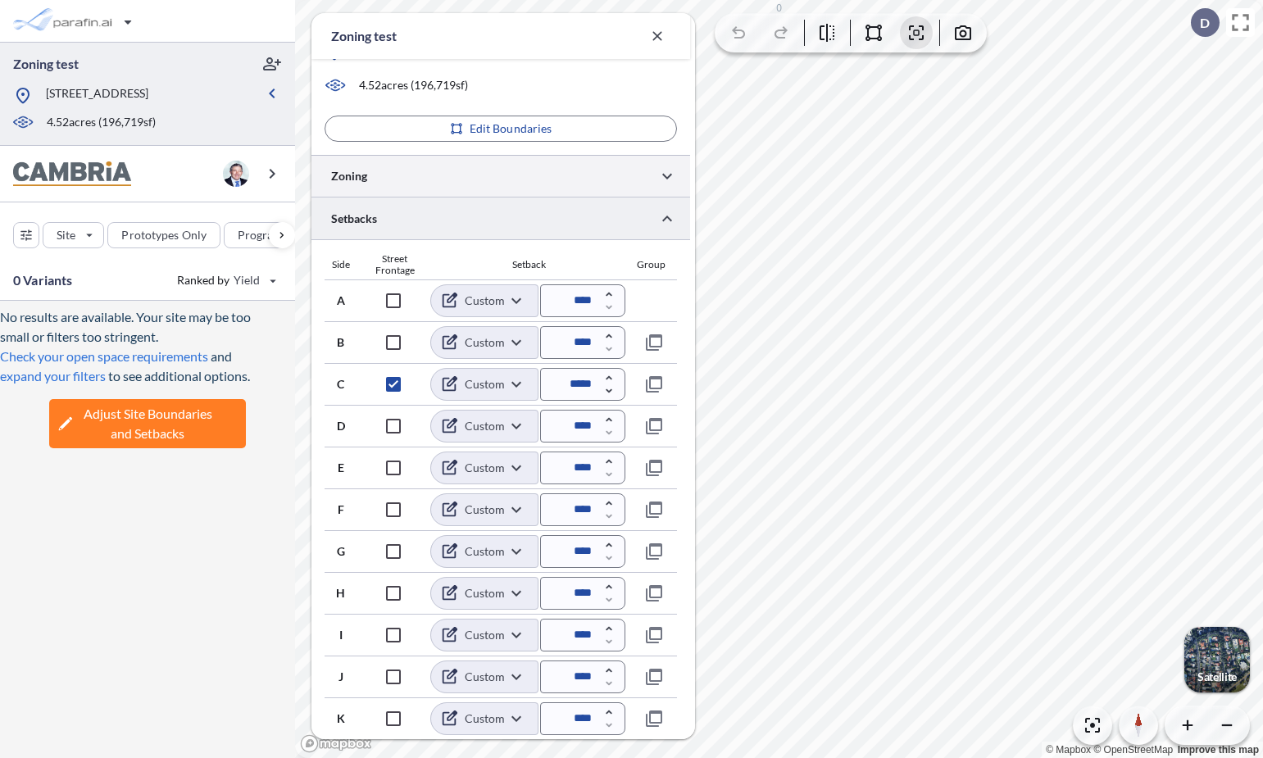
click at [512, 173] on div at bounding box center [501, 176] width 379 height 42
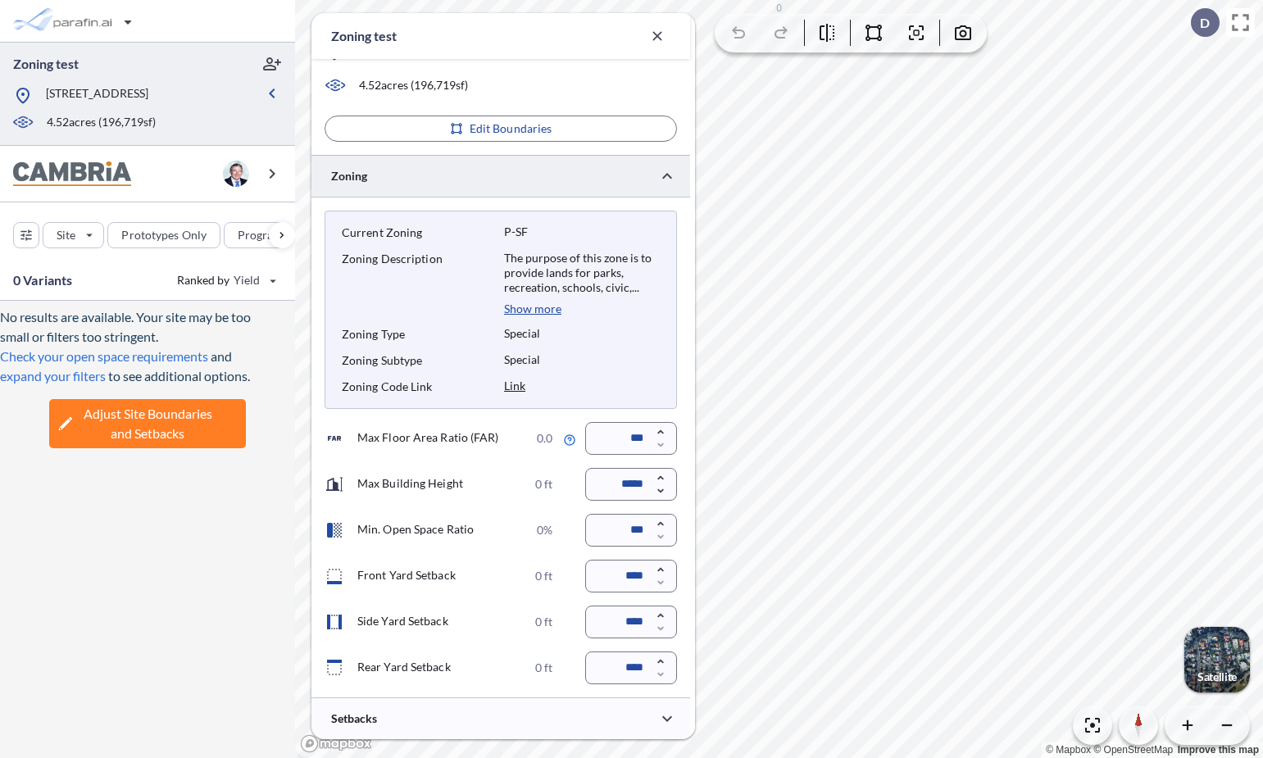
click at [625, 581] on input "****" at bounding box center [631, 576] width 92 height 33
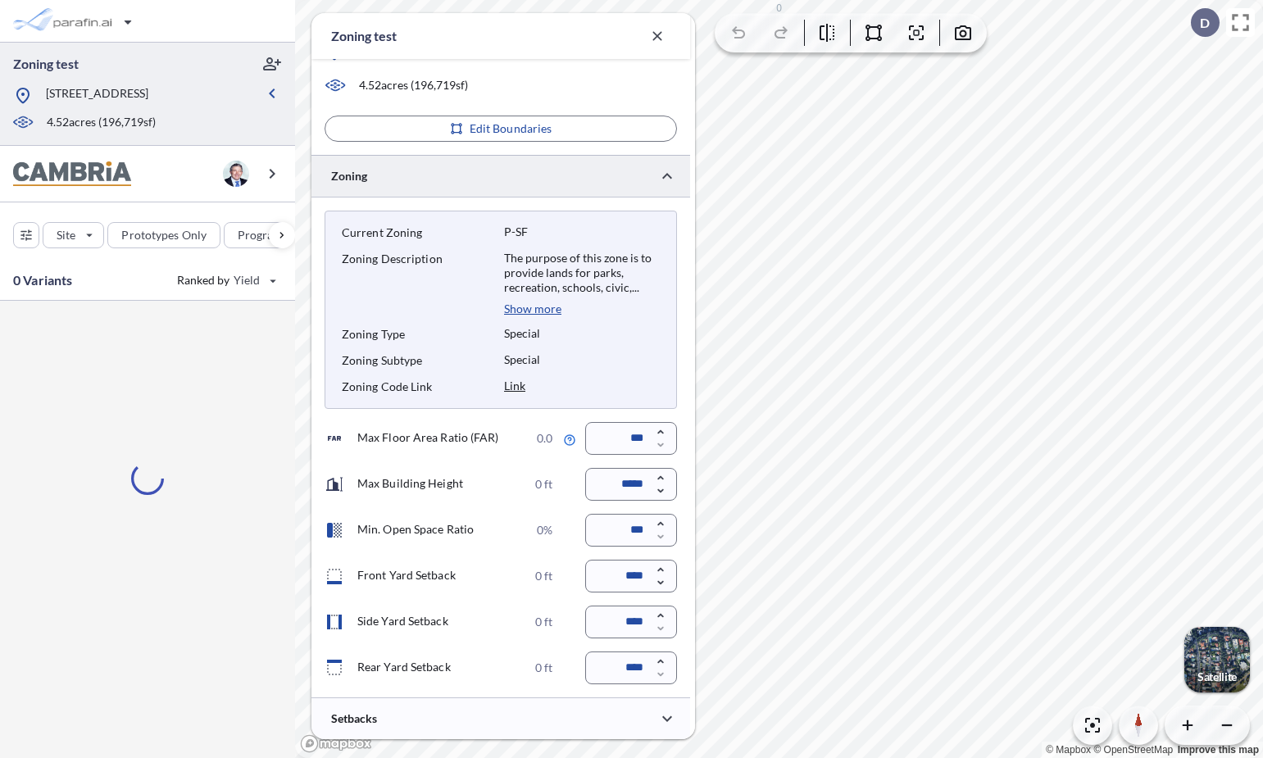
type input "*****"
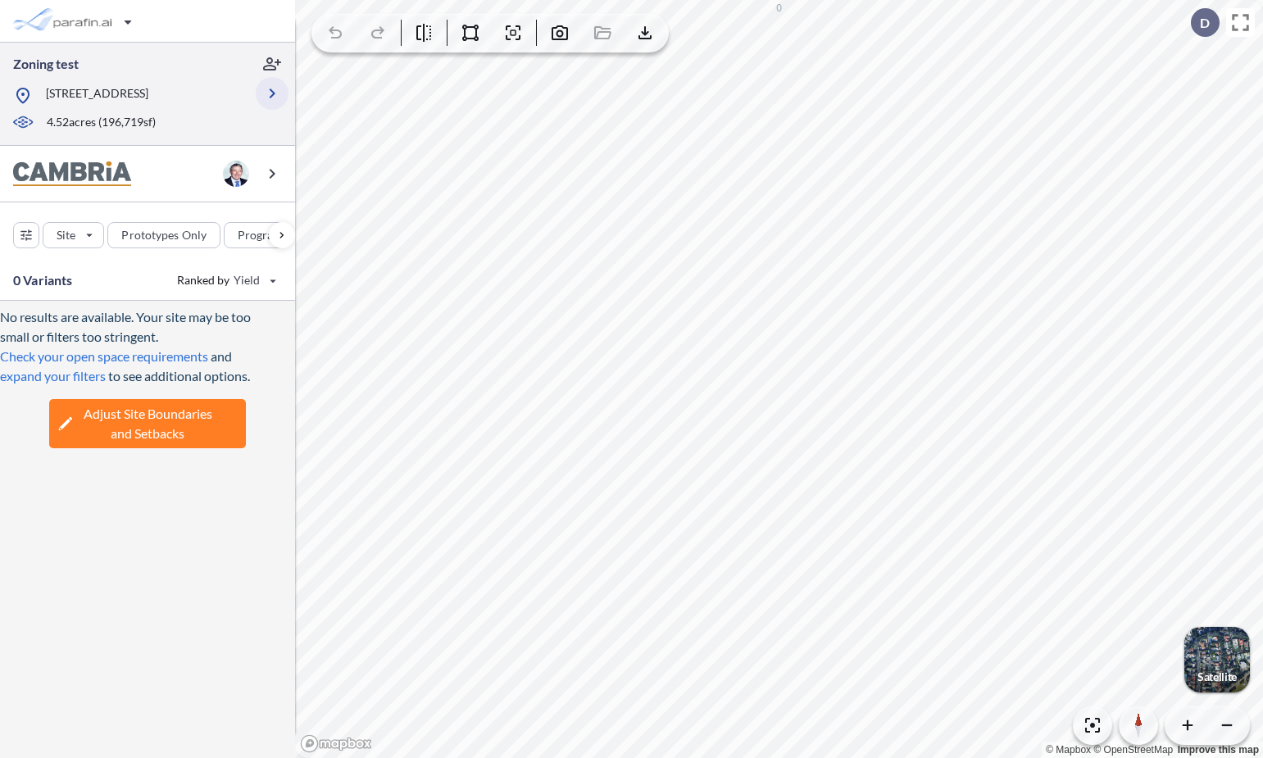
click at [276, 102] on icon "button" at bounding box center [272, 94] width 20 height 20
click at [271, 98] on icon "button" at bounding box center [273, 94] width 6 height 10
click at [272, 102] on icon "button" at bounding box center [272, 94] width 20 height 20
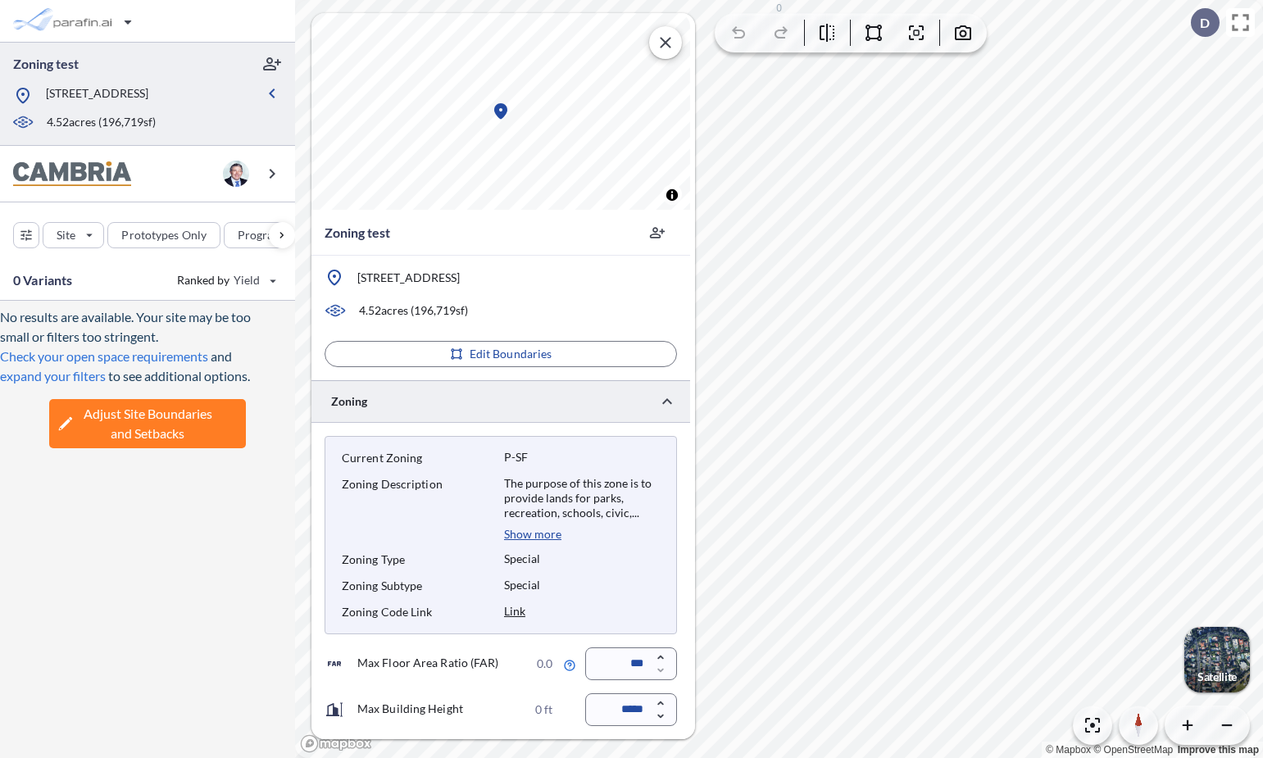
scroll to position [271, 0]
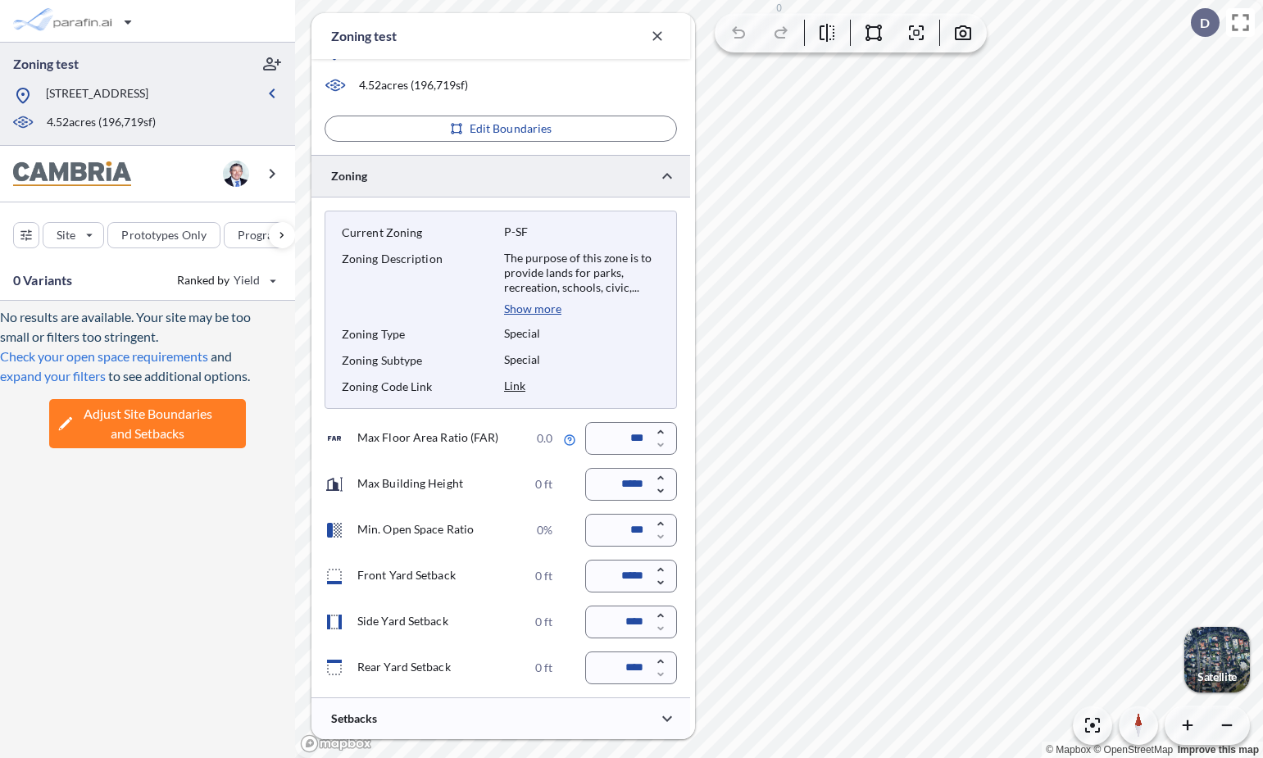
click at [627, 576] on input "*****" at bounding box center [631, 576] width 92 height 33
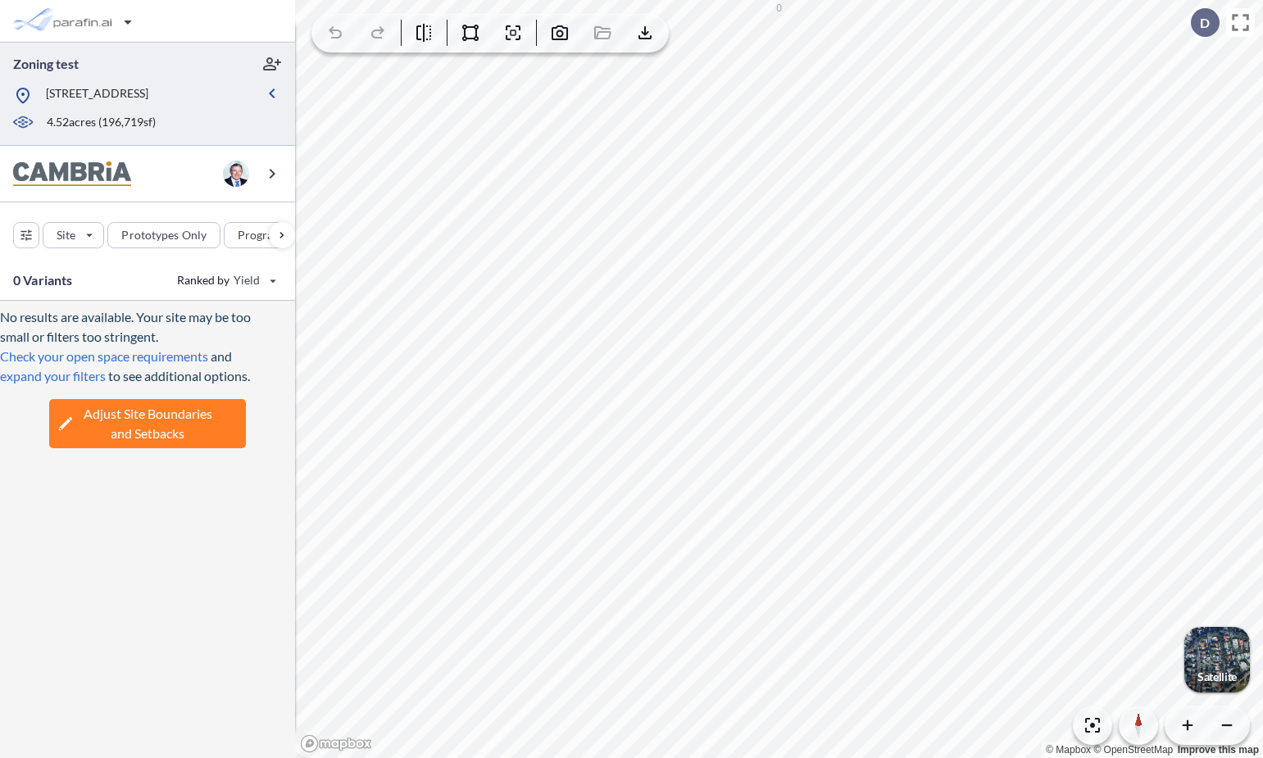
type input "*****"
click at [272, 95] on icon "button" at bounding box center [272, 94] width 20 height 20
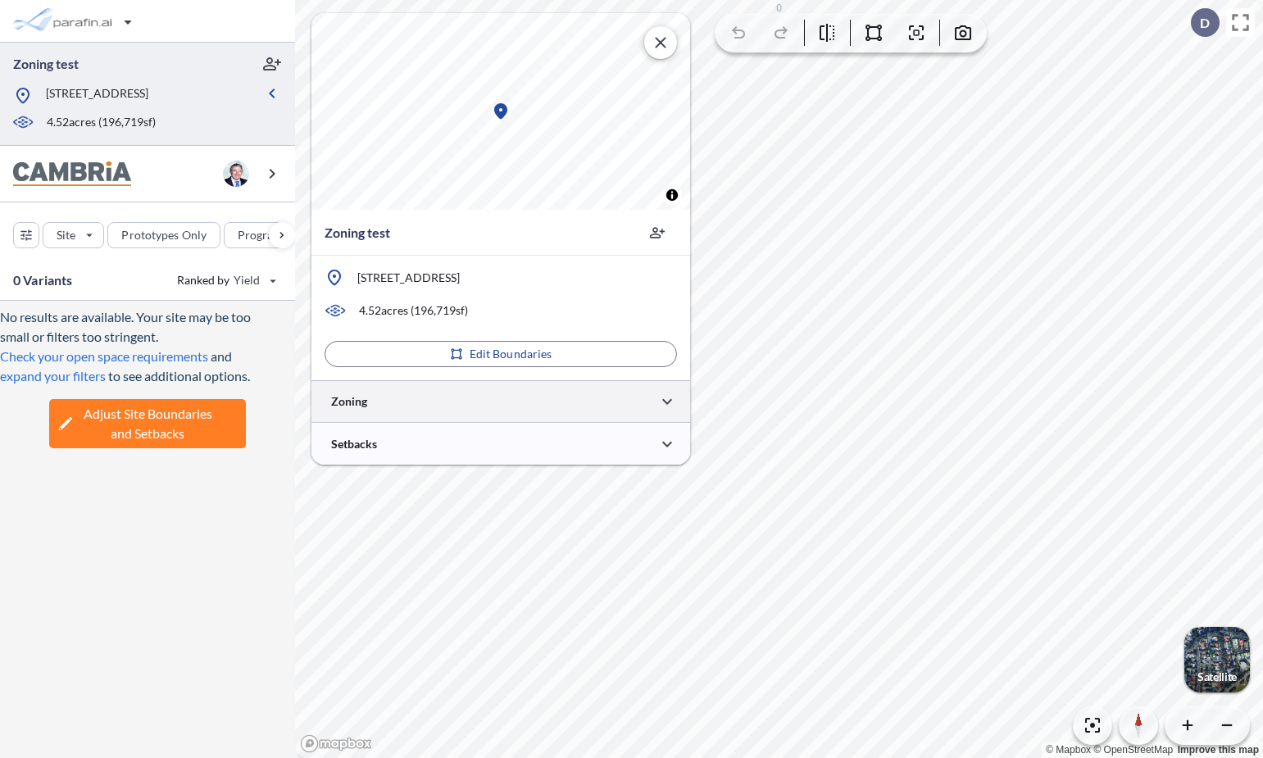
click at [412, 412] on div at bounding box center [501, 401] width 379 height 42
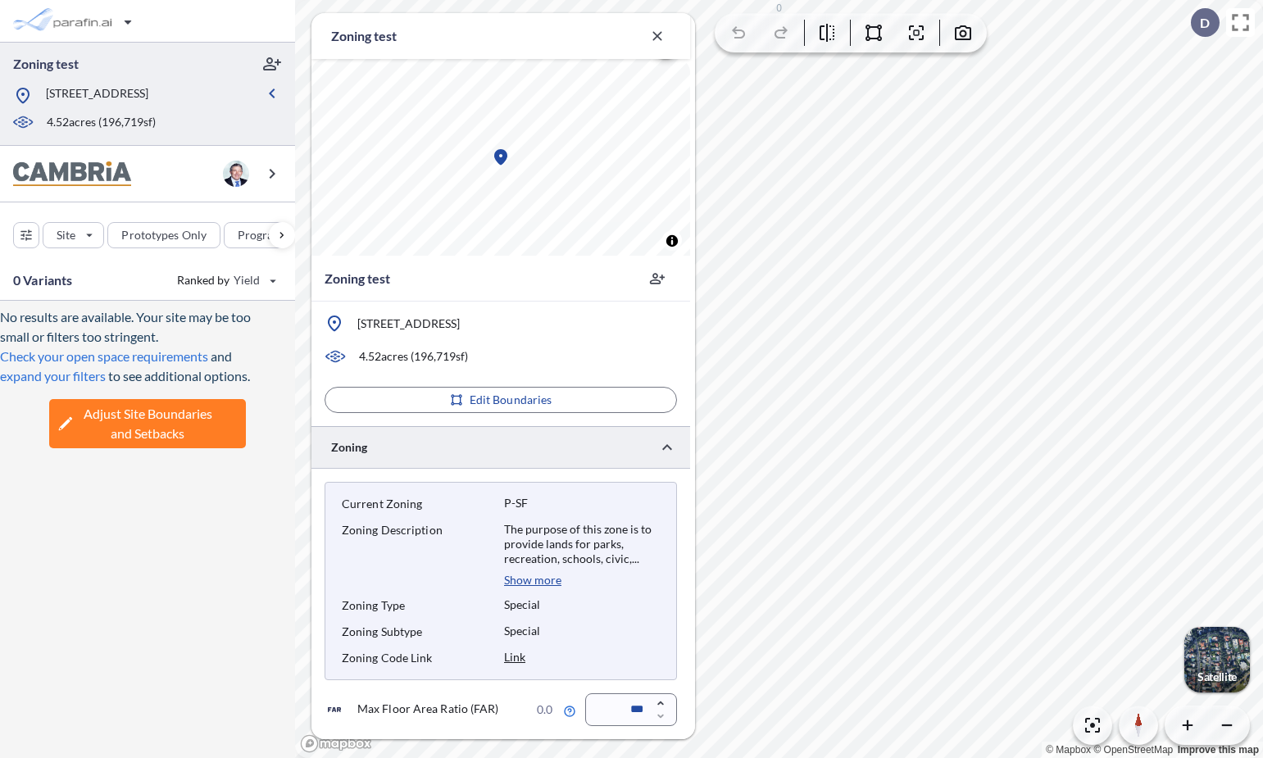
scroll to position [271, 0]
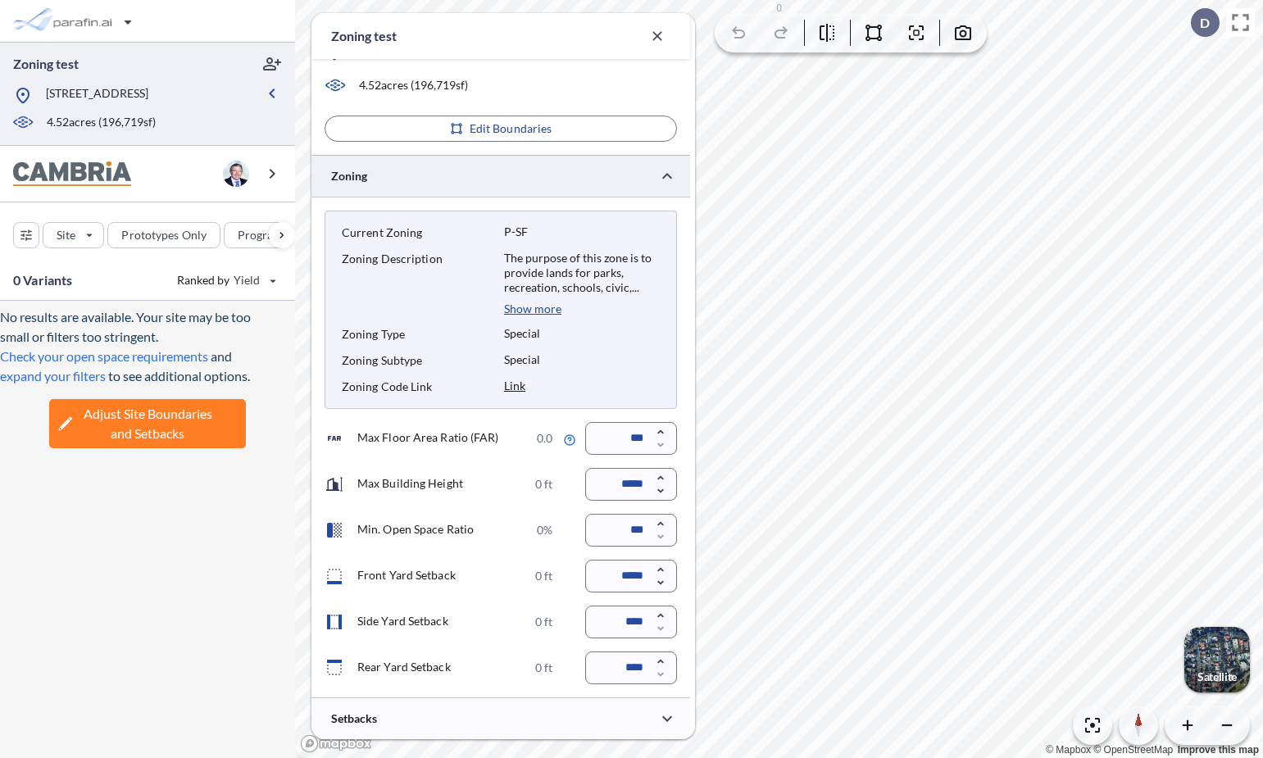
drag, startPoint x: 462, startPoint y: 576, endPoint x: 359, endPoint y: 574, distance: 102.5
click at [359, 574] on div "Front Yard Setback 0 ft" at bounding box center [439, 576] width 228 height 20
copy p "Front Yard Setback"
click at [97, 21] on div "button" at bounding box center [76, 21] width 138 height 33
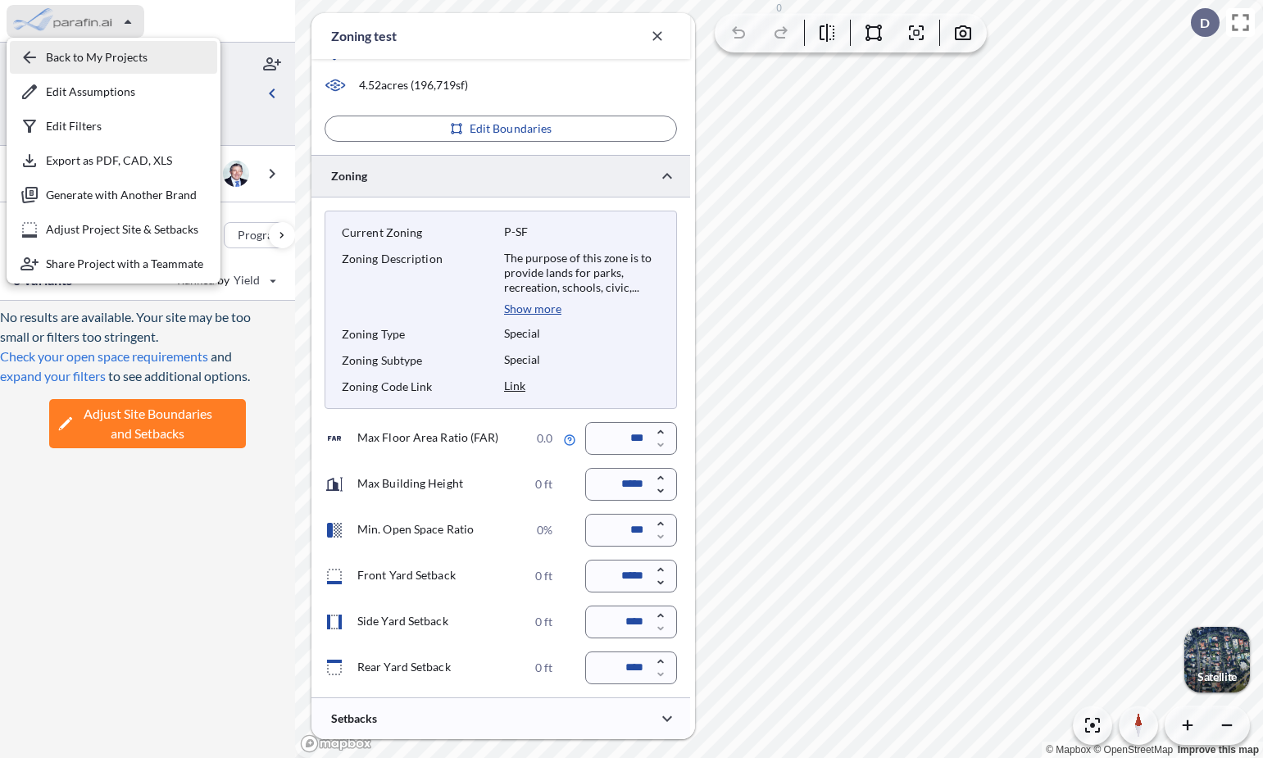
click at [100, 52] on div "button" at bounding box center [113, 57] width 207 height 33
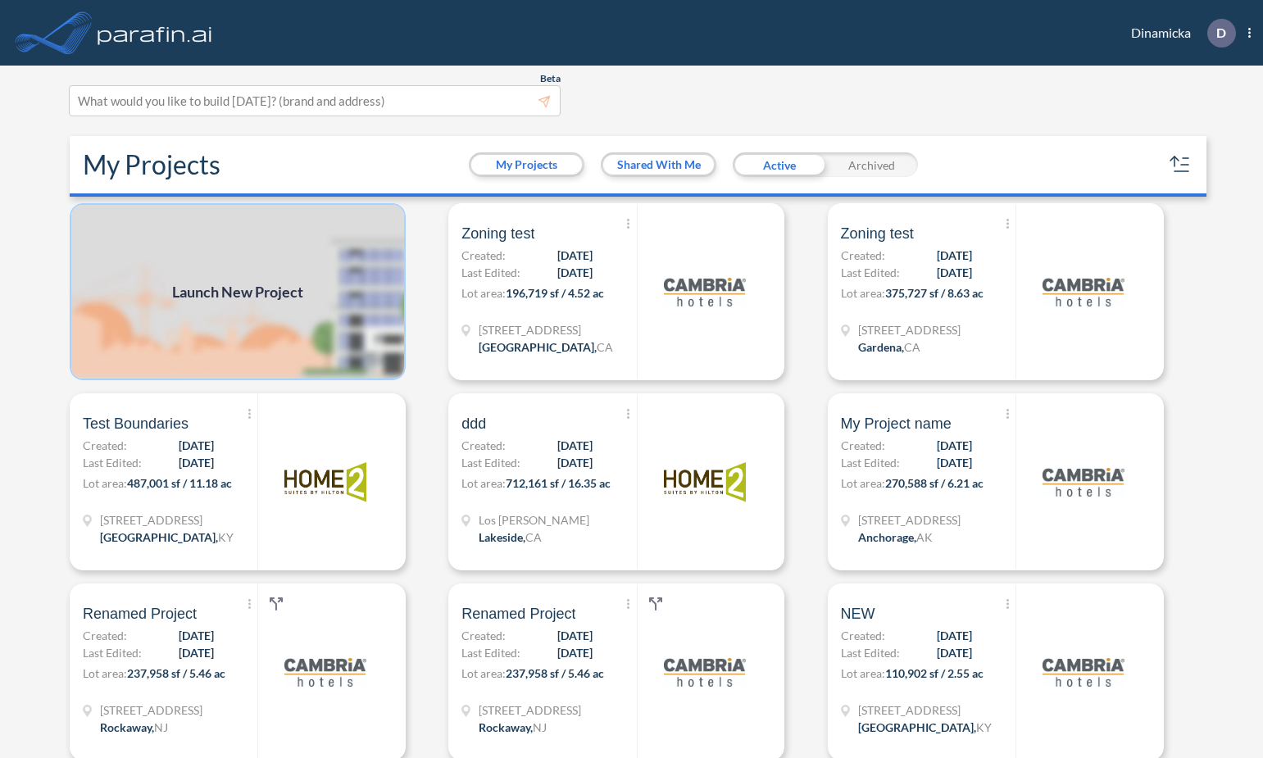
click at [256, 251] on img at bounding box center [238, 291] width 336 height 177
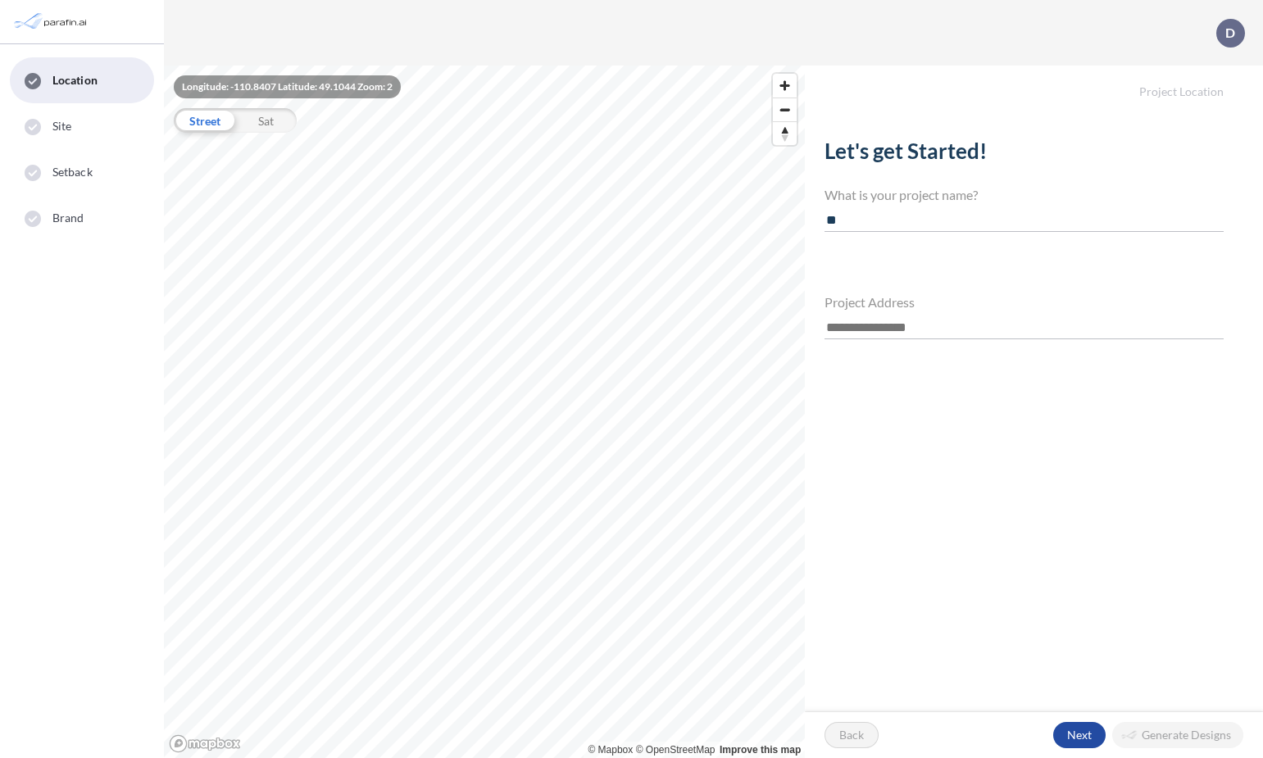
type input "*"
type input "**********"
click at [883, 317] on input "text" at bounding box center [1024, 328] width 399 height 22
paste input "**********"
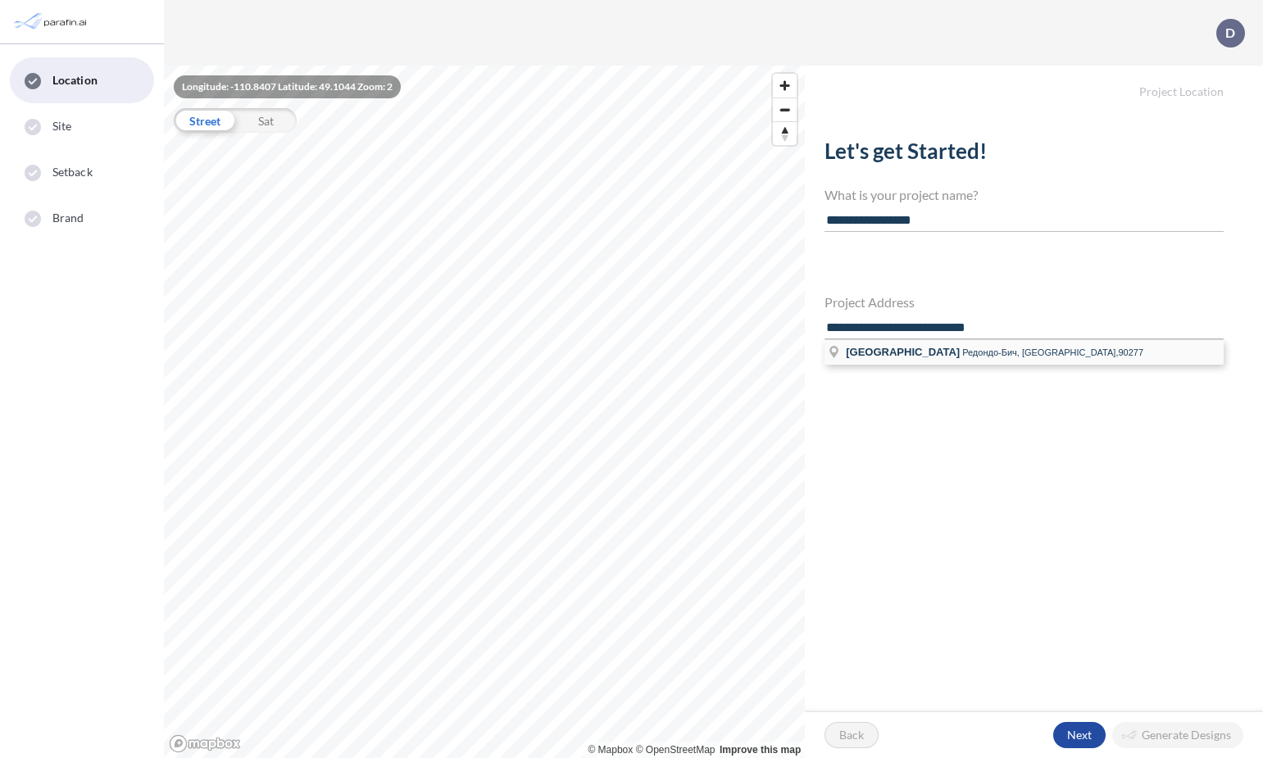
click at [915, 352] on span "[GEOGRAPHIC_DATA]" at bounding box center [903, 352] width 114 height 12
type input "**********"
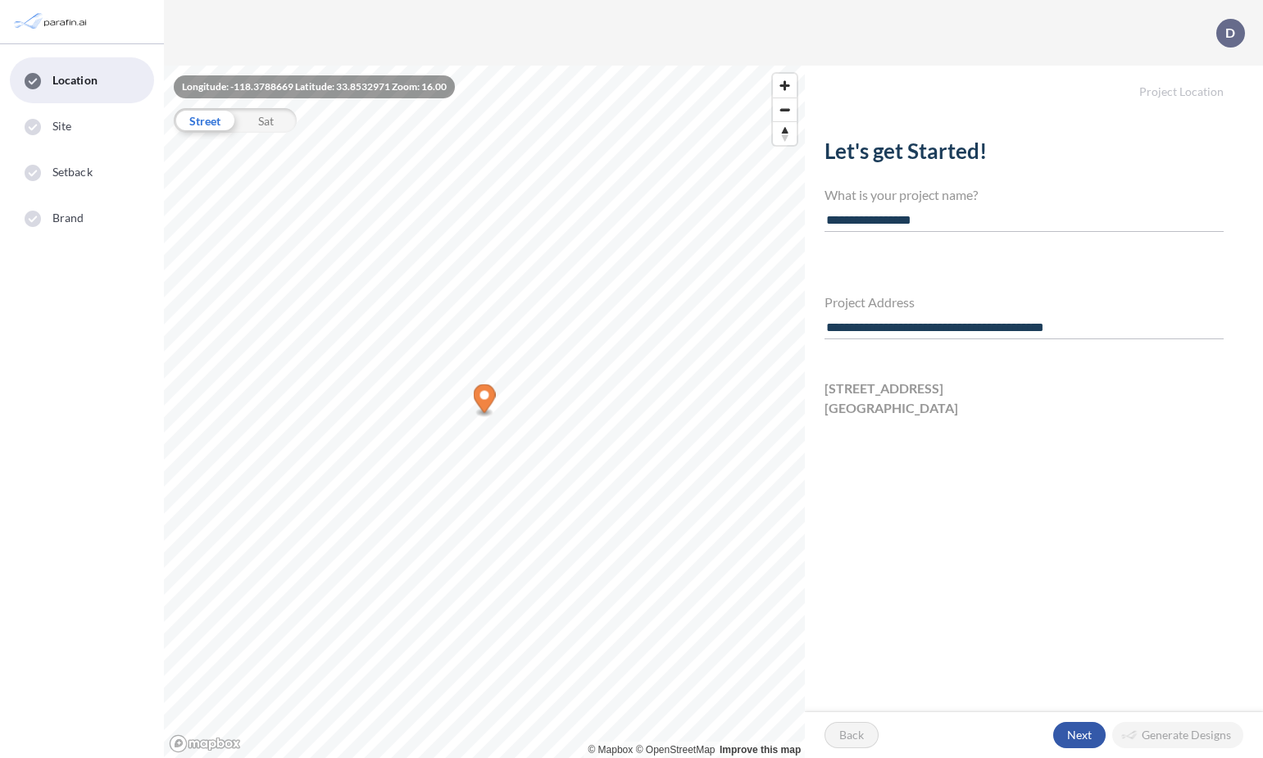
click at [1087, 733] on div "button" at bounding box center [1079, 735] width 52 height 26
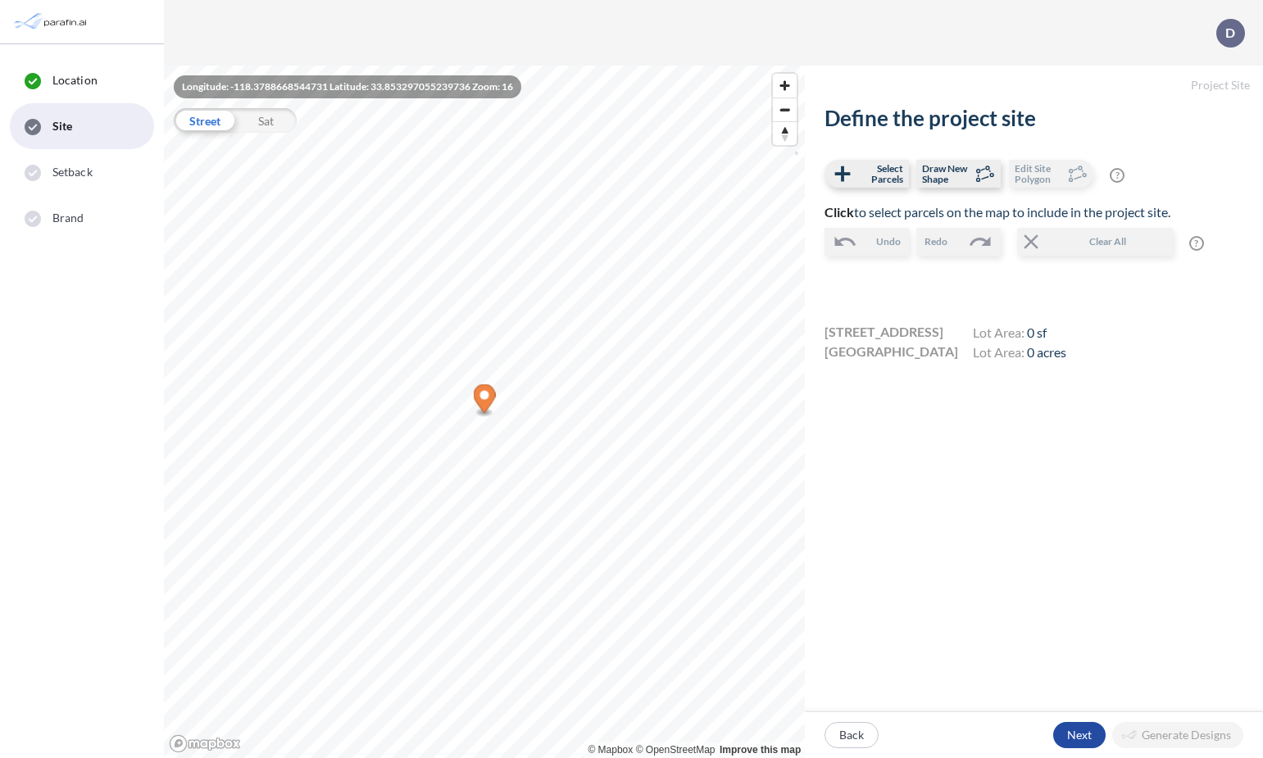
click at [1087, 733] on p "Next" at bounding box center [1079, 735] width 25 height 16
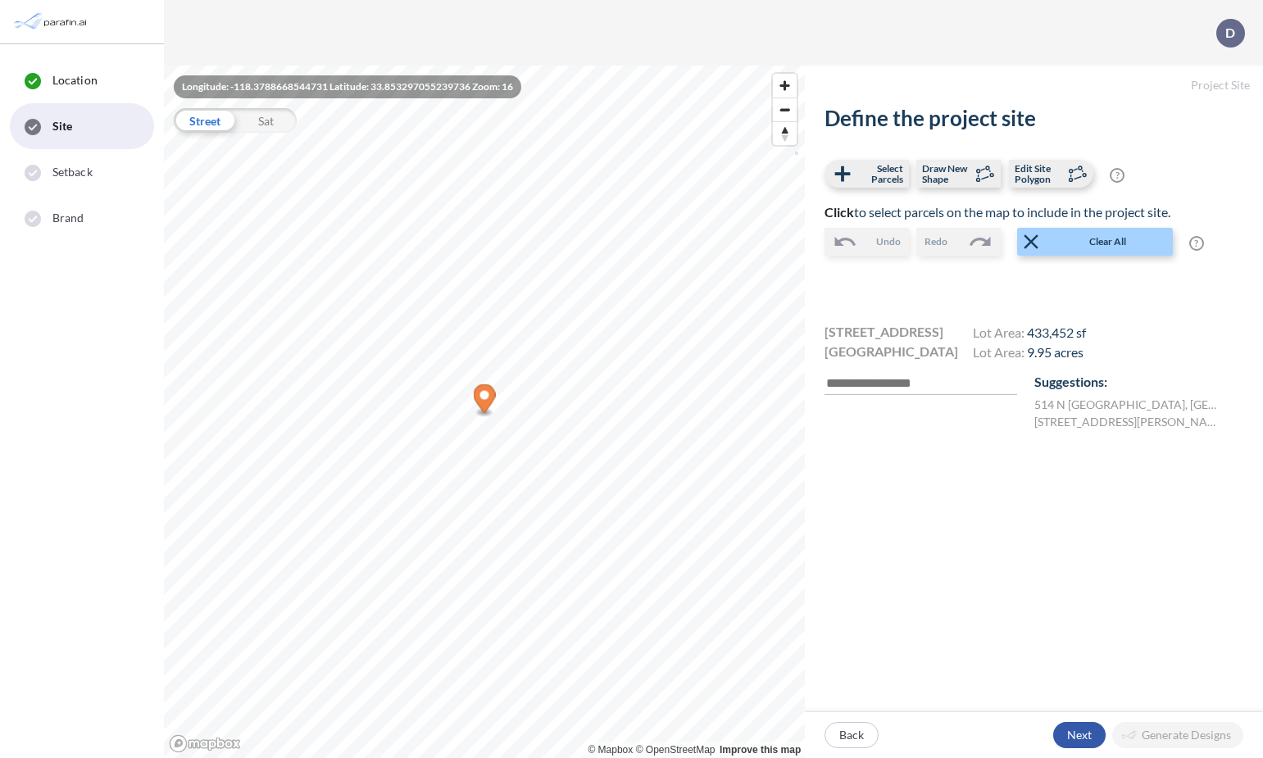
click at [1081, 726] on div "button" at bounding box center [1079, 735] width 52 height 26
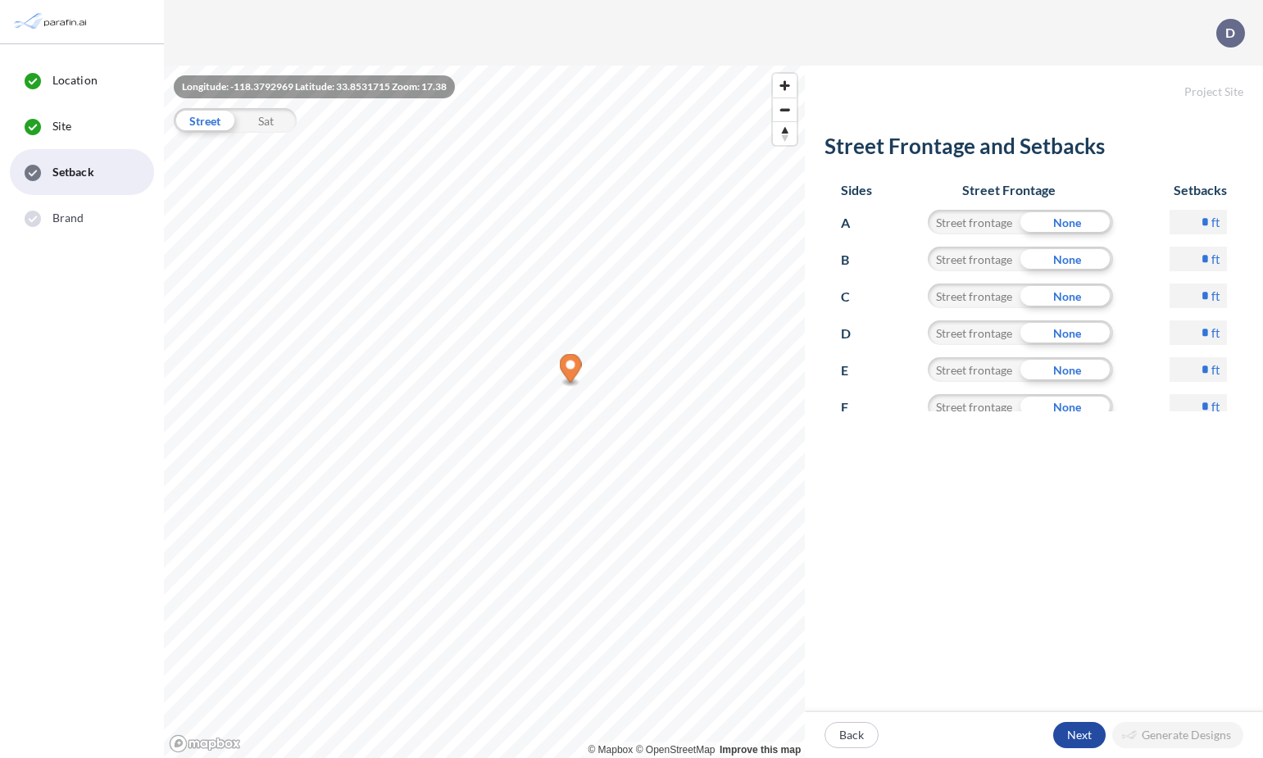
click at [1199, 221] on input "*" at bounding box center [1198, 222] width 57 height 25
type input "**"
click at [1085, 735] on div "button" at bounding box center [1079, 735] width 52 height 26
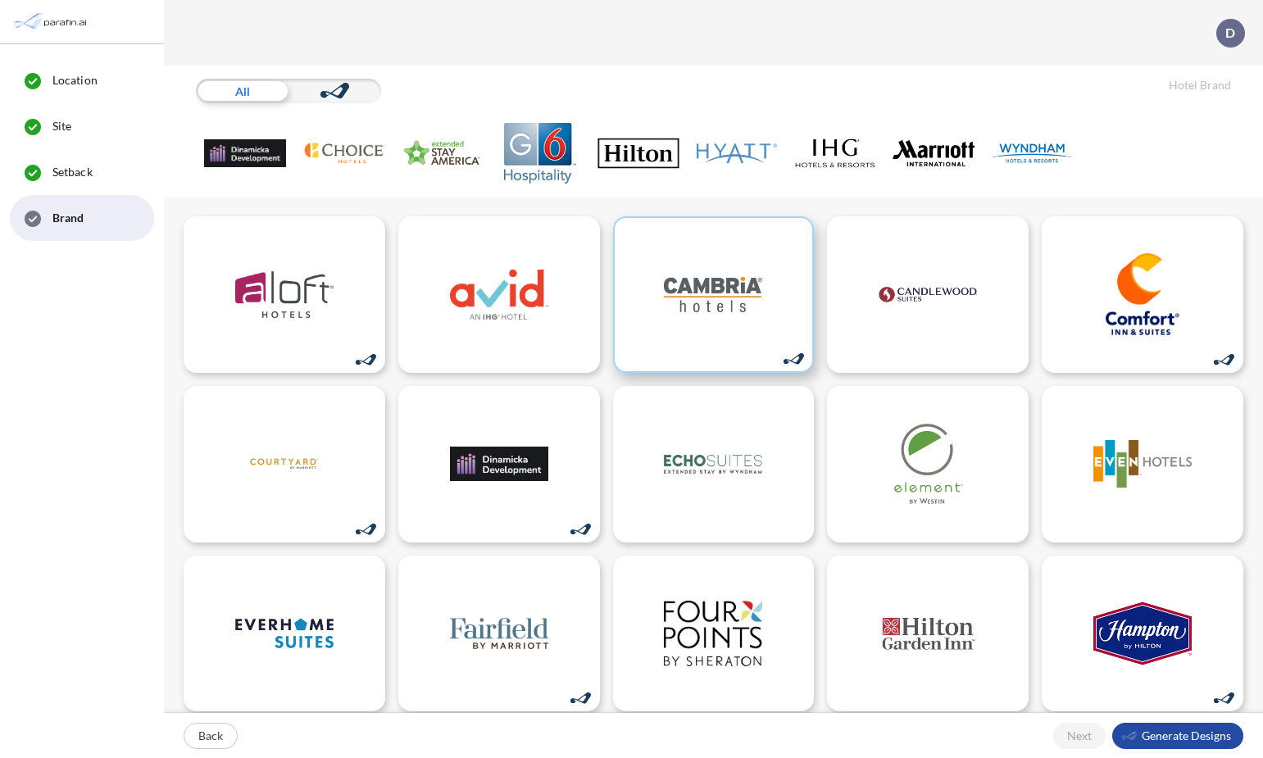
click at [734, 334] on img at bounding box center [713, 294] width 98 height 82
click at [1156, 733] on div "button" at bounding box center [1177, 736] width 131 height 26
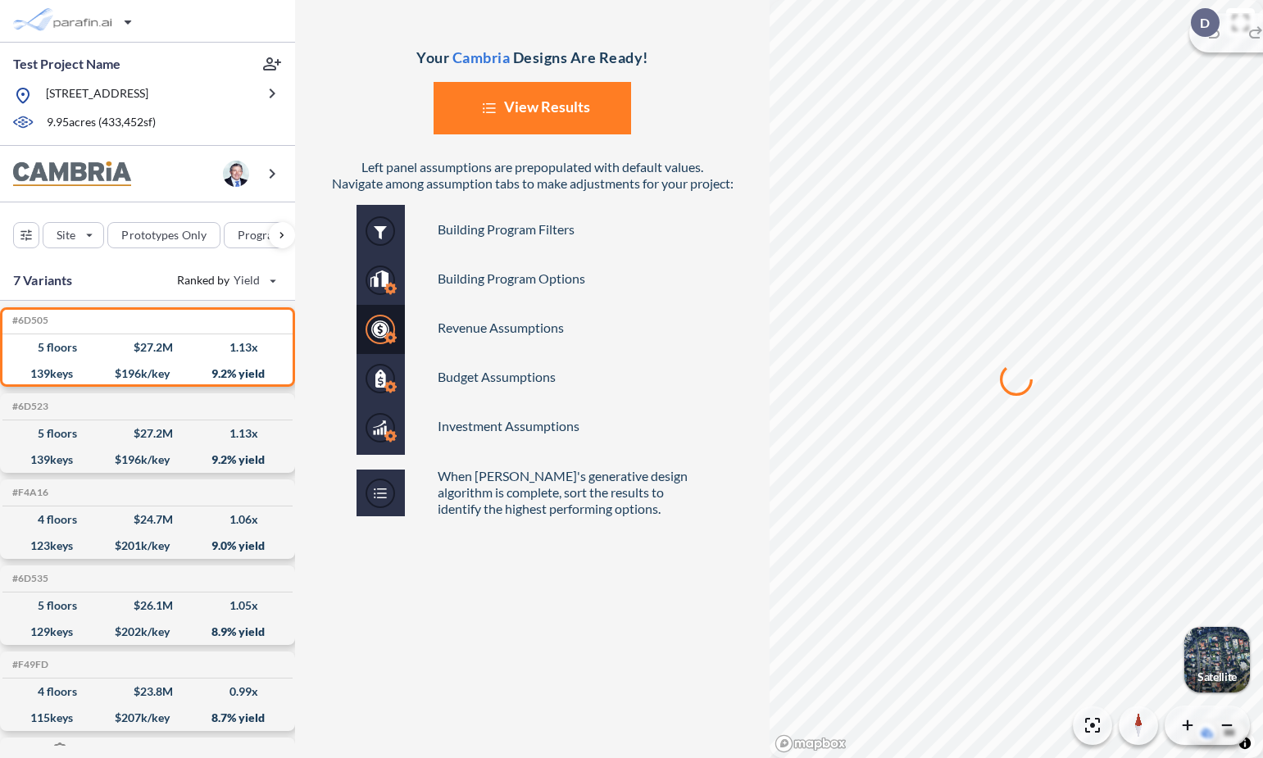
click at [539, 124] on button "List Created with Sketch. View Results" at bounding box center [533, 108] width 198 height 52
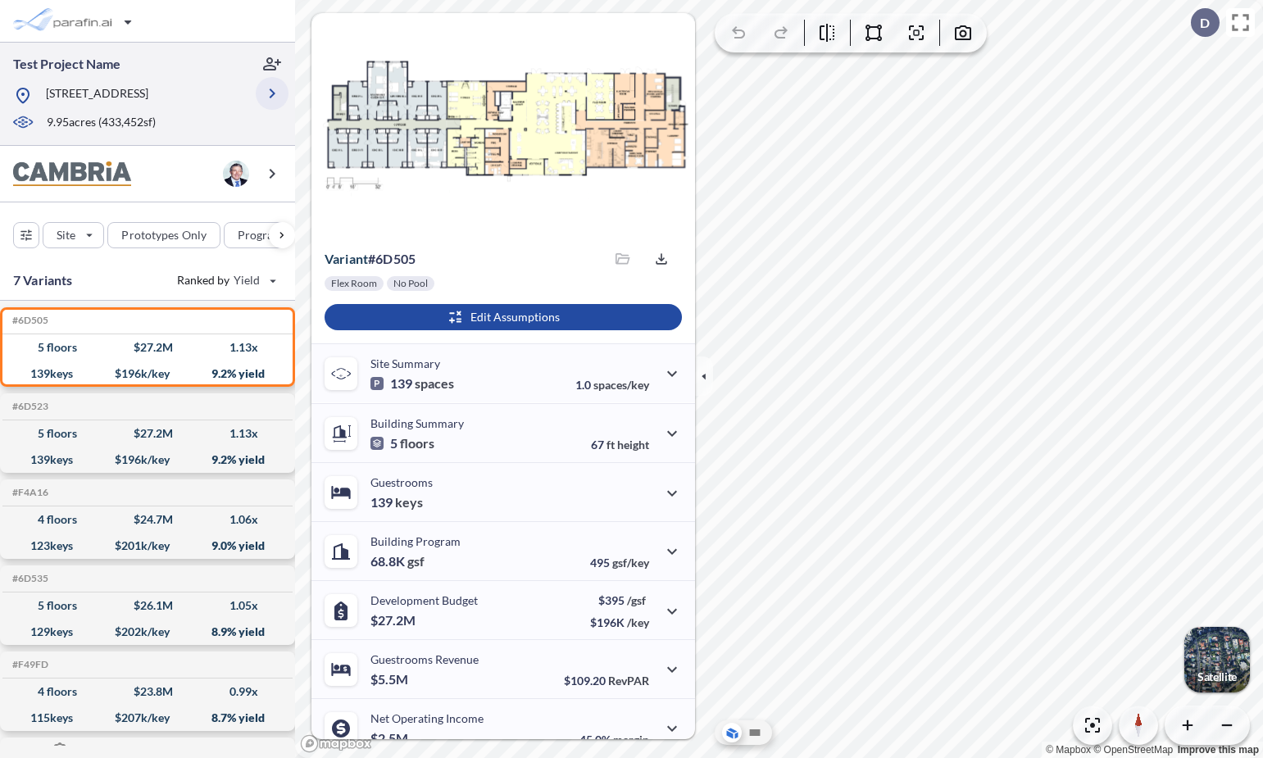
click at [267, 98] on icon "button" at bounding box center [272, 94] width 20 height 20
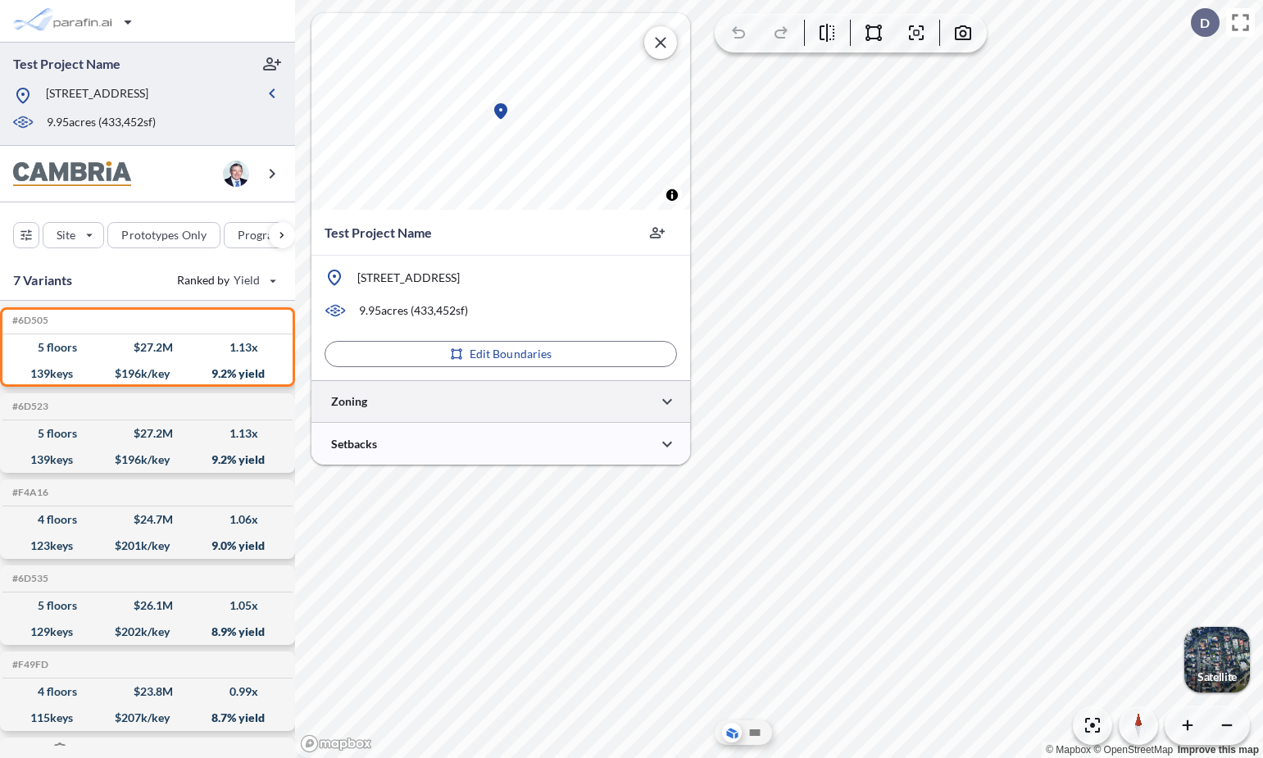
click at [448, 398] on div at bounding box center [501, 401] width 379 height 42
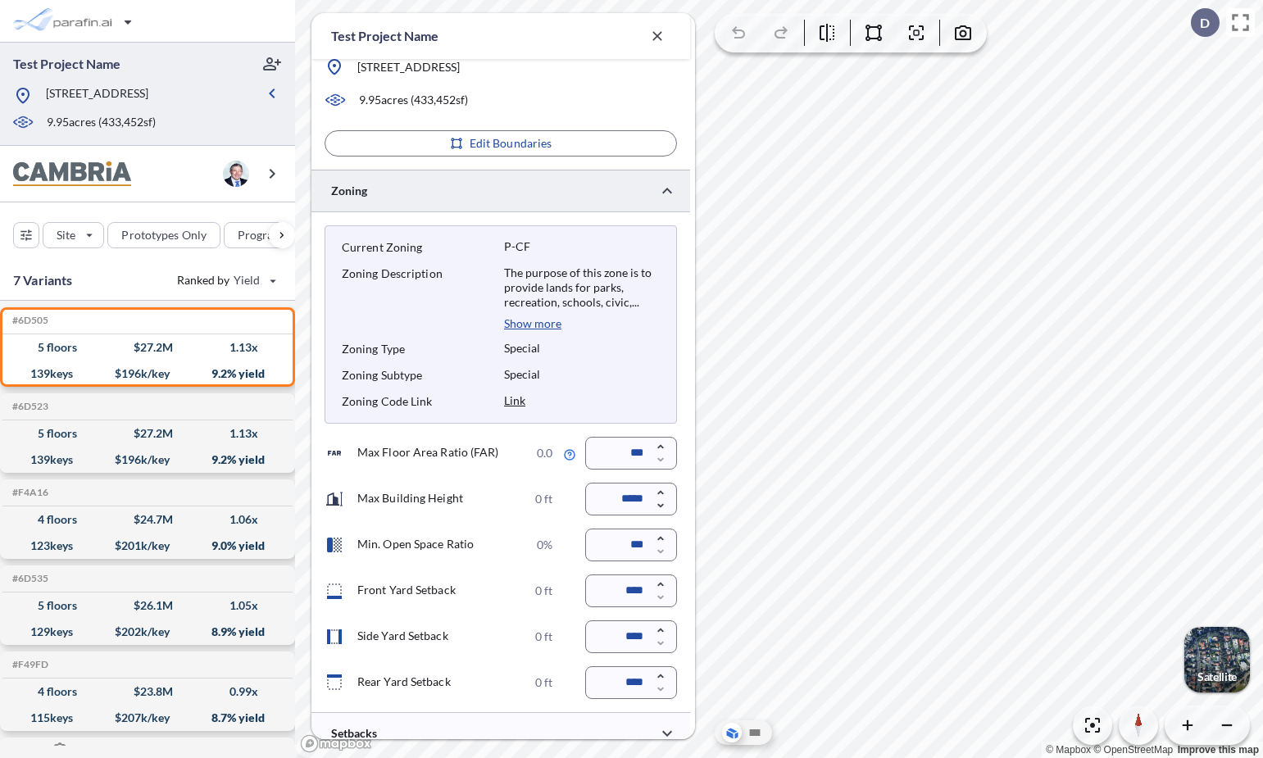
scroll to position [271, 0]
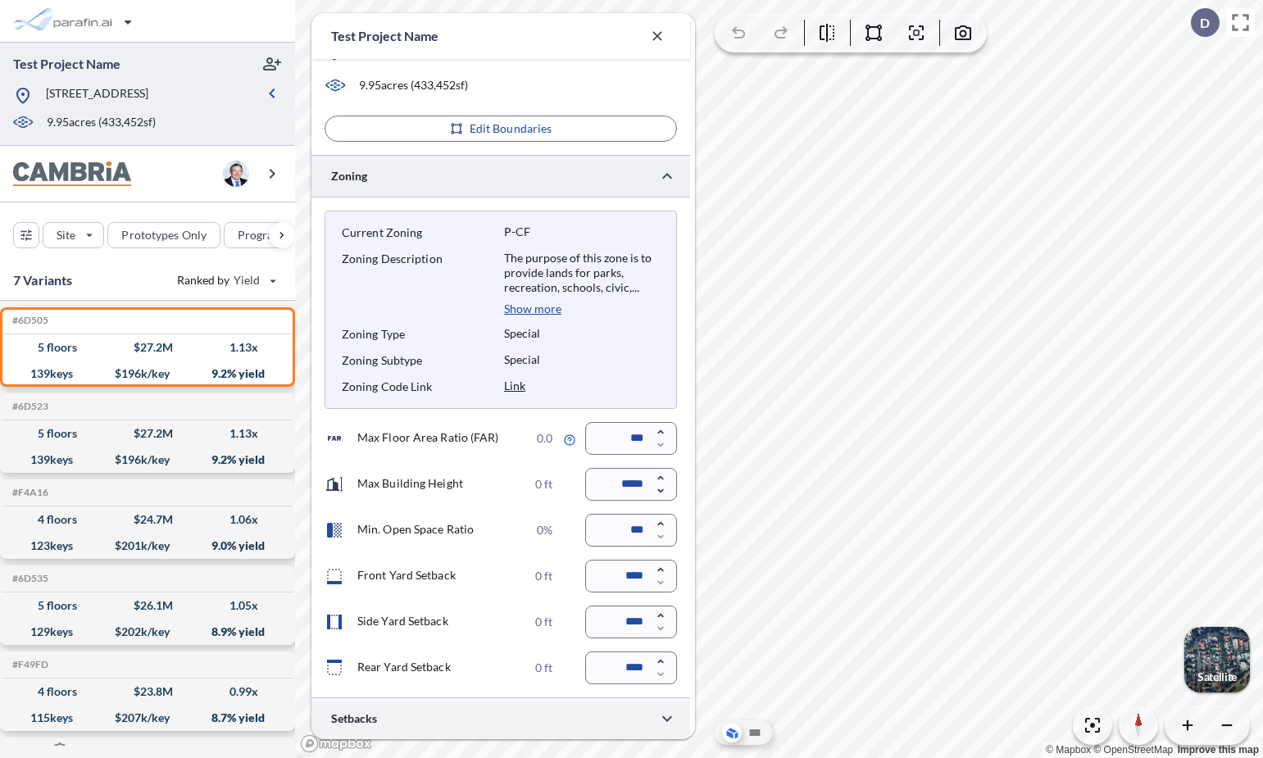
click at [486, 716] on div at bounding box center [501, 719] width 379 height 42
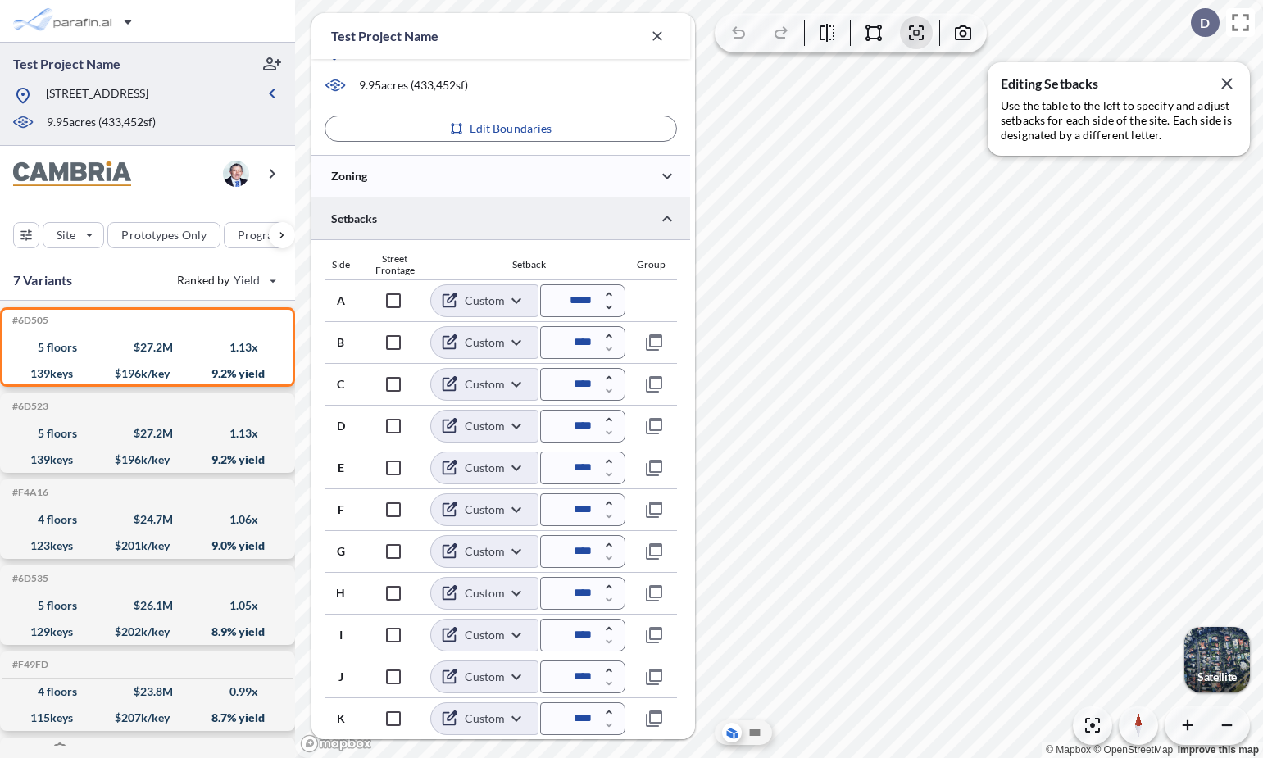
click at [539, 219] on div at bounding box center [501, 219] width 379 height 42
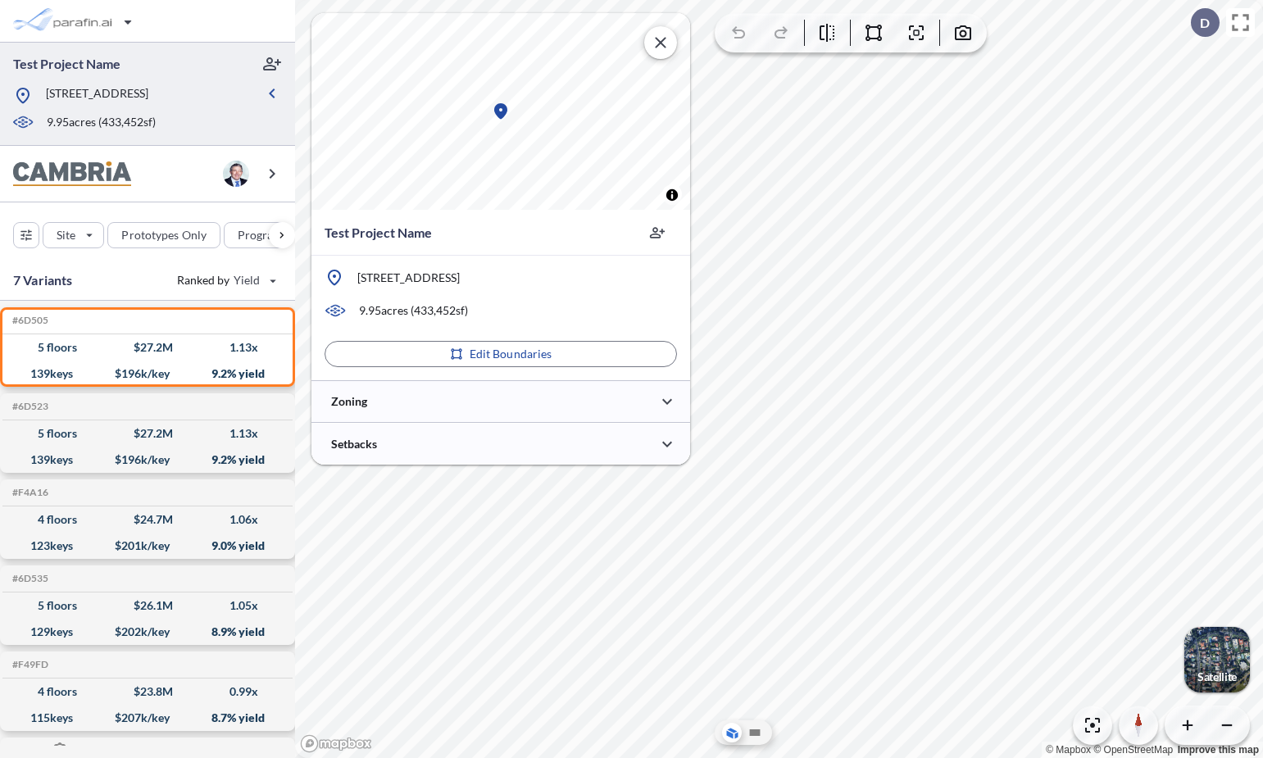
scroll to position [0, 0]
click at [493, 398] on div at bounding box center [501, 401] width 379 height 42
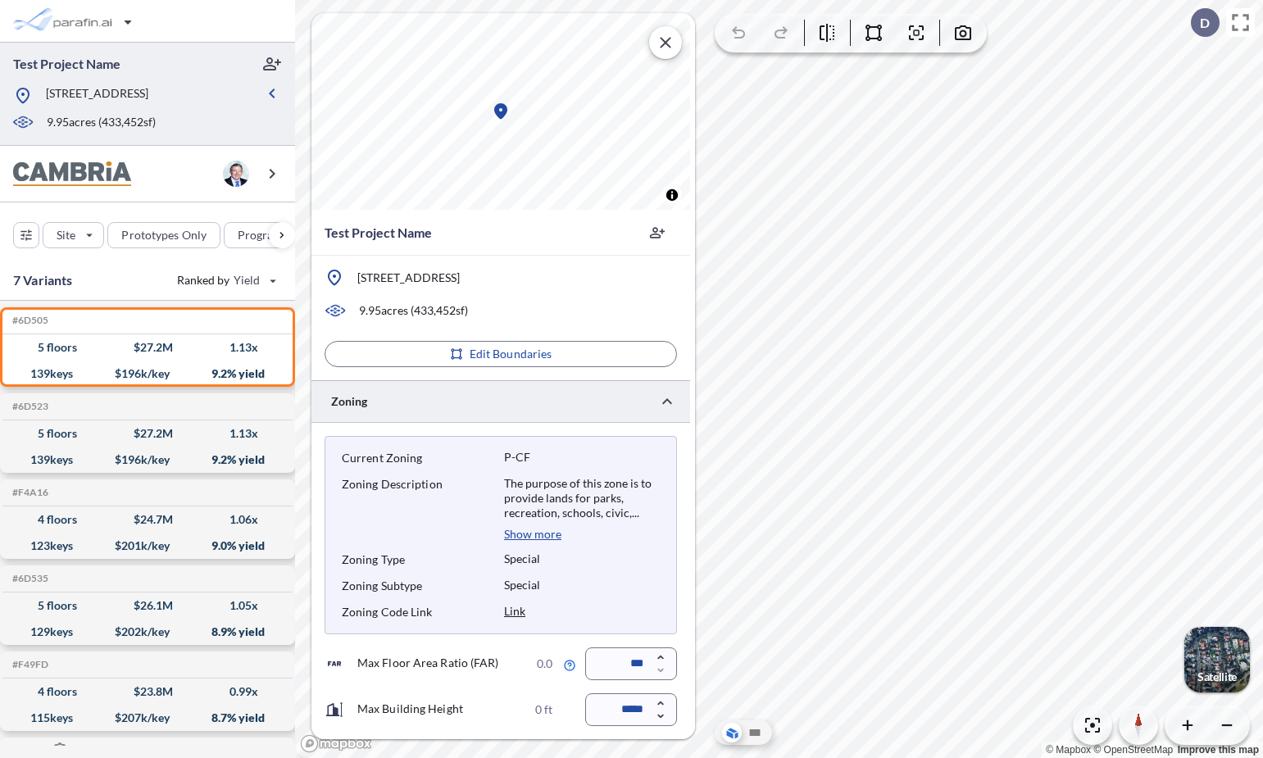
click at [516, 612] on link "Link" at bounding box center [514, 611] width 21 height 14
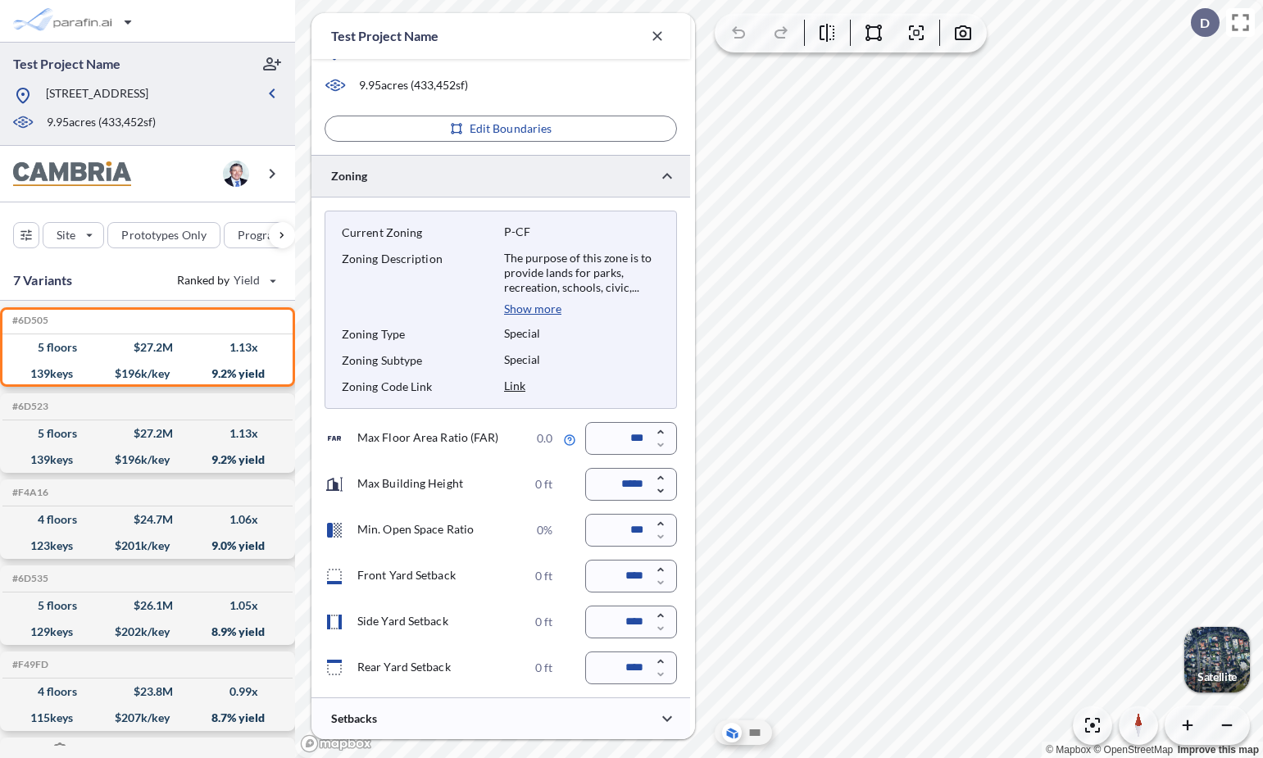
scroll to position [271, 0]
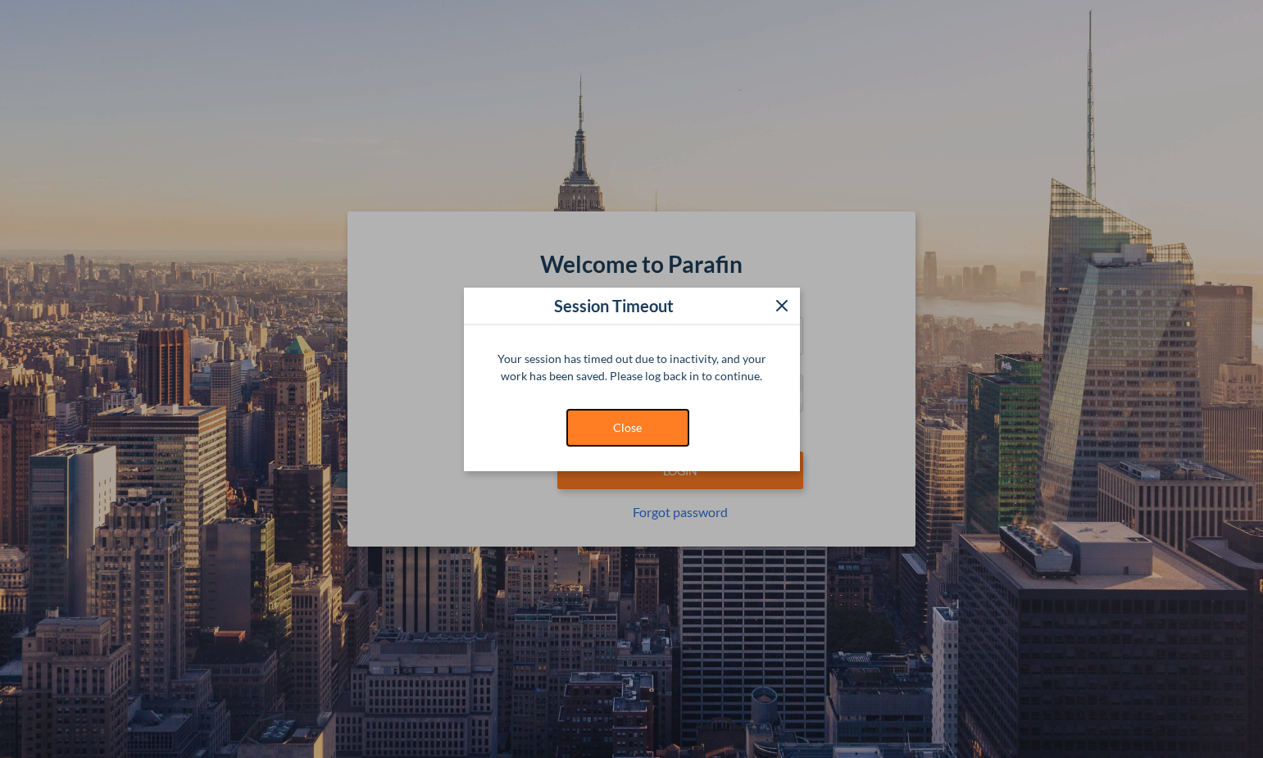
click at [630, 434] on button "Close" at bounding box center [627, 428] width 123 height 38
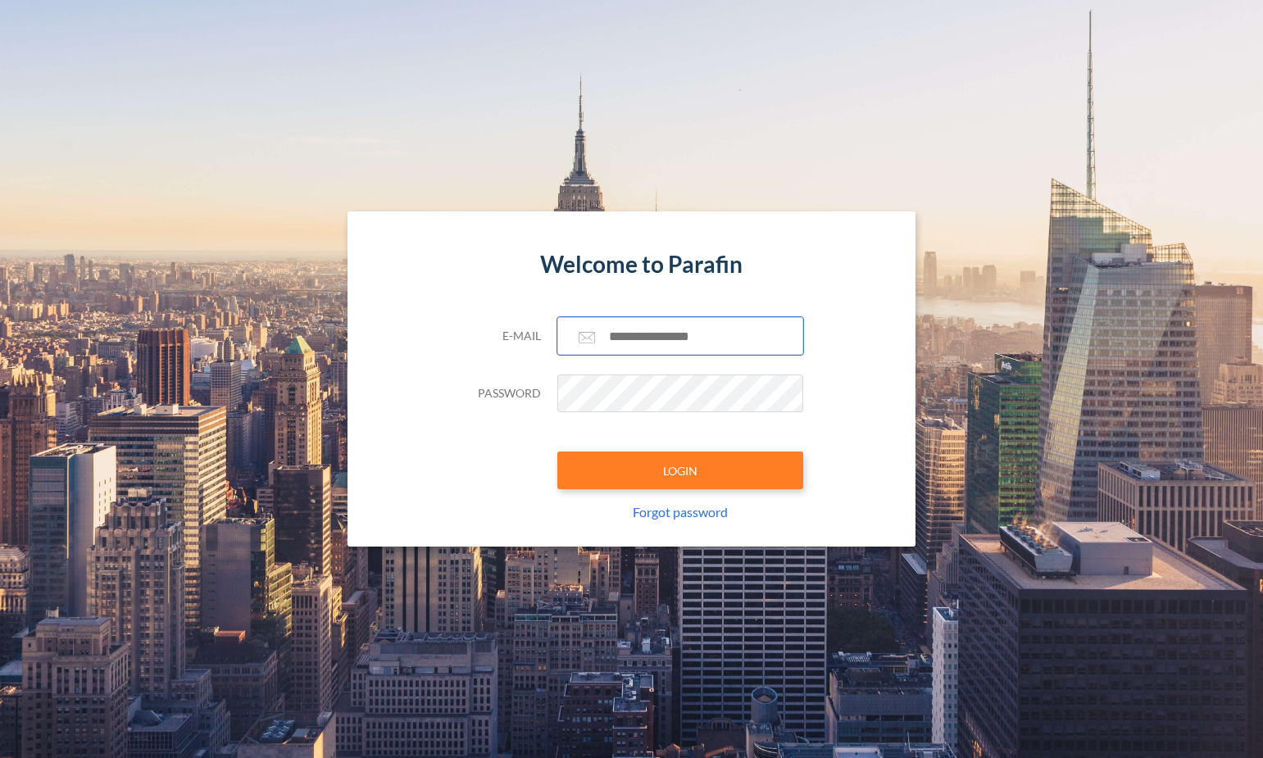
click at [647, 345] on input "text" at bounding box center [680, 336] width 246 height 38
type input "**********"
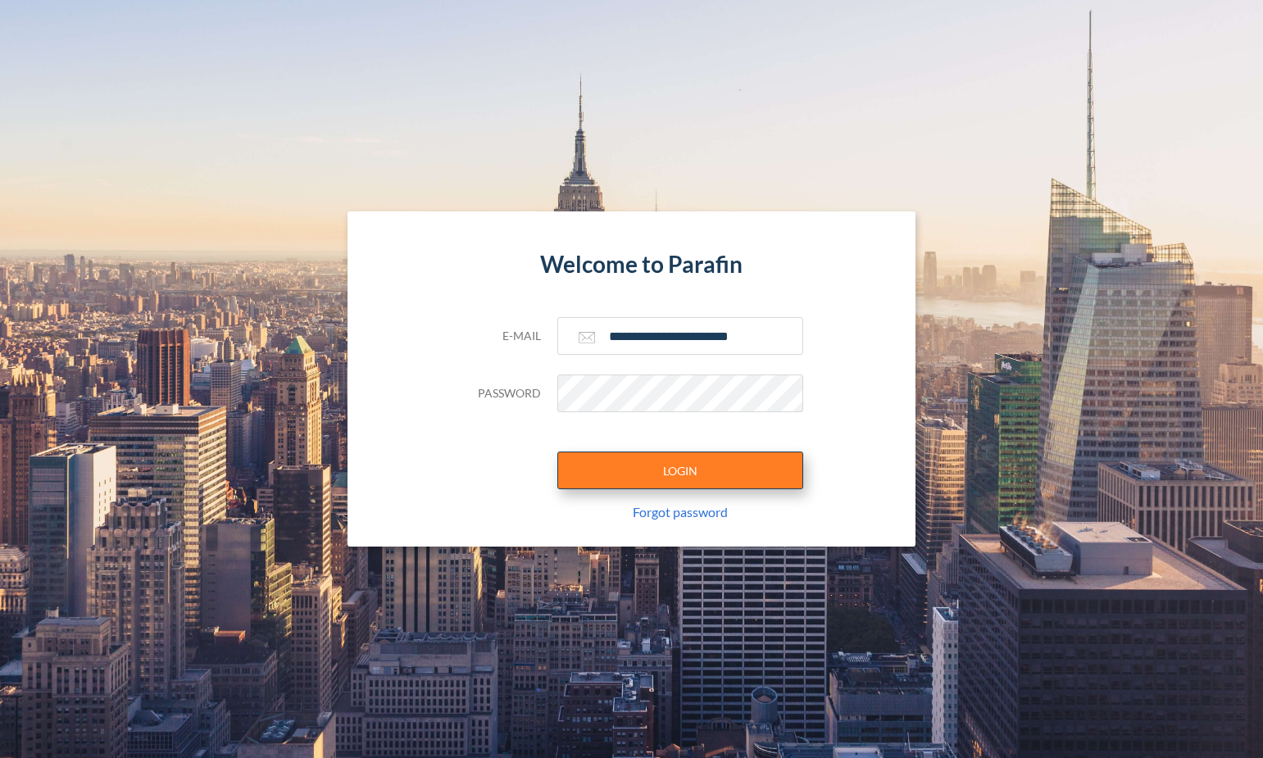
click at [721, 472] on button "LOGIN" at bounding box center [680, 471] width 246 height 38
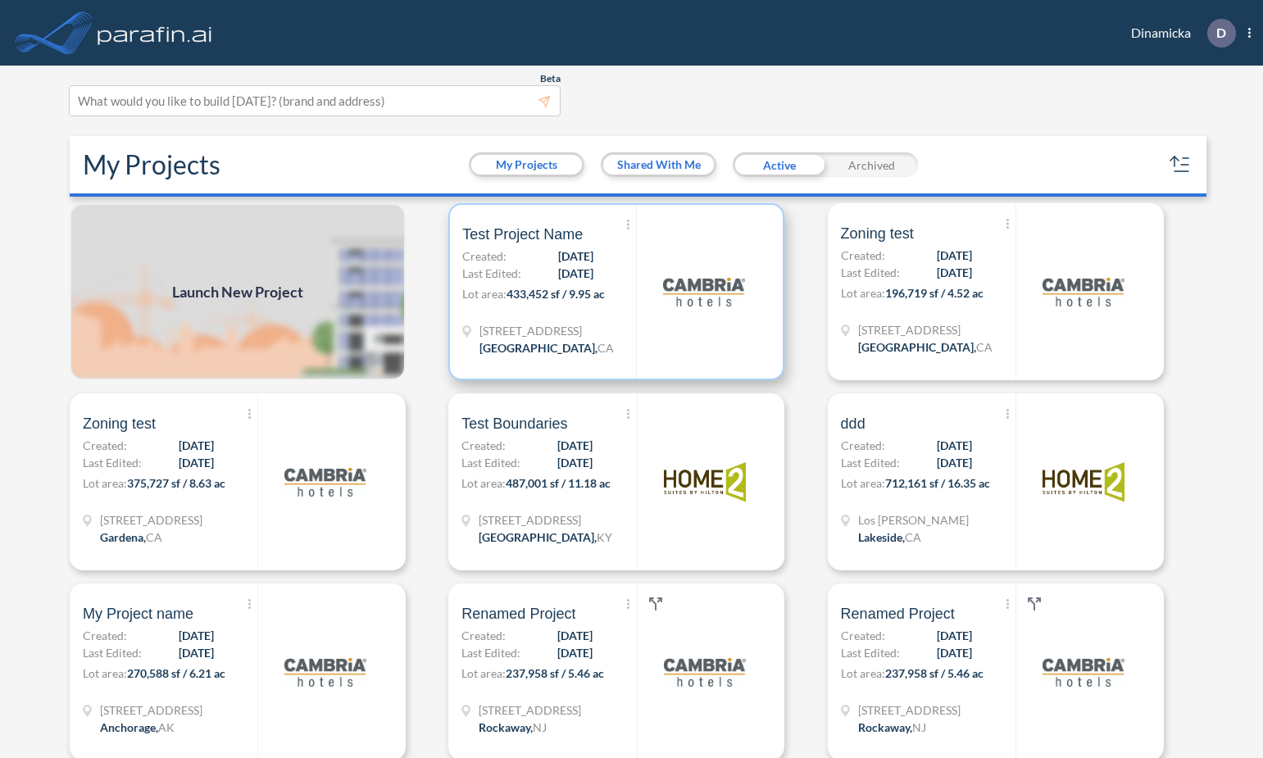
click at [677, 333] on img at bounding box center [704, 292] width 82 height 82
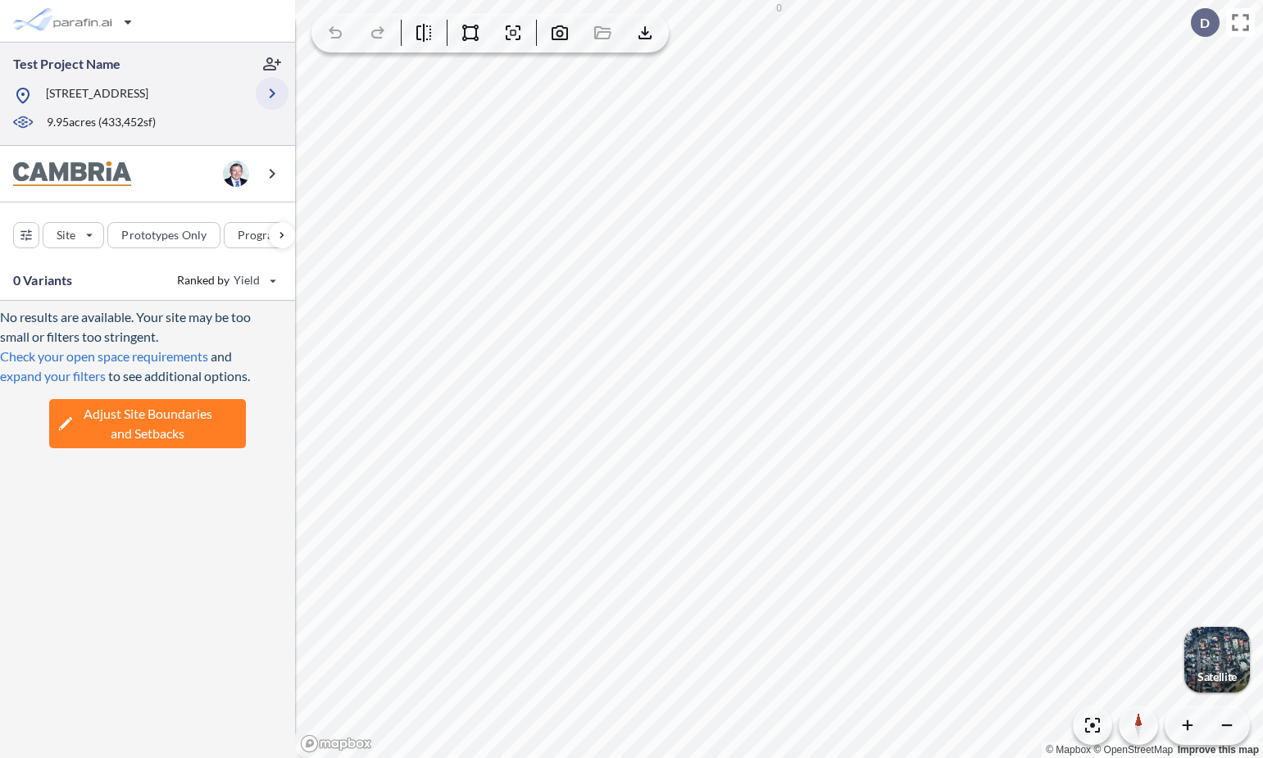
click at [271, 92] on icon "button" at bounding box center [272, 94] width 20 height 20
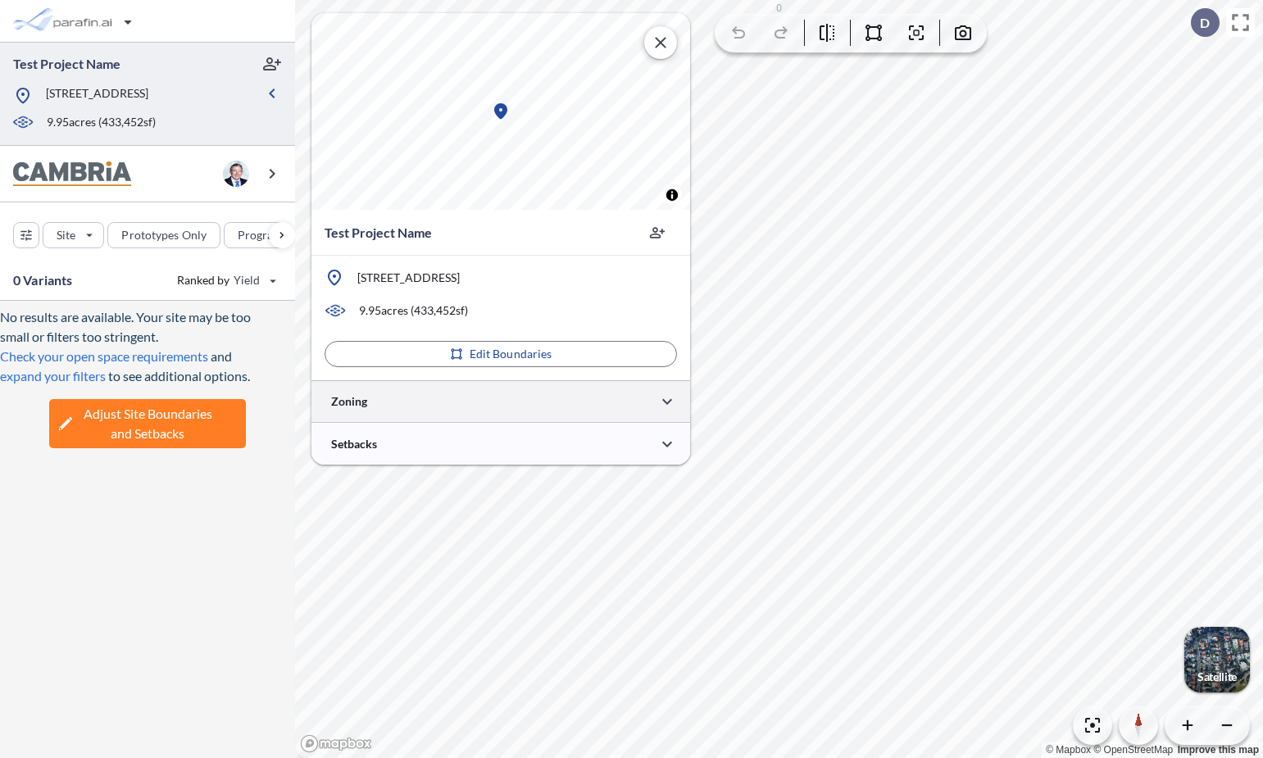
click at [469, 396] on div at bounding box center [501, 401] width 379 height 42
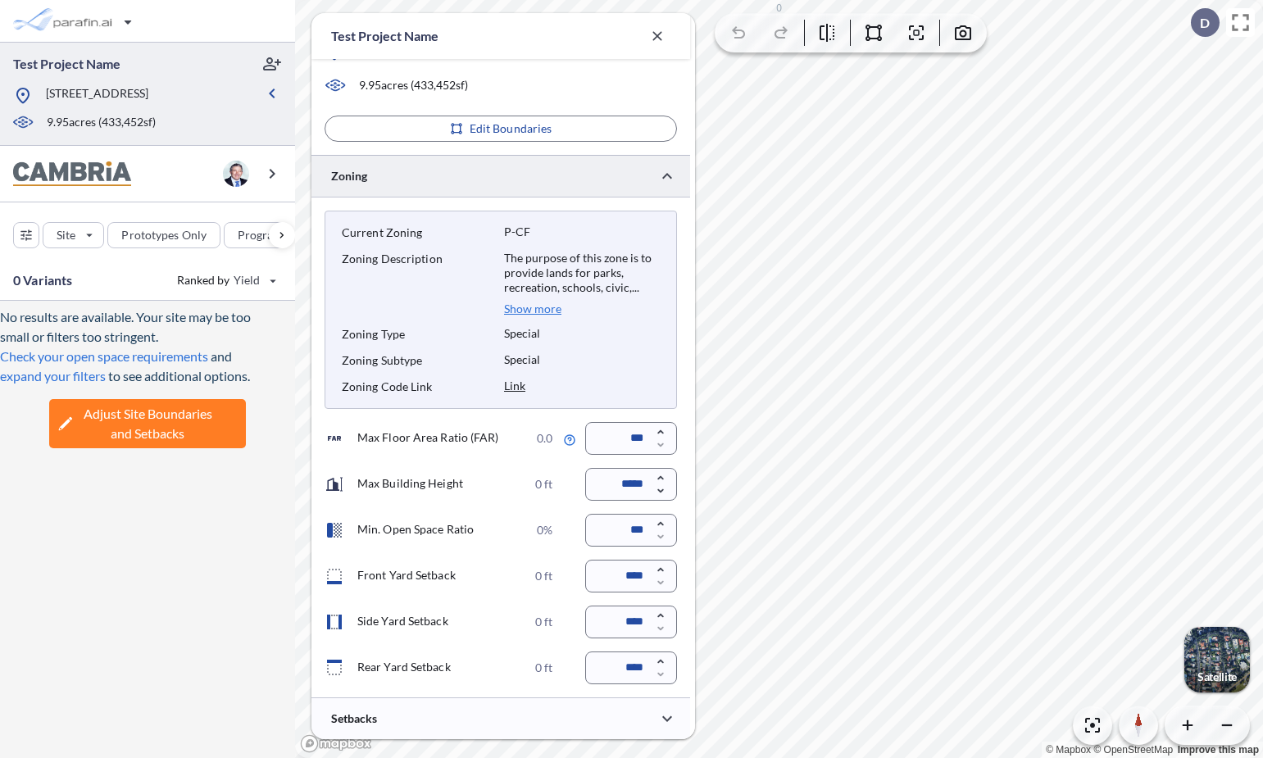
scroll to position [271, 0]
click at [508, 714] on div at bounding box center [501, 719] width 379 height 42
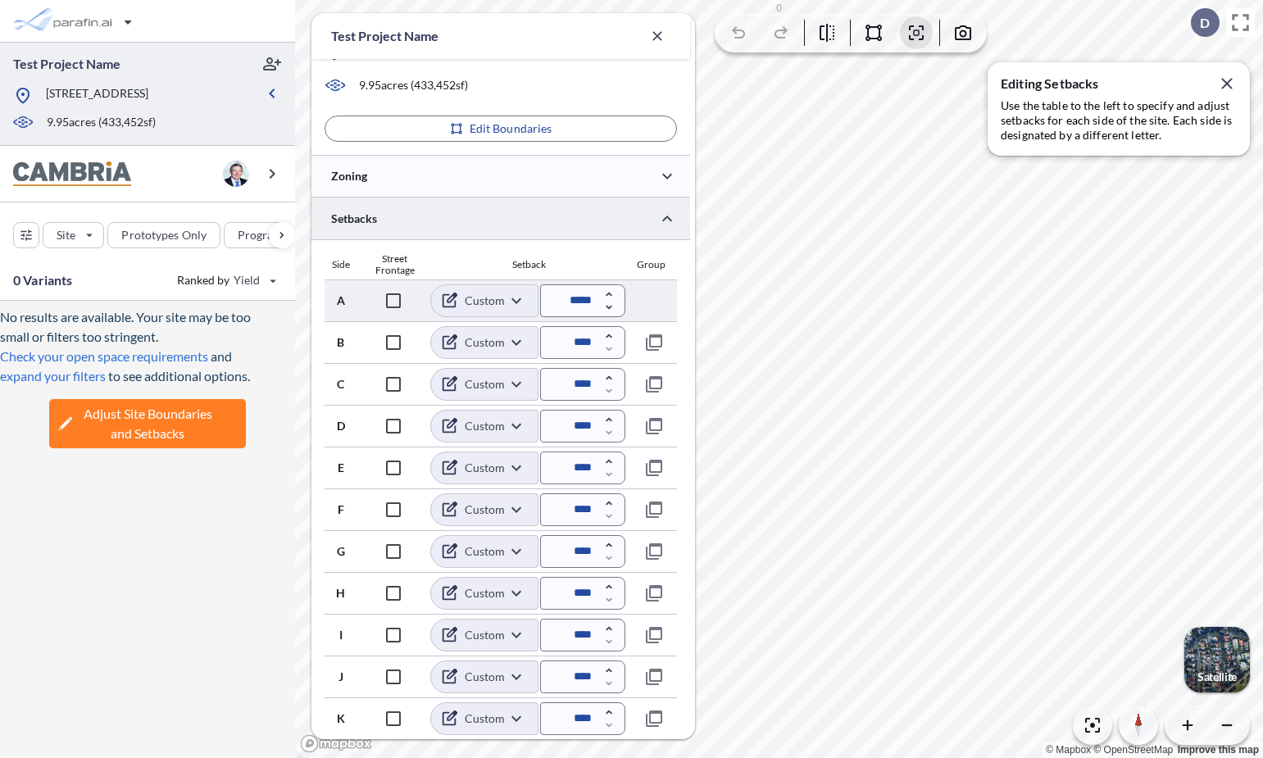
click at [576, 303] on input "*****" at bounding box center [582, 300] width 85 height 33
type input "****"
click at [592, 266] on div "Setback" at bounding box center [529, 264] width 193 height 11
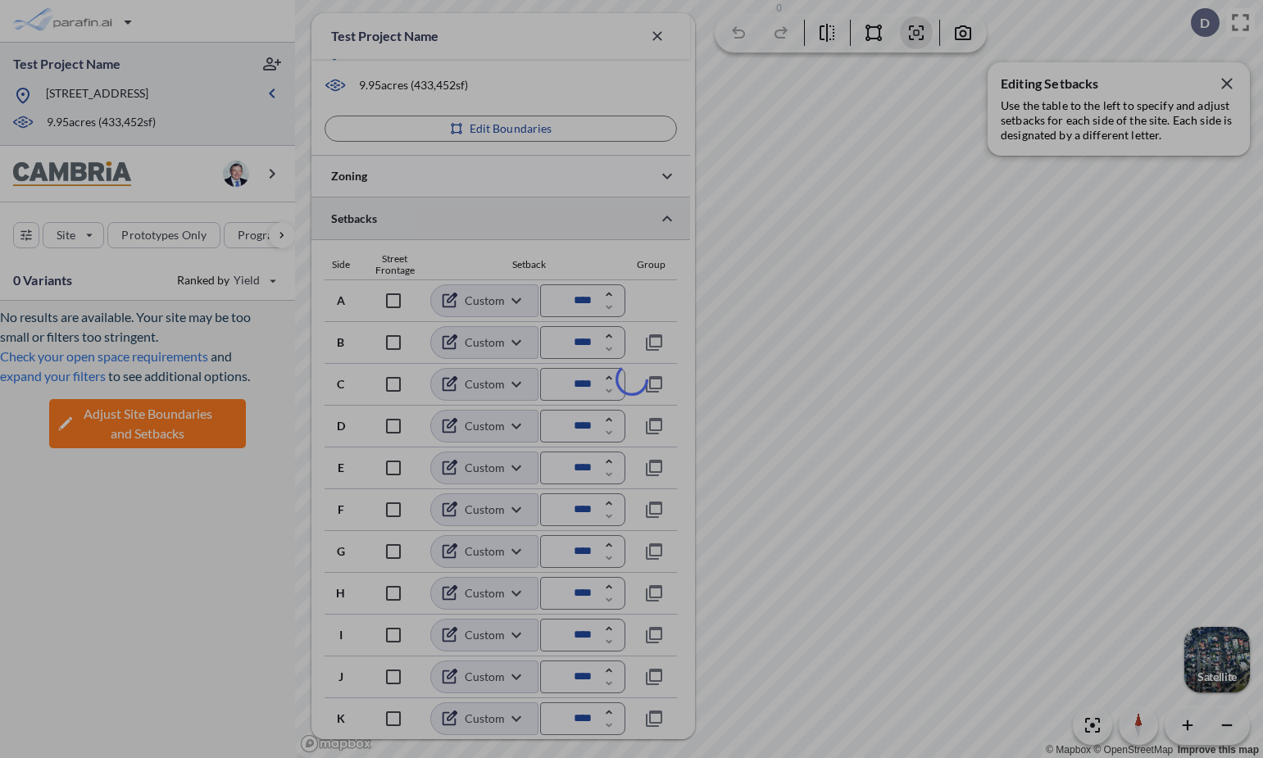
click at [1224, 83] on div at bounding box center [631, 379] width 1263 height 758
click at [1228, 87] on icon "button" at bounding box center [1227, 84] width 20 height 20
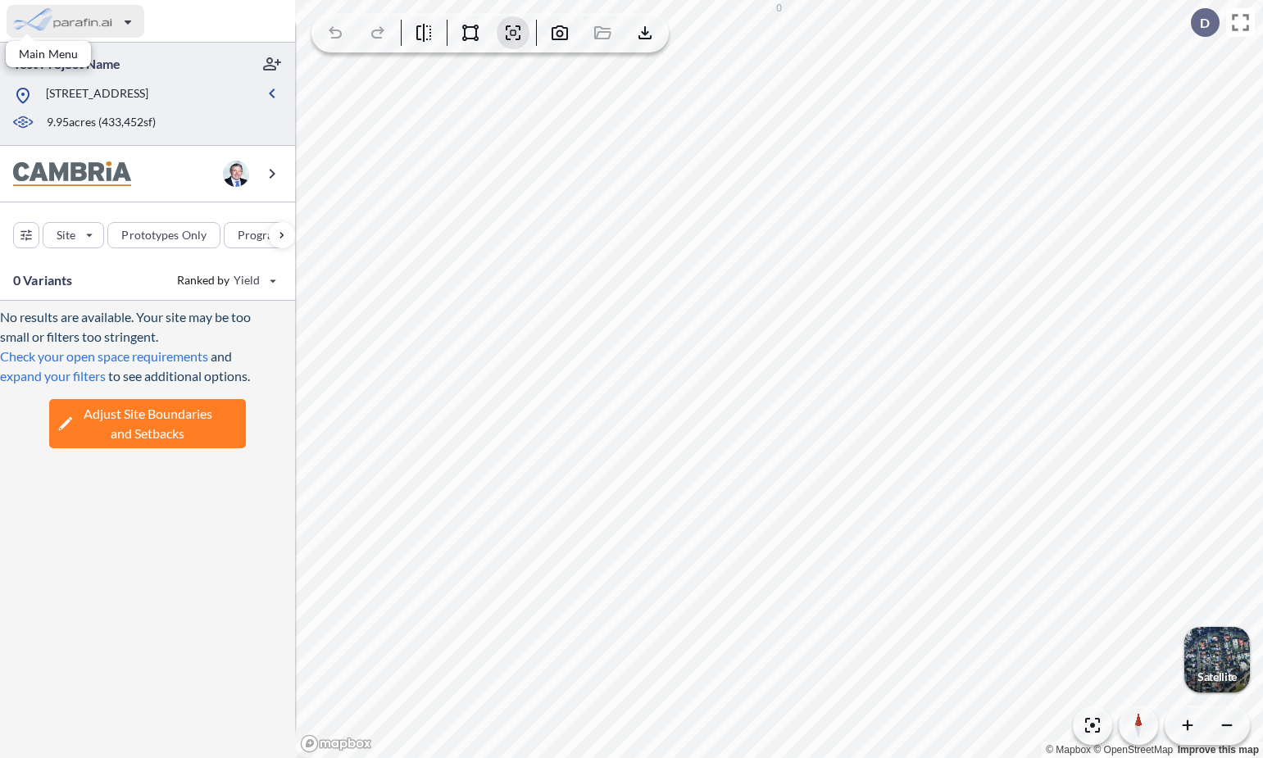
click at [73, 11] on div "button" at bounding box center [76, 21] width 138 height 33
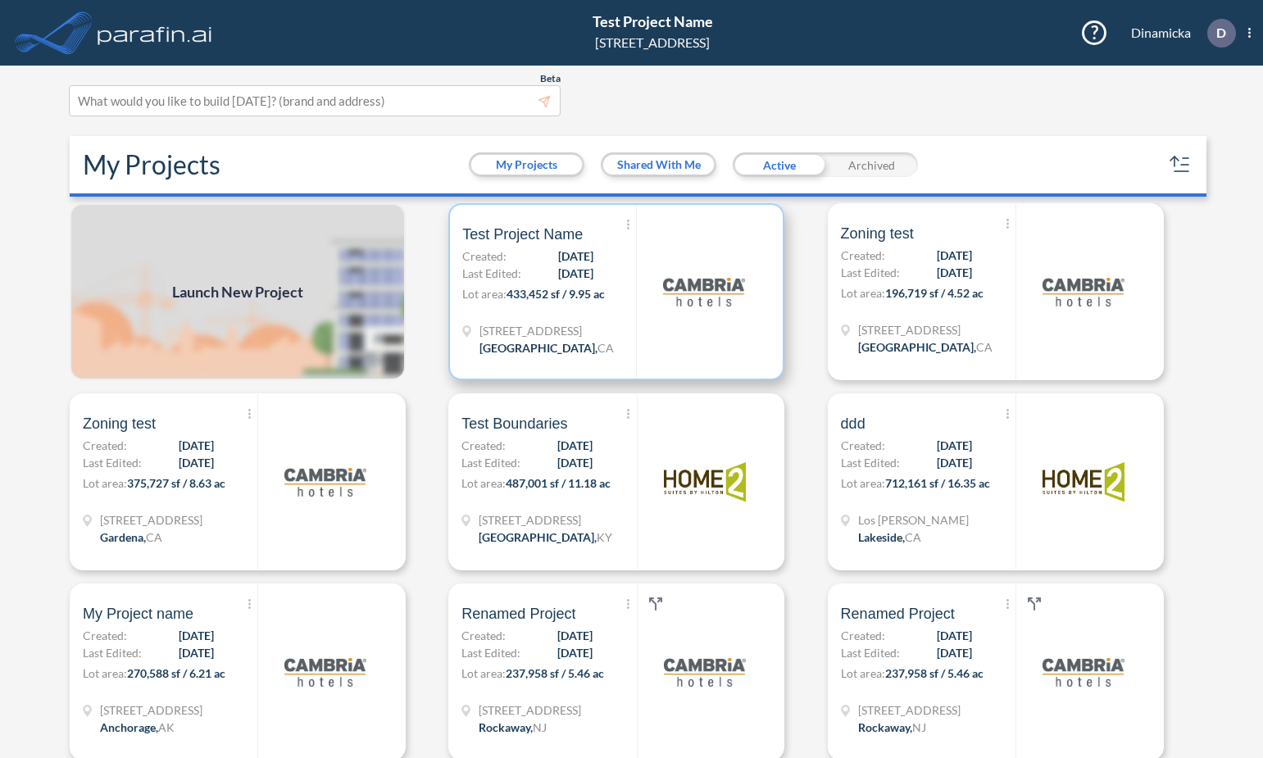
click at [532, 290] on span "433,452 sf / 9.95 ac" at bounding box center [556, 294] width 98 height 14
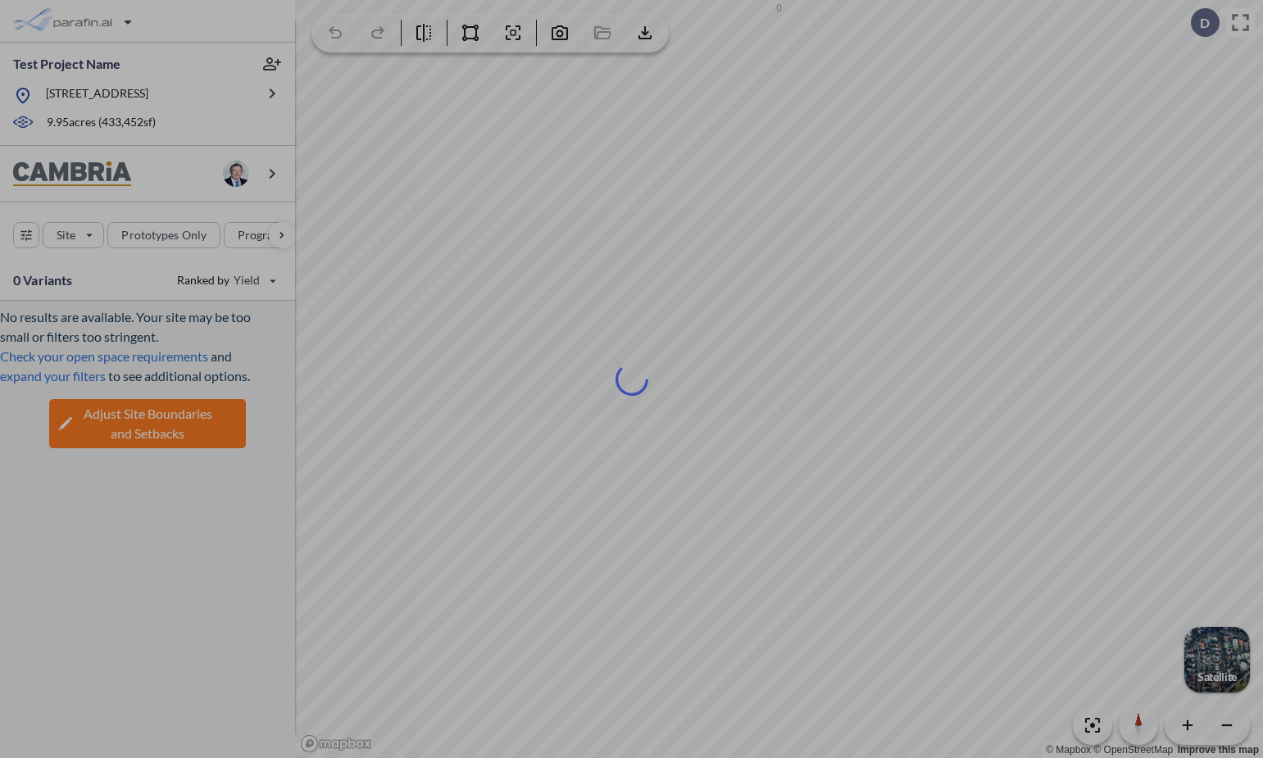
click at [105, 14] on div at bounding box center [631, 379] width 1263 height 758
click at [97, 25] on div at bounding box center [631, 379] width 1263 height 758
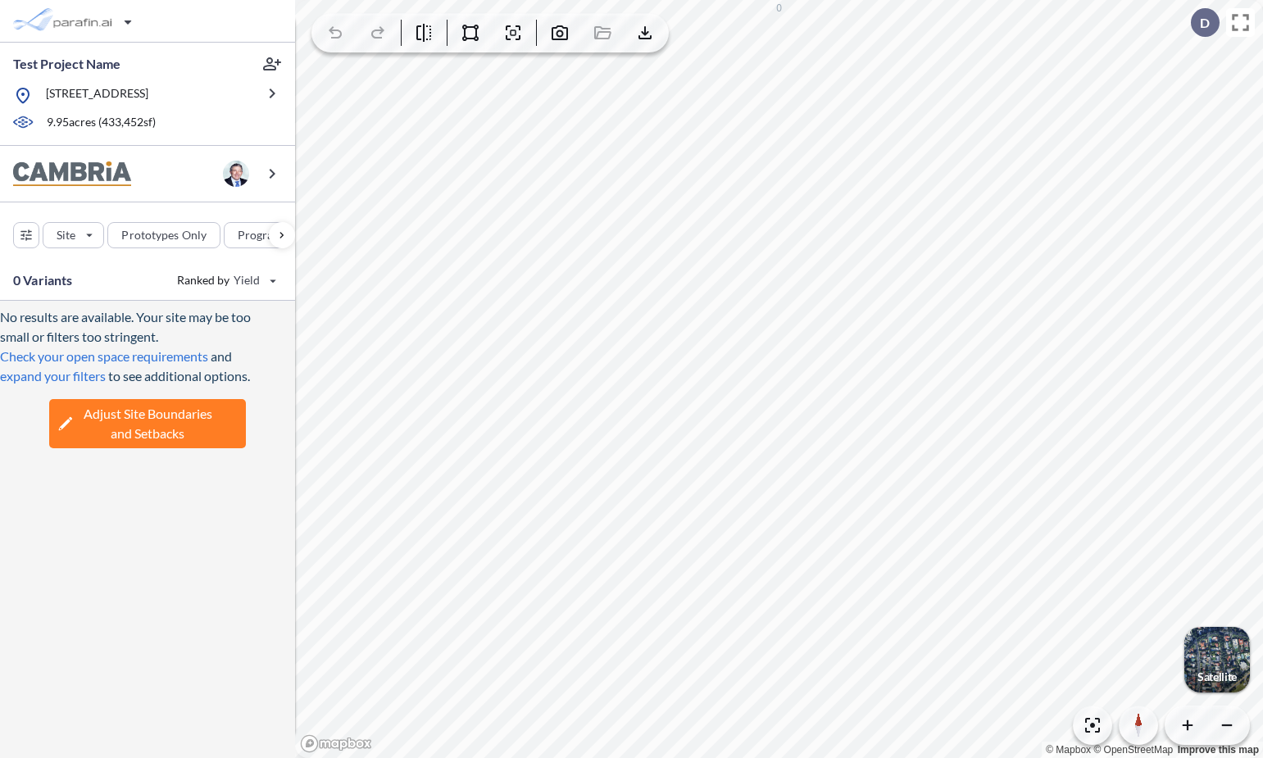
click at [110, 20] on icon "button" at bounding box center [85, 21] width 65 height 39
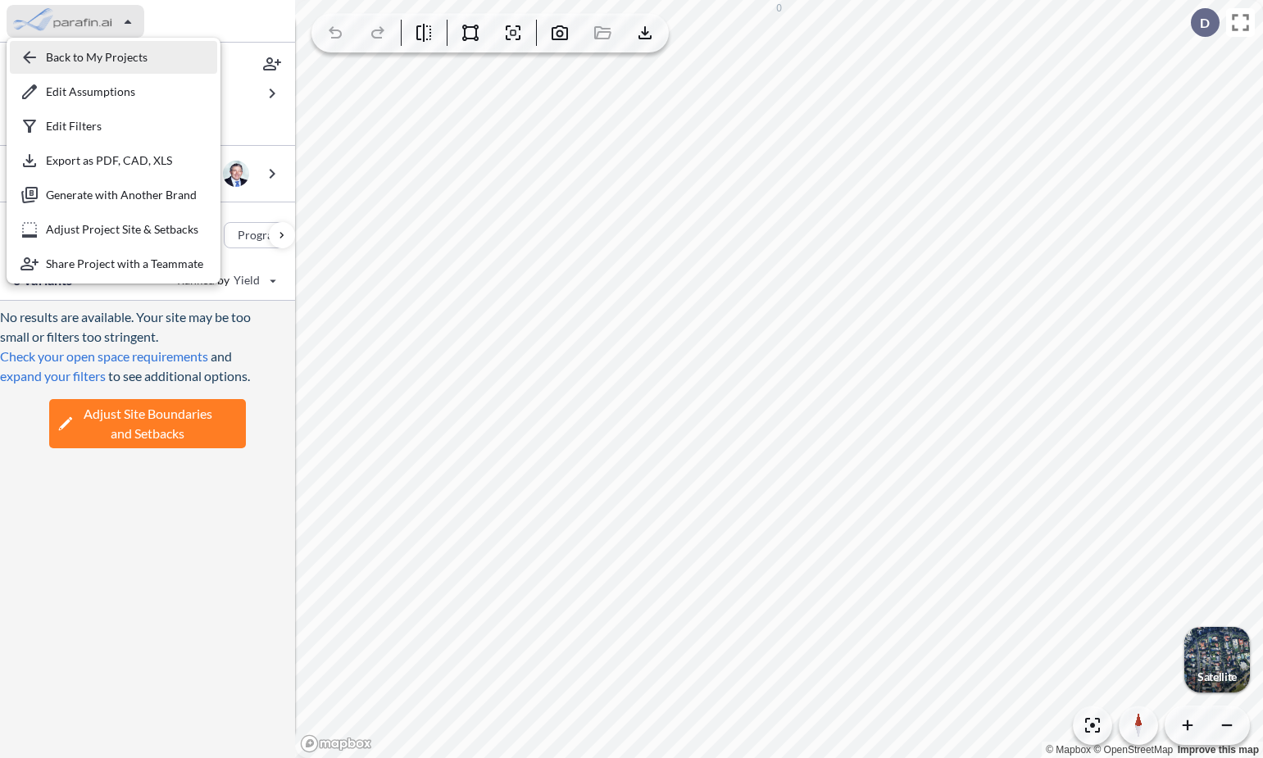
click at [102, 58] on div "button" at bounding box center [113, 57] width 207 height 33
